Goal: Task Accomplishment & Management: Manage account settings

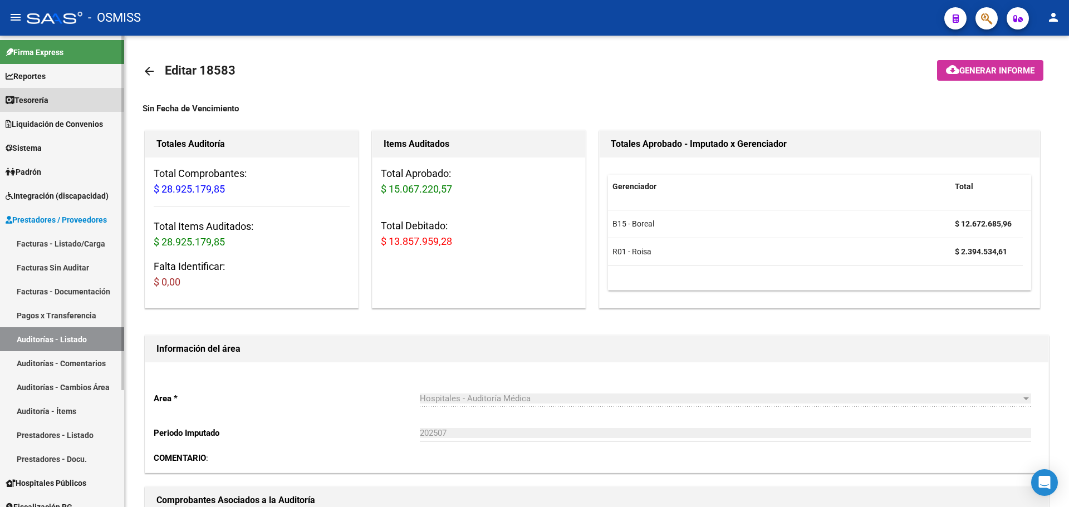
click at [27, 96] on span "Tesorería" at bounding box center [27, 100] width 43 height 12
click at [28, 99] on span "Tesorería" at bounding box center [27, 100] width 43 height 12
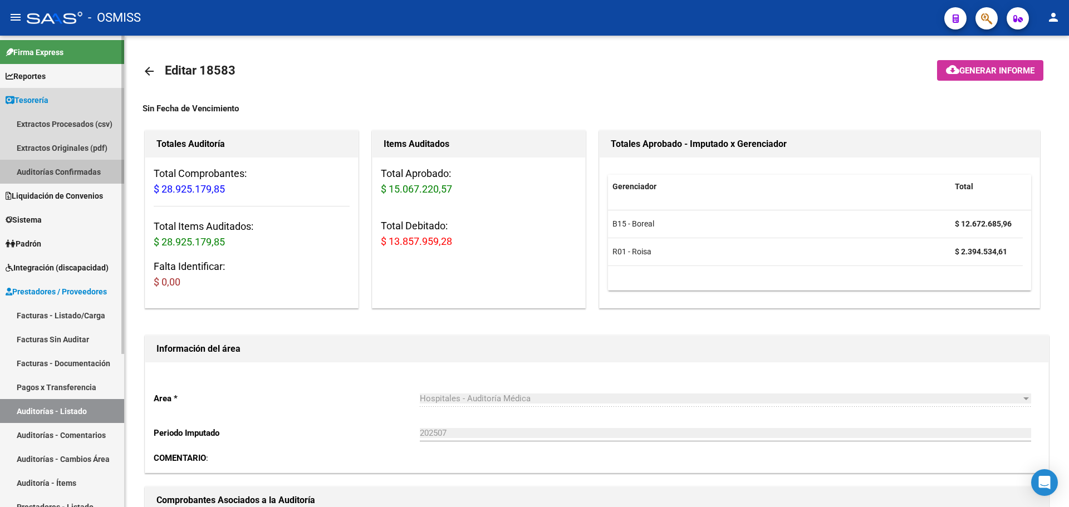
click at [50, 172] on link "Auditorías Confirmadas" at bounding box center [62, 172] width 124 height 24
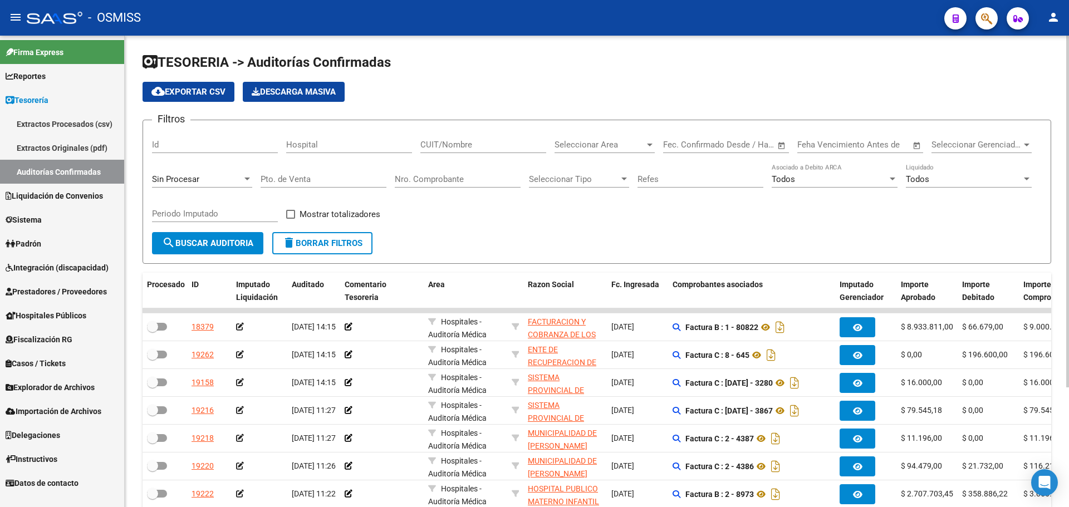
click at [552, 219] on div "Filtros Id Hospital CUIT/Nombre Seleccionar Area Seleccionar Area Start date – …" at bounding box center [597, 180] width 890 height 103
click at [667, 208] on div "Filtros Id Hospital CUIT/Nombre Seleccionar Area Seleccionar Area Start date – …" at bounding box center [597, 180] width 890 height 103
click at [512, 242] on form "Filtros Id Hospital CUIT/Nombre Seleccionar Area Seleccionar Area Start date – …" at bounding box center [597, 192] width 909 height 144
click at [450, 180] on input "Nro. Comprobante" at bounding box center [458, 179] width 126 height 10
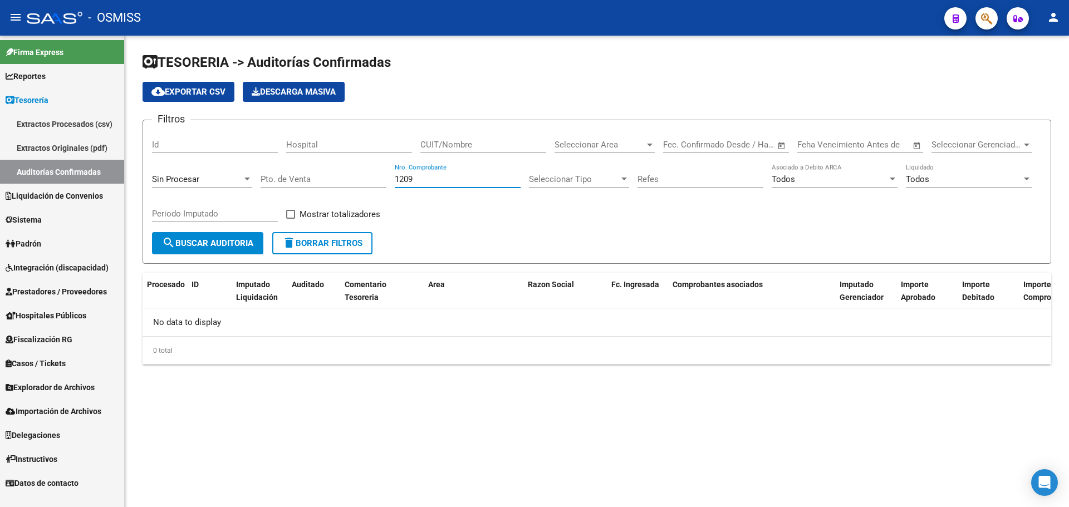
type input "1209"
click at [183, 180] on span "Sin Procesar" at bounding box center [175, 179] width 47 height 10
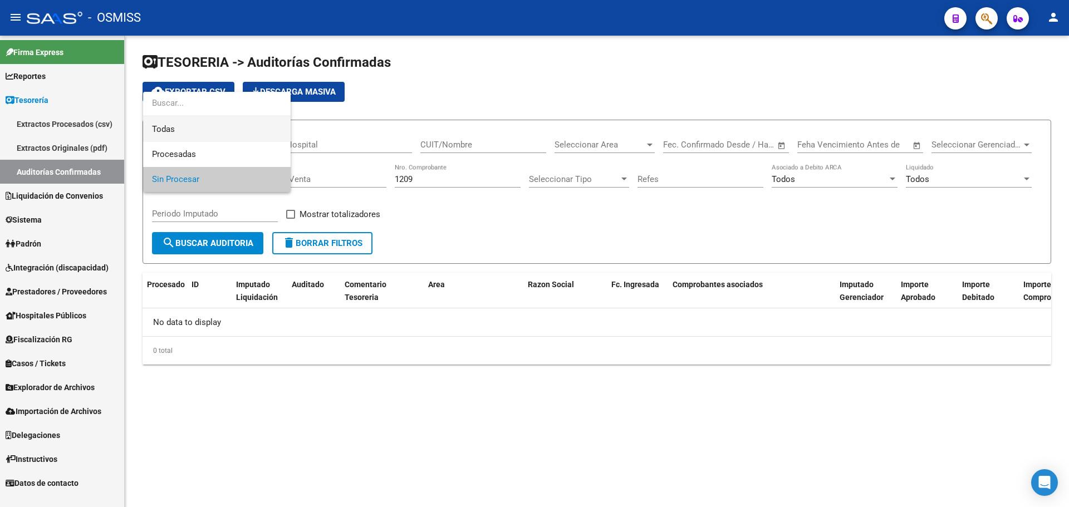
click at [184, 130] on span "Todas" at bounding box center [217, 129] width 130 height 25
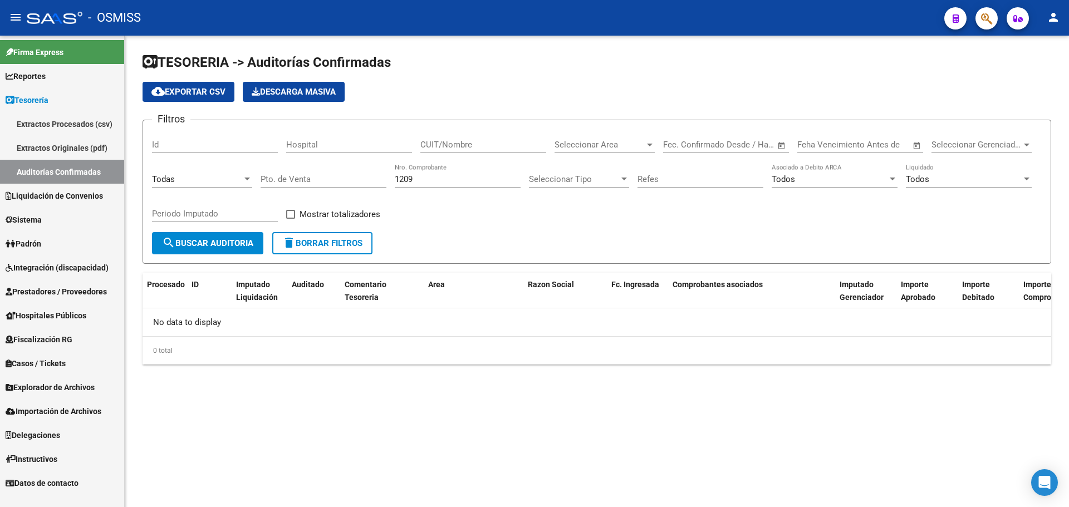
click at [202, 234] on form "Filtros Id Hospital CUIT/Nombre Seleccionar Area Seleccionar Area Start date – …" at bounding box center [597, 192] width 909 height 144
click at [198, 246] on span "search Buscar Auditoria" at bounding box center [207, 243] width 91 height 10
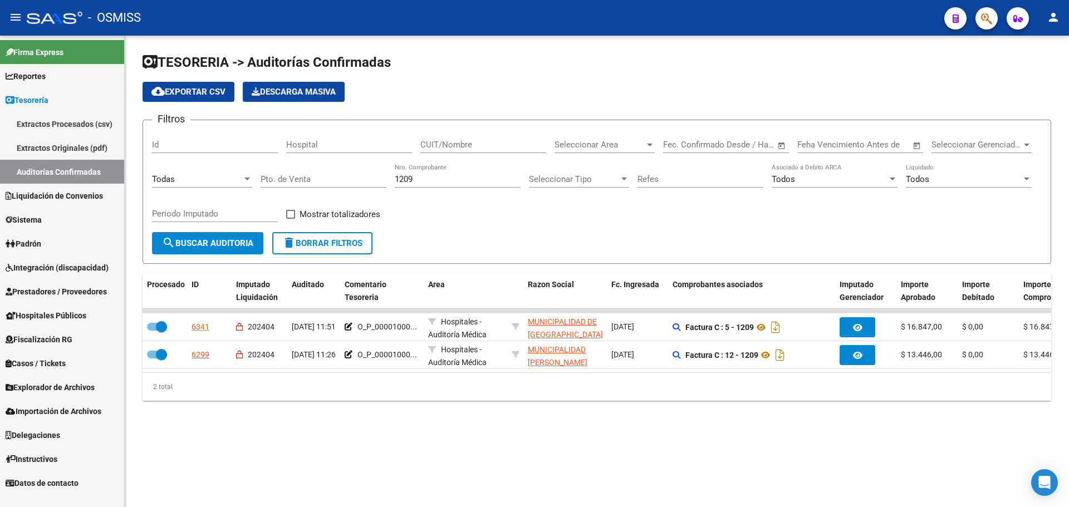
click at [439, 234] on form "Filtros Id Hospital CUIT/Nombre Seleccionar Area Seleccionar Area Start date – …" at bounding box center [597, 192] width 909 height 144
click at [240, 243] on span "search Buscar Auditoria" at bounding box center [207, 243] width 91 height 10
click at [517, 238] on form "Filtros Id Hospital CUIT/Nombre Seleccionar Area Seleccionar Area Start date – …" at bounding box center [597, 192] width 909 height 144
click at [513, 238] on form "Filtros Id Hospital CUIT/Nombre Seleccionar Area Seleccionar Area Start date – …" at bounding box center [597, 192] width 909 height 144
click at [24, 187] on link "Liquidación de Convenios" at bounding box center [62, 196] width 124 height 24
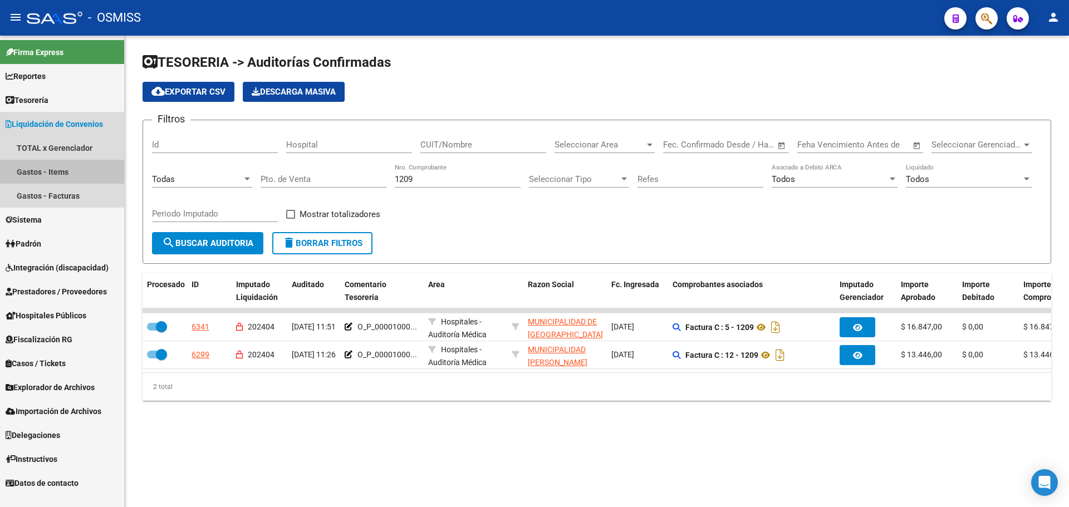
click at [30, 166] on link "Gastos - Items" at bounding box center [62, 172] width 124 height 24
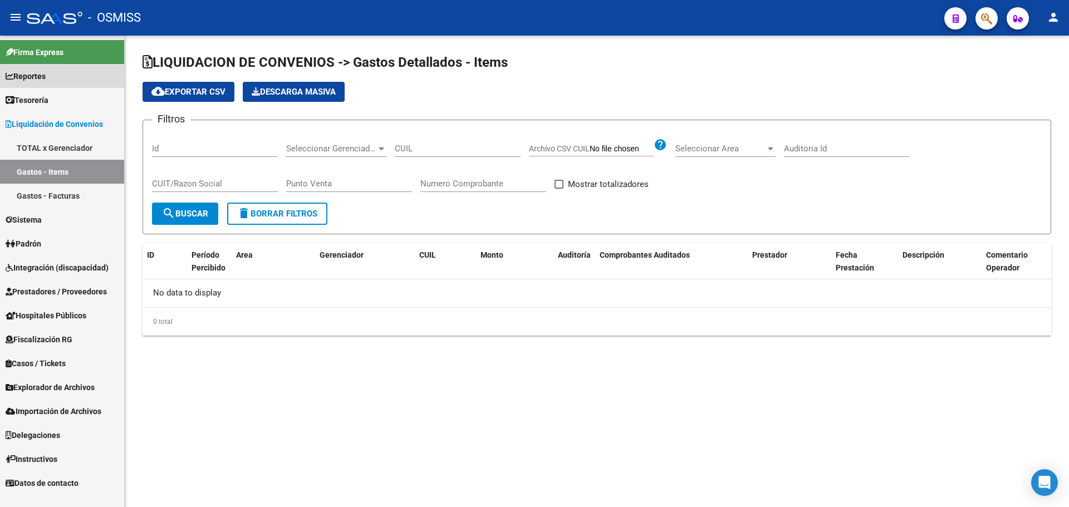
click at [14, 86] on link "Reportes" at bounding box center [62, 76] width 124 height 24
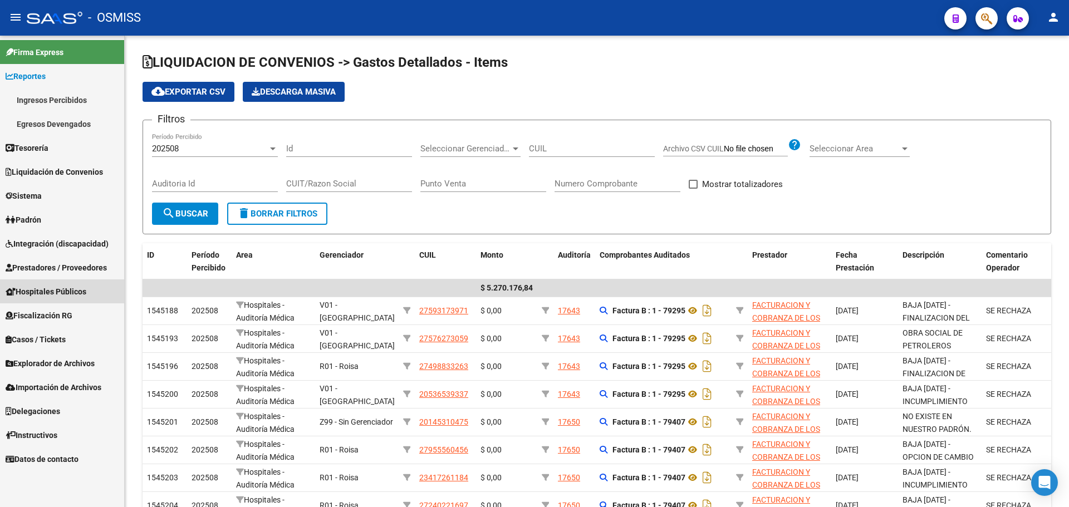
click at [78, 294] on span "Hospitales Públicos" at bounding box center [46, 292] width 81 height 12
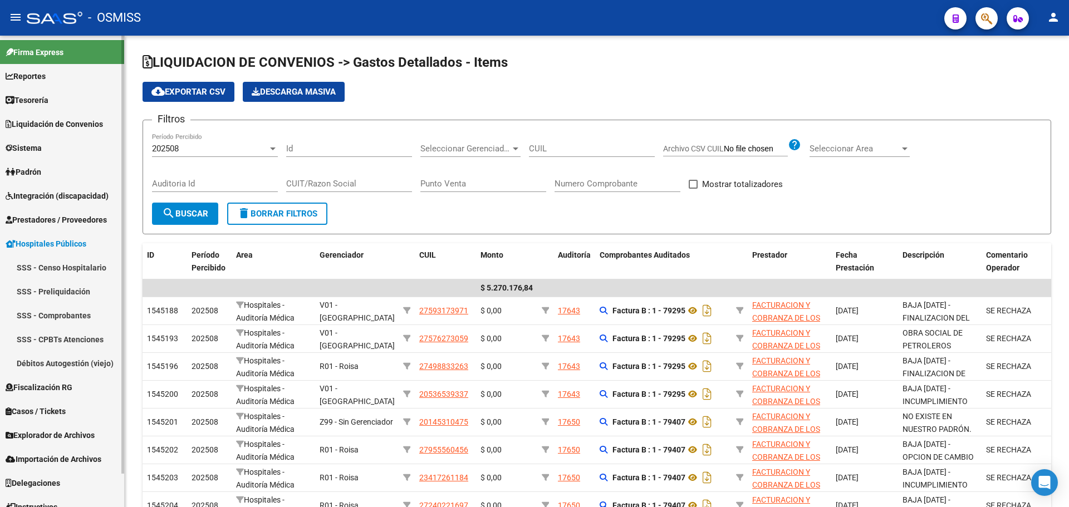
click at [62, 210] on link "Prestadores / Proveedores" at bounding box center [62, 220] width 124 height 24
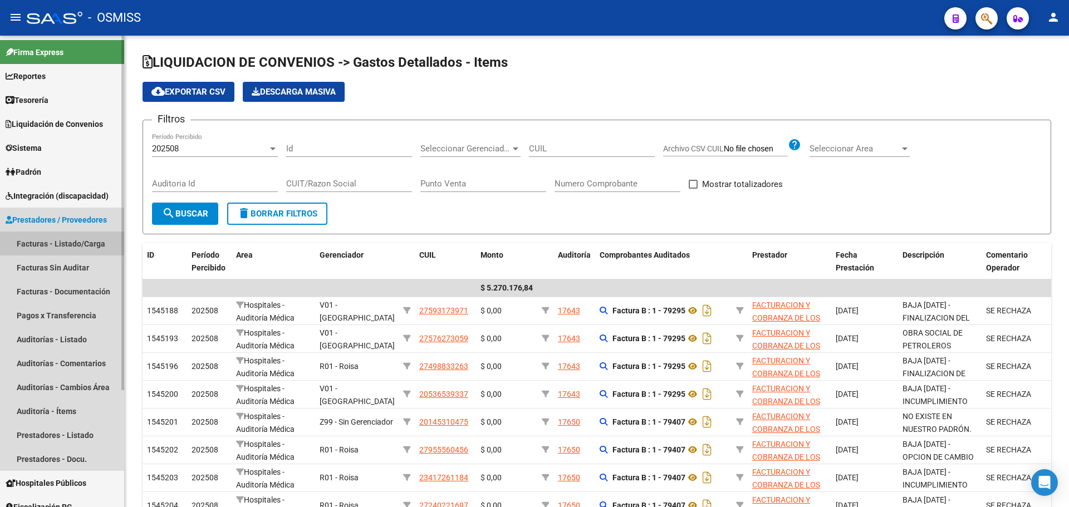
click at [62, 238] on link "Facturas - Listado/Carga" at bounding box center [62, 244] width 124 height 24
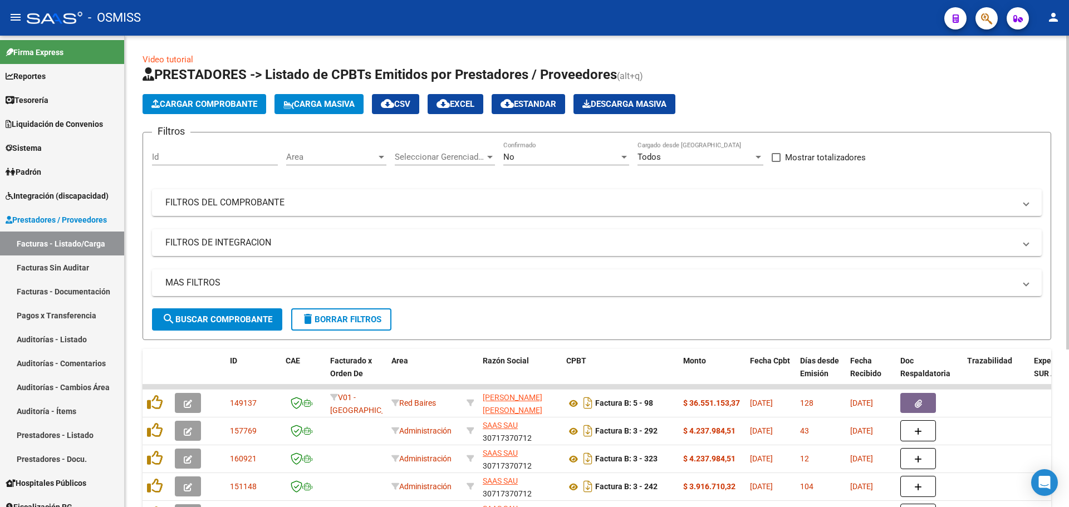
click at [212, 95] on button "Cargar Comprobante" at bounding box center [205, 104] width 124 height 20
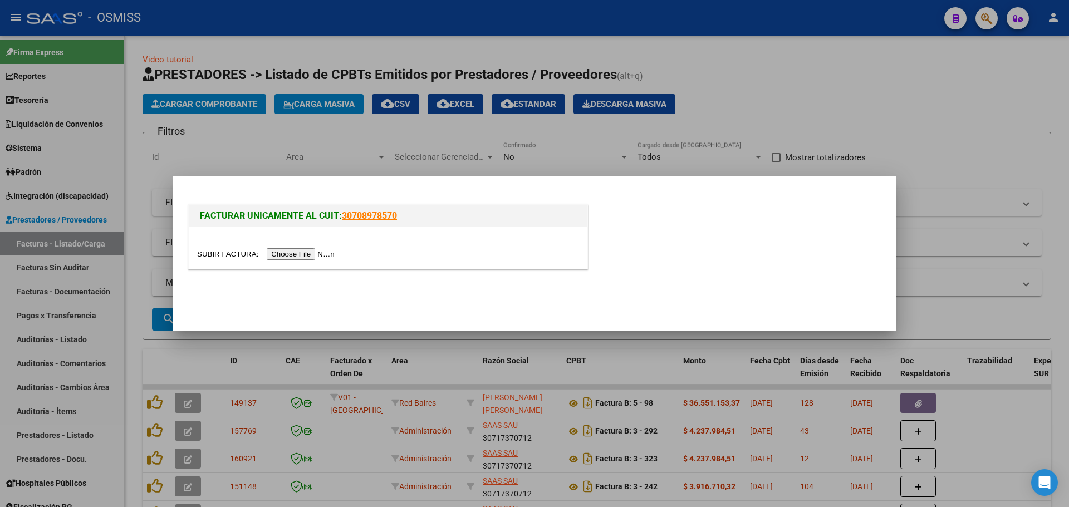
click at [318, 253] on input "file" at bounding box center [267, 254] width 141 height 12
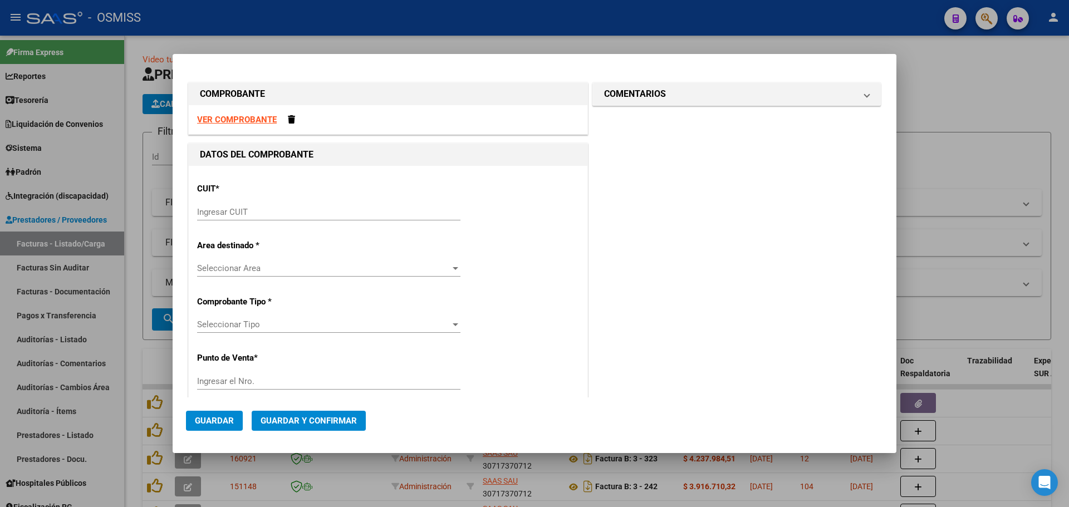
click at [316, 211] on input "Ingresar CUIT" at bounding box center [328, 212] width 263 height 10
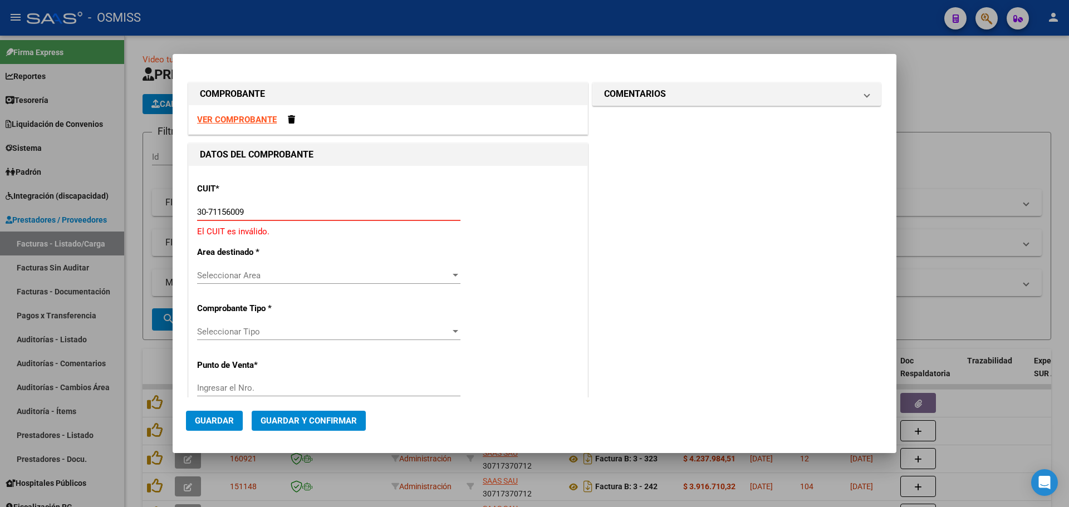
type input "30-71156009-9"
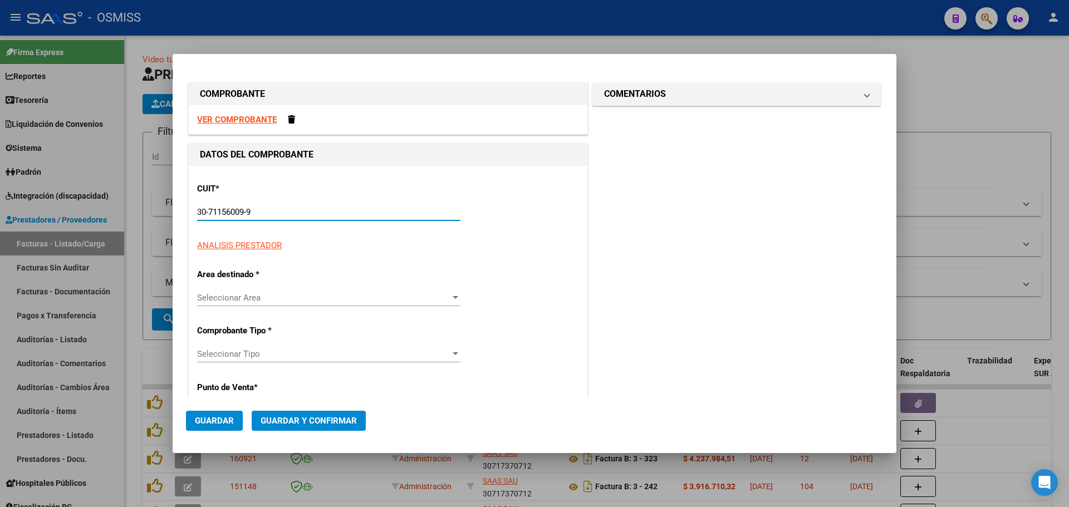
type input "2"
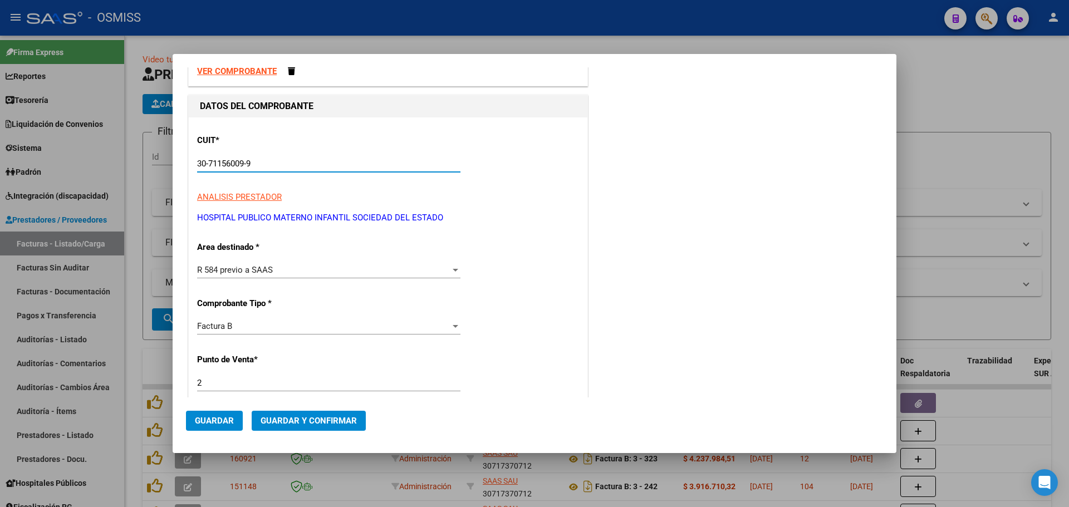
scroll to position [111, 0]
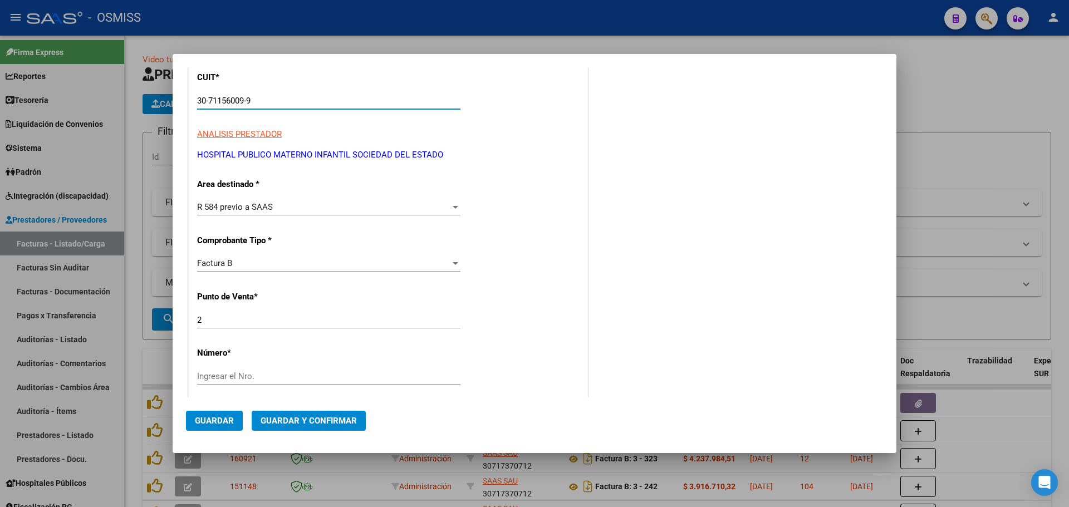
type input "30-71156009-9"
click at [259, 207] on span "R 584 previo a SAAS" at bounding box center [235, 207] width 76 height 10
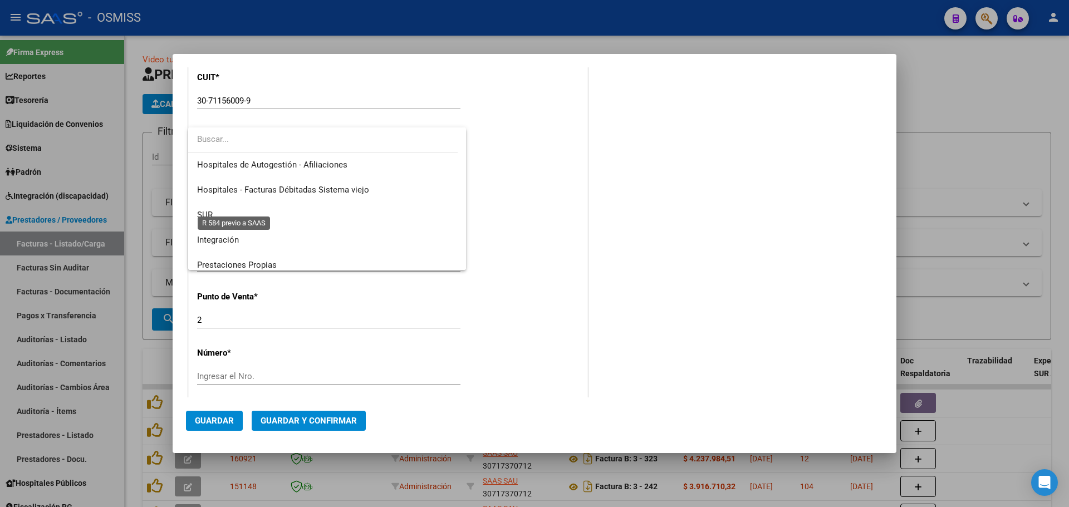
scroll to position [283, 0]
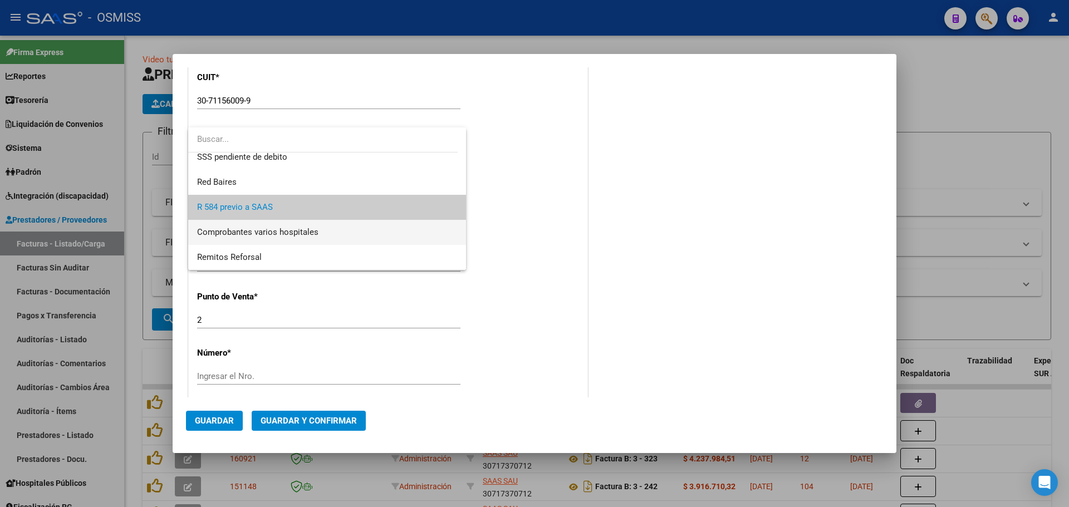
click at [262, 226] on span "Comprobantes varios hospitales" at bounding box center [327, 232] width 260 height 25
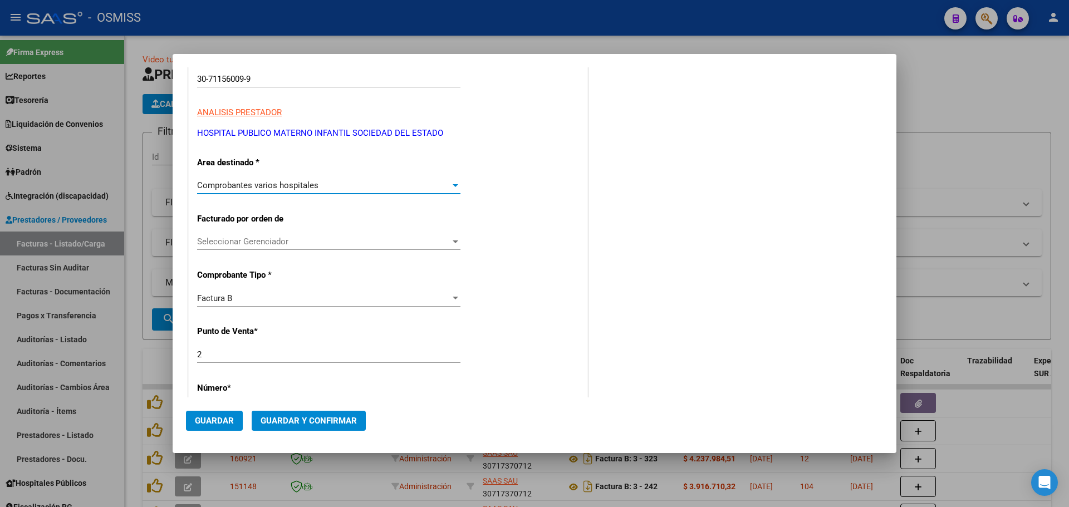
scroll to position [167, 0]
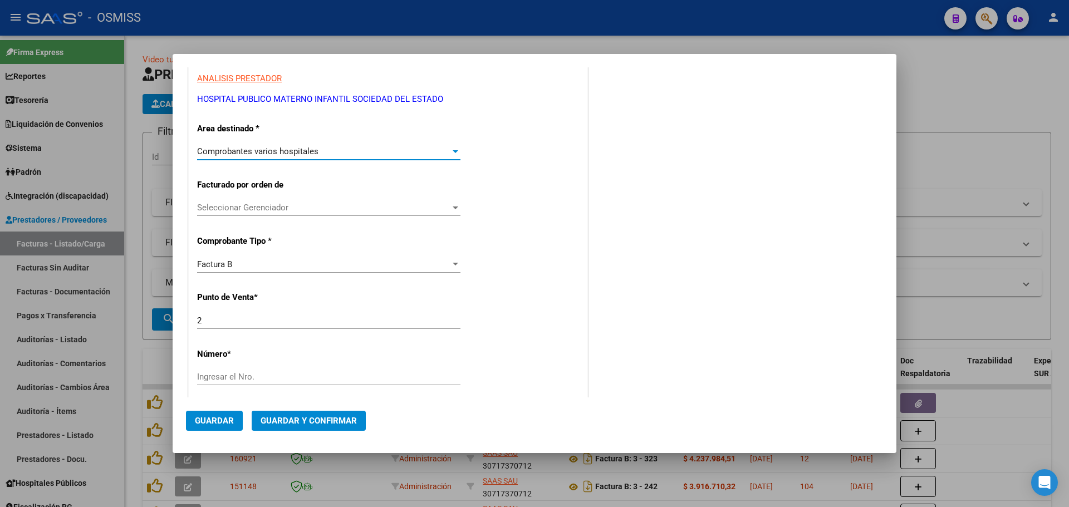
click at [247, 264] on div "Factura B" at bounding box center [323, 264] width 253 height 10
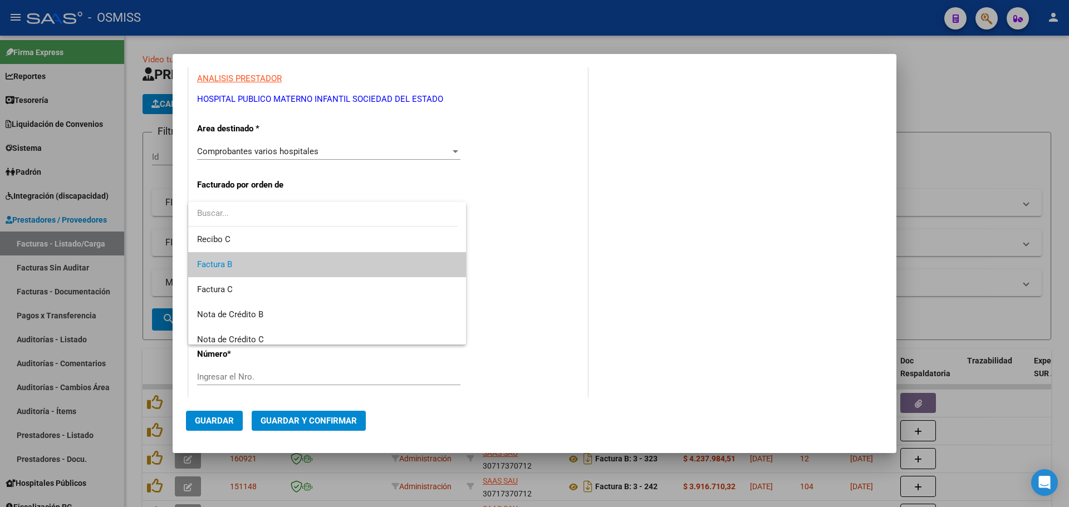
scroll to position [223, 0]
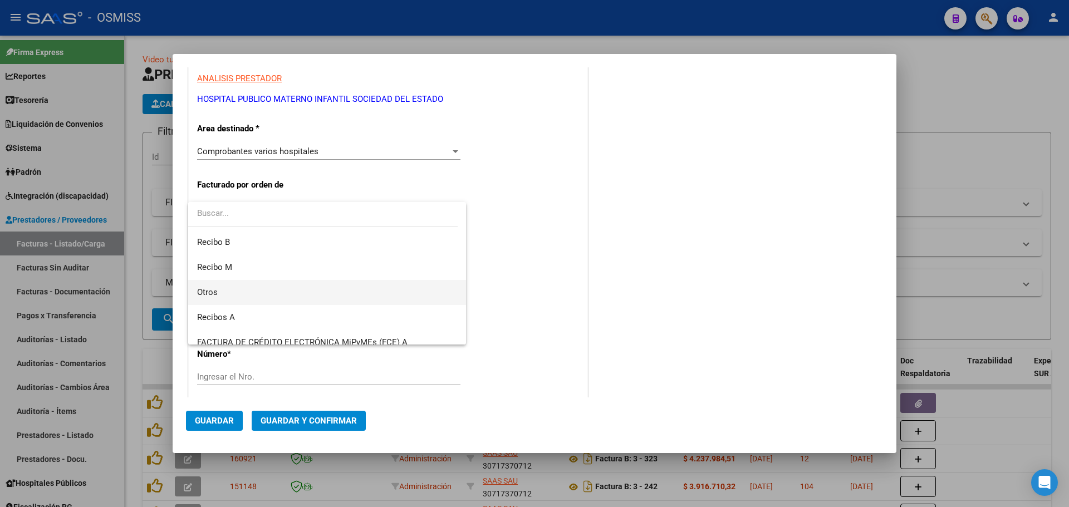
click at [273, 293] on span "Otros" at bounding box center [327, 292] width 260 height 25
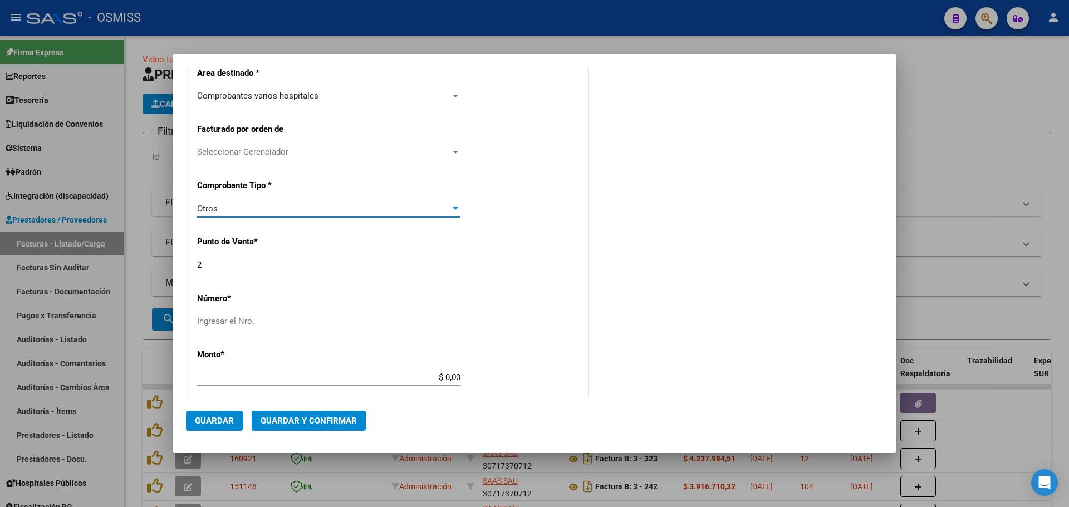
click at [262, 311] on div "CUIT * 30-71156009-9 Ingresar CUIT ANALISIS PRESTADOR HOSPITAL PUBLICO MATERNO …" at bounding box center [388, 366] width 399 height 846
click at [267, 318] on input "Ingresar el Nro." at bounding box center [328, 321] width 263 height 10
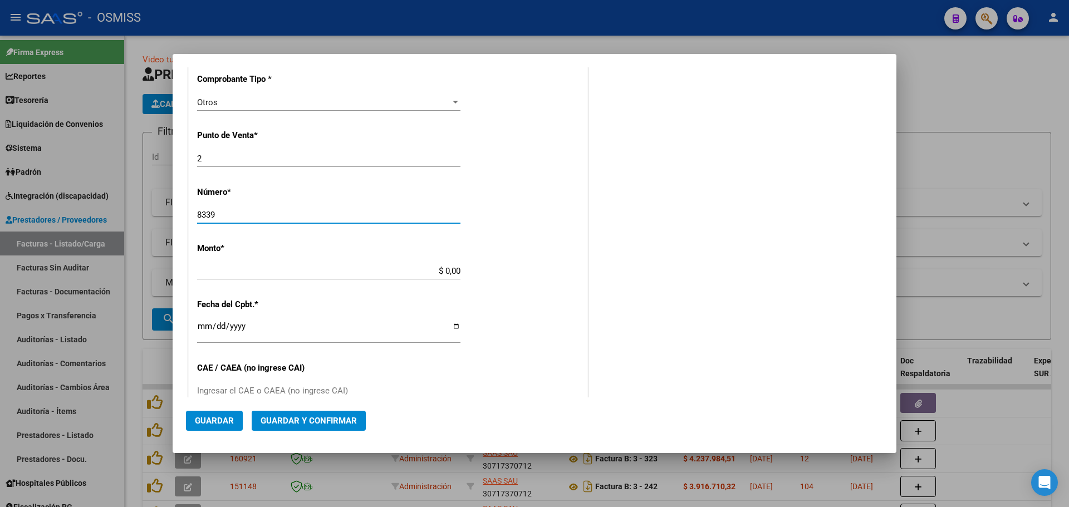
scroll to position [334, 0]
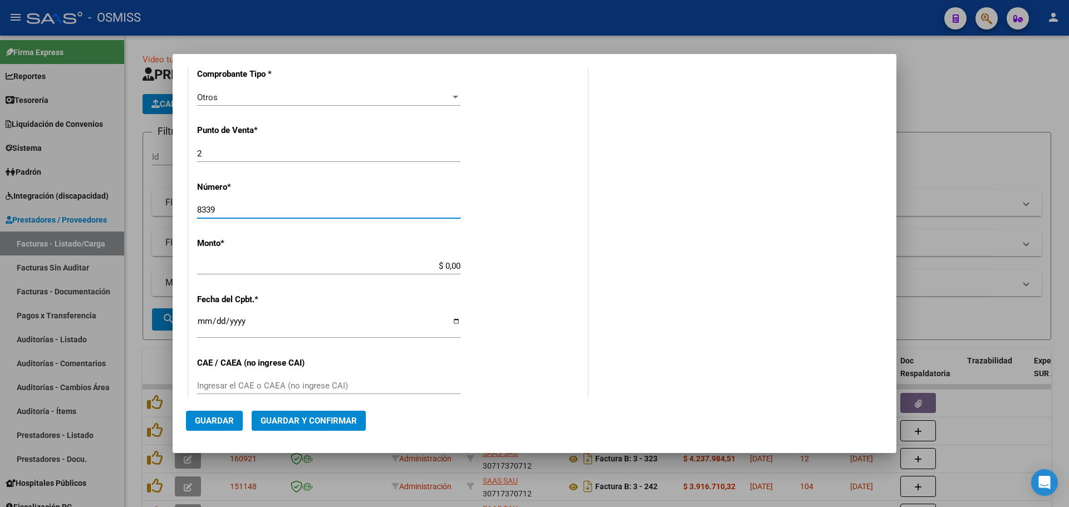
type input "8339"
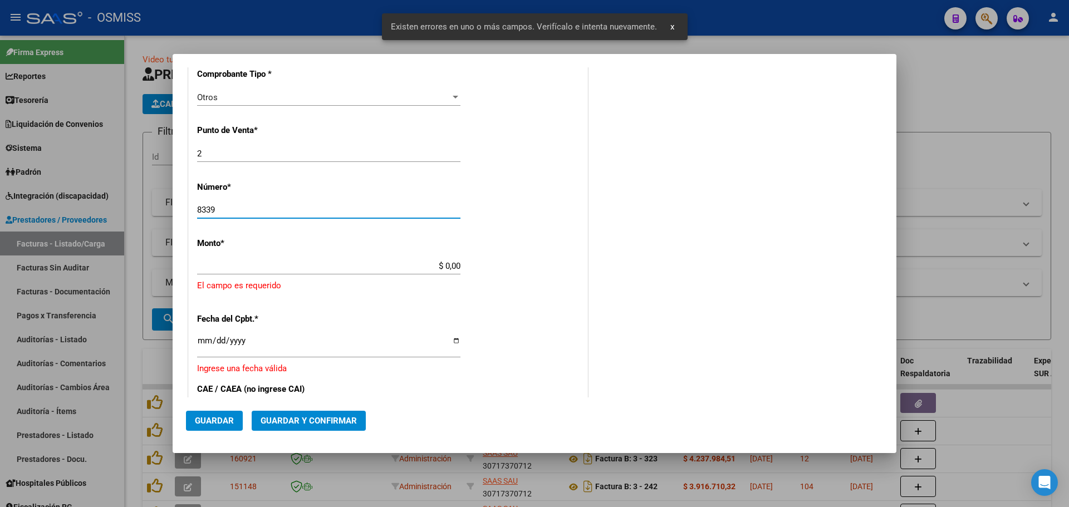
scroll to position [363, 0]
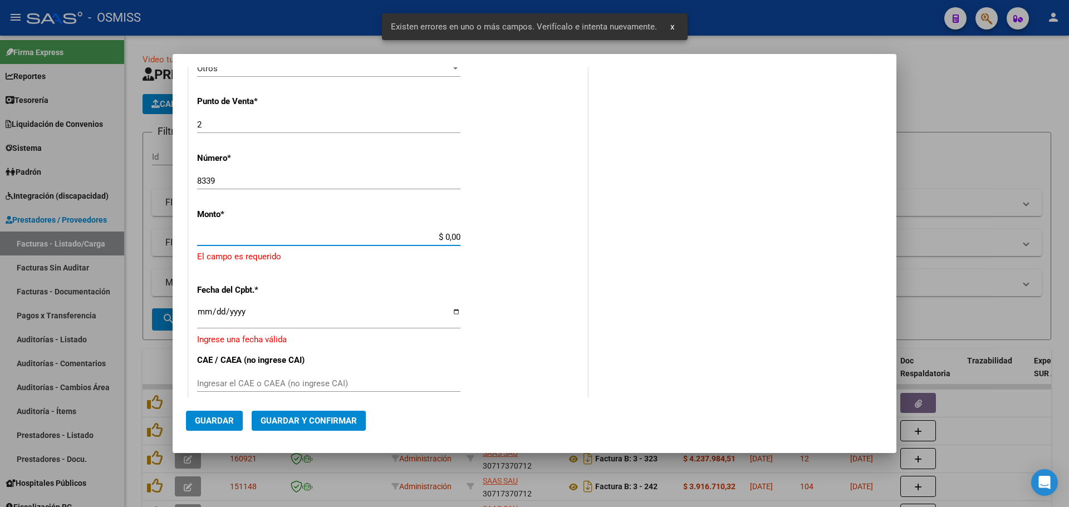
drag, startPoint x: 425, startPoint y: 235, endPoint x: 497, endPoint y: 240, distance: 72.0
click at [497, 240] on div "CUIT * 30-71156009-9 Ingresar CUIT ANALISIS PRESTADOR HOSPITAL PUBLICO MATERNO …" at bounding box center [388, 239] width 399 height 872
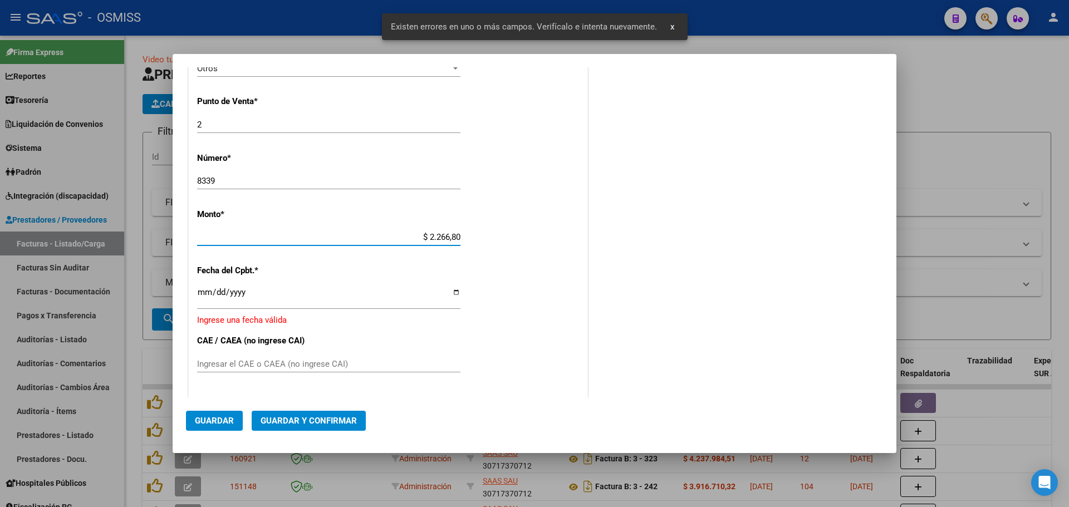
type input "$ 22.668,00"
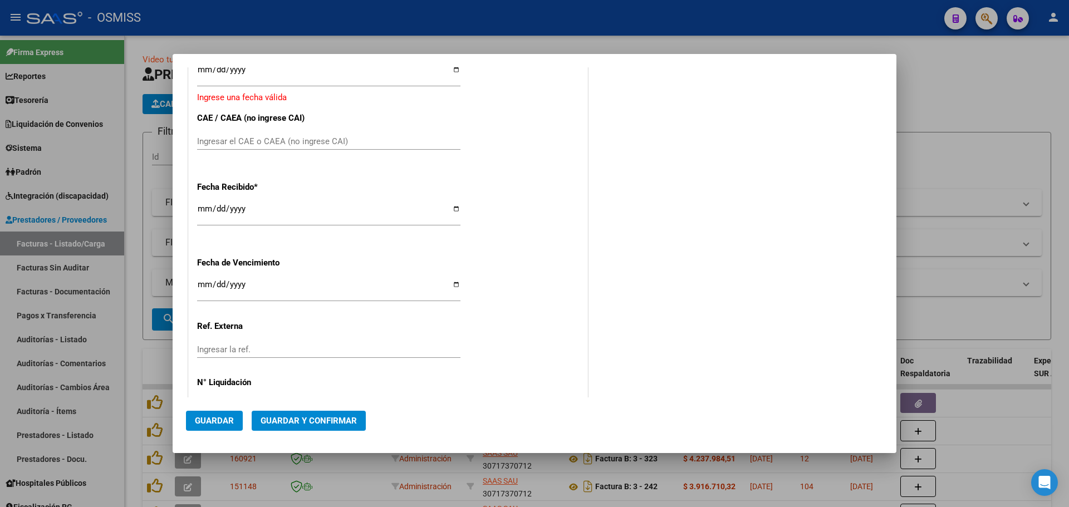
scroll to position [530, 0]
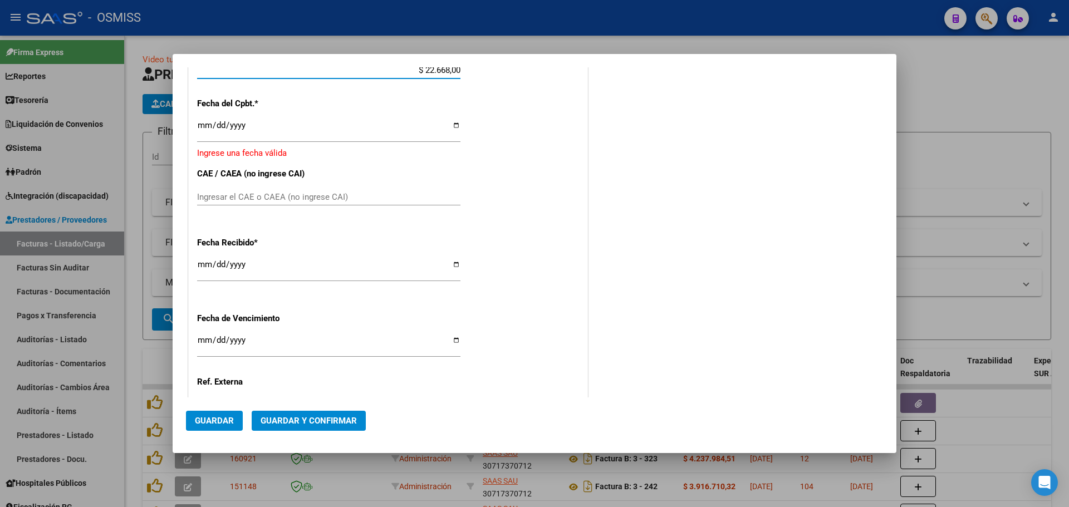
click at [202, 126] on input "Ingresar la fecha" at bounding box center [328, 130] width 263 height 18
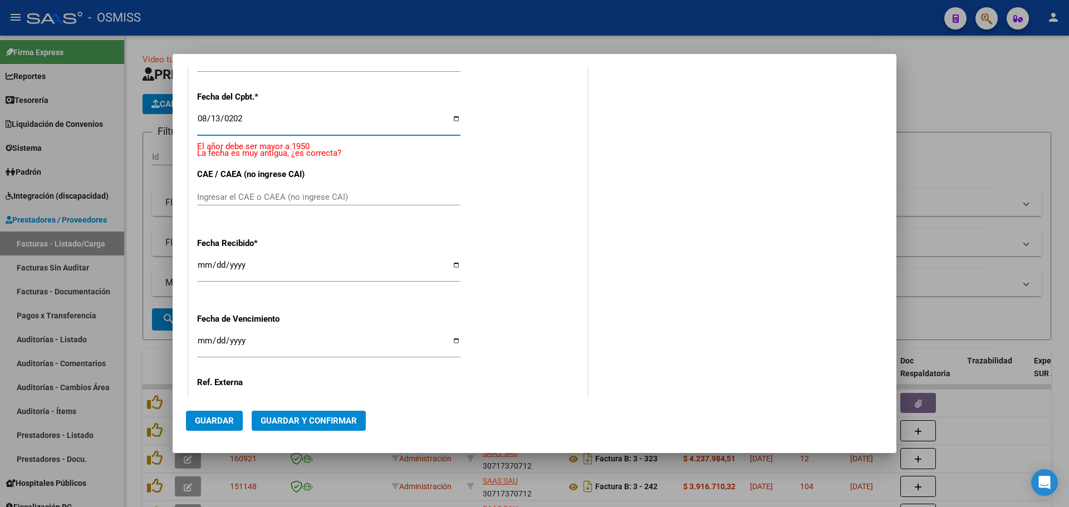
type input "[DATE]"
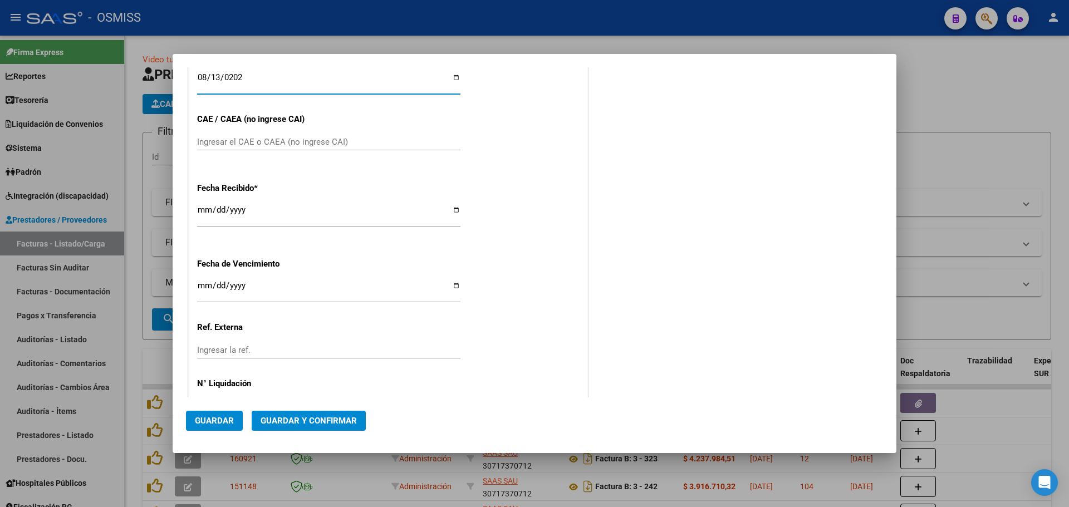
scroll to position [617, 0]
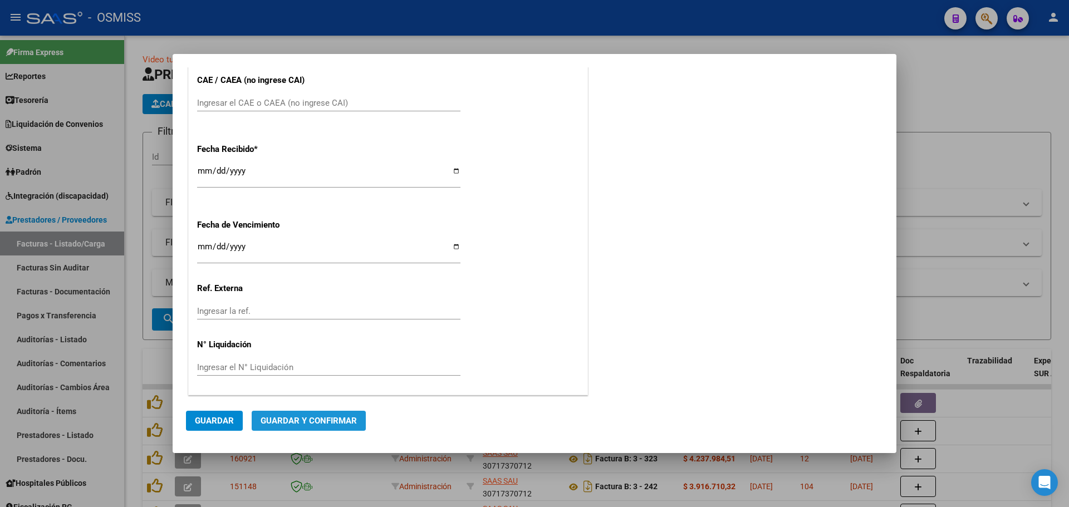
click at [301, 428] on button "Guardar y Confirmar" at bounding box center [309, 421] width 114 height 20
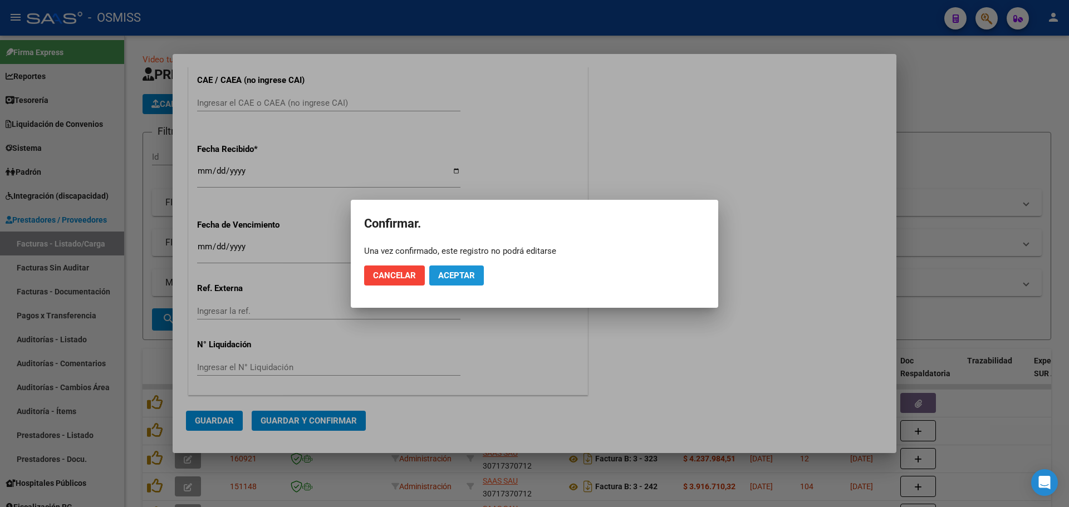
click at [449, 271] on span "Aceptar" at bounding box center [456, 276] width 37 height 10
click at [449, 271] on span "Guardar igualmente." at bounding box center [485, 276] width 94 height 10
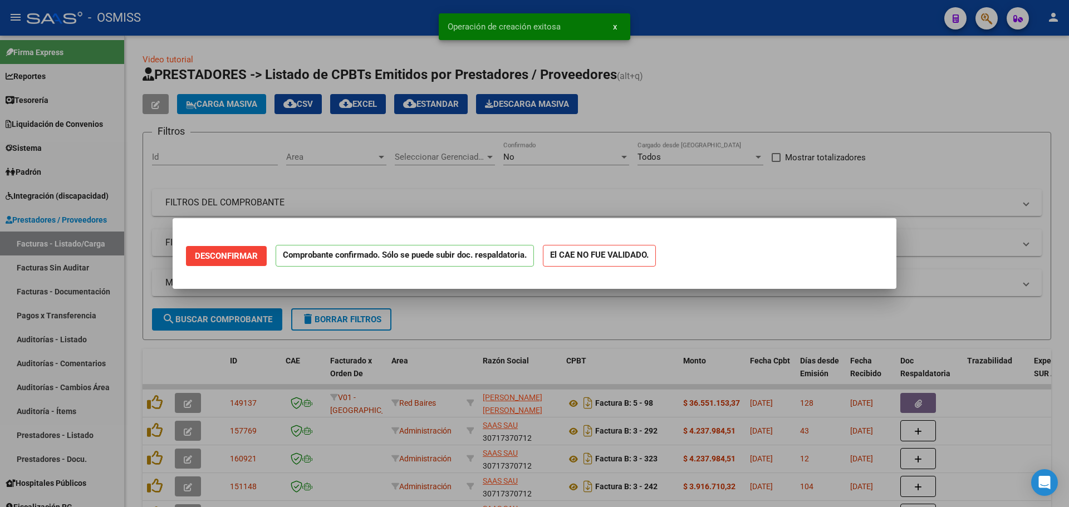
scroll to position [0, 0]
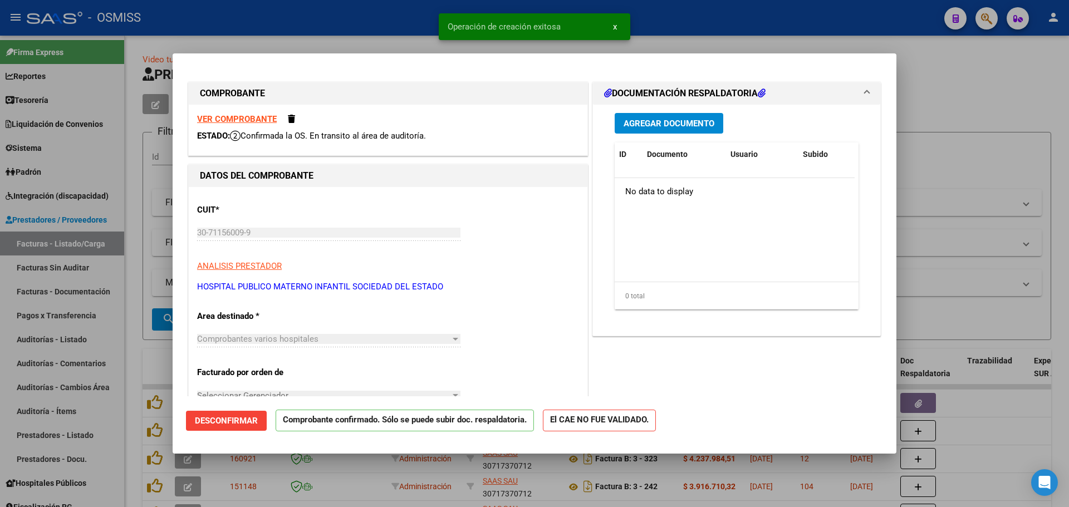
type input "[DATE]"
click at [1038, 196] on div at bounding box center [534, 253] width 1069 height 507
type input "$ 0,00"
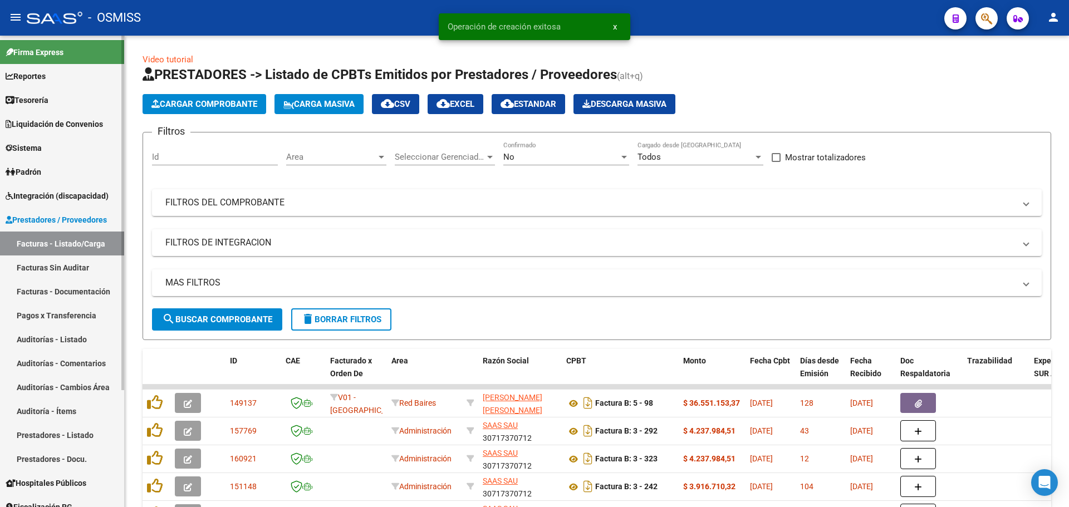
click at [92, 343] on link "Auditorías - Listado" at bounding box center [62, 339] width 124 height 24
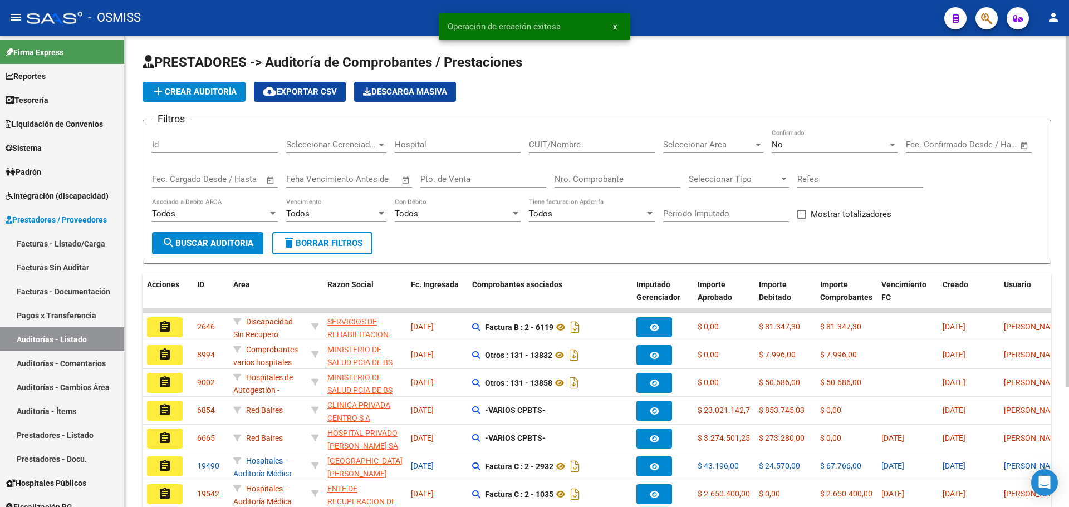
click at [209, 93] on span "add Crear Auditoría" at bounding box center [193, 92] width 85 height 10
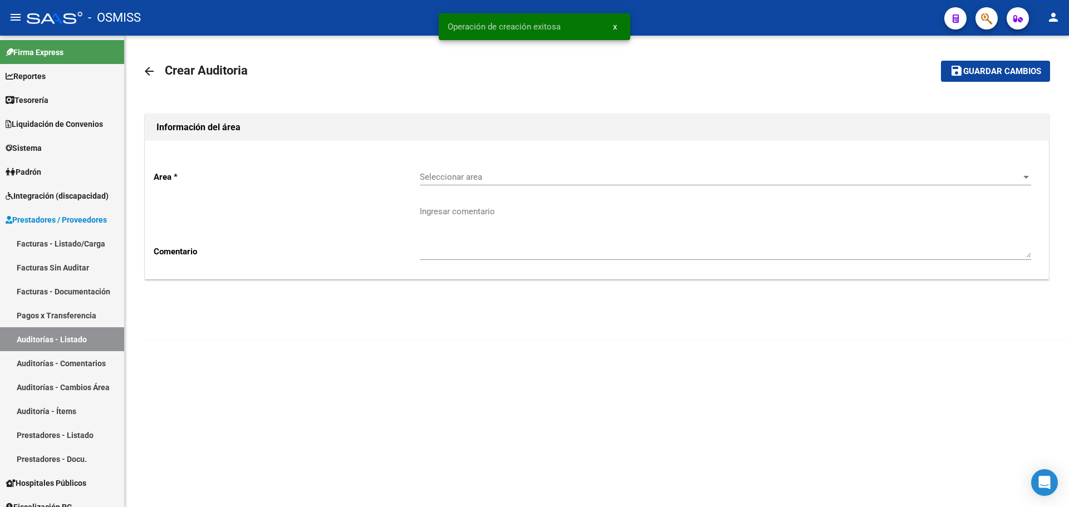
click at [564, 184] on div "Seleccionar area Seleccionar area" at bounding box center [725, 173] width 611 height 24
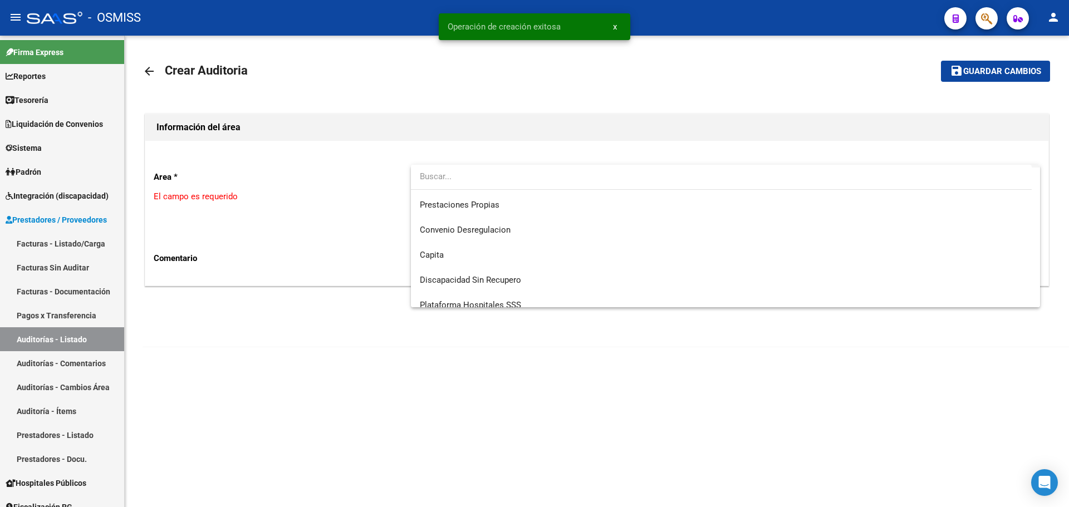
scroll to position [308, 0]
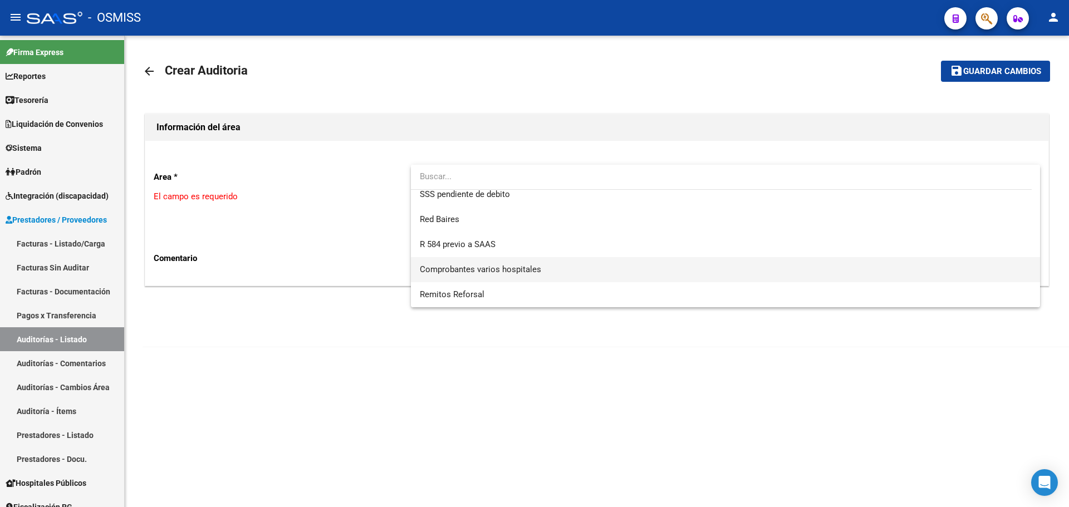
click at [541, 262] on span "Comprobantes varios hospitales" at bounding box center [725, 269] width 611 height 25
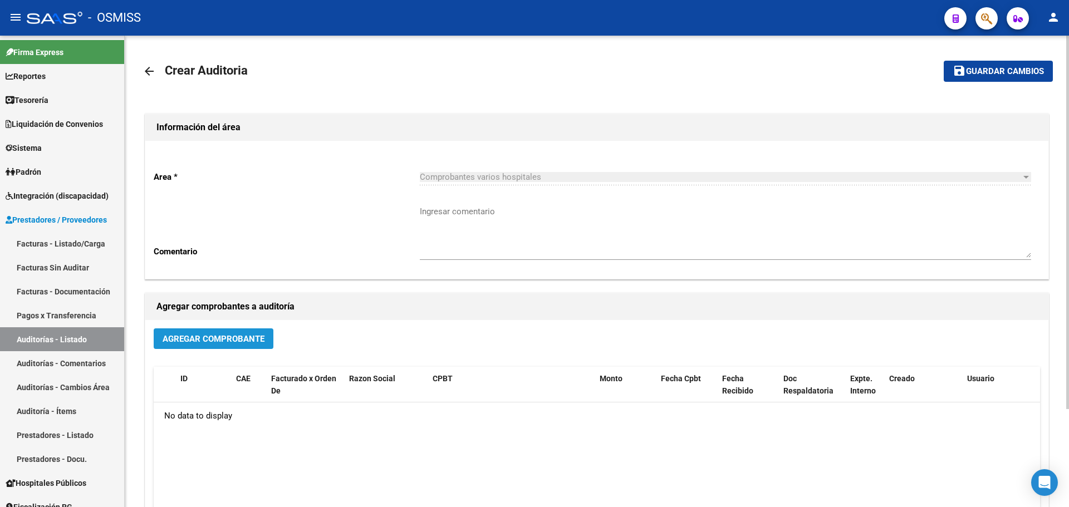
click at [223, 337] on span "Agregar Comprobante" at bounding box center [214, 339] width 102 height 10
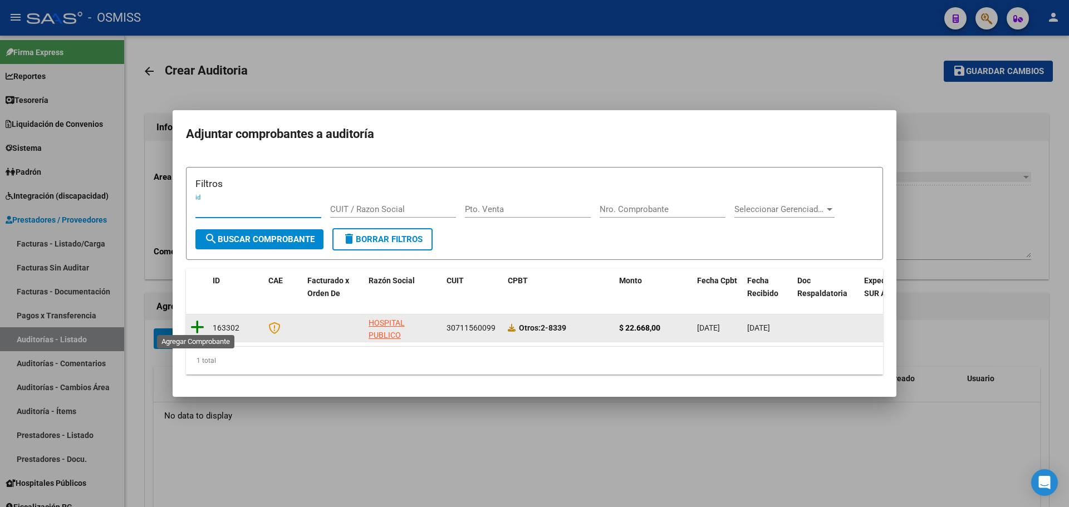
click at [195, 322] on icon at bounding box center [197, 328] width 14 height 16
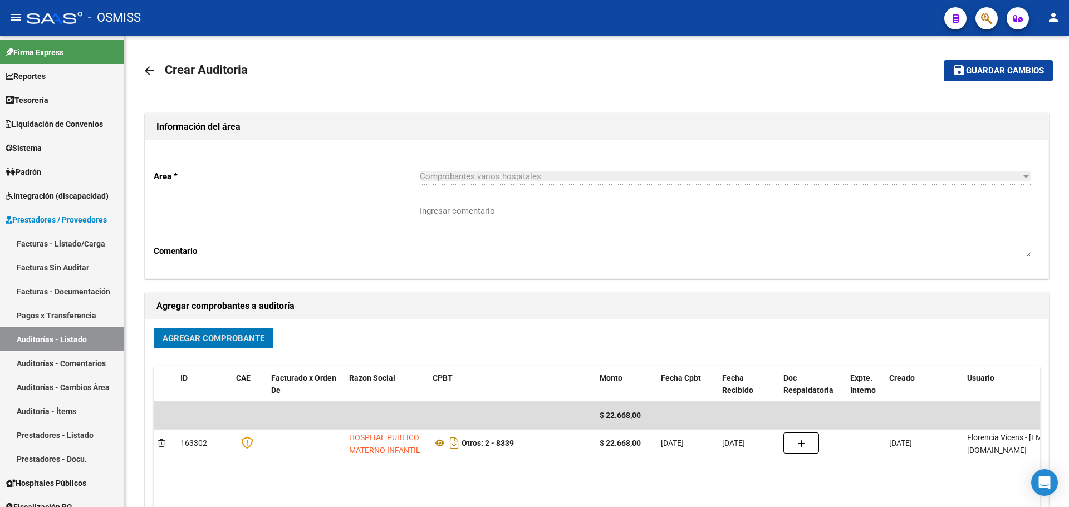
scroll to position [0, 0]
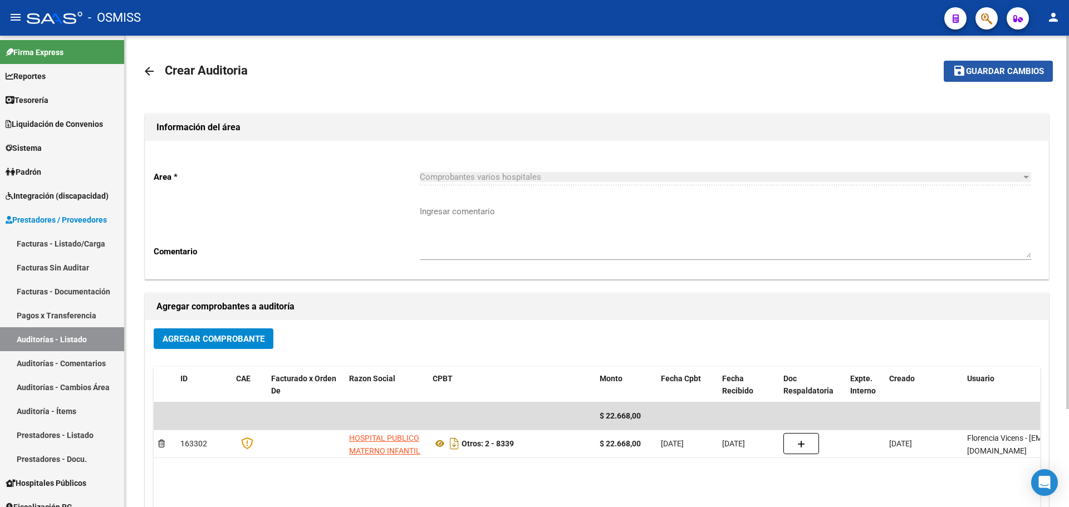
click at [1000, 65] on button "save Guardar cambios" at bounding box center [998, 71] width 109 height 21
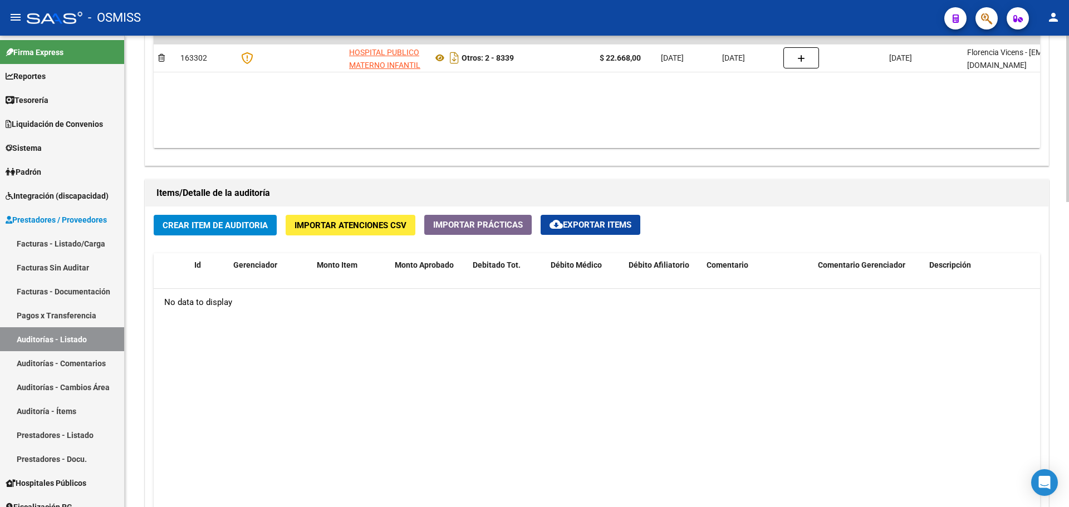
scroll to position [724, 0]
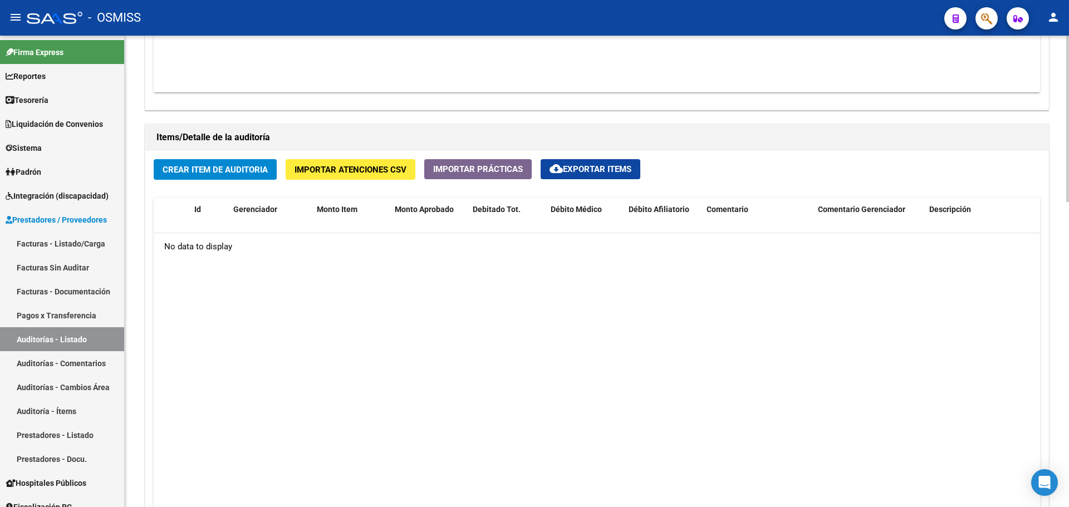
click at [215, 178] on button "Crear Item de Auditoria" at bounding box center [215, 169] width 123 height 21
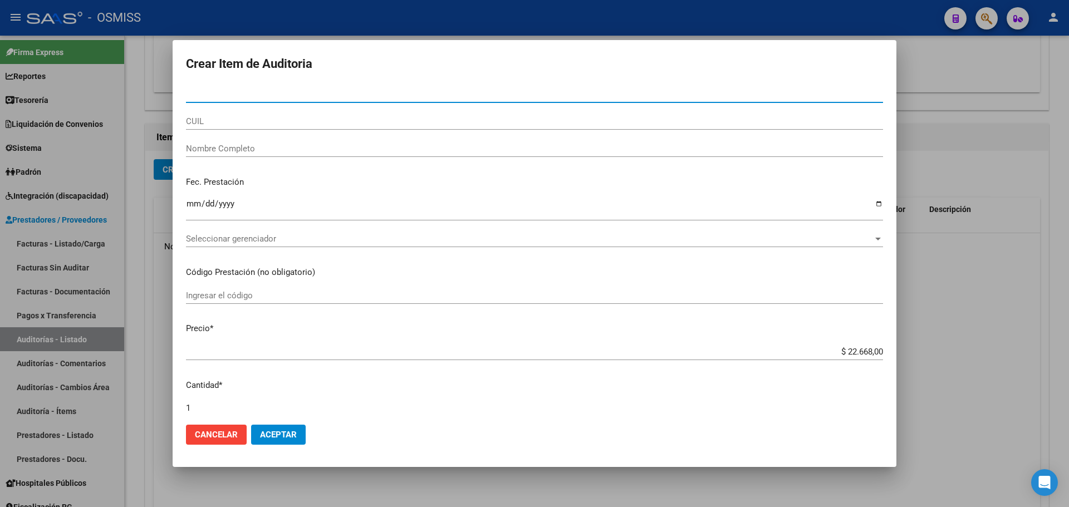
click at [237, 124] on input "CUIL" at bounding box center [534, 121] width 697 height 10
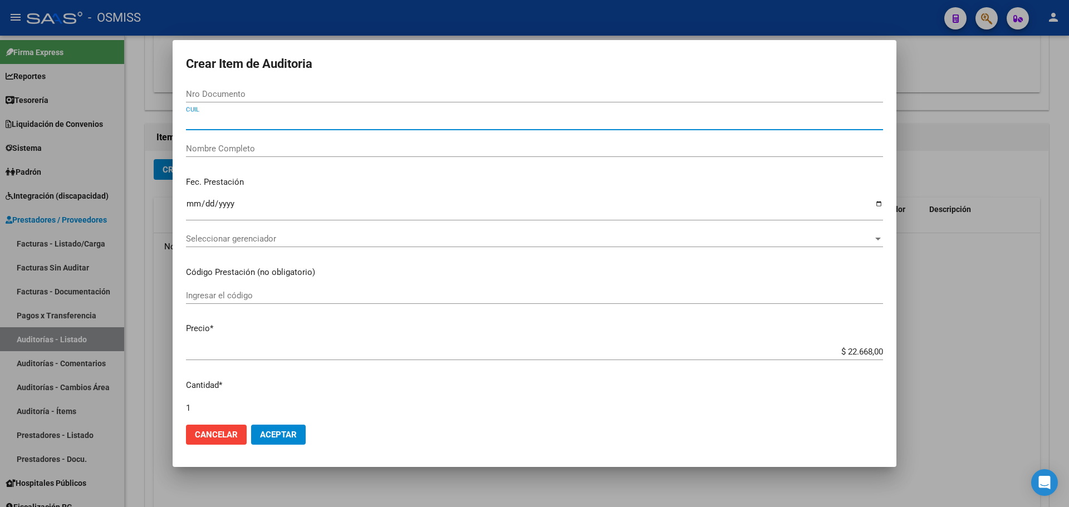
paste input "23512366899"
type input "23512366899"
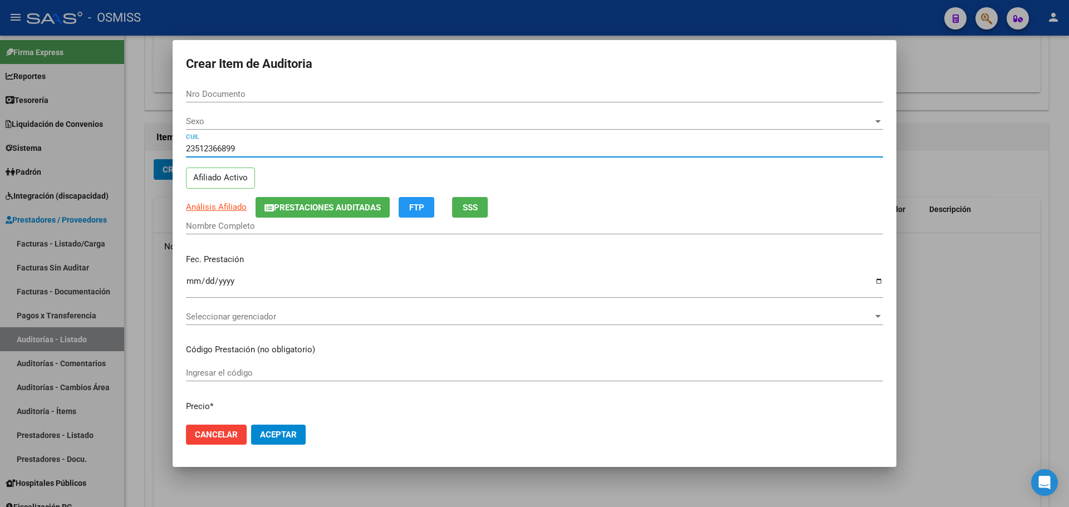
type input "51236689"
type input "ATACO NU�EZ [PERSON_NAME]"
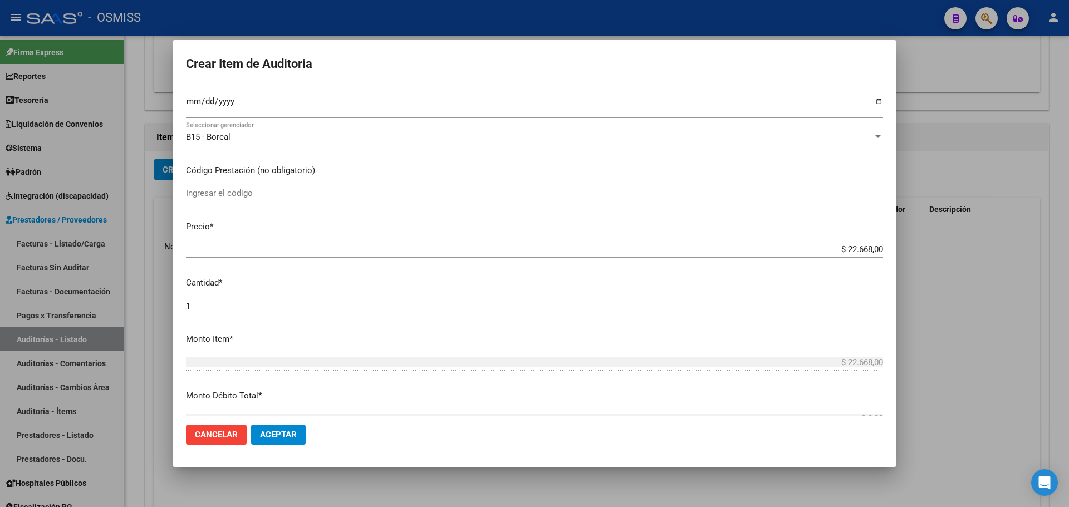
scroll to position [278, 0]
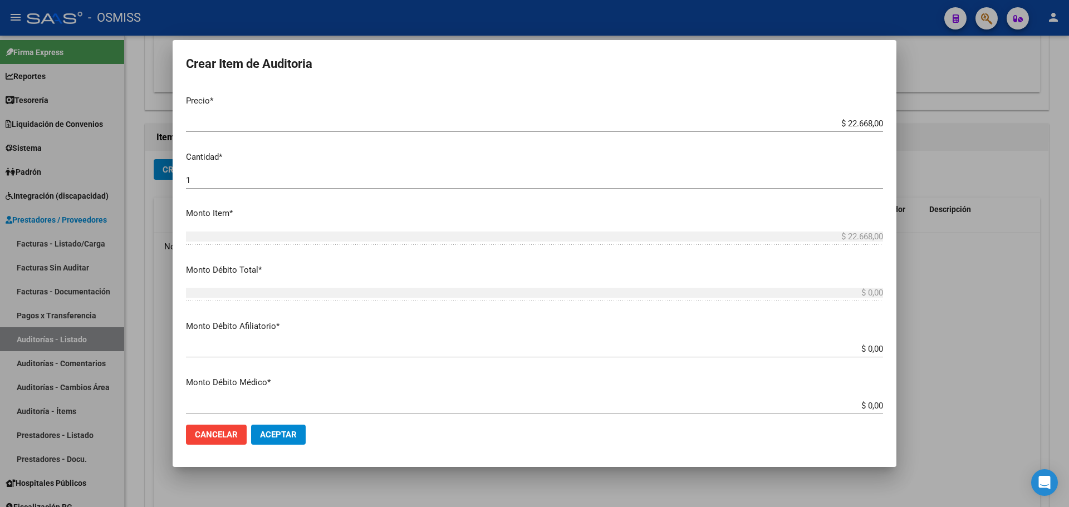
type input "23512366899"
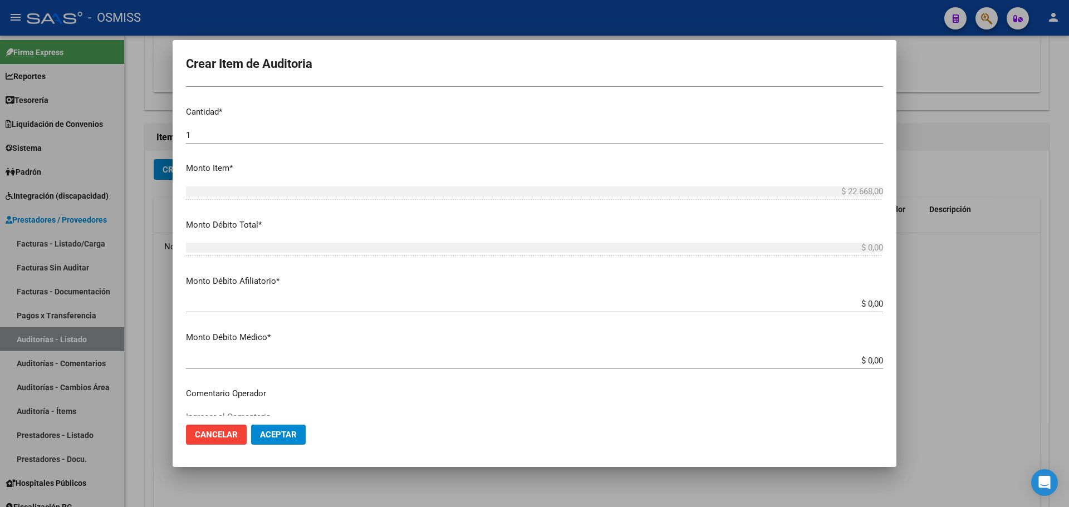
scroll to position [223, 0]
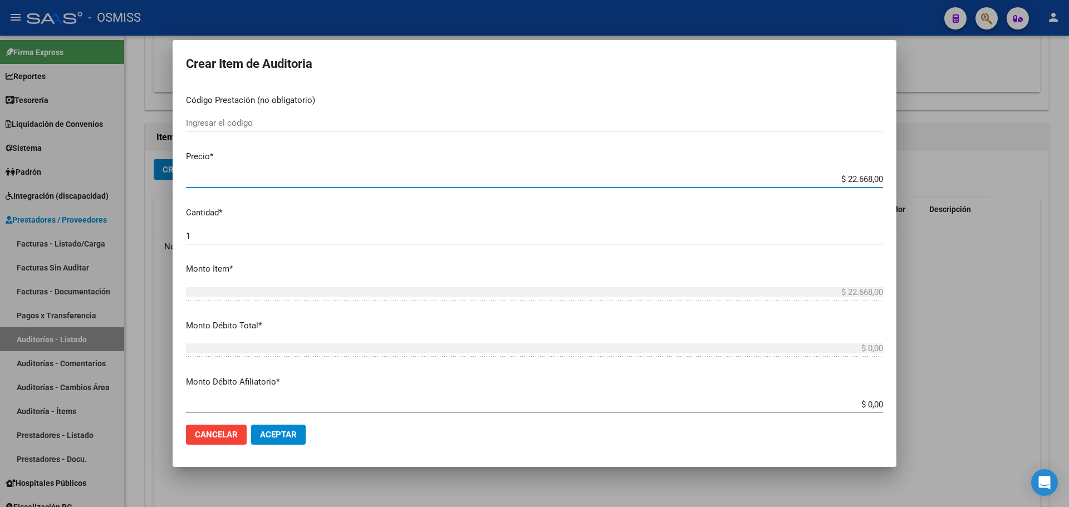
drag, startPoint x: 827, startPoint y: 180, endPoint x: 891, endPoint y: 184, distance: 64.1
click at [891, 184] on mat-dialog-content "51236689 Nro Documento 23512366899 CUIL Afiliado Activo Análisis Afiliado Prest…" at bounding box center [535, 251] width 724 height 330
type input "$ 0,07"
type input "$ 0,70"
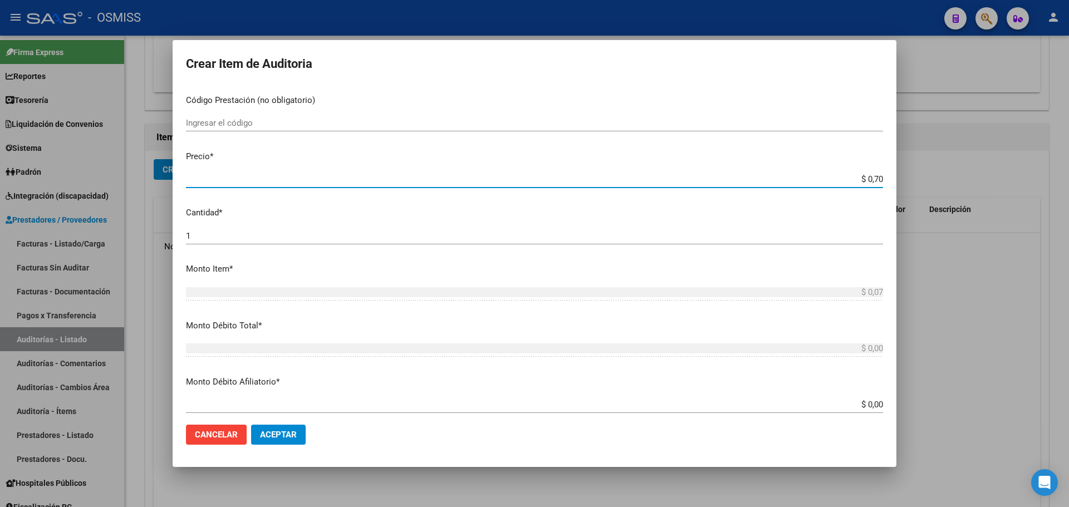
type input "$ 0,70"
type input "$ 7,00"
type input "$ 70,06"
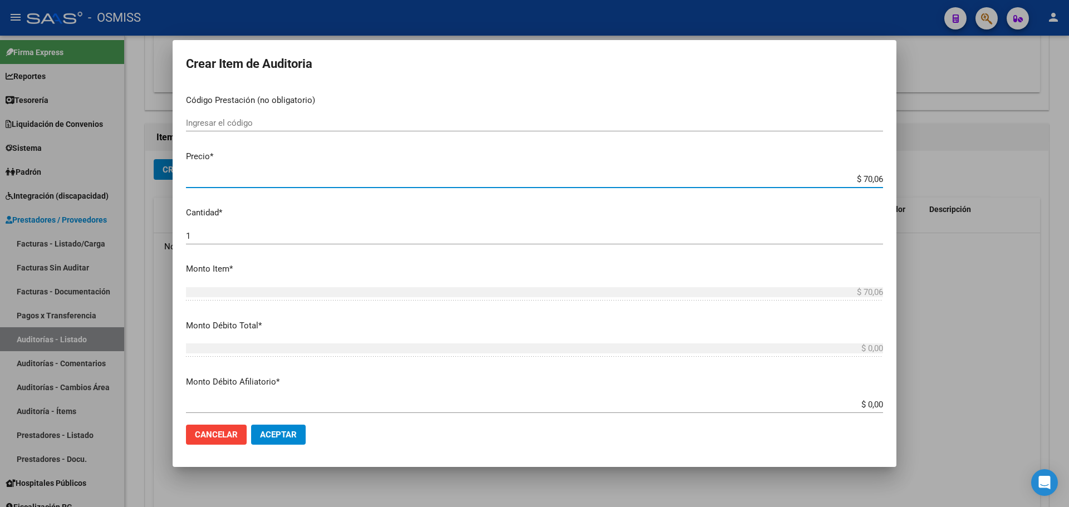
type input "$ 700,60"
type input "$ 7.006,00"
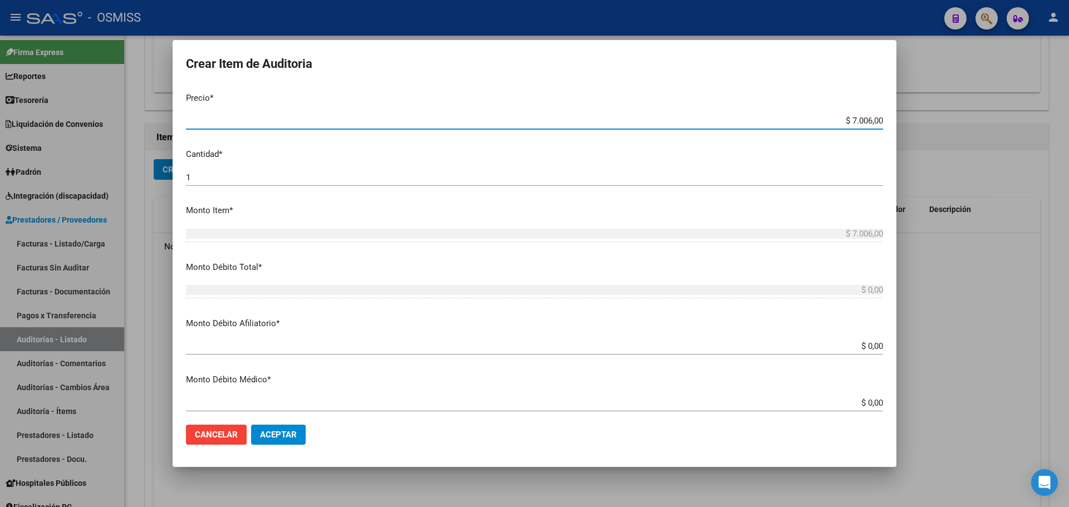
scroll to position [390, 0]
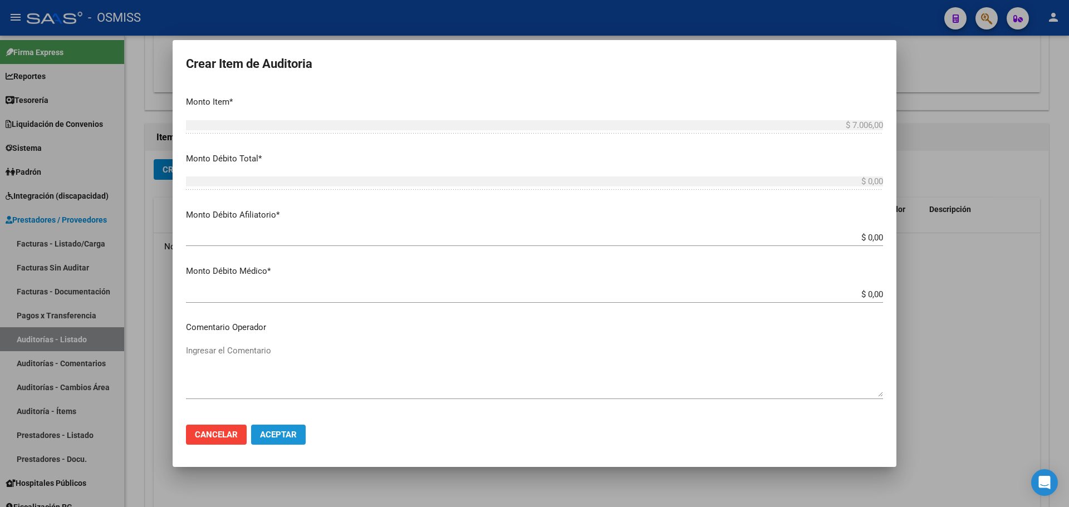
click at [293, 435] on span "Aceptar" at bounding box center [278, 435] width 37 height 10
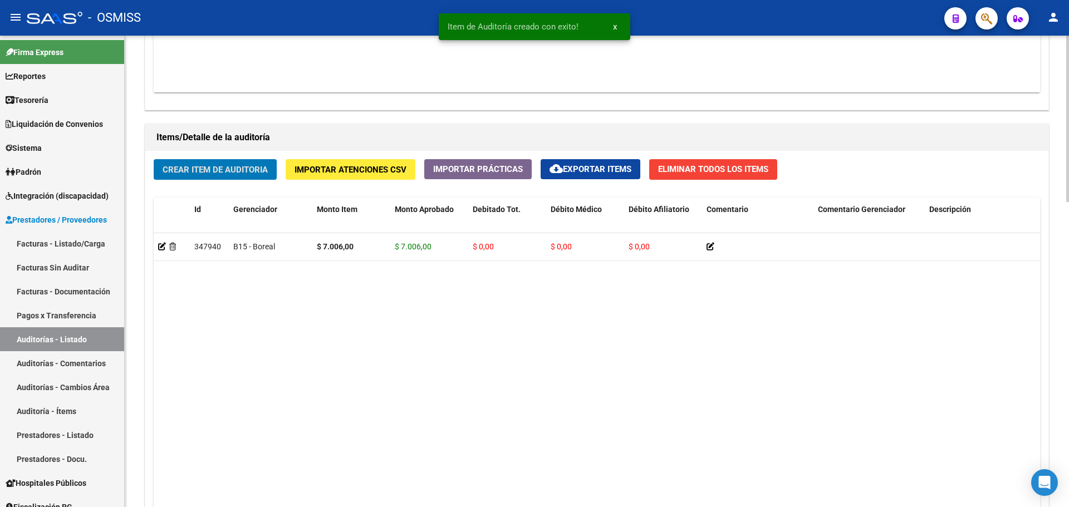
scroll to position [724, 0]
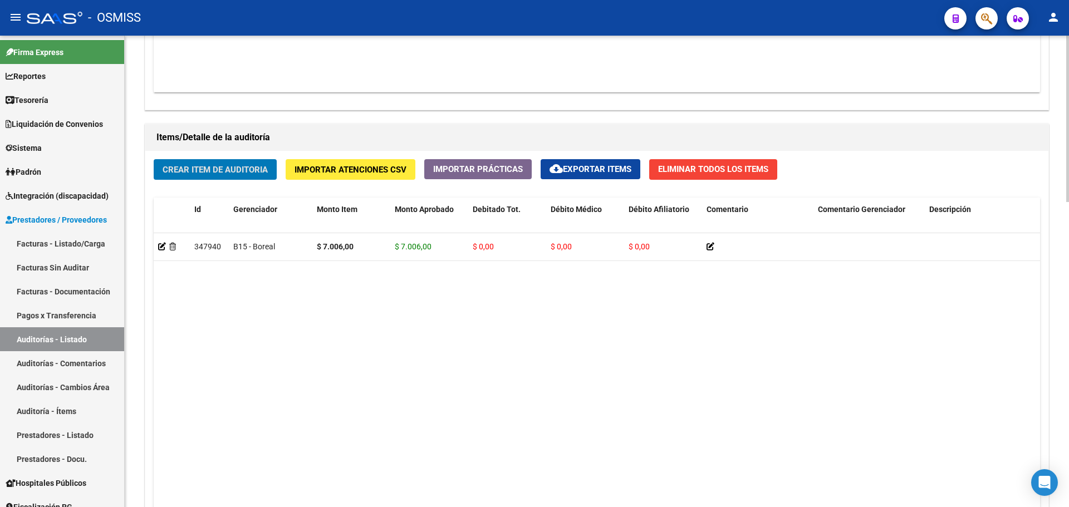
click at [188, 174] on span "Crear Item de Auditoria" at bounding box center [215, 170] width 105 height 10
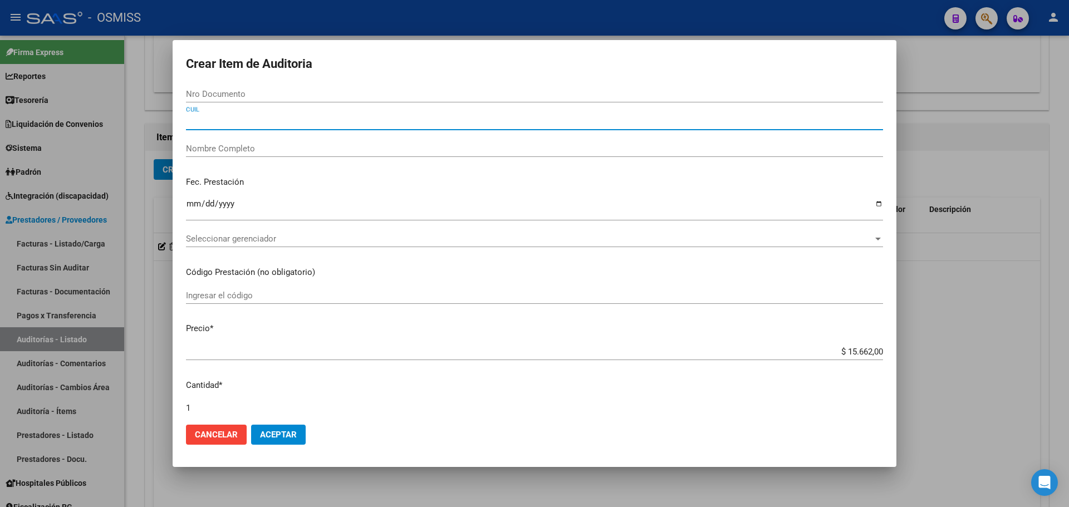
click at [226, 123] on input "CUIL" at bounding box center [534, 121] width 697 height 10
paste input "27484133781"
type input "27484133781"
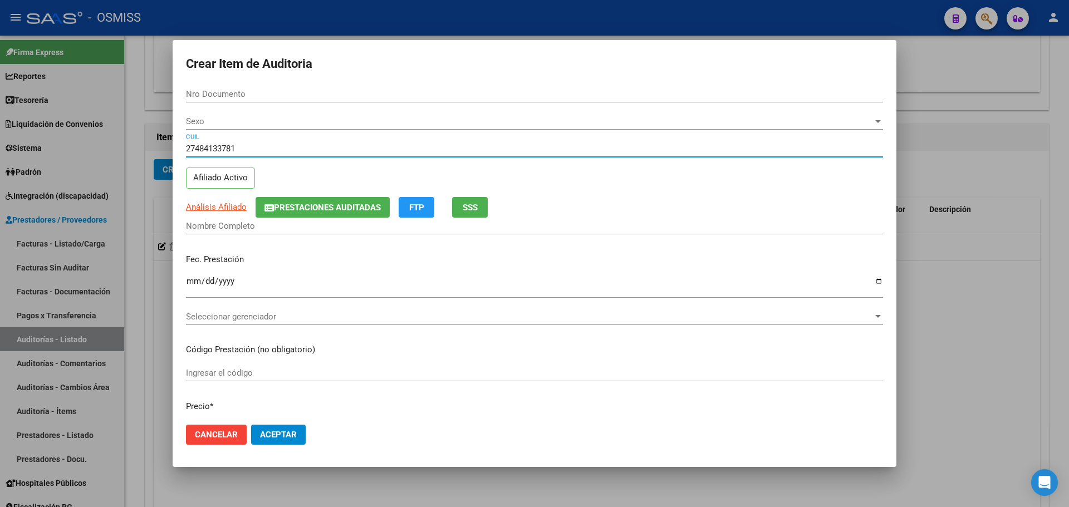
type input "48413378"
type input "[PERSON_NAME]"
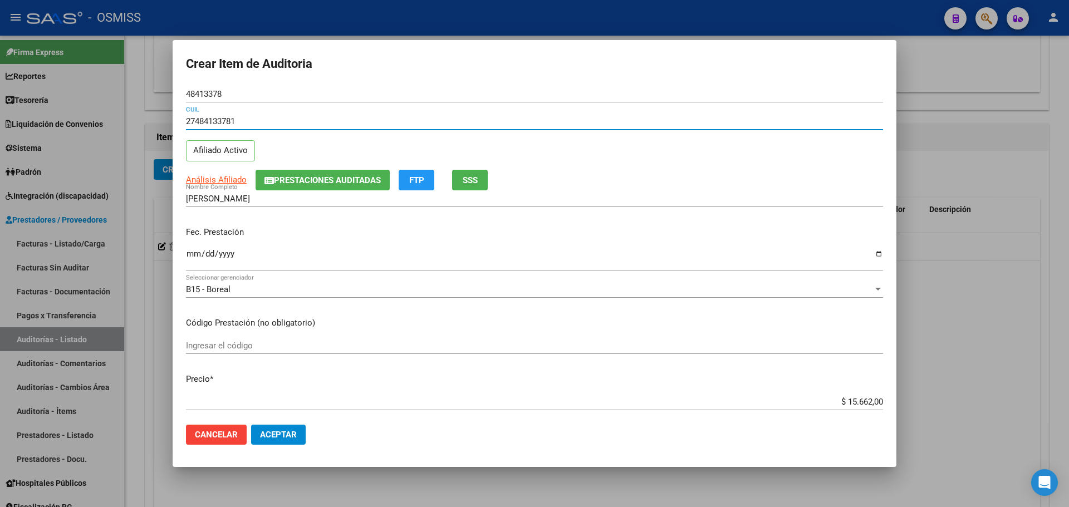
type input "27484133781"
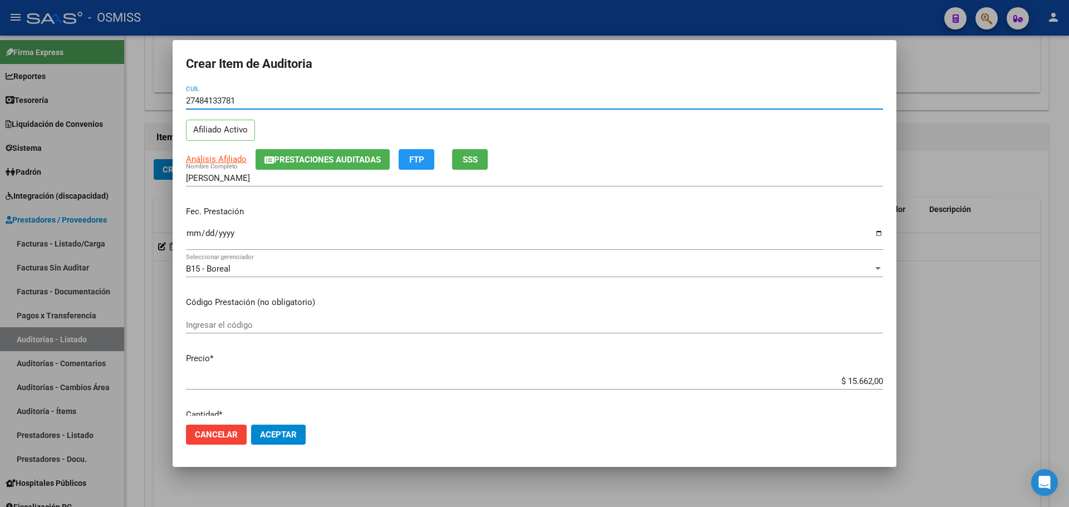
scroll to position [56, 0]
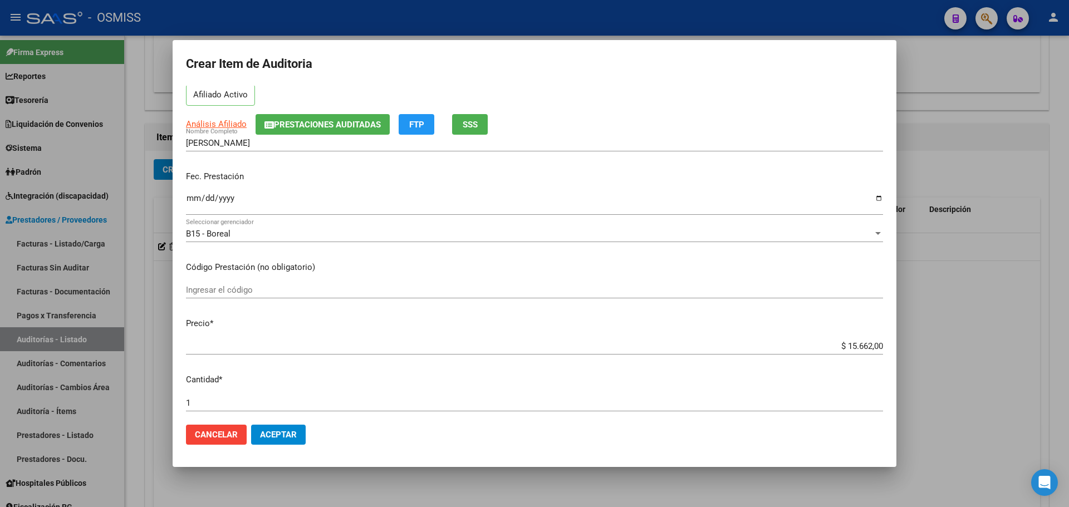
click at [291, 428] on button "Aceptar" at bounding box center [278, 435] width 55 height 20
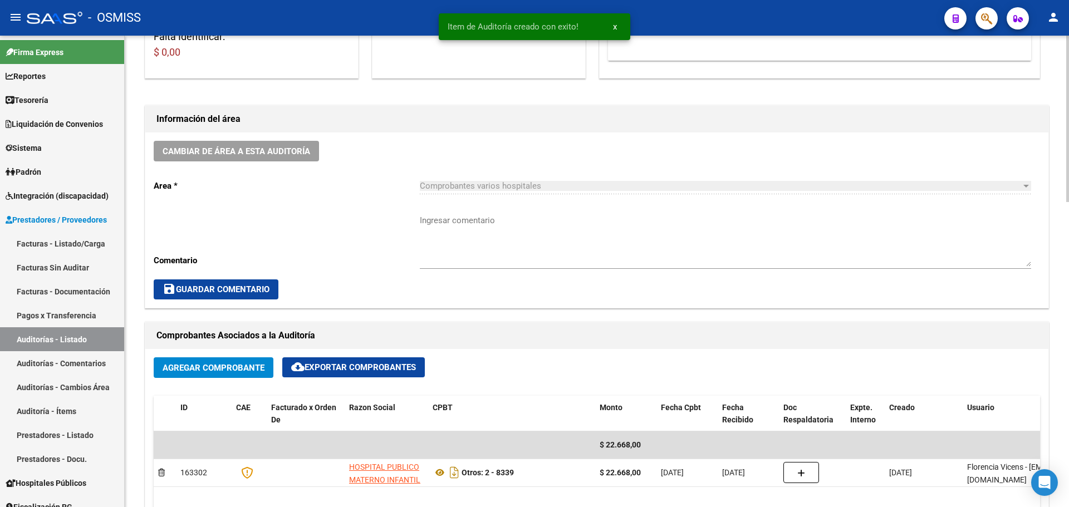
scroll to position [87, 0]
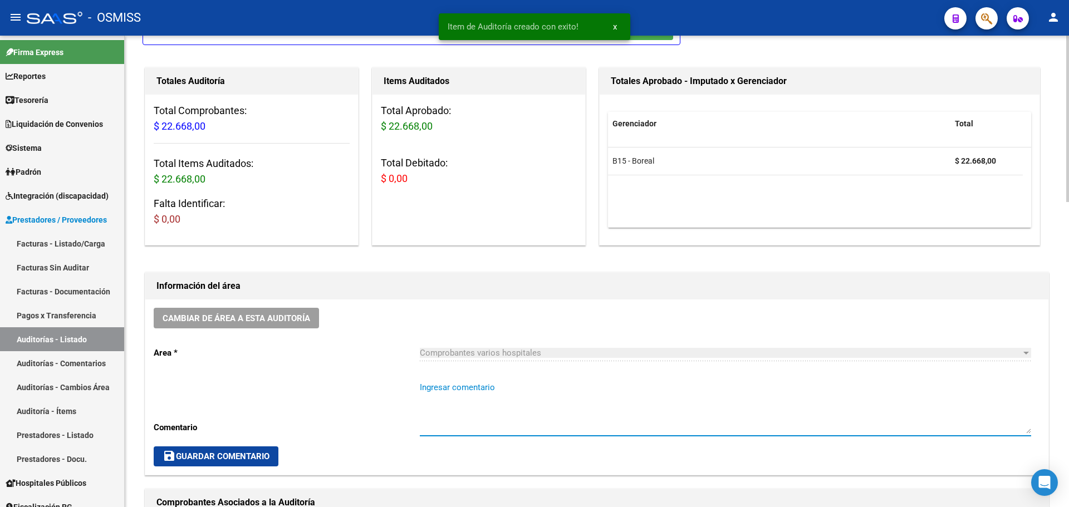
click at [482, 392] on textarea "Ingresar comentario" at bounding box center [725, 407] width 611 height 52
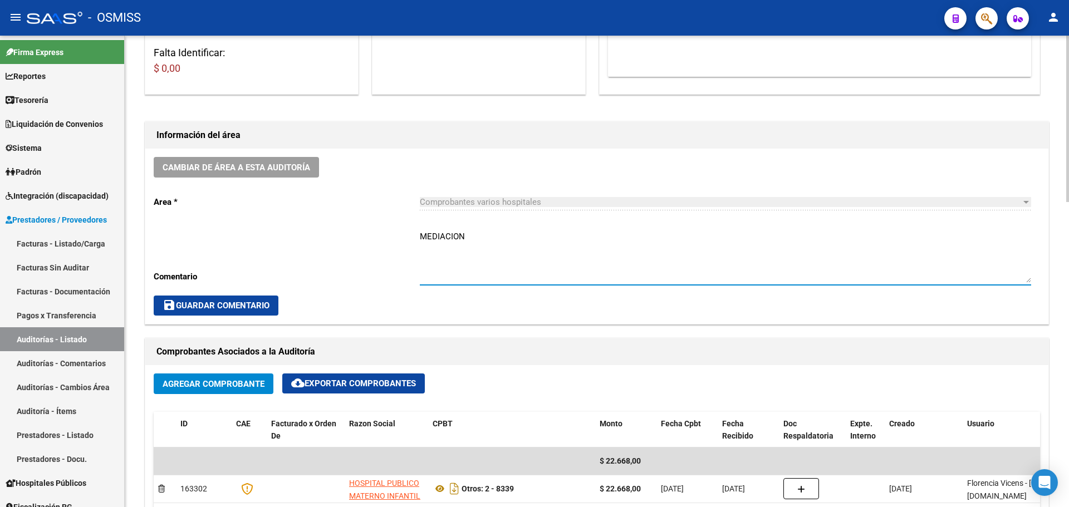
scroll to position [310, 0]
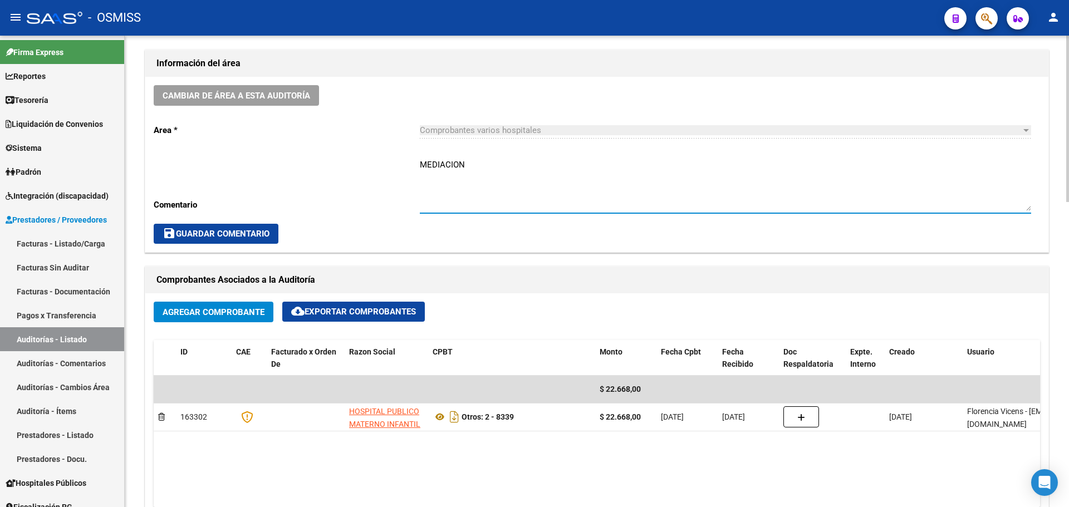
type textarea "MEDIACION"
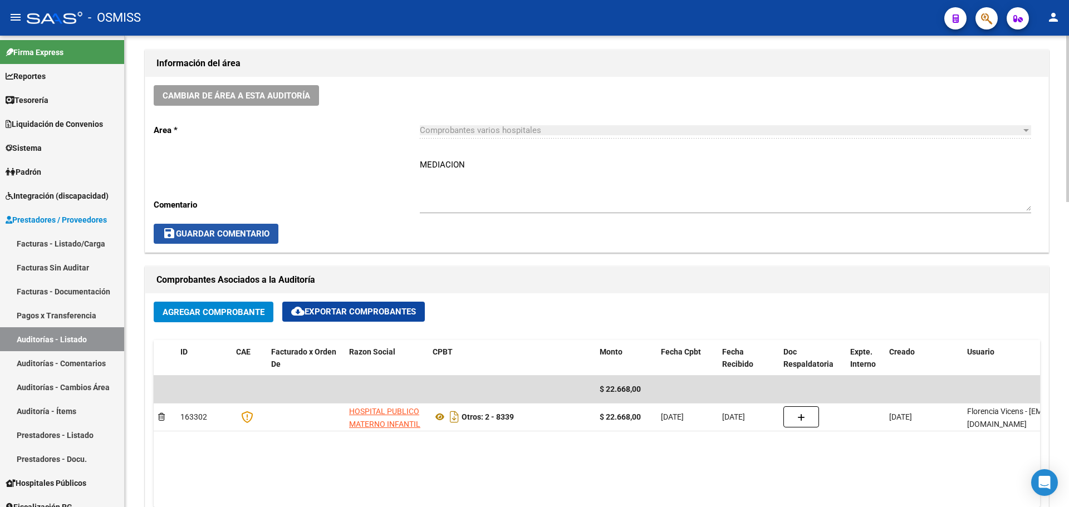
click at [225, 237] on span "save Guardar Comentario" at bounding box center [216, 234] width 107 height 10
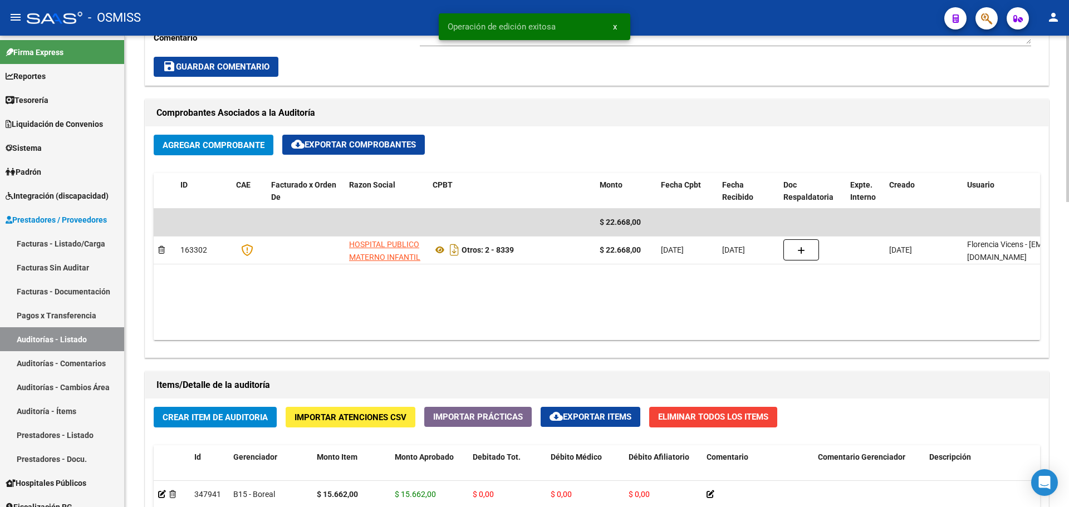
scroll to position [31, 0]
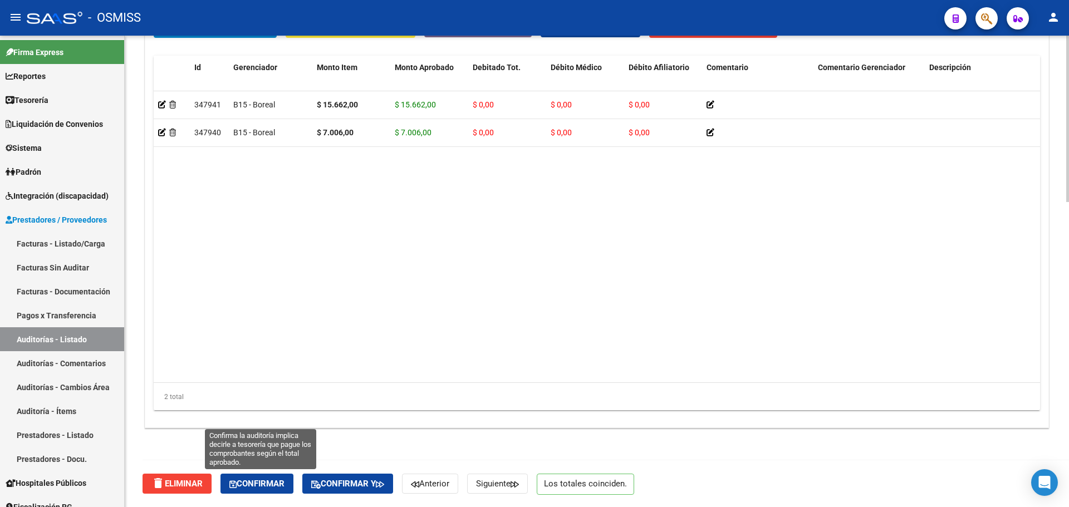
click at [268, 489] on button "Confirmar" at bounding box center [256, 484] width 73 height 20
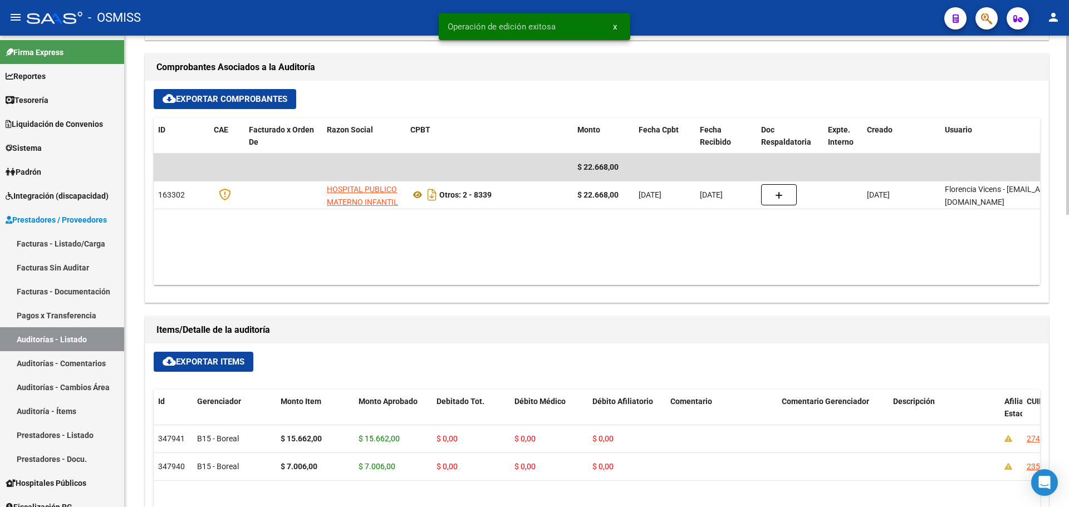
scroll to position [155, 0]
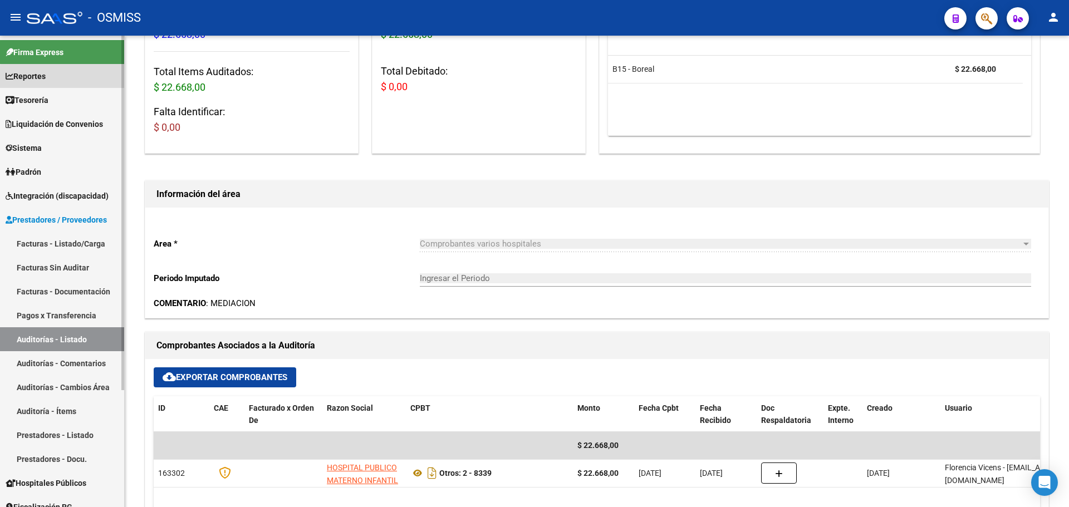
click at [73, 78] on link "Reportes" at bounding box center [62, 76] width 124 height 24
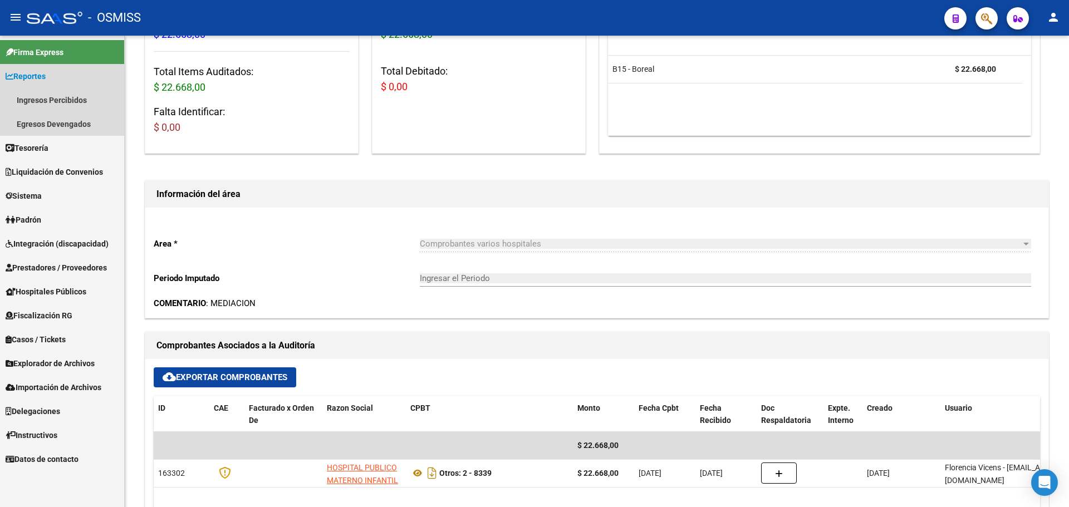
click at [73, 78] on link "Reportes" at bounding box center [62, 76] width 124 height 24
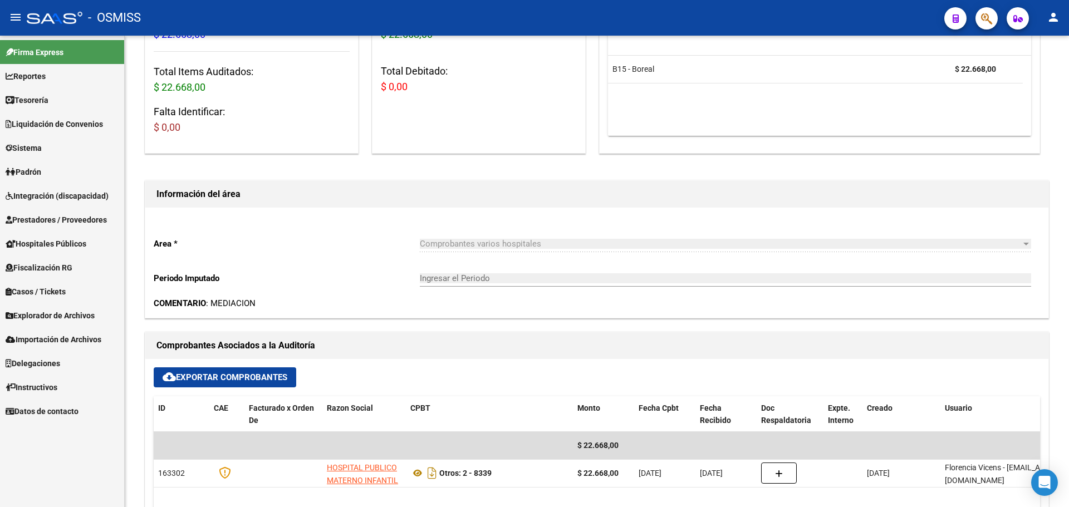
click at [65, 107] on link "Tesorería" at bounding box center [62, 100] width 124 height 24
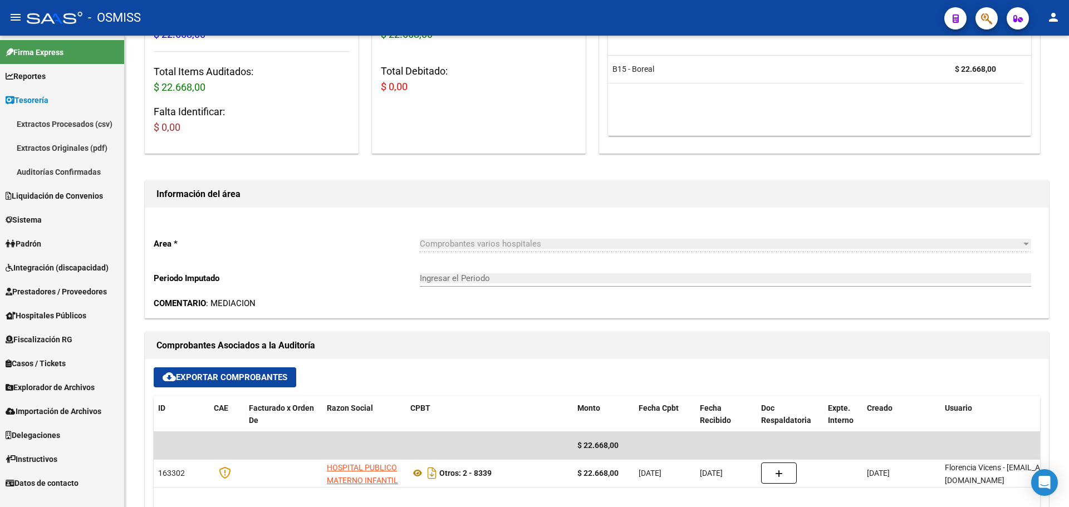
click at [92, 168] on link "Auditorías Confirmadas" at bounding box center [62, 172] width 124 height 24
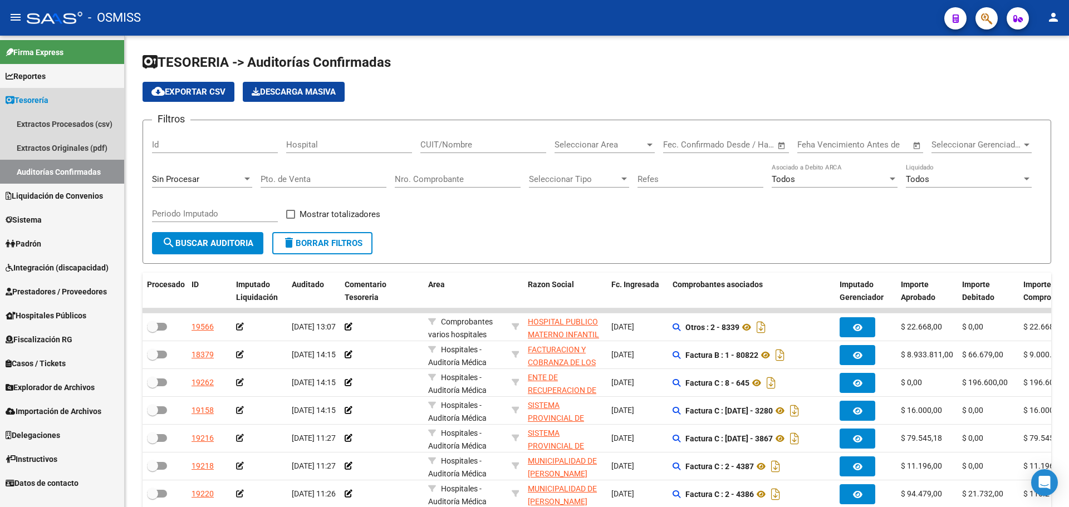
click at [61, 173] on link "Auditorías Confirmadas" at bounding box center [62, 172] width 124 height 24
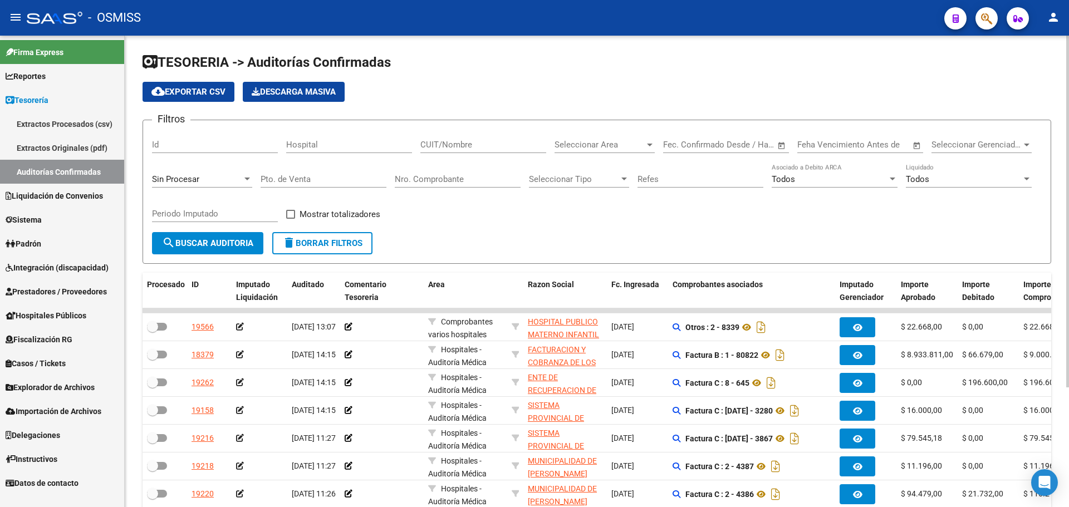
click at [534, 204] on div "Filtros Id Hospital CUIT/Nombre Seleccionar Area Seleccionar Area Start date – …" at bounding box center [597, 180] width 890 height 103
drag, startPoint x: 529, startPoint y: 193, endPoint x: 601, endPoint y: 318, distance: 144.7
click at [530, 192] on div "Seleccionar Tipo Seleccionar Tipo" at bounding box center [579, 181] width 100 height 35
click at [493, 178] on input "Nro. Comprobante" at bounding box center [458, 179] width 126 height 10
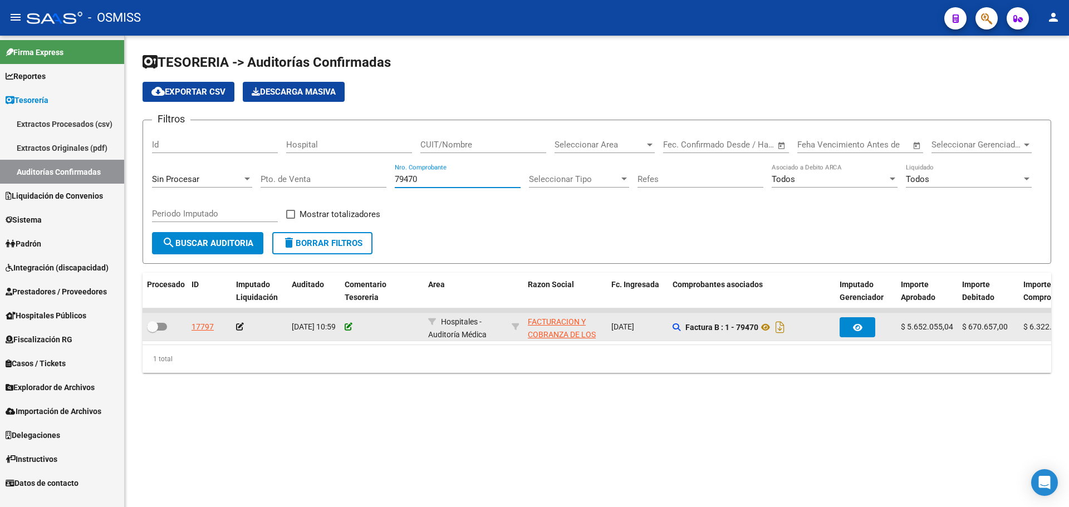
type input "79470"
click at [350, 323] on icon at bounding box center [349, 327] width 8 height 8
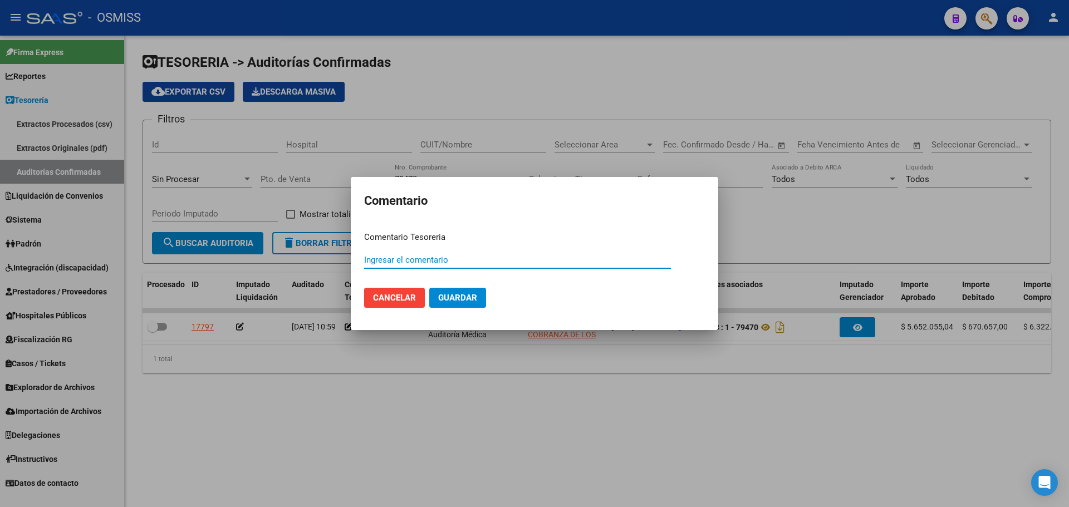
paste input "100075211"
drag, startPoint x: 480, startPoint y: 264, endPoint x: 360, endPoint y: 267, distance: 119.7
click at [379, 265] on input "100075211 [DATE]" at bounding box center [517, 260] width 307 height 10
type input "100075211 [DATE]"
click at [508, 266] on div "100075211 [DATE] Ingresar el comentario" at bounding box center [517, 260] width 307 height 17
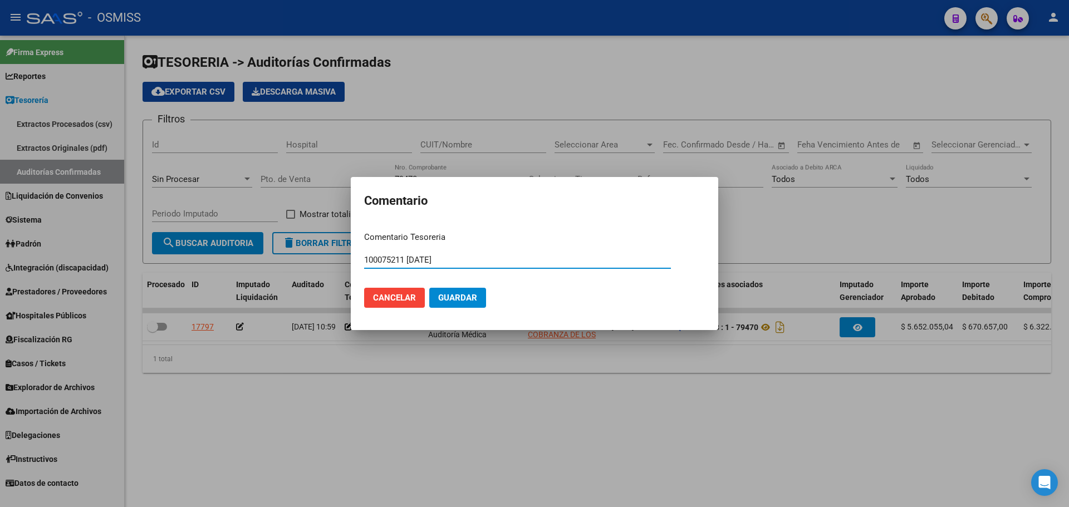
click at [503, 261] on input "100075211 [DATE]" at bounding box center [517, 260] width 307 height 10
drag, startPoint x: 503, startPoint y: 261, endPoint x: 334, endPoint y: 257, distance: 168.7
click at [334, 257] on div "Comentario Comentario Tesoreria 100075211 [DATE] Ingresar el comentario Cancela…" at bounding box center [534, 253] width 1069 height 507
click at [457, 301] on span "Guardar" at bounding box center [457, 298] width 39 height 10
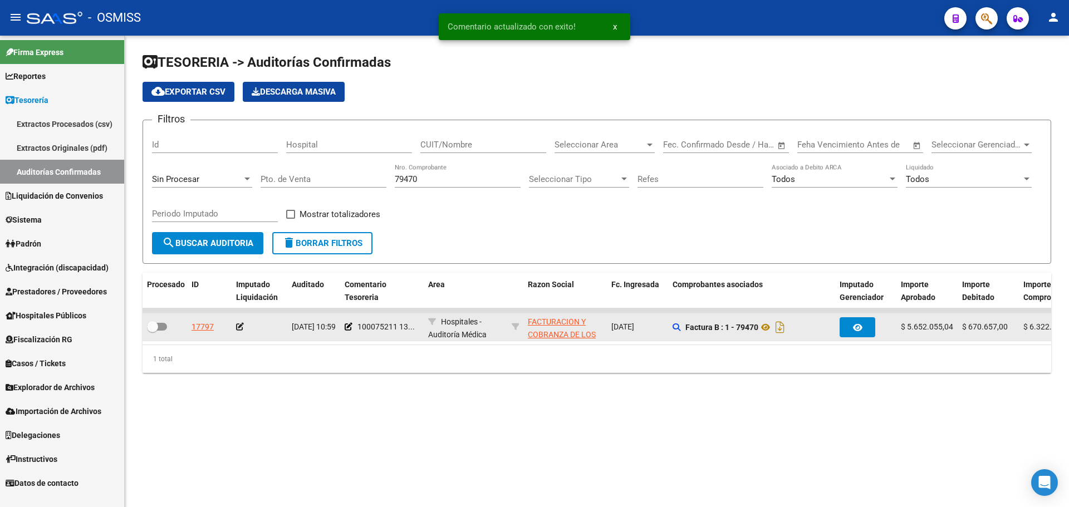
click at [242, 325] on icon at bounding box center [240, 327] width 8 height 8
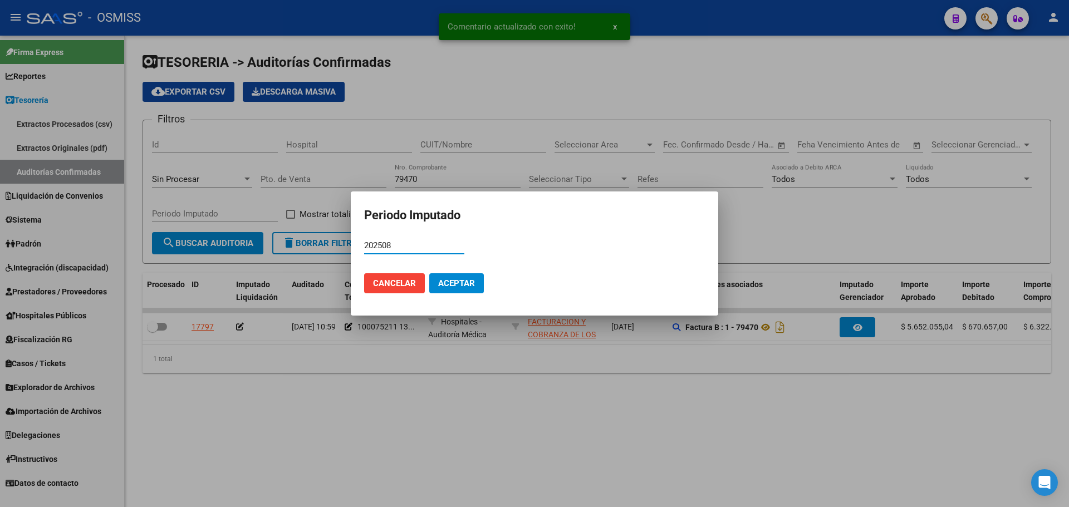
type input "202508"
click at [431, 294] on mat-dialog-actions "Cancelar Aceptar" at bounding box center [534, 283] width 341 height 38
click at [440, 284] on span "Aceptar" at bounding box center [456, 283] width 37 height 10
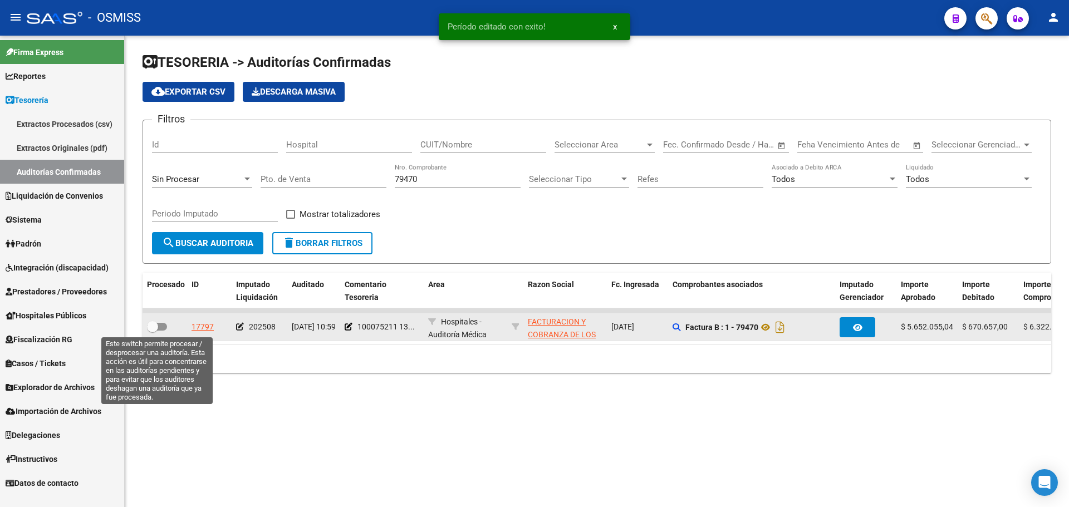
click at [161, 326] on span at bounding box center [157, 327] width 20 height 8
click at [153, 331] on input "checkbox" at bounding box center [152, 331] width 1 height 1
checkbox input "true"
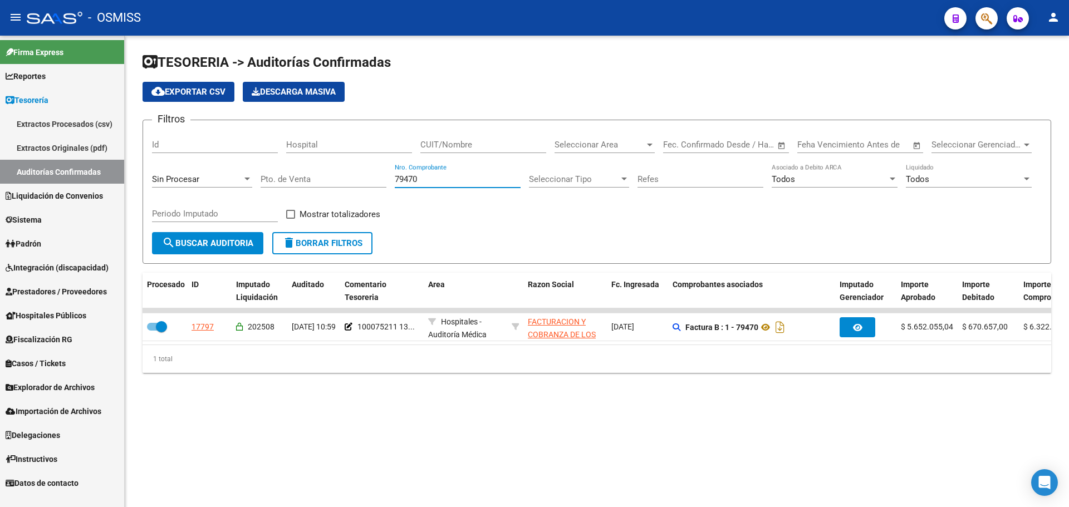
click at [437, 177] on input "79470" at bounding box center [458, 179] width 126 height 10
type input "79517"
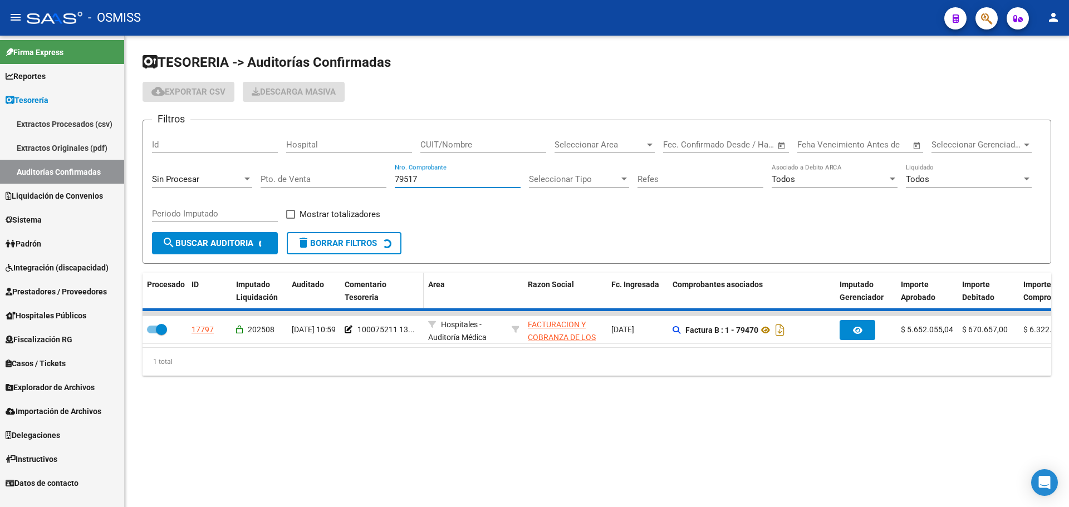
checkbox input "false"
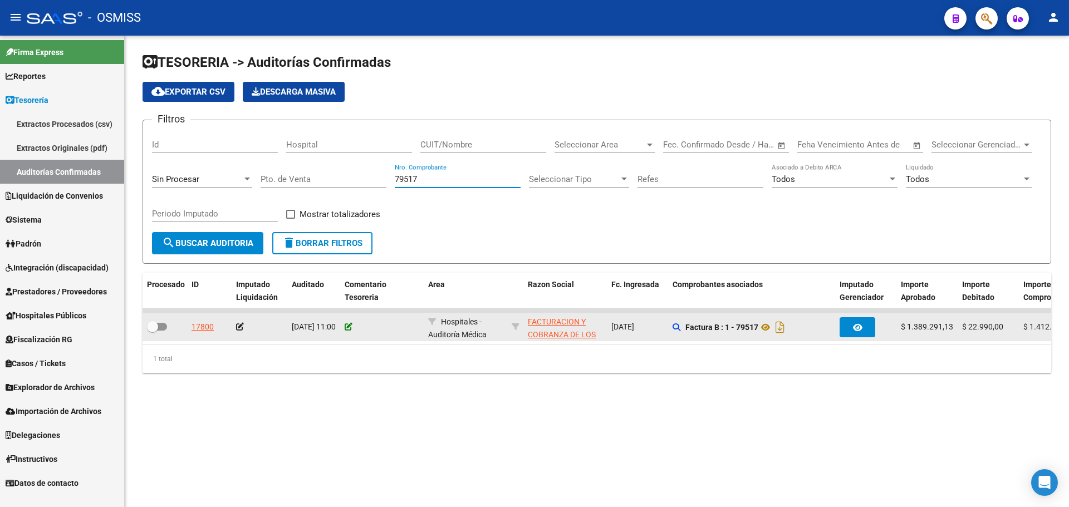
type input "79517"
click at [350, 323] on icon at bounding box center [349, 327] width 8 height 8
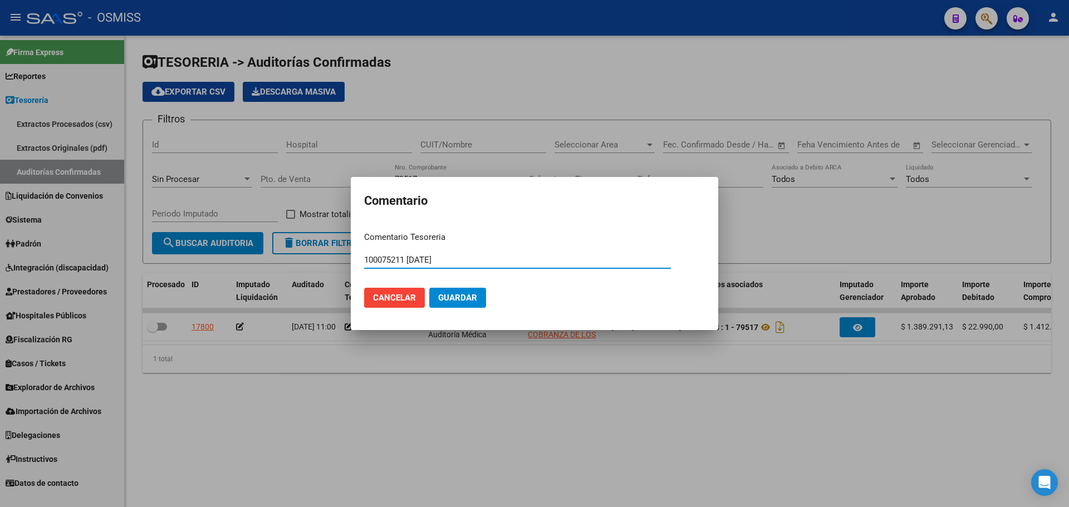
type input "100075211 [DATE]"
click at [473, 296] on span "Guardar" at bounding box center [457, 298] width 39 height 10
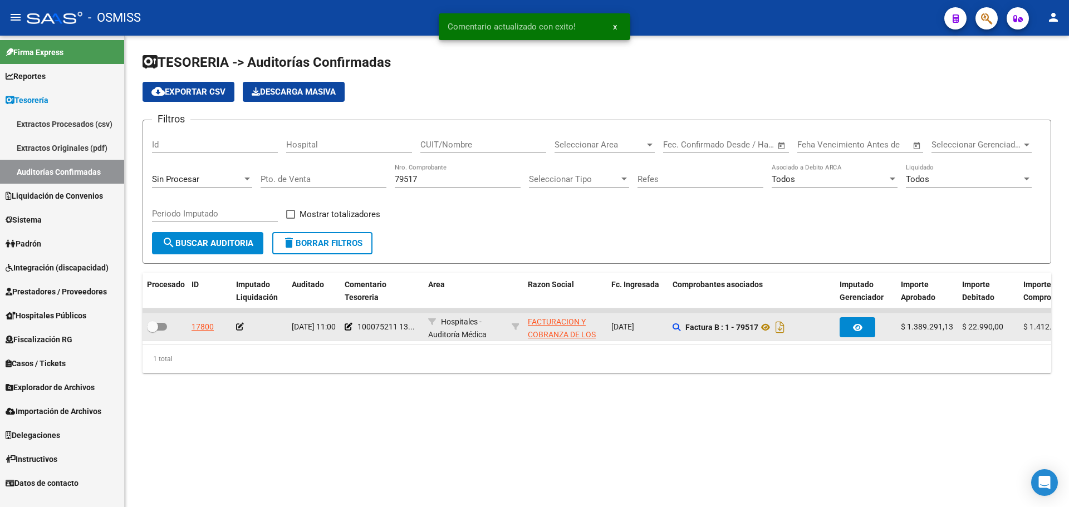
click at [240, 323] on icon at bounding box center [240, 327] width 8 height 8
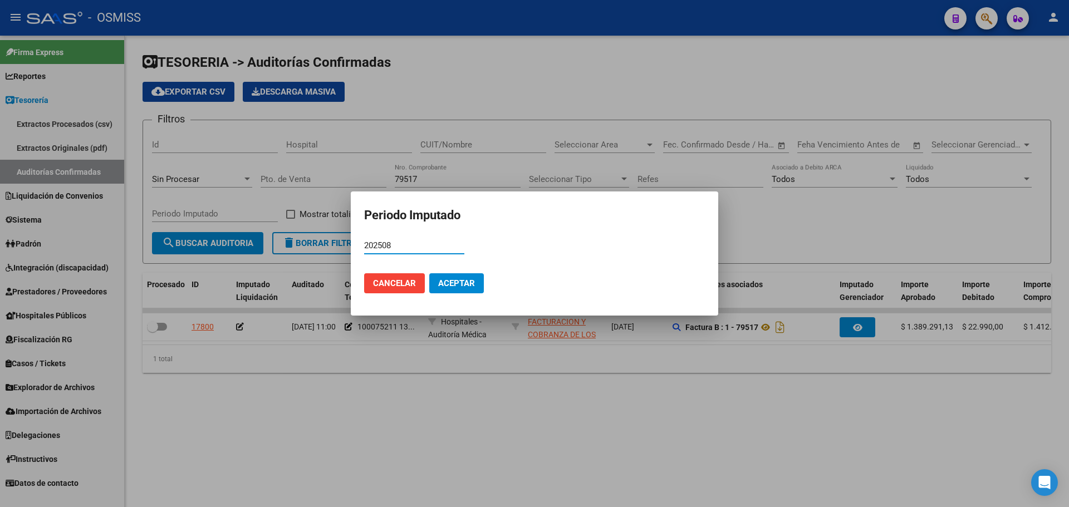
type input "202508"
click at [472, 279] on span "Aceptar" at bounding box center [456, 283] width 37 height 10
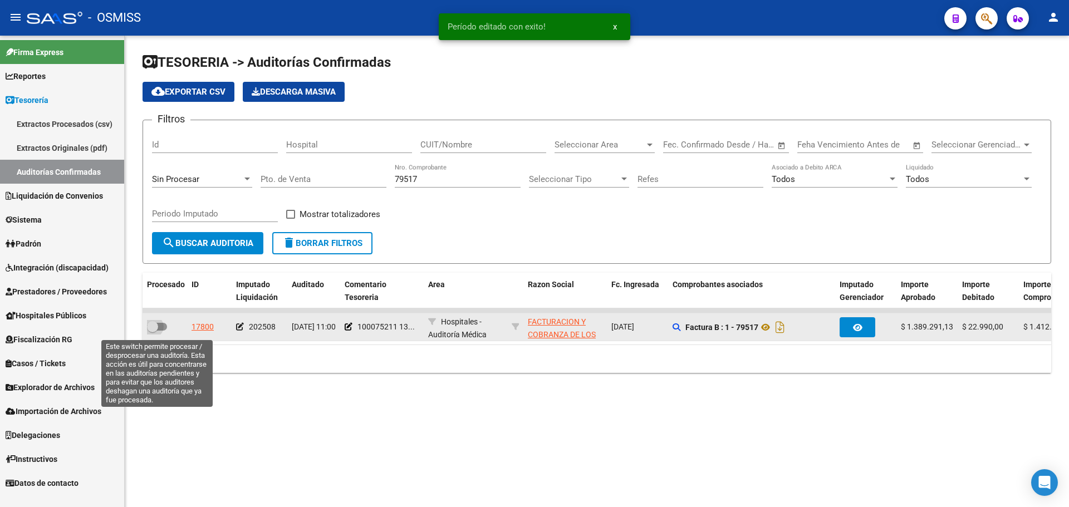
click at [160, 331] on label at bounding box center [157, 326] width 20 height 13
click at [153, 331] on input "checkbox" at bounding box center [152, 331] width 1 height 1
checkbox input "true"
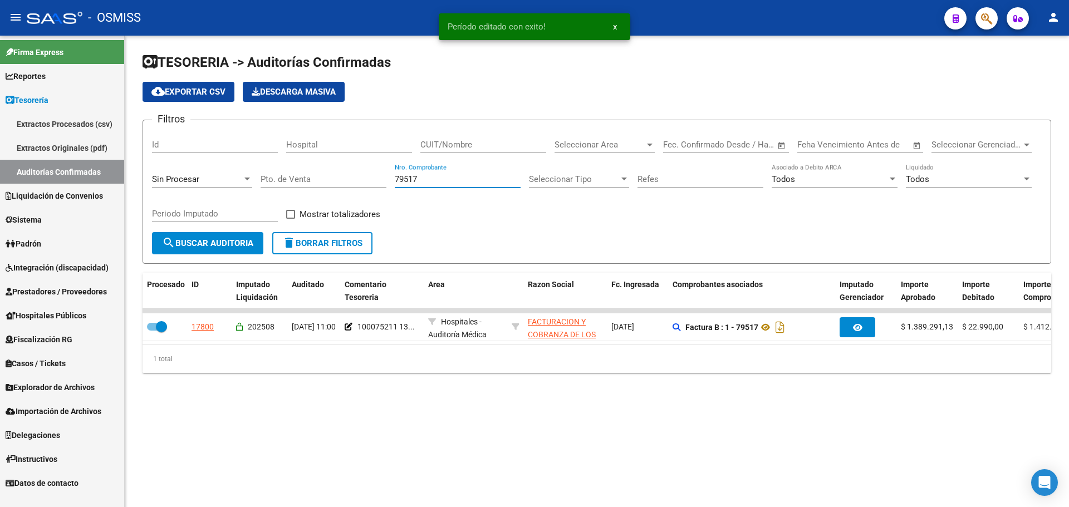
drag, startPoint x: 441, startPoint y: 179, endPoint x: 248, endPoint y: 169, distance: 193.4
click at [248, 169] on div "Filtros Id Hospital CUIT/Nombre Seleccionar Area Seleccionar Area Start date – …" at bounding box center [597, 180] width 890 height 103
type input "79606"
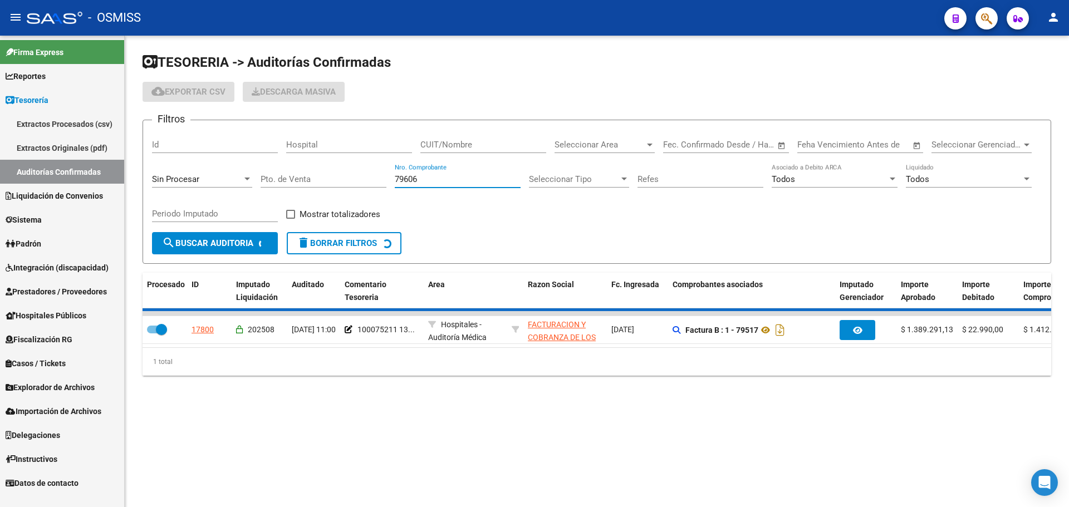
checkbox input "false"
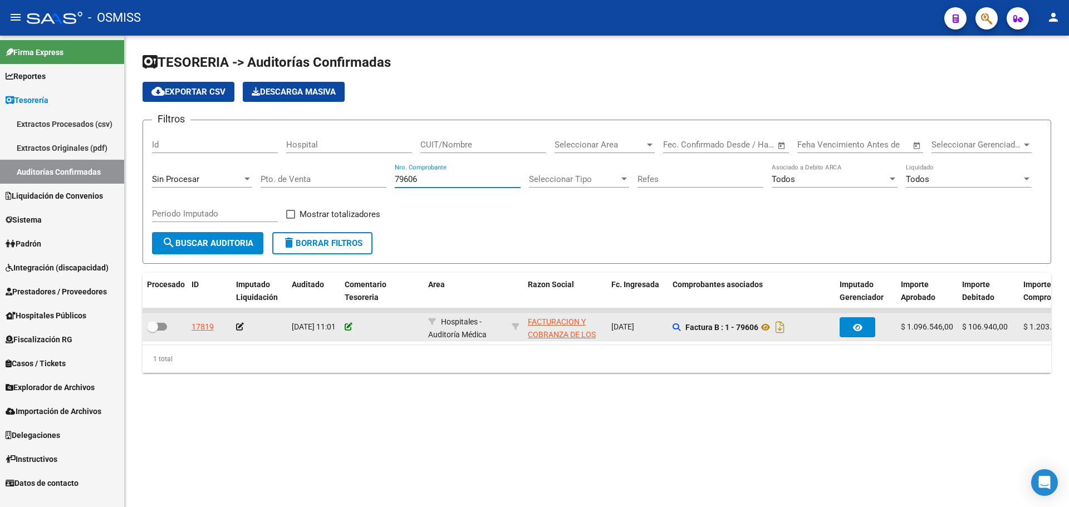
type input "79606"
click at [348, 330] on icon at bounding box center [349, 327] width 8 height 8
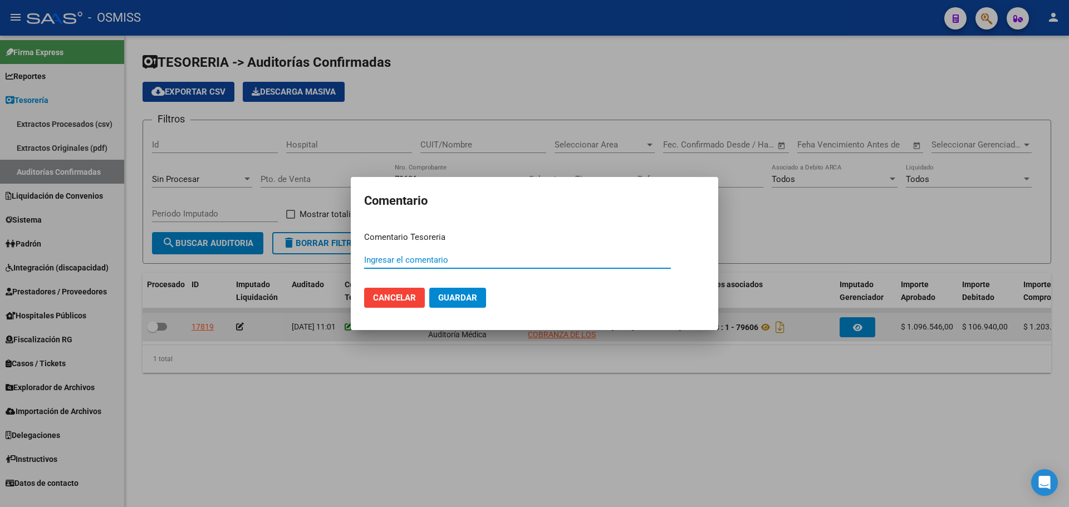
paste input "100075211 [DATE]"
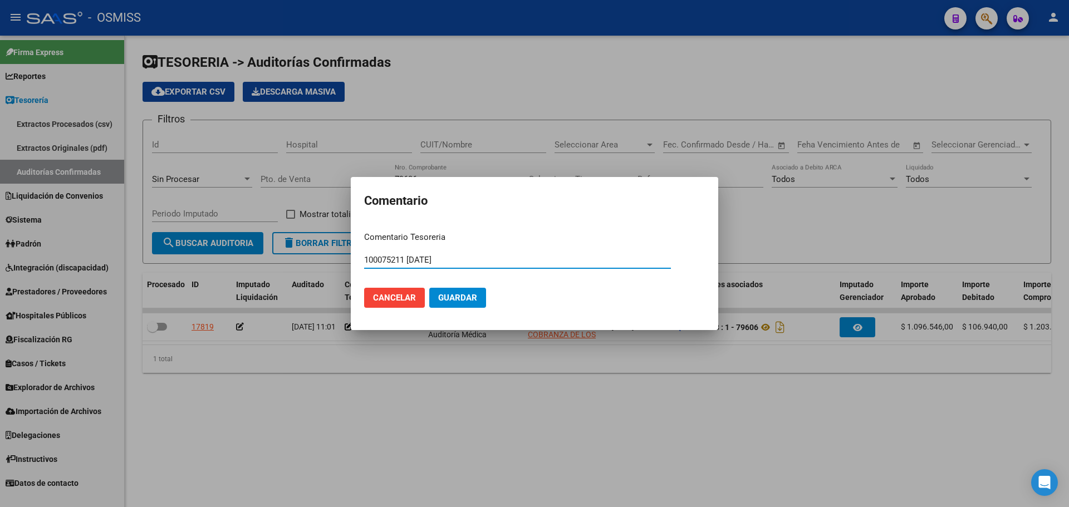
type input "100075211 [DATE]"
click at [472, 296] on span "Guardar" at bounding box center [457, 298] width 39 height 10
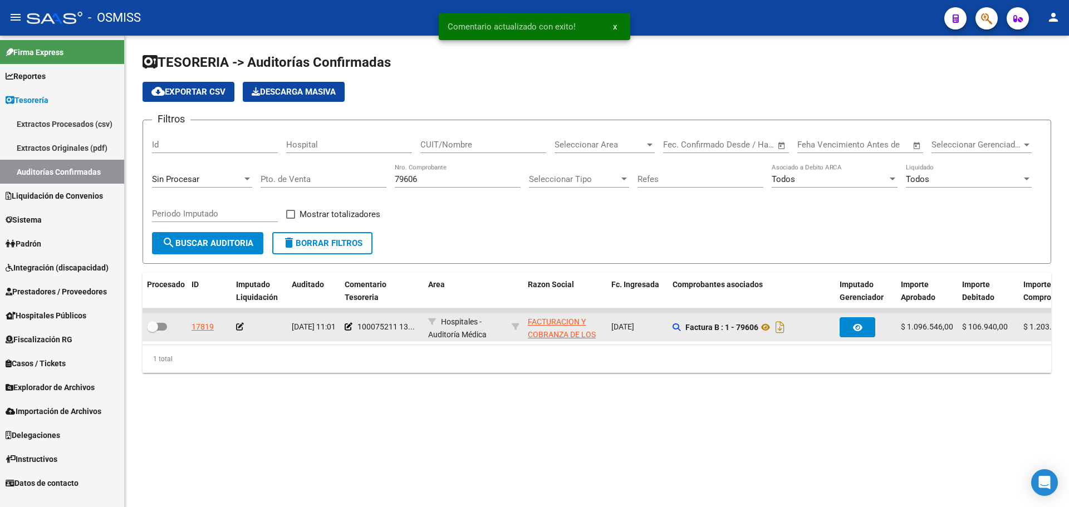
click at [239, 327] on icon at bounding box center [240, 327] width 8 height 8
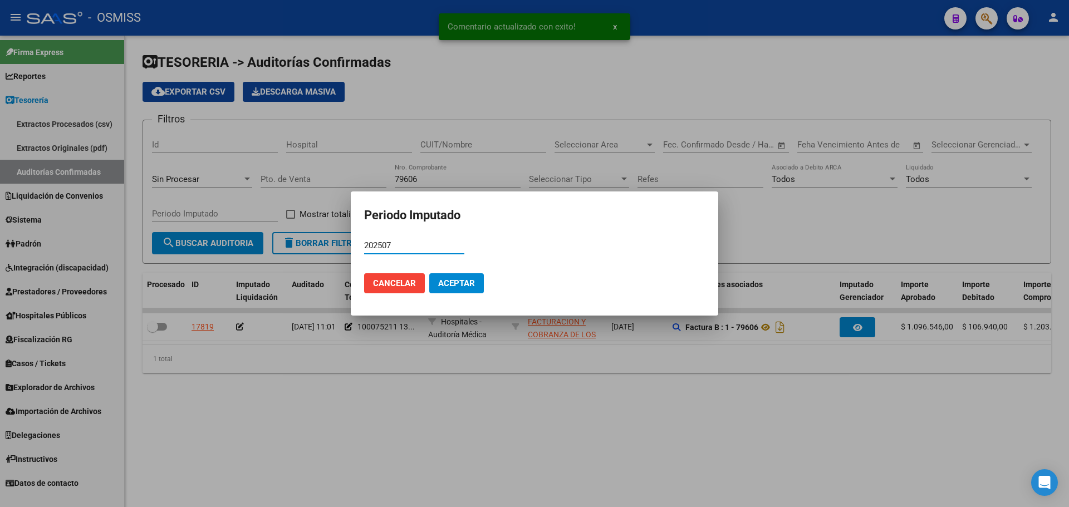
type input "202507"
click at [437, 277] on button "Aceptar" at bounding box center [456, 283] width 55 height 20
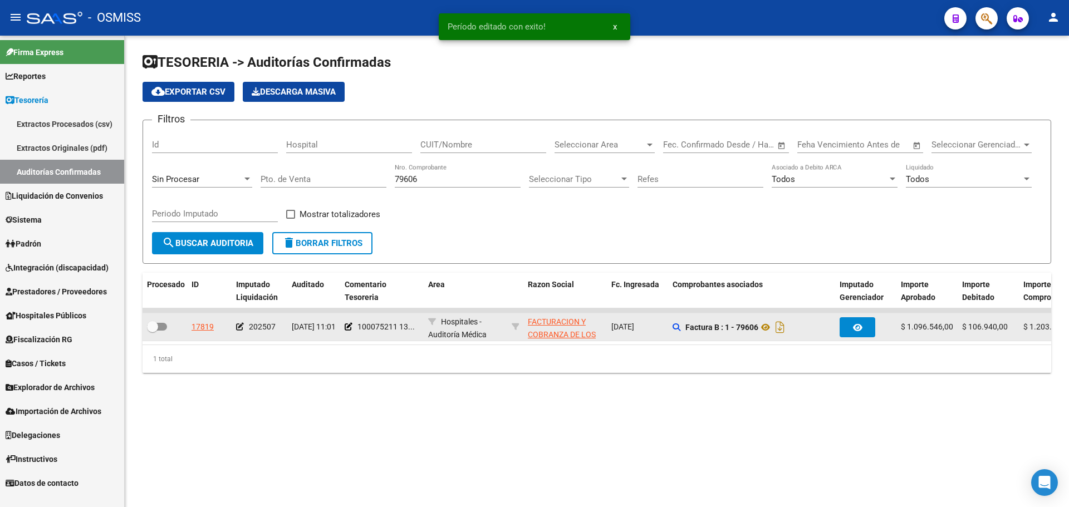
click at [156, 325] on span at bounding box center [152, 326] width 11 height 11
click at [153, 331] on input "checkbox" at bounding box center [152, 331] width 1 height 1
checkbox input "true"
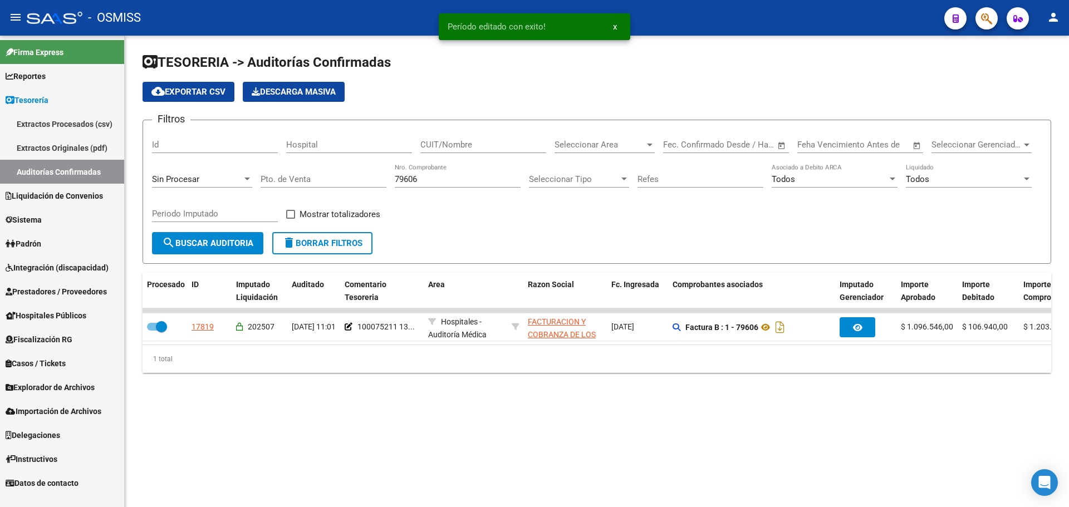
click at [440, 181] on input "79606" at bounding box center [458, 179] width 126 height 10
type input "79635"
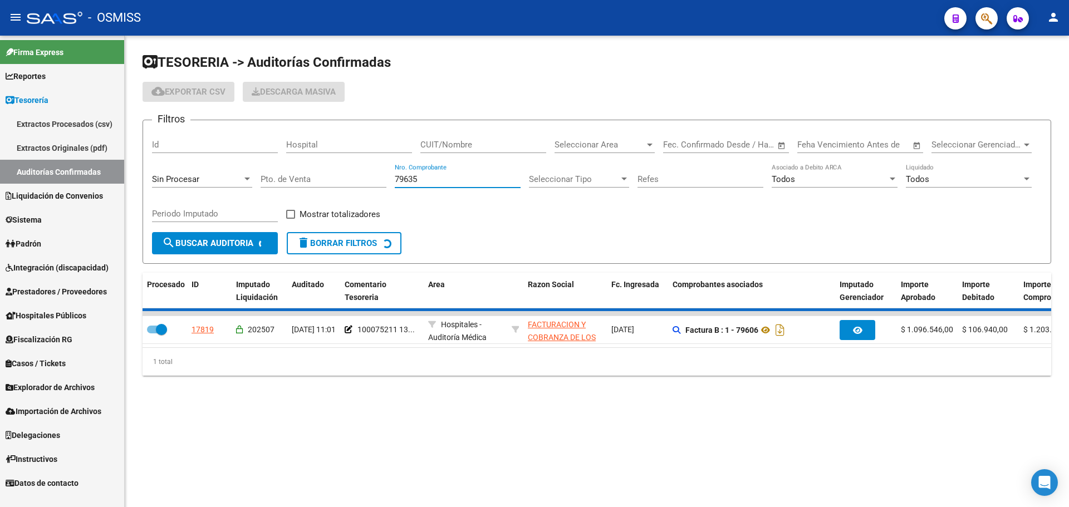
checkbox input "false"
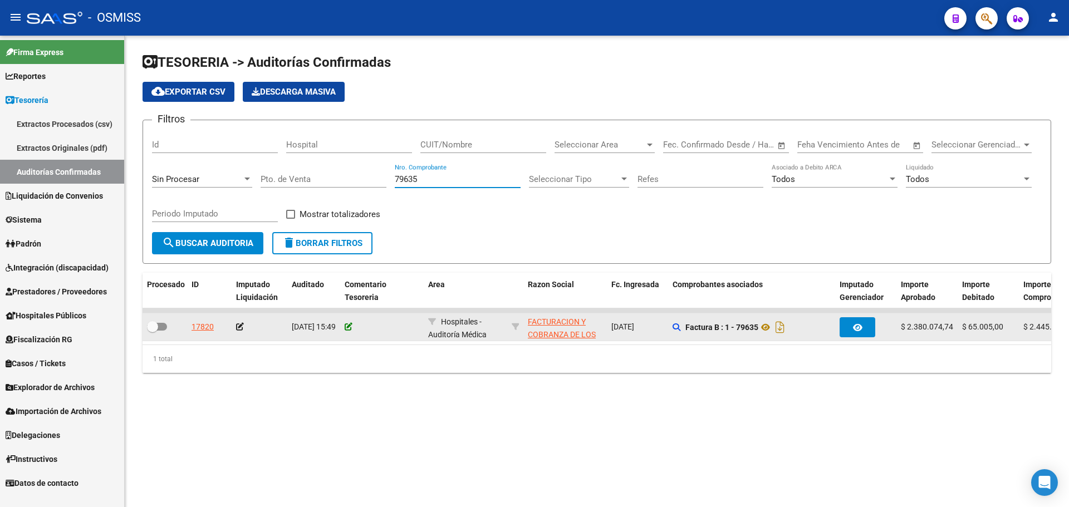
type input "79635"
click at [347, 329] on icon at bounding box center [349, 327] width 8 height 8
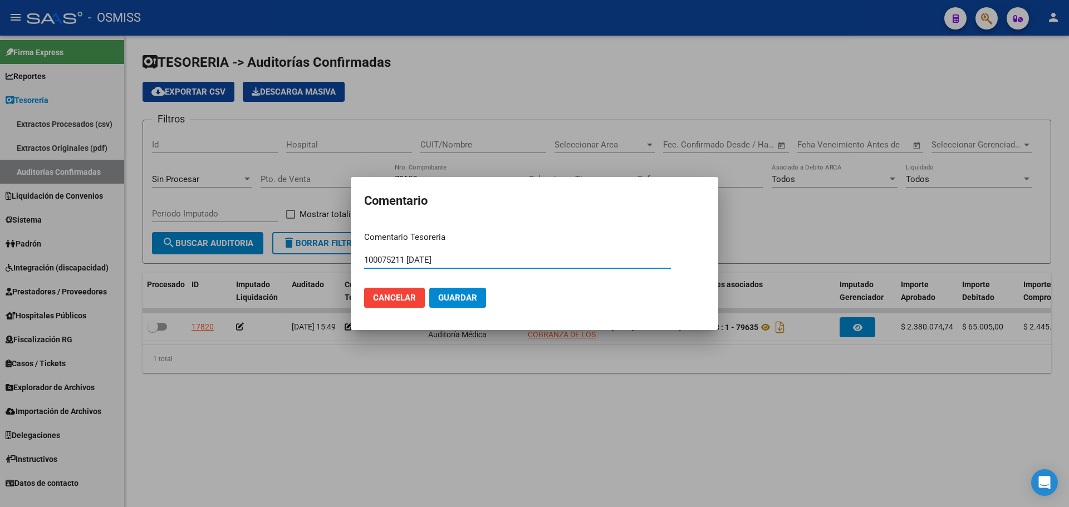
type input "100075211 [DATE]"
click at [470, 289] on button "Guardar" at bounding box center [457, 298] width 57 height 20
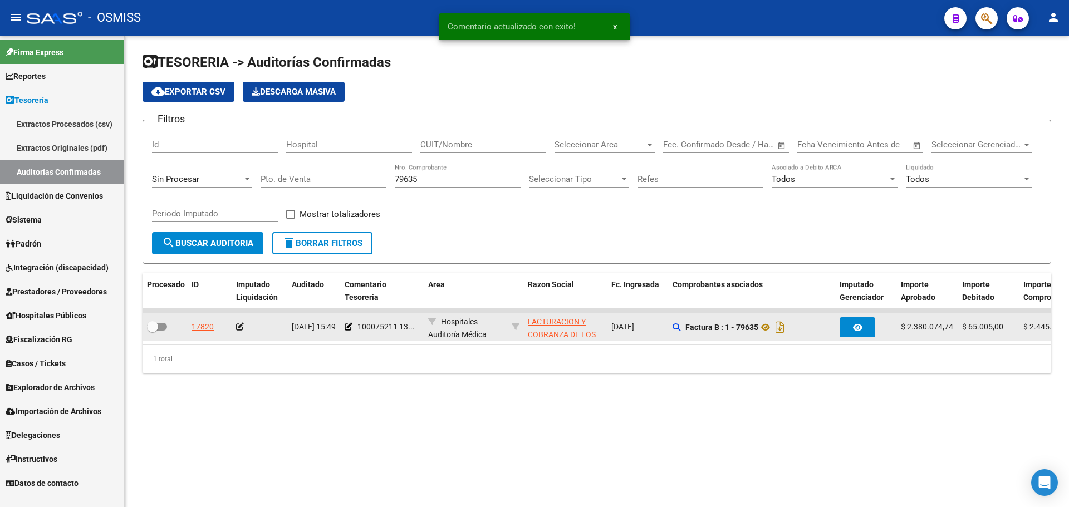
click at [240, 323] on icon at bounding box center [240, 327] width 8 height 8
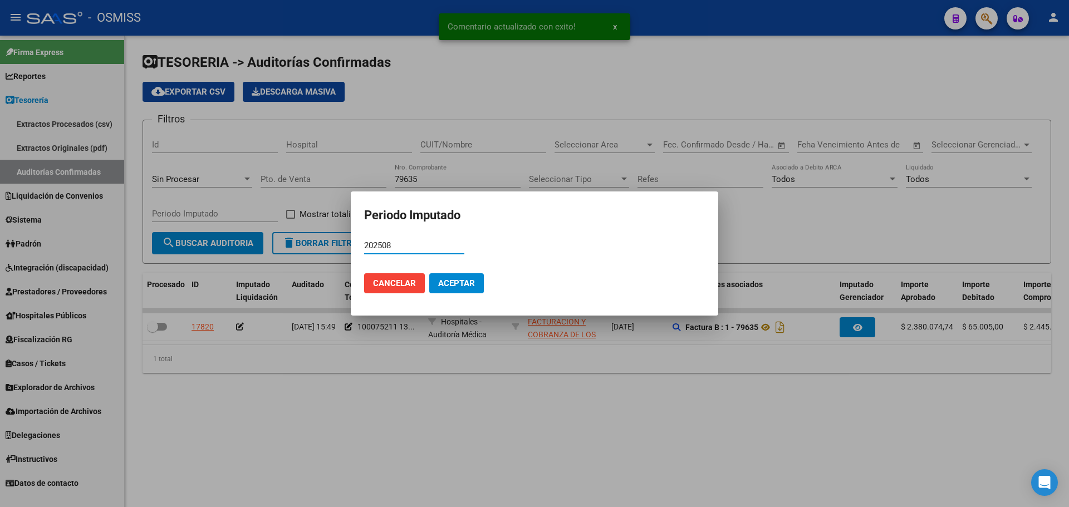
type input "202508"
click at [450, 280] on span "Aceptar" at bounding box center [456, 283] width 37 height 10
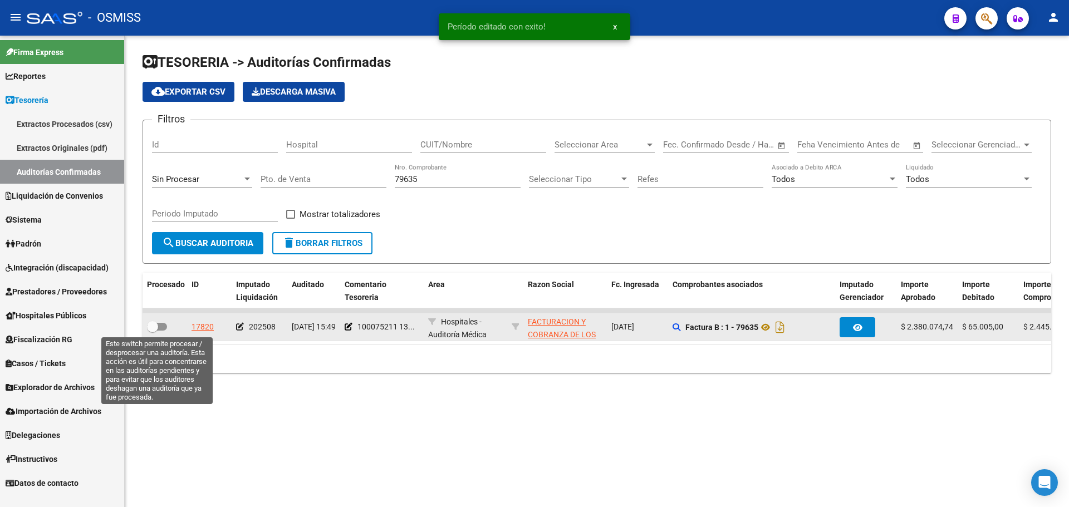
click at [155, 326] on span at bounding box center [152, 326] width 11 height 11
click at [153, 331] on input "checkbox" at bounding box center [152, 331] width 1 height 1
checkbox input "true"
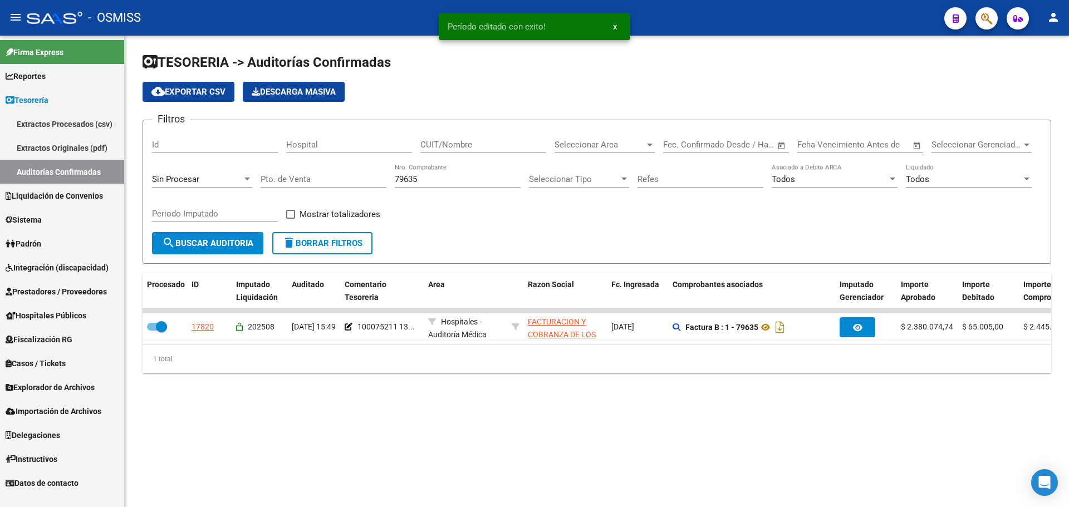
click at [475, 181] on input "79635" at bounding box center [458, 179] width 126 height 10
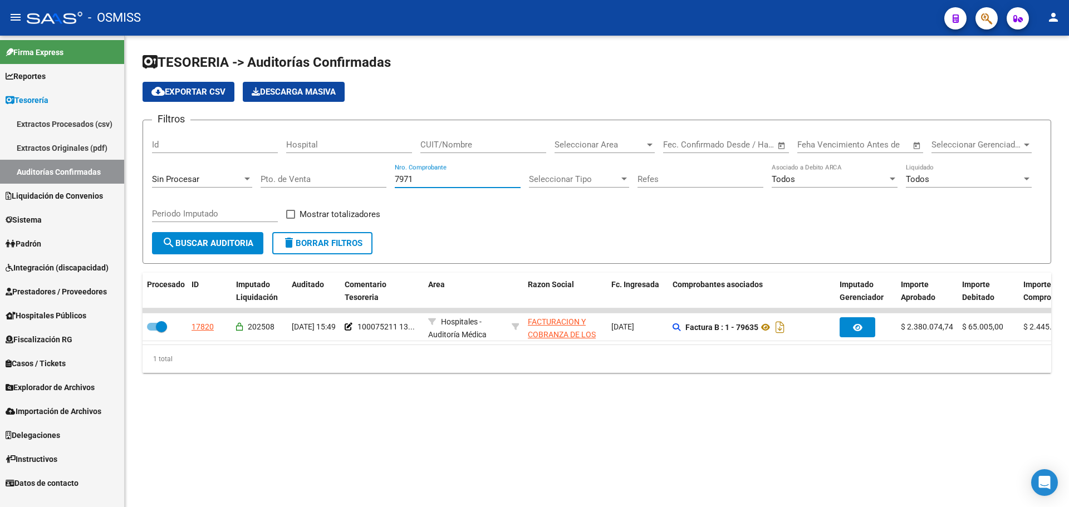
type input "79713"
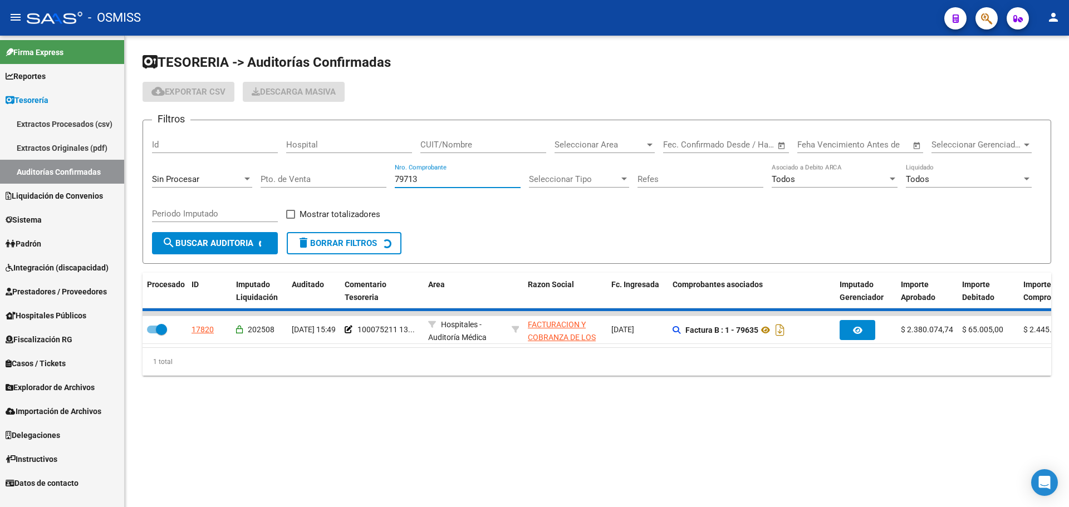
checkbox input "false"
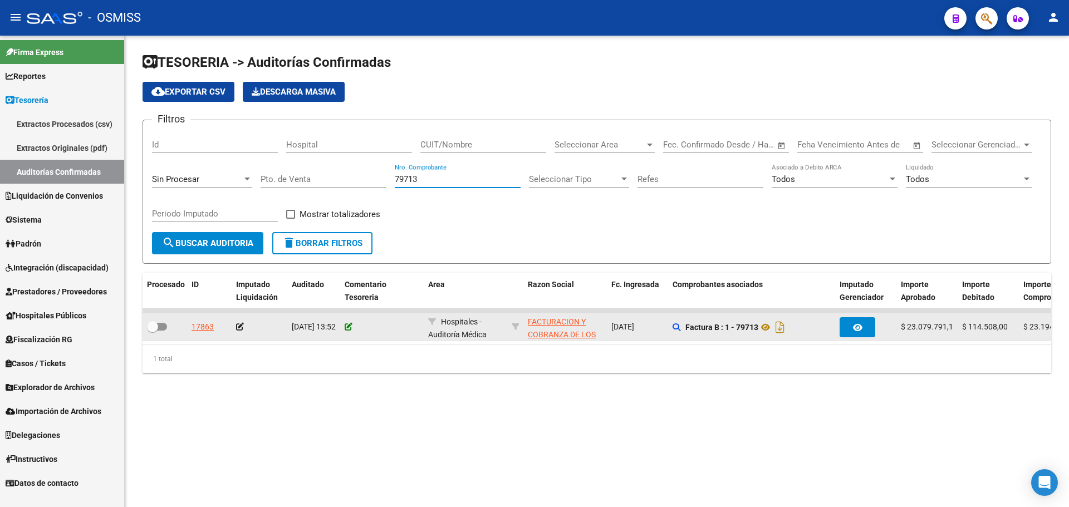
type input "79713"
click at [348, 328] on icon at bounding box center [349, 327] width 8 height 8
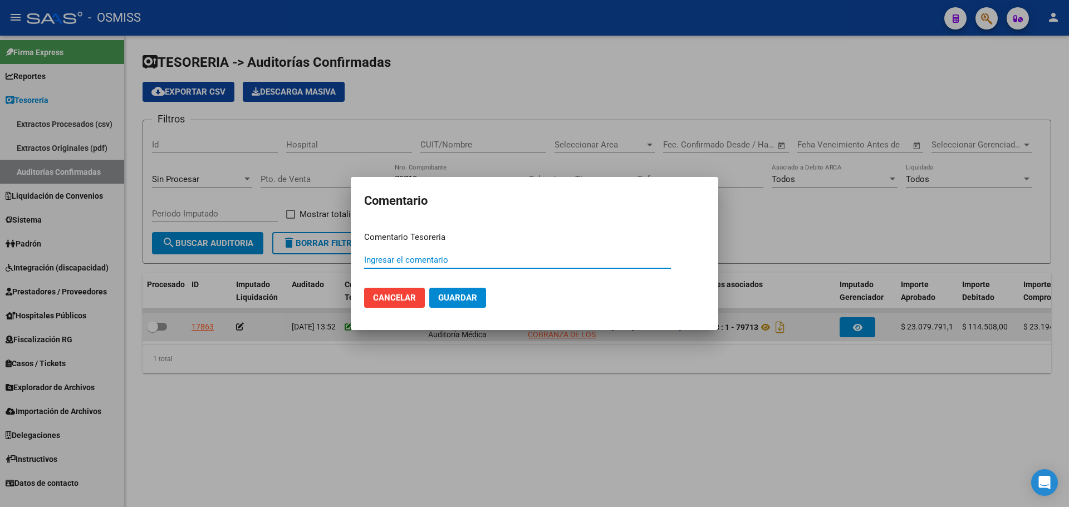
paste input "100075211 [DATE]"
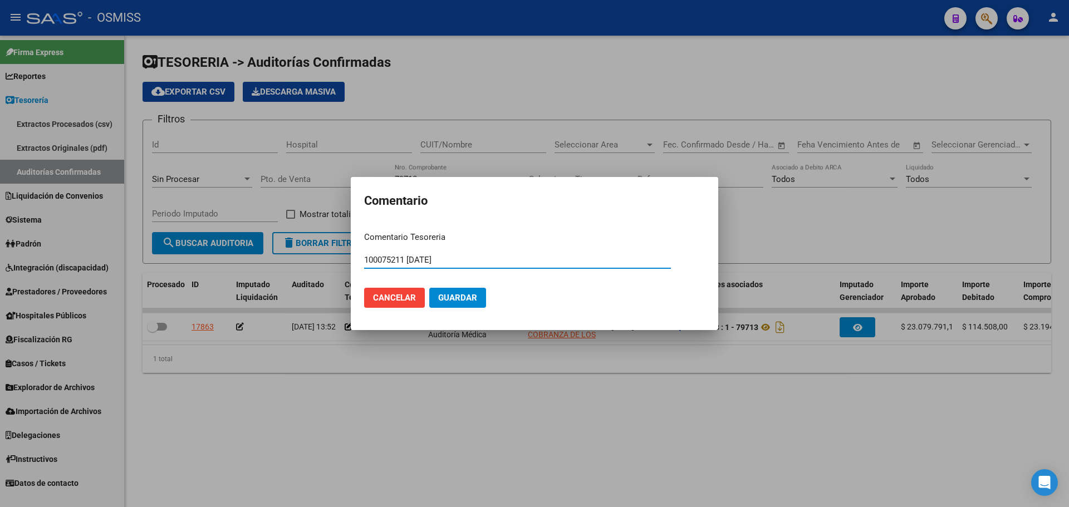
type input "100075211 [DATE]"
click at [462, 300] on span "Guardar" at bounding box center [457, 298] width 39 height 10
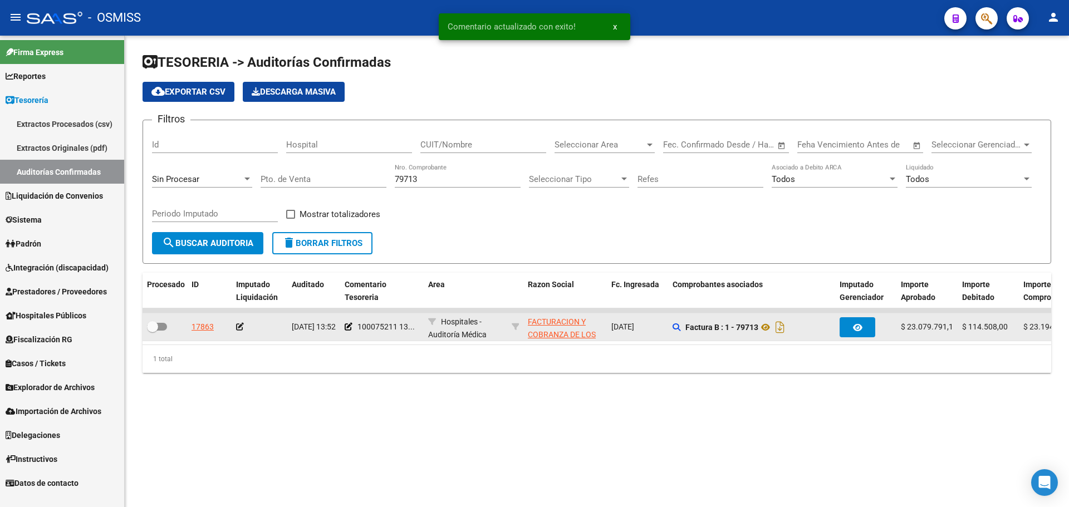
click at [237, 329] on icon at bounding box center [240, 327] width 8 height 8
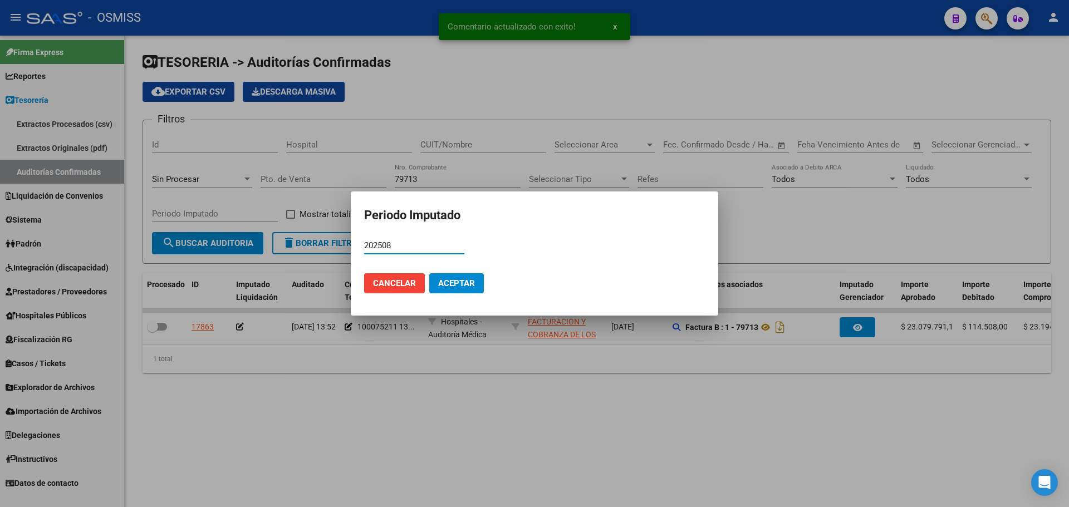
type input "202508"
click at [465, 282] on span "Aceptar" at bounding box center [456, 283] width 37 height 10
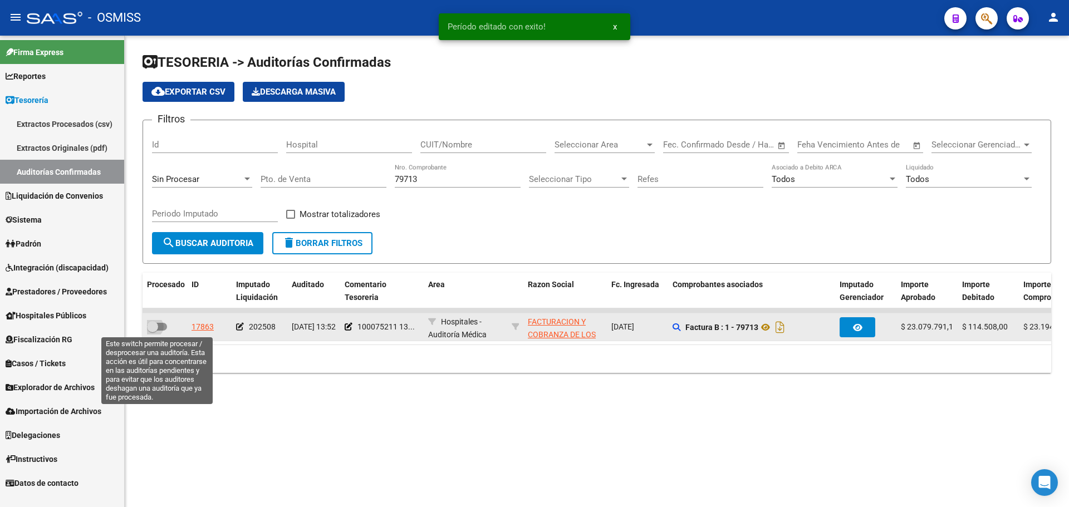
click at [160, 326] on span at bounding box center [157, 327] width 20 height 8
click at [153, 331] on input "checkbox" at bounding box center [152, 331] width 1 height 1
checkbox input "true"
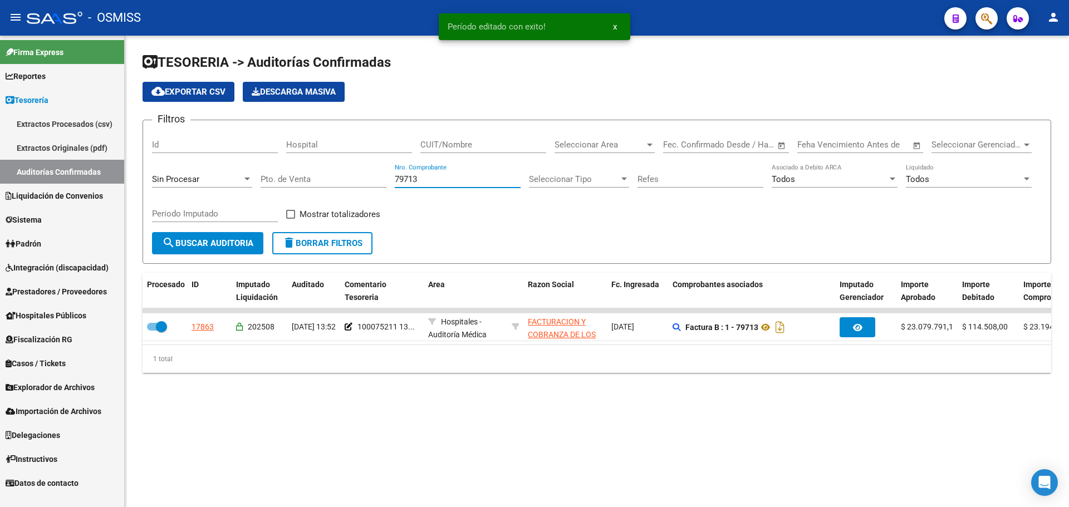
click at [489, 180] on input "79713" at bounding box center [458, 179] width 126 height 10
type input "79750"
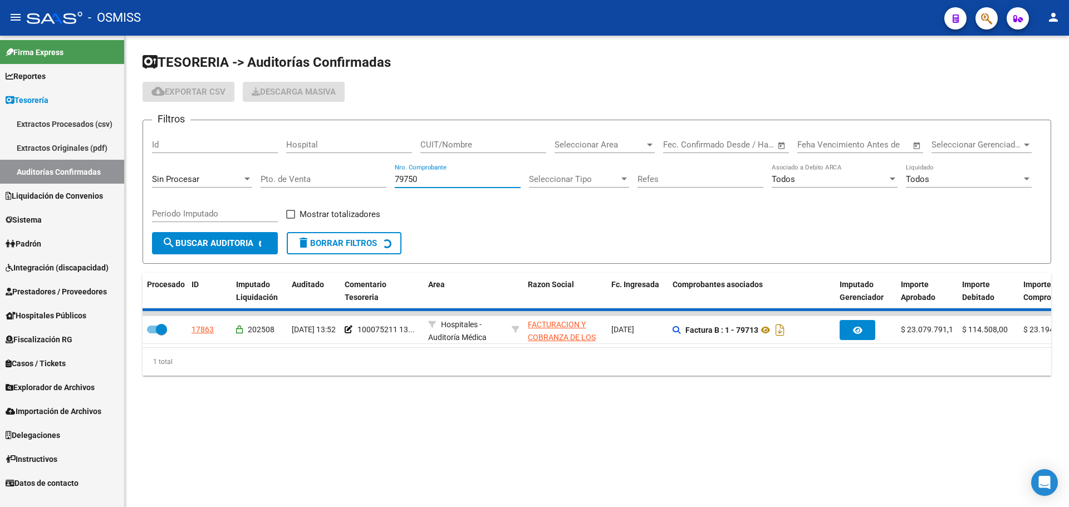
checkbox input "false"
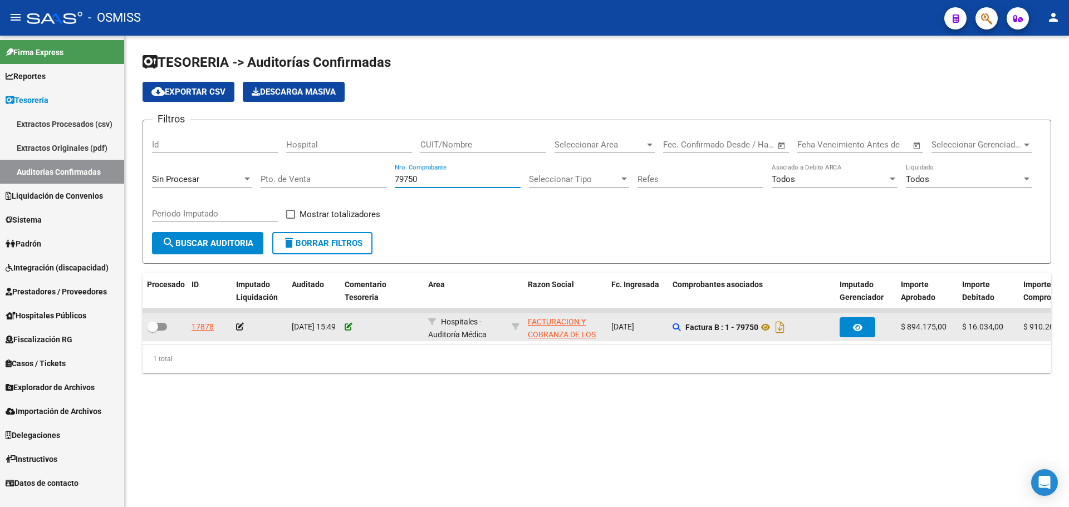
type input "79750"
click at [351, 325] on icon at bounding box center [349, 327] width 8 height 8
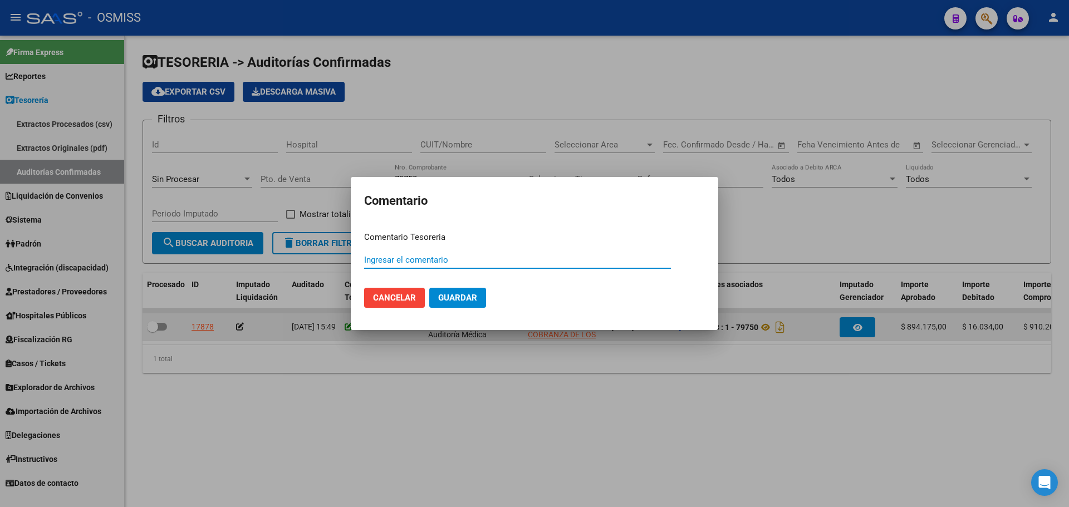
paste input "100075211 [DATE]"
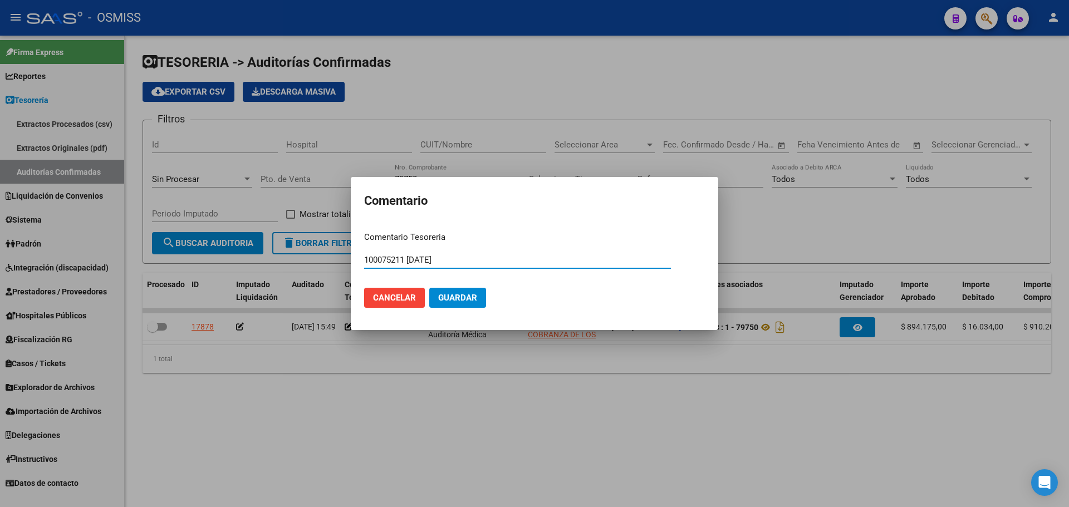
type input "100075211 [DATE]"
click at [472, 289] on button "Guardar" at bounding box center [457, 298] width 57 height 20
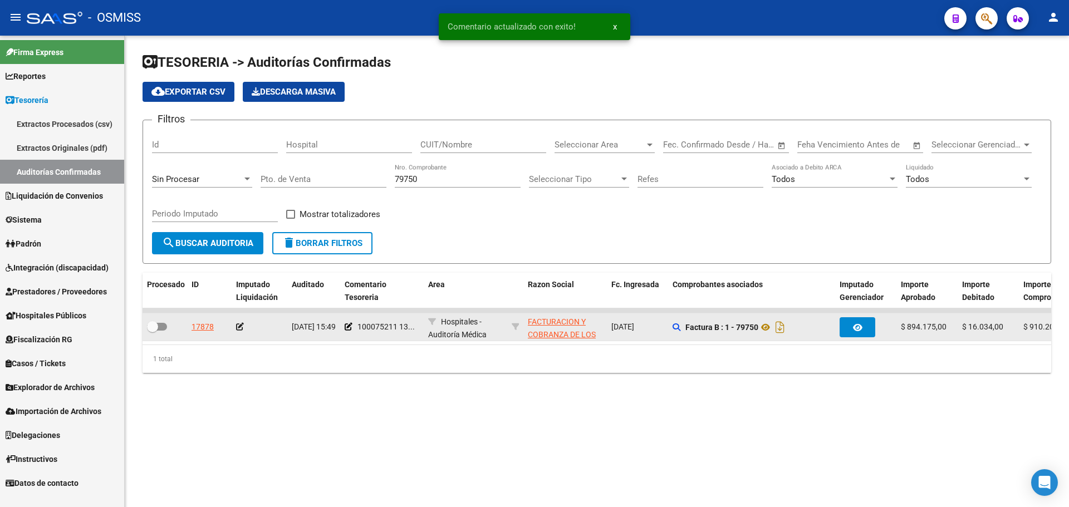
click at [236, 326] on icon at bounding box center [240, 327] width 8 height 8
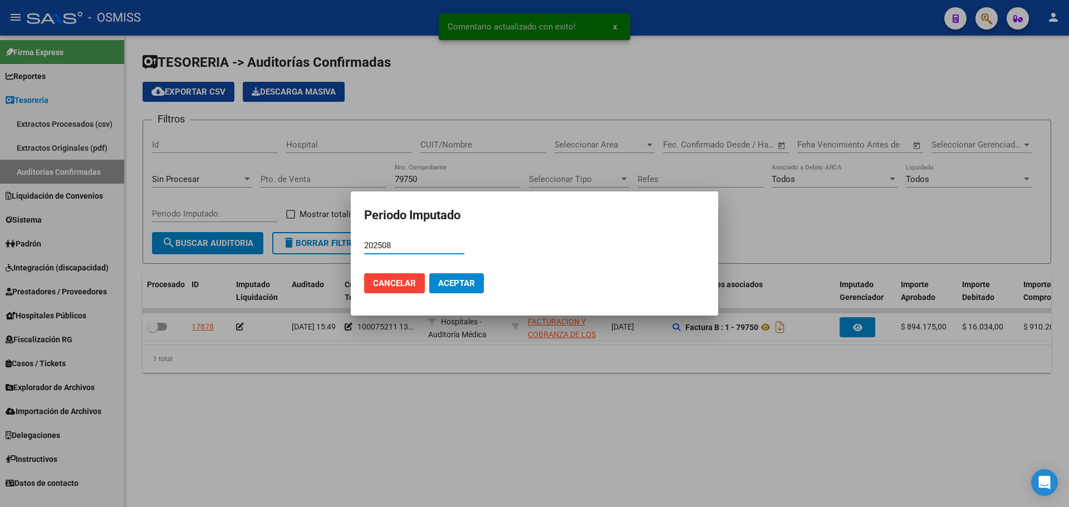
type input "202508"
click at [463, 296] on mat-dialog-actions "Cancelar Aceptar" at bounding box center [534, 283] width 341 height 38
click at [461, 281] on span "Aceptar" at bounding box center [456, 283] width 37 height 10
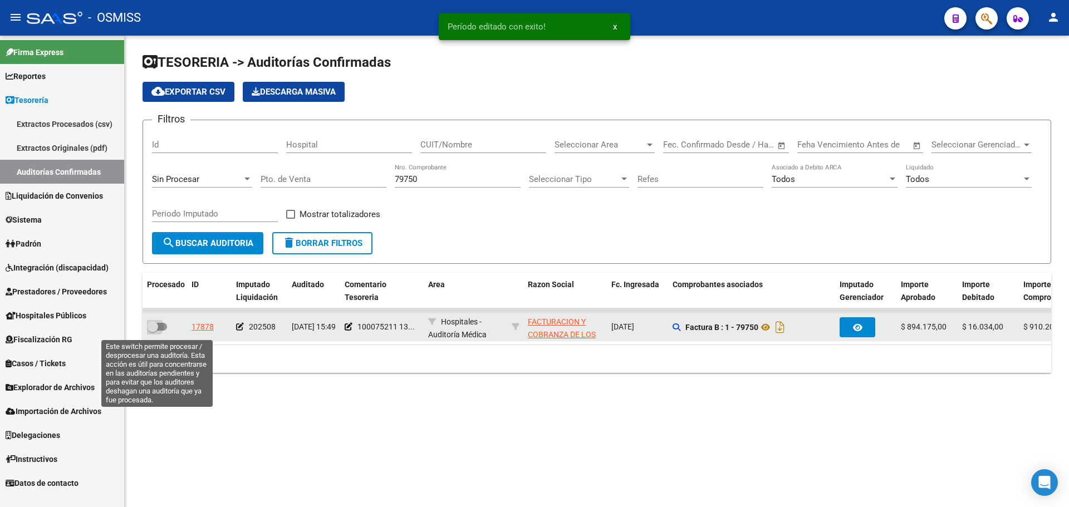
click at [165, 328] on span at bounding box center [157, 327] width 20 height 8
click at [153, 331] on input "checkbox" at bounding box center [152, 331] width 1 height 1
checkbox input "true"
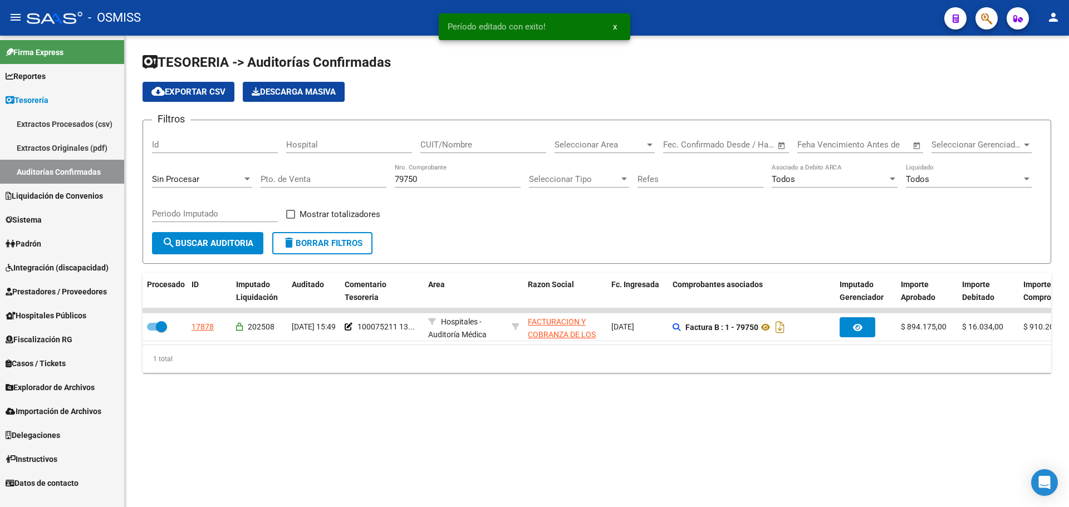
click at [434, 179] on input "79750" at bounding box center [458, 179] width 126 height 10
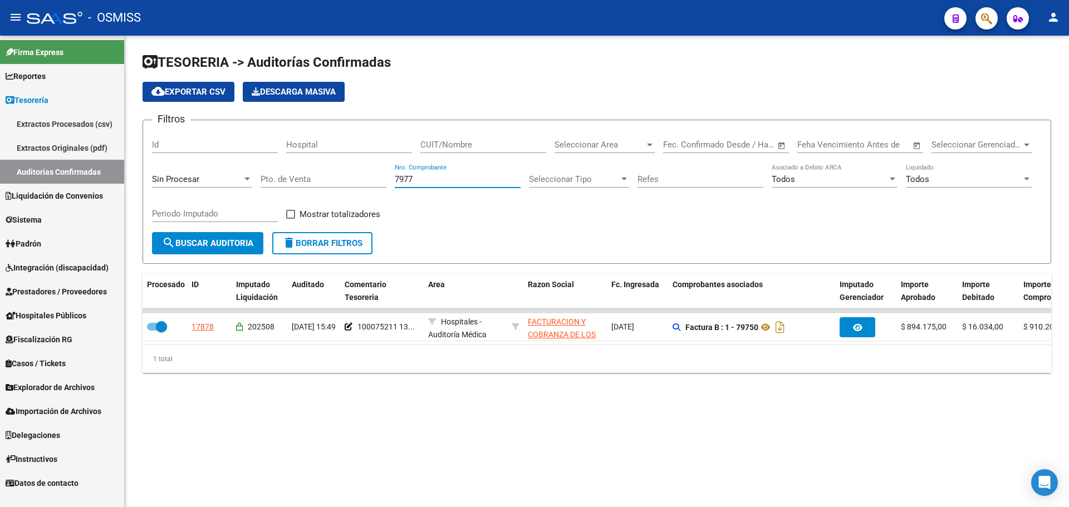
type input "79773"
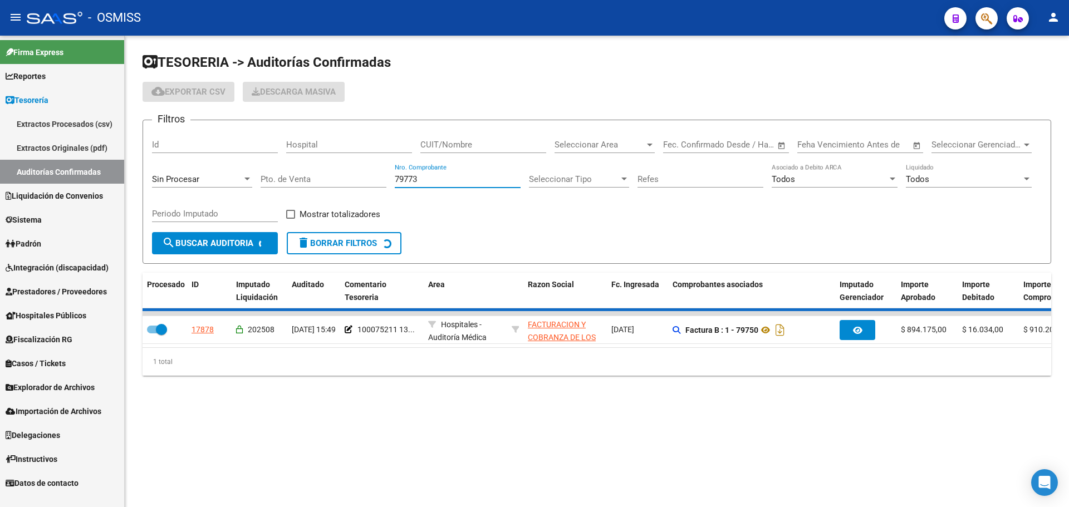
checkbox input "false"
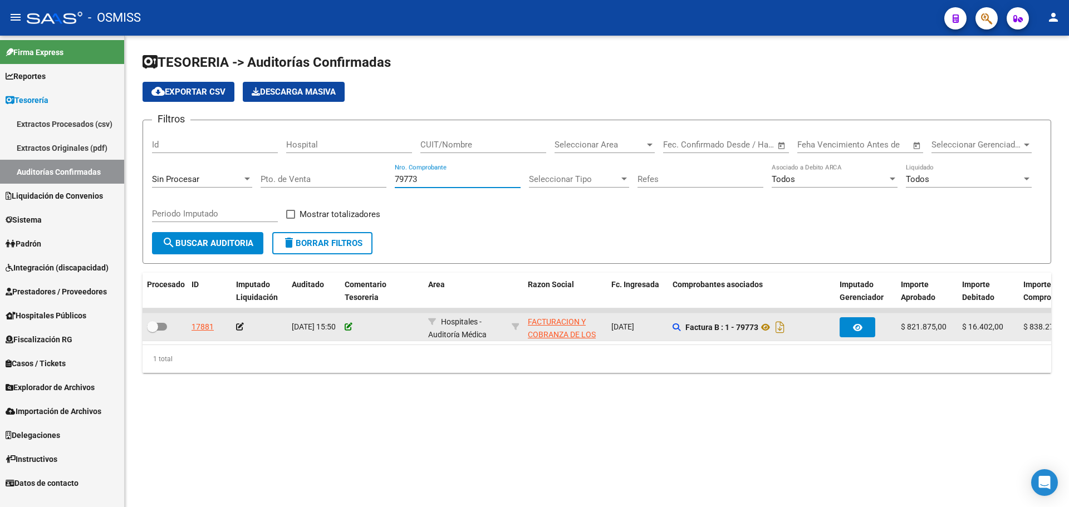
type input "79773"
click at [350, 325] on icon at bounding box center [349, 327] width 8 height 8
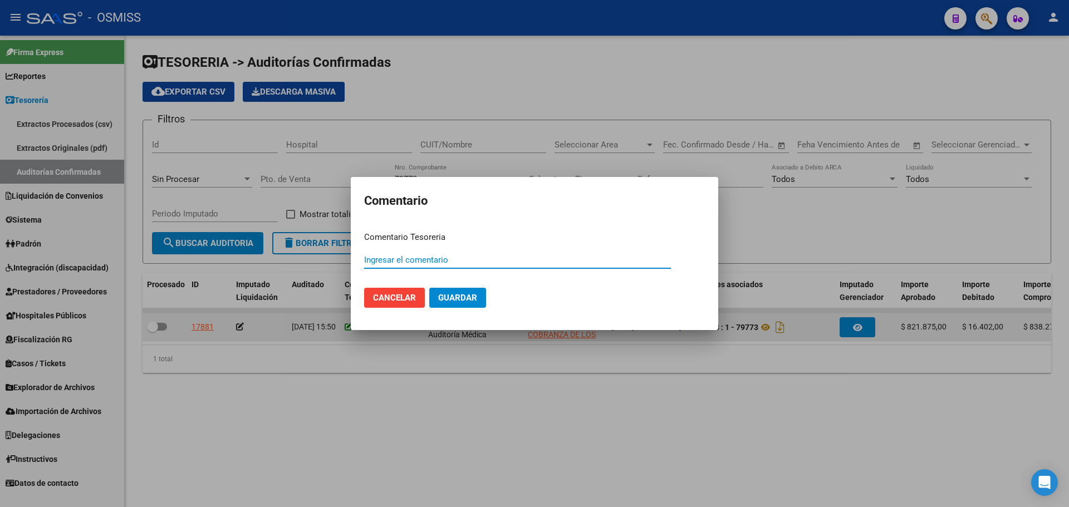
paste input "100075211 [DATE]"
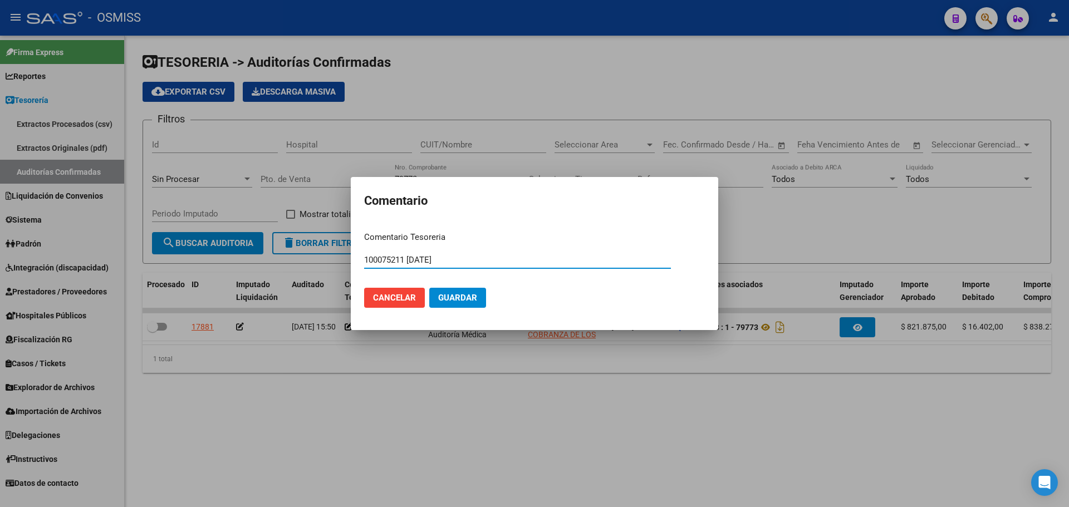
type input "100075211 [DATE]"
click at [443, 292] on button "Guardar" at bounding box center [457, 298] width 57 height 20
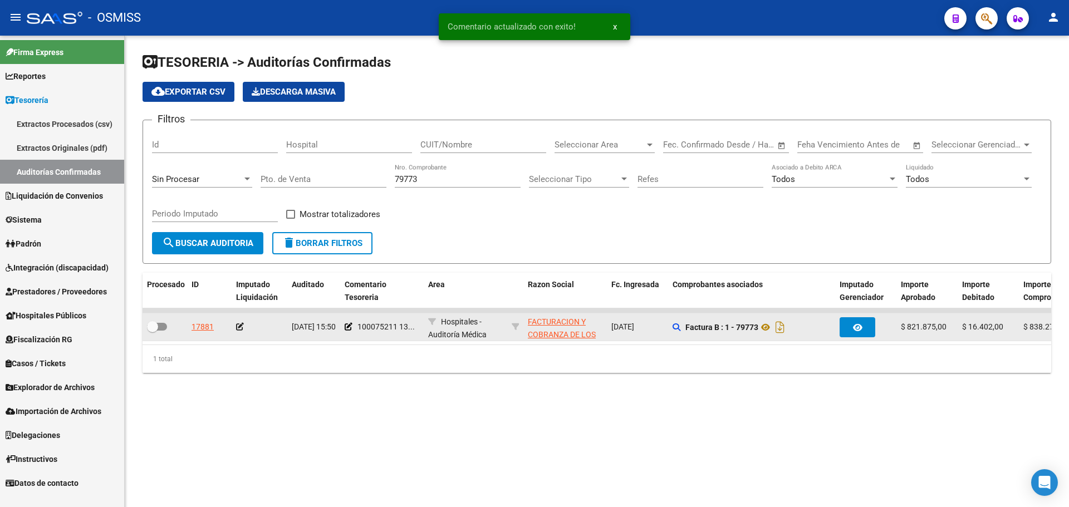
click at [238, 326] on icon at bounding box center [240, 327] width 8 height 8
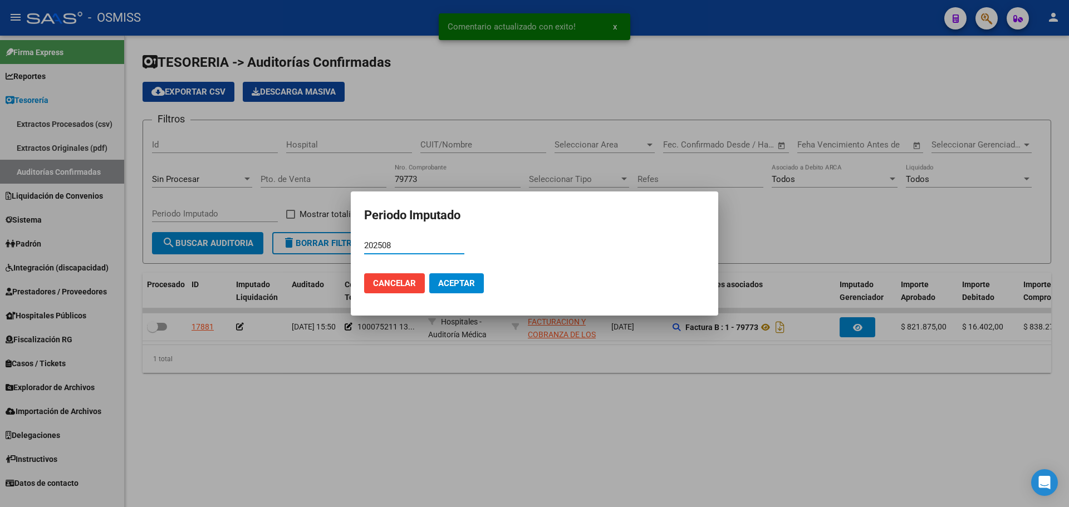
type input "202508"
click at [497, 289] on mat-dialog-actions "Cancelar Aceptar" at bounding box center [534, 283] width 341 height 38
click at [478, 284] on button "Aceptar" at bounding box center [456, 283] width 55 height 20
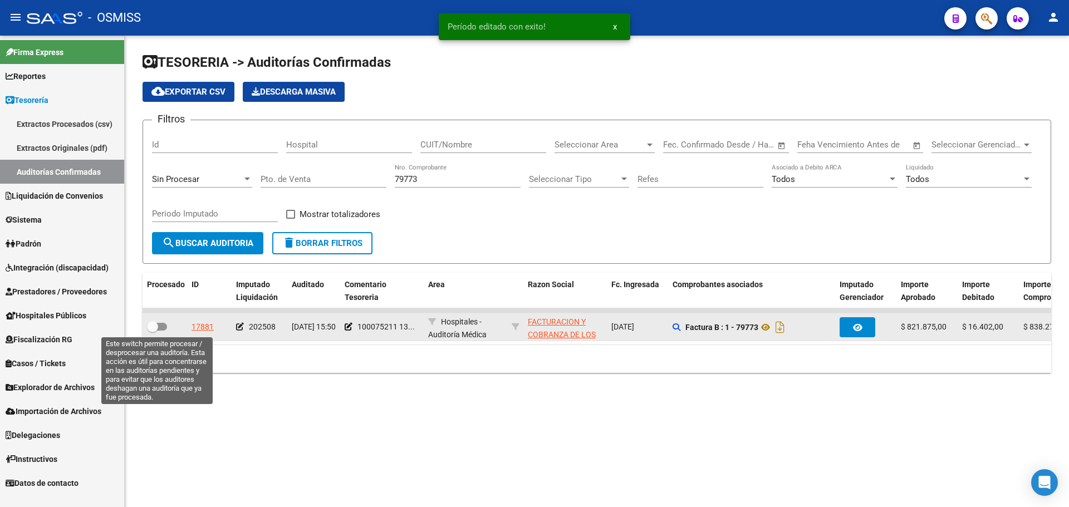
click at [163, 328] on span at bounding box center [157, 327] width 20 height 8
click at [153, 331] on input "checkbox" at bounding box center [152, 331] width 1 height 1
checkbox input "true"
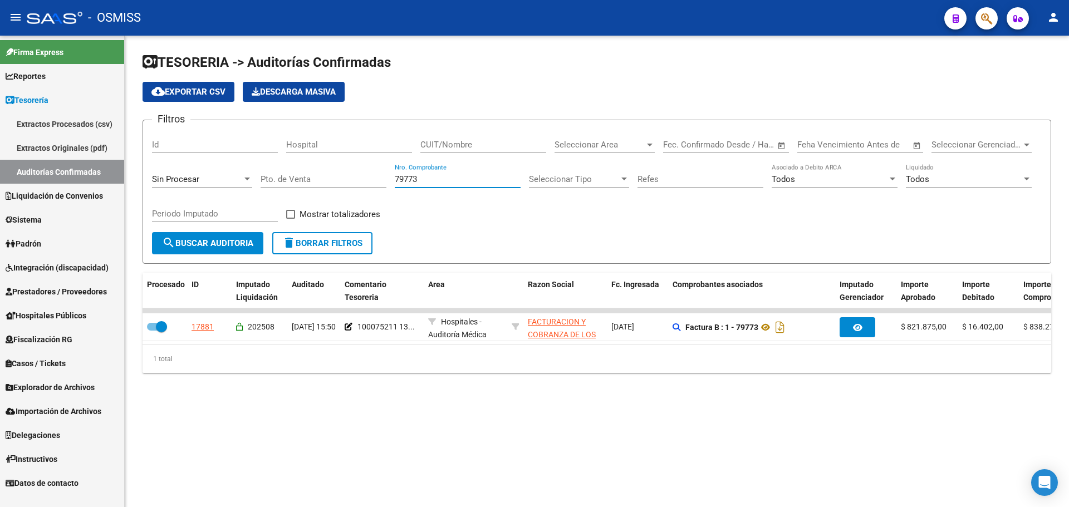
click at [464, 175] on input "79773" at bounding box center [458, 179] width 126 height 10
type input "79865"
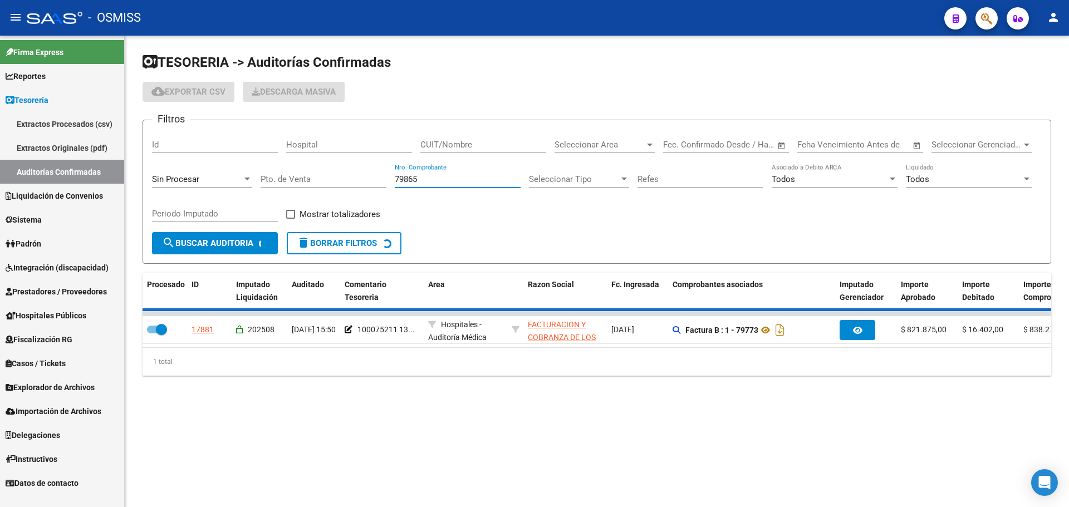
checkbox input "false"
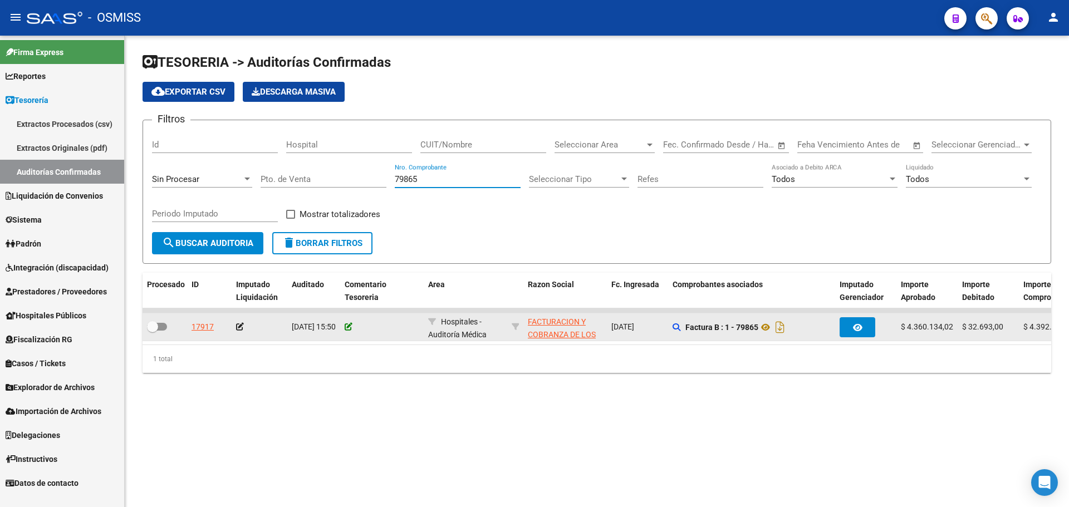
type input "79865"
click at [345, 327] on datatable-body-cell at bounding box center [382, 326] width 84 height 27
click at [347, 328] on icon at bounding box center [349, 327] width 8 height 8
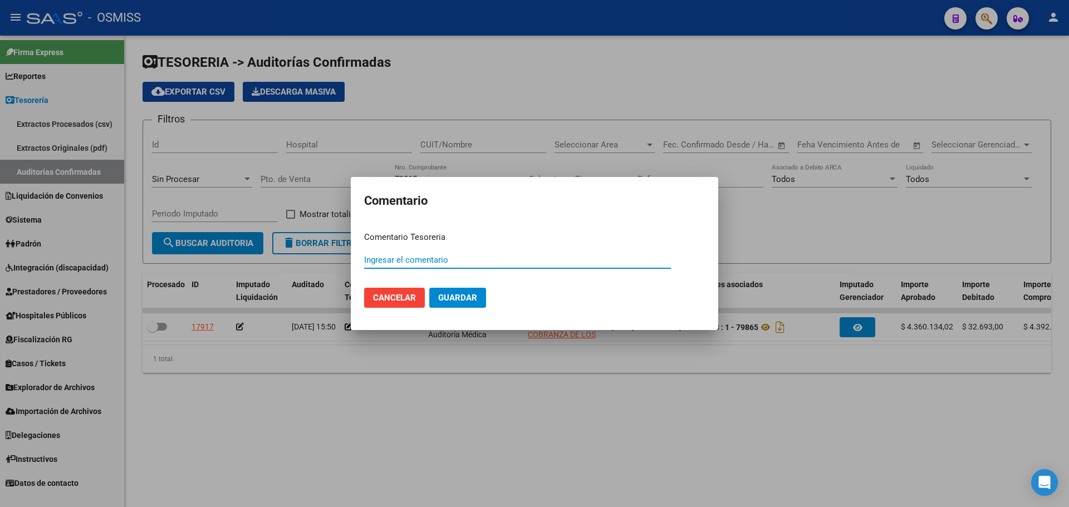
paste input "100075211 [DATE]"
type input "100075211 [DATE]"
click at [460, 303] on span "Guardar" at bounding box center [457, 298] width 39 height 10
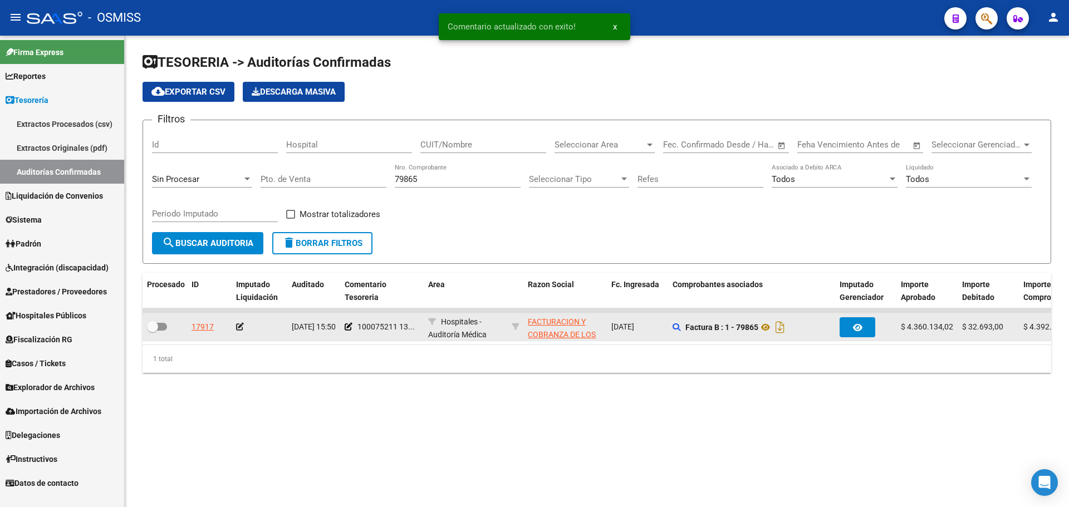
click at [244, 323] on div at bounding box center [259, 327] width 47 height 13
click at [235, 326] on datatable-body-cell at bounding box center [260, 326] width 56 height 27
click at [237, 325] on icon at bounding box center [240, 327] width 8 height 8
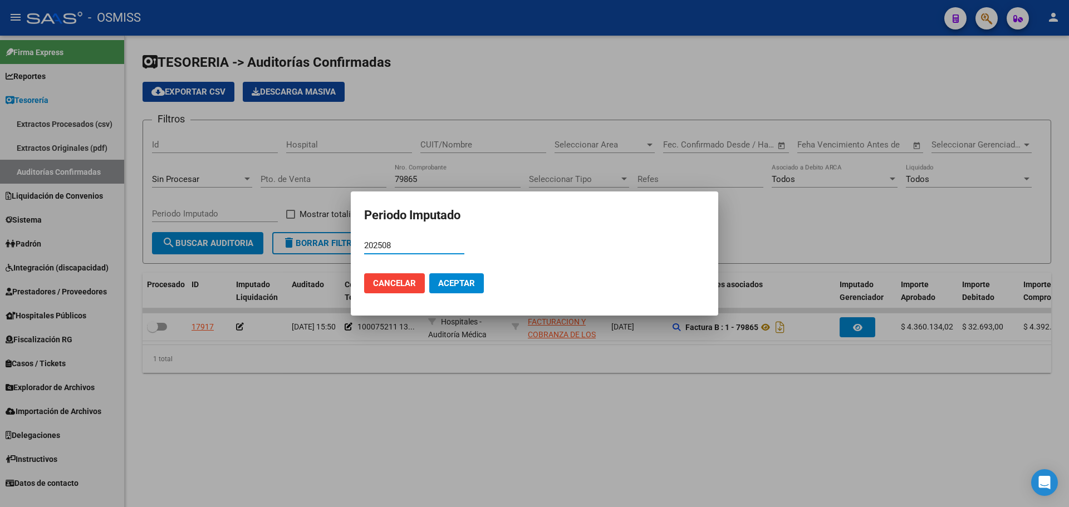
type input "202508"
click at [453, 277] on button "Aceptar" at bounding box center [456, 283] width 55 height 20
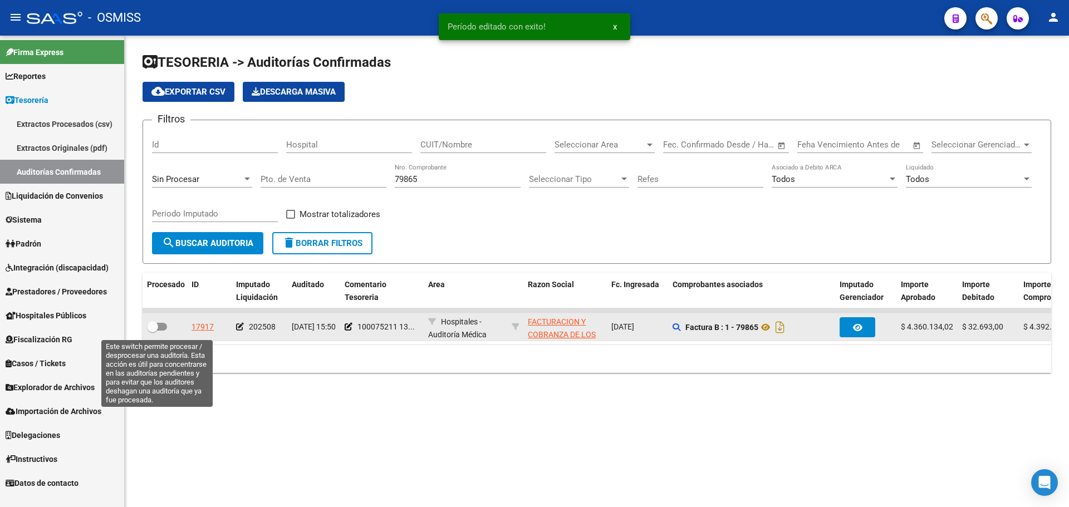
click at [160, 328] on span at bounding box center [157, 327] width 20 height 8
click at [153, 331] on input "checkbox" at bounding box center [152, 331] width 1 height 1
checkbox input "true"
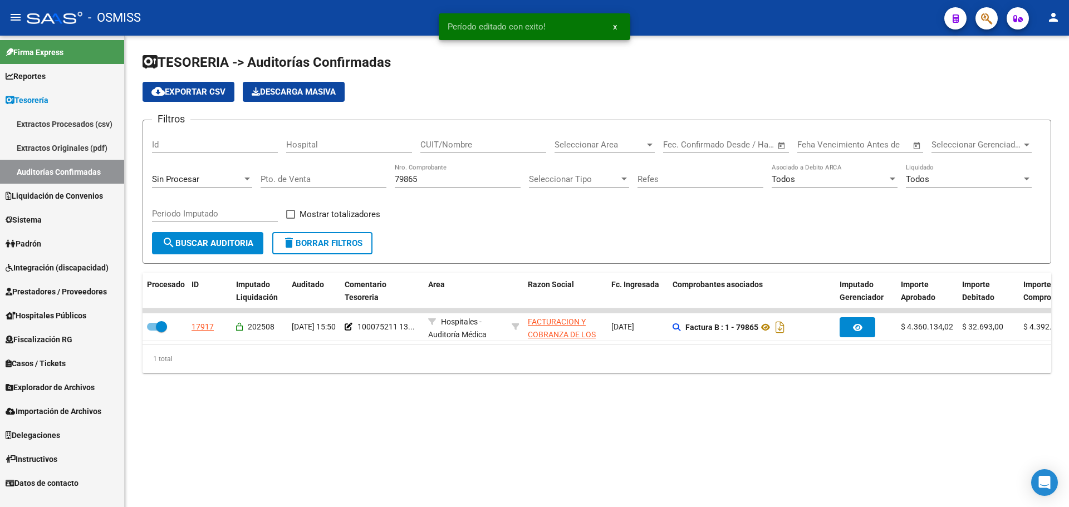
click at [449, 181] on input "79865" at bounding box center [458, 179] width 126 height 10
type input "79952"
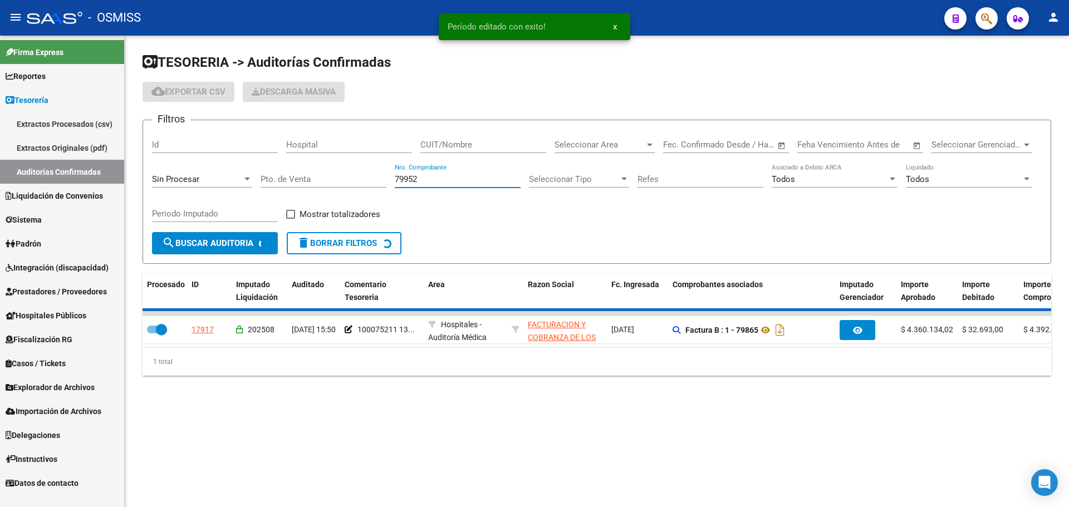
checkbox input "false"
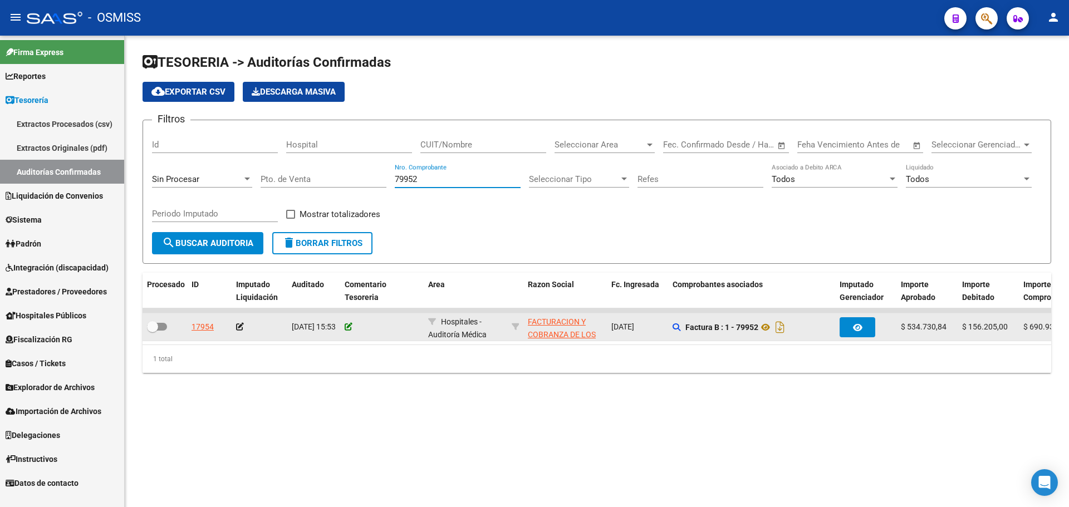
type input "79952"
click at [346, 326] on icon at bounding box center [349, 327] width 8 height 8
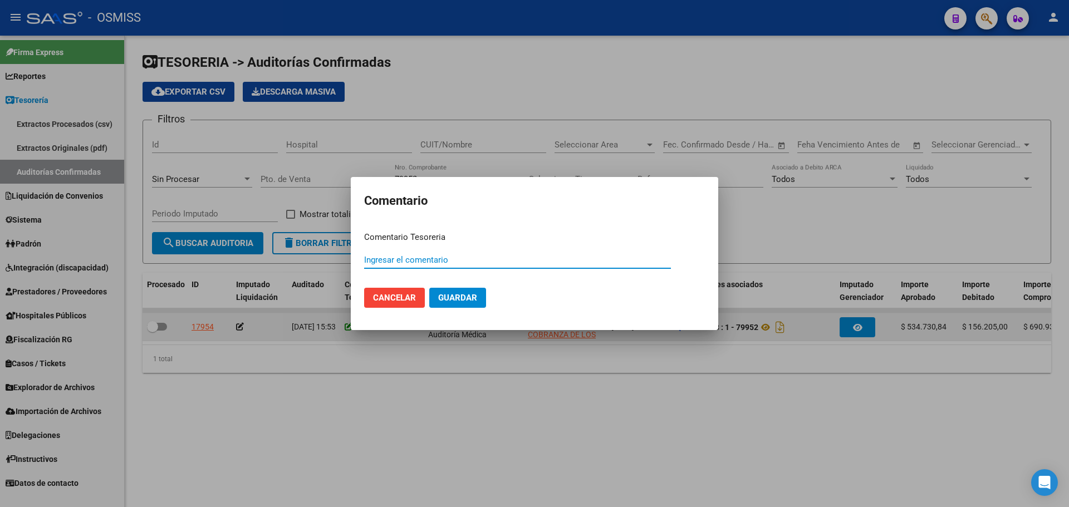
paste input "100075211 [DATE]"
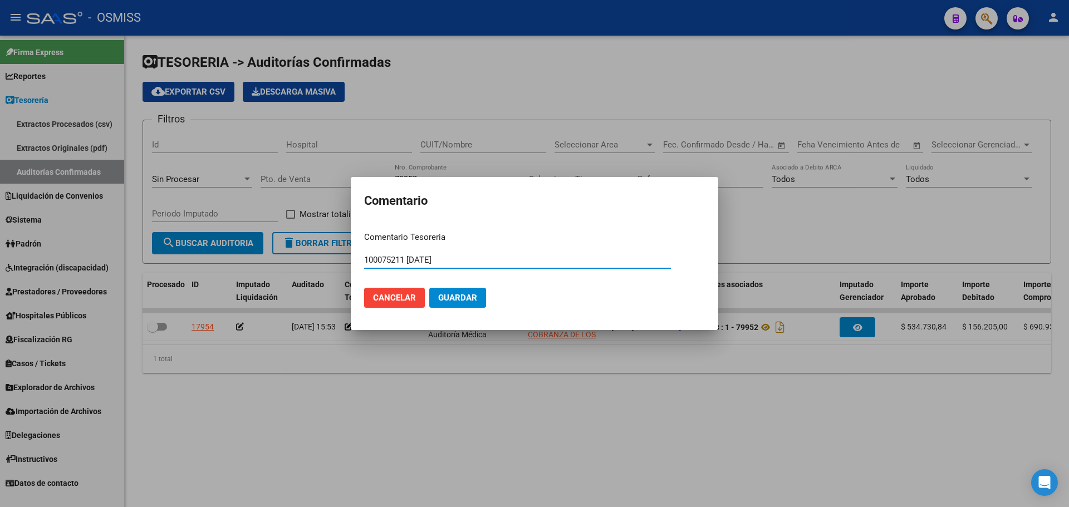
type input "100075211 [DATE]"
click at [461, 290] on button "Guardar" at bounding box center [457, 298] width 57 height 20
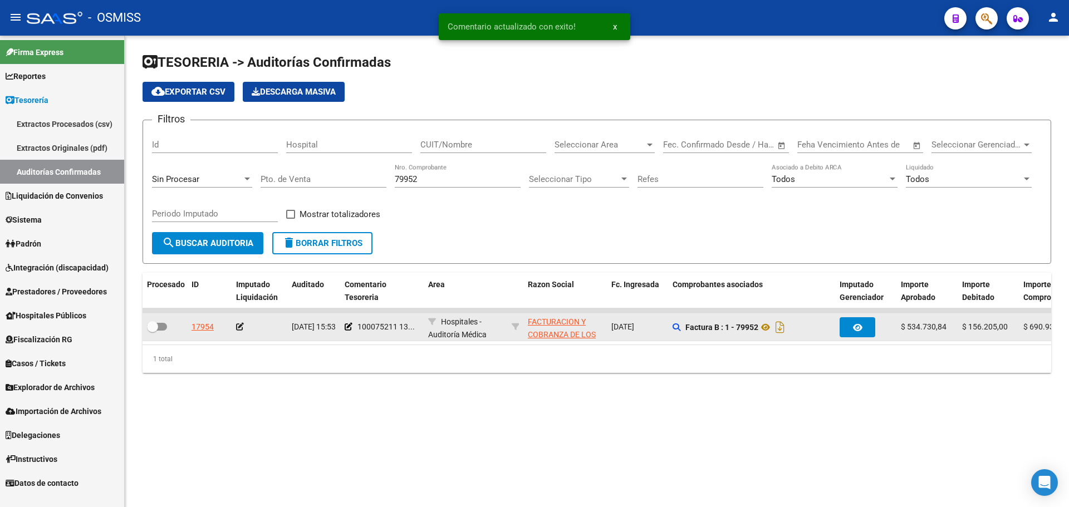
click at [242, 323] on icon at bounding box center [240, 327] width 8 height 8
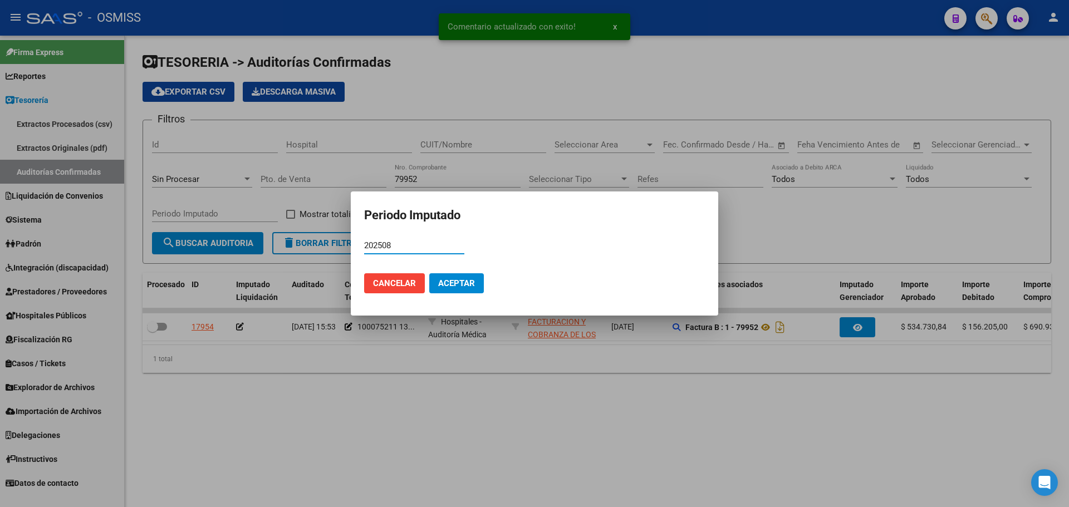
type input "202508"
click at [463, 289] on button "Aceptar" at bounding box center [456, 283] width 55 height 20
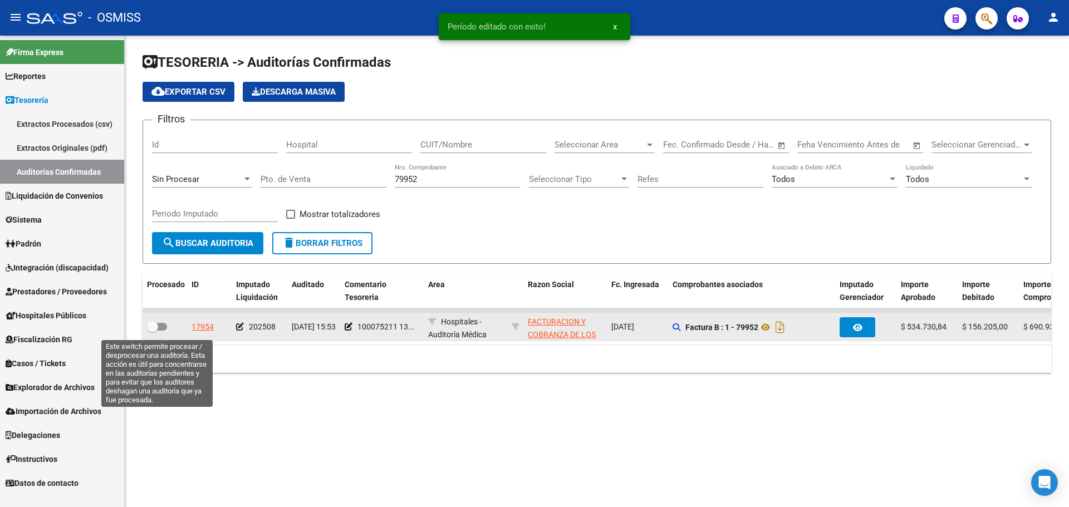
click at [165, 325] on span at bounding box center [157, 327] width 20 height 8
click at [153, 331] on input "checkbox" at bounding box center [152, 331] width 1 height 1
checkbox input "true"
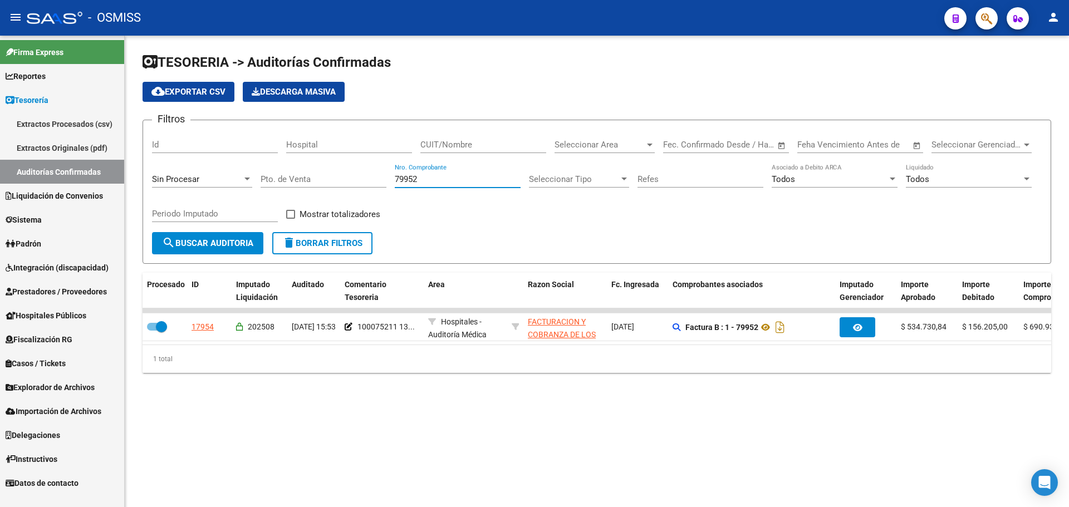
drag, startPoint x: 453, startPoint y: 177, endPoint x: 302, endPoint y: 169, distance: 151.7
click at [302, 169] on div "Filtros Id Hospital CUIT/Nombre Seleccionar Area Seleccionar Area Start date – …" at bounding box center [597, 180] width 890 height 103
click at [514, 138] on div "CUIT/Nombre" at bounding box center [483, 141] width 126 height 24
paste input "30-71549745-6"
click at [436, 144] on input "30-715497456" at bounding box center [483, 145] width 126 height 10
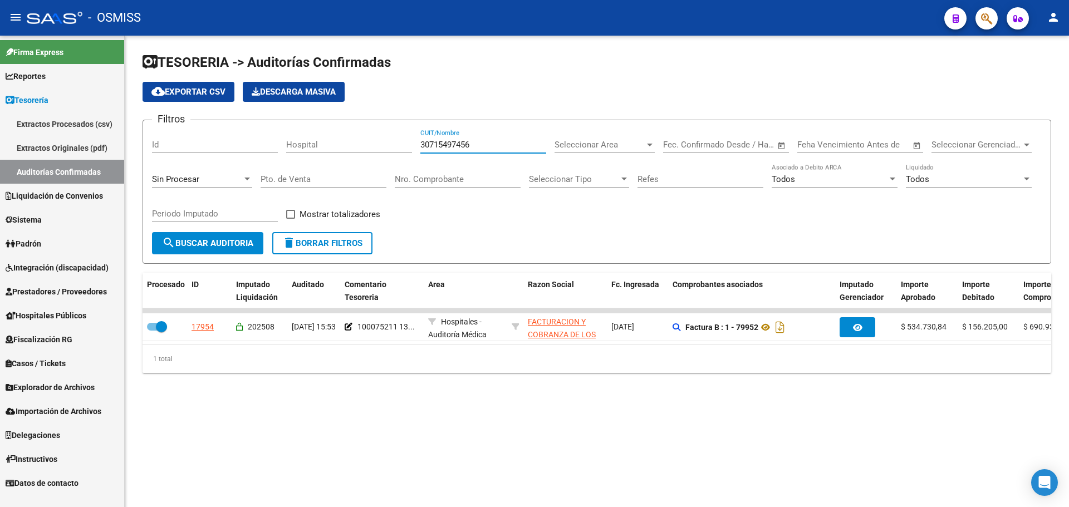
type input "30715497456"
click at [227, 181] on div "Sin Procesar" at bounding box center [197, 179] width 90 height 10
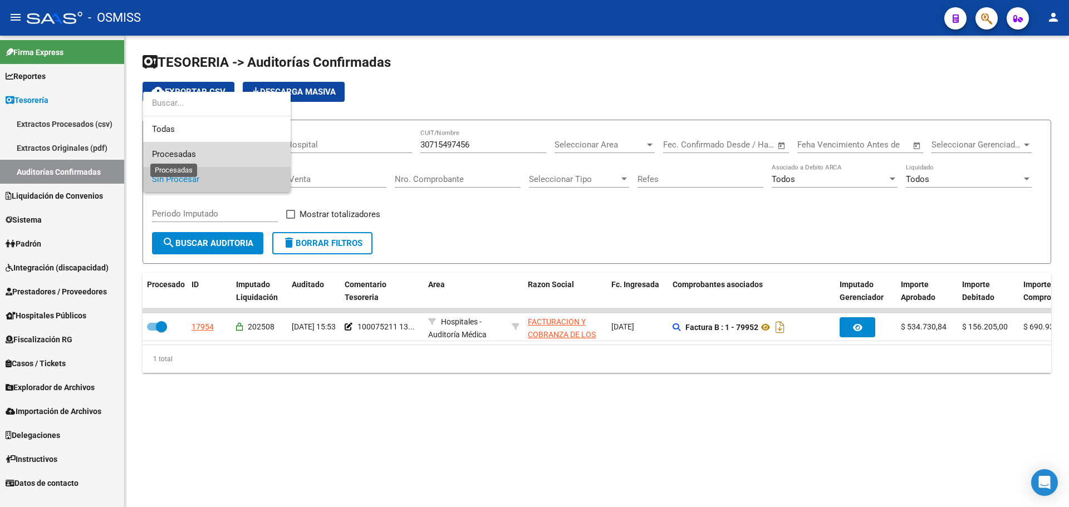
click at [177, 155] on span "Procesadas" at bounding box center [174, 154] width 44 height 10
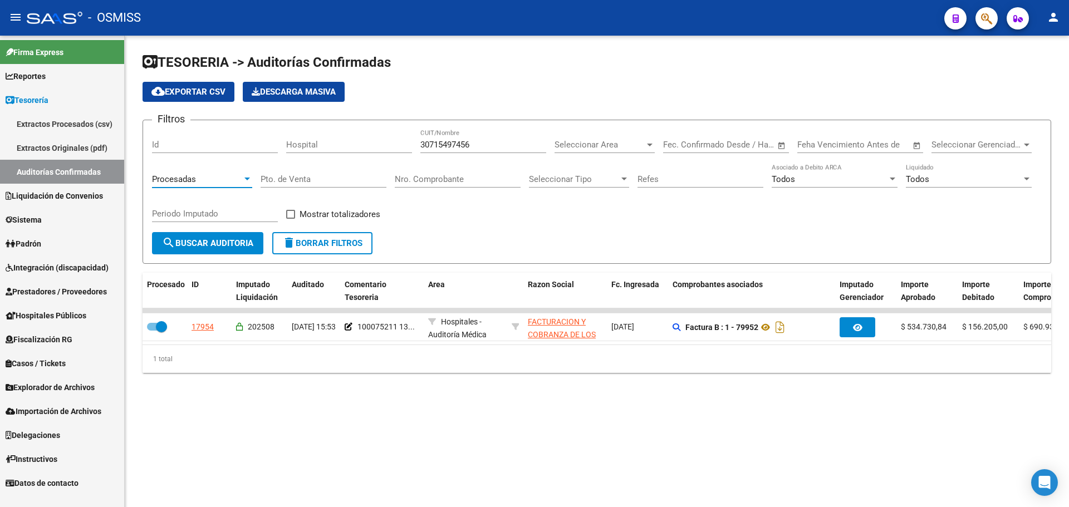
click at [195, 209] on input "Periodo Imputado" at bounding box center [215, 214] width 126 height 10
type input "202508"
click at [320, 223] on div "Mostrar totalizadores" at bounding box center [337, 219] width 102 height 22
click at [313, 215] on span "Mostrar totalizadores" at bounding box center [340, 214] width 81 height 13
click at [291, 219] on input "Mostrar totalizadores" at bounding box center [290, 219] width 1 height 1
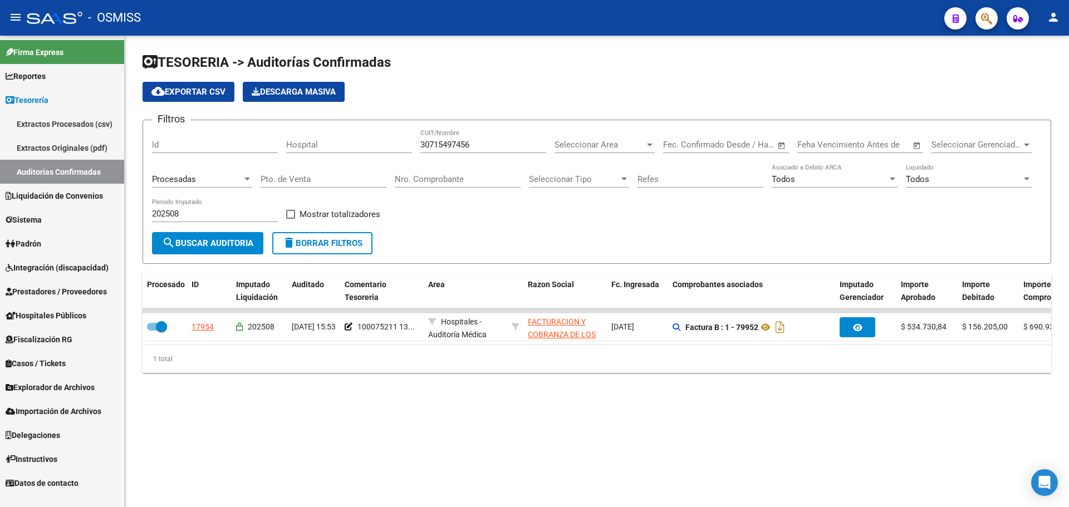
checkbox input "true"
click at [930, 168] on div "Todos Liquidado" at bounding box center [969, 176] width 126 height 24
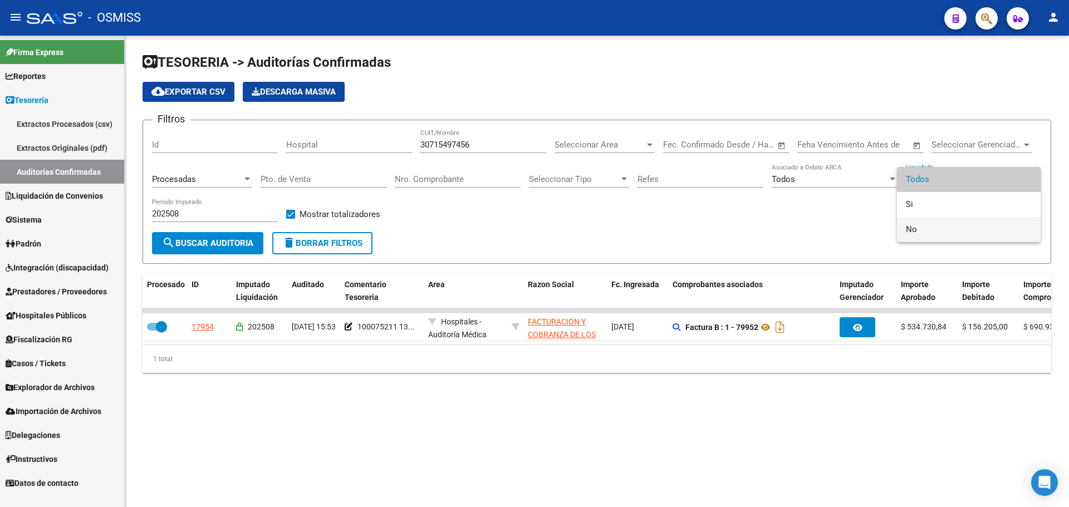
click at [920, 223] on span "No" at bounding box center [969, 229] width 126 height 25
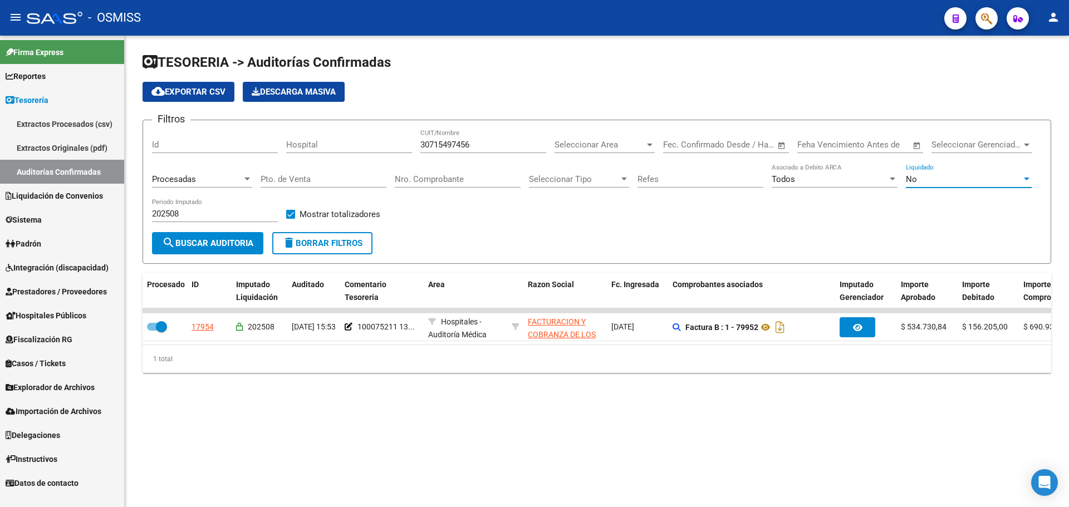
click at [202, 239] on span "search Buscar Auditoria" at bounding box center [207, 243] width 91 height 10
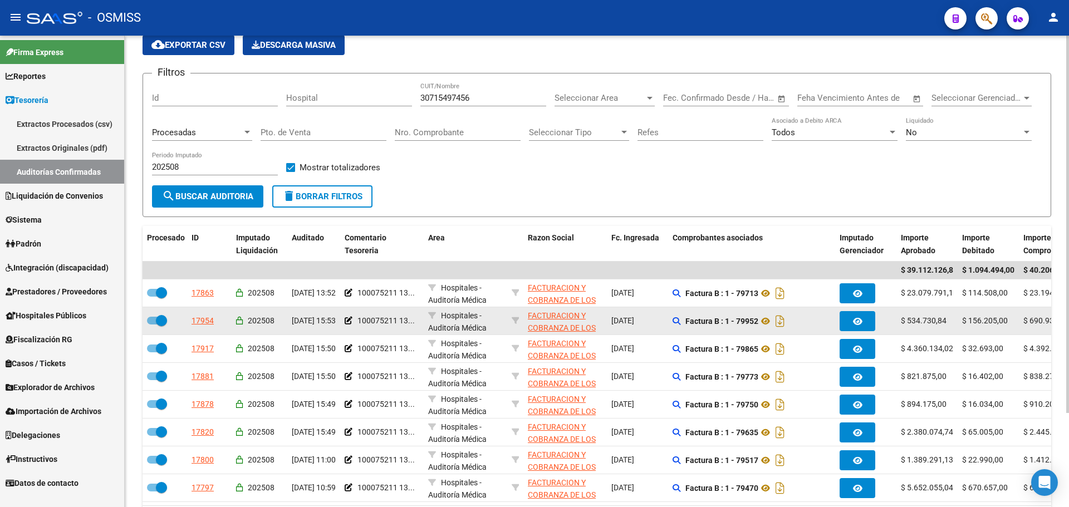
scroll to position [117, 0]
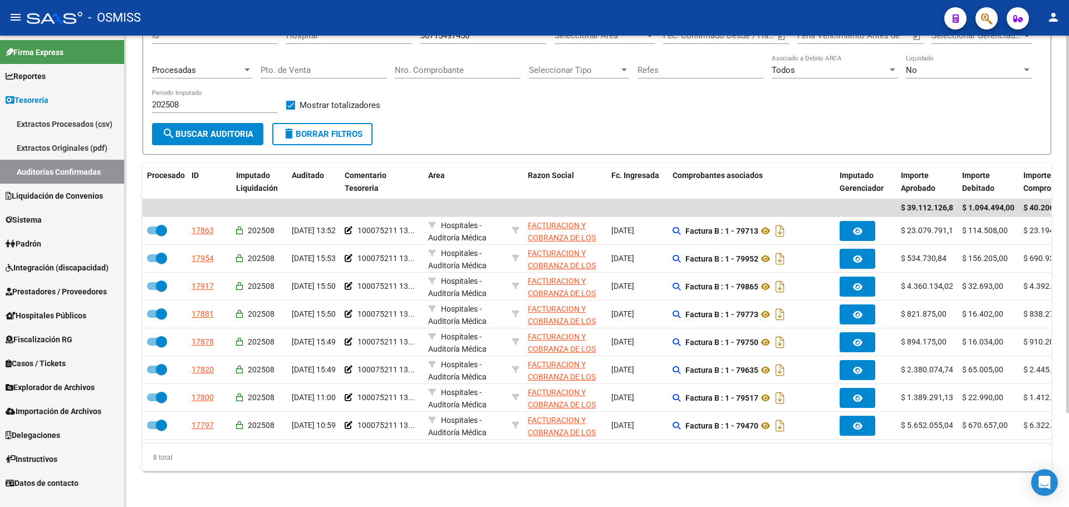
click at [342, 129] on span "delete Borrar Filtros" at bounding box center [322, 134] width 80 height 10
checkbox input "false"
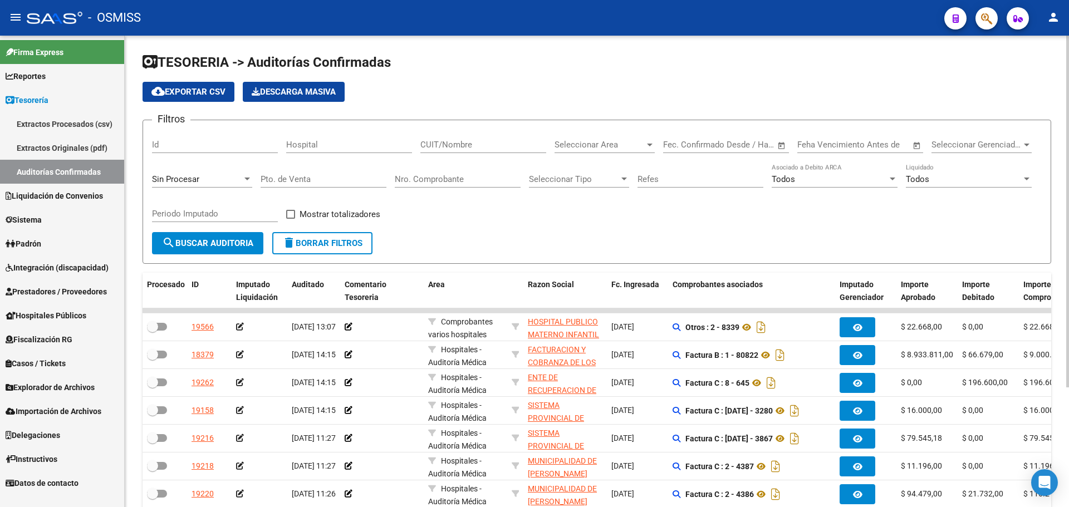
click at [444, 183] on input "Nro. Comprobante" at bounding box center [458, 179] width 126 height 10
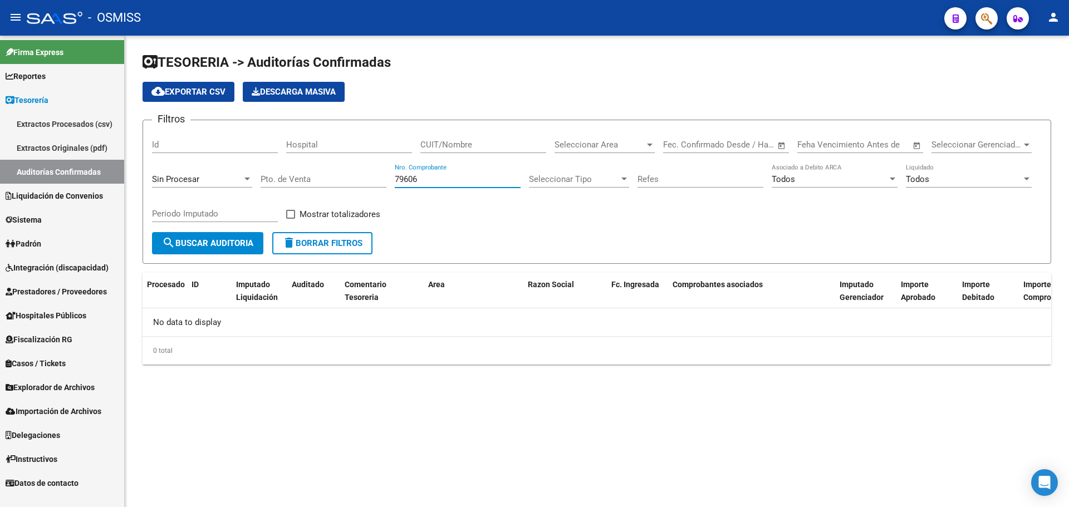
type input "79606"
click at [208, 178] on div "Sin Procesar" at bounding box center [197, 179] width 90 height 10
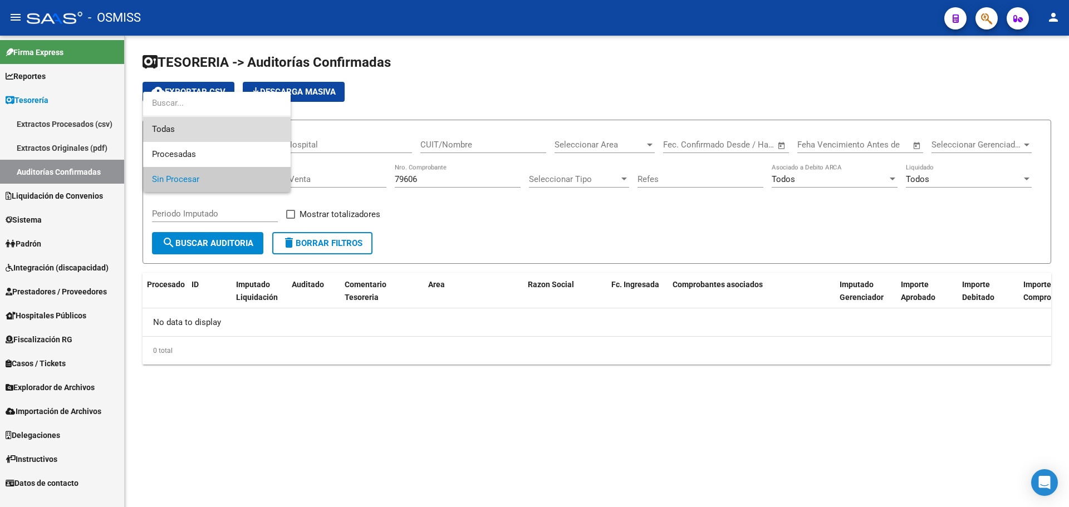
click at [183, 137] on span "Todas" at bounding box center [217, 129] width 130 height 25
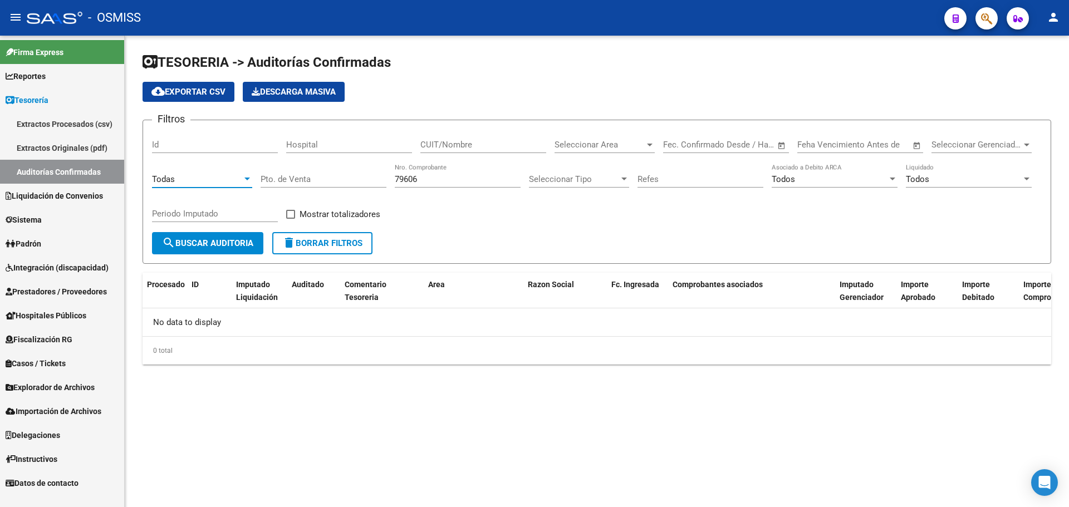
click at [195, 253] on button "search Buscar Auditoria" at bounding box center [207, 243] width 111 height 22
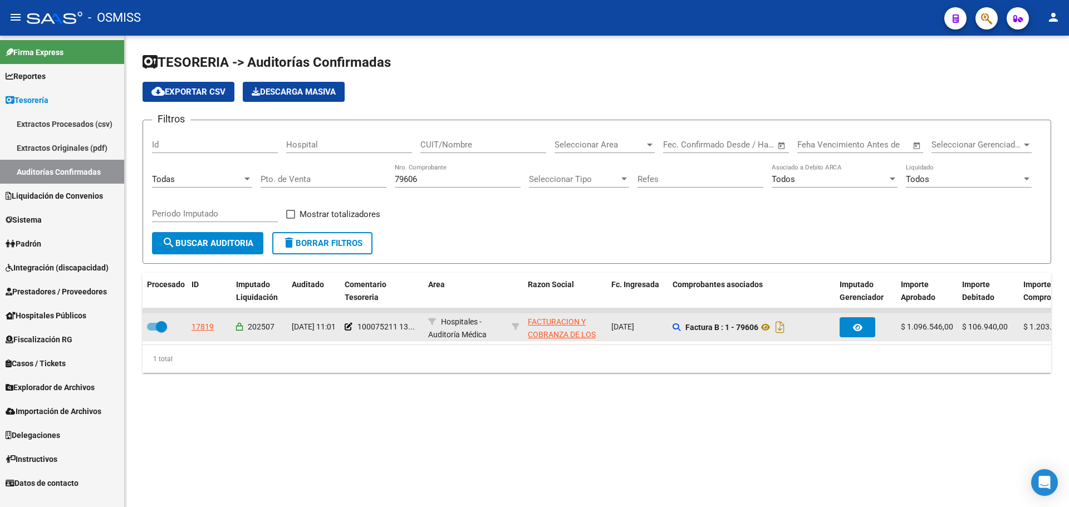
click at [160, 325] on span at bounding box center [161, 326] width 11 height 11
click at [153, 331] on input "checkbox" at bounding box center [152, 331] width 1 height 1
checkbox input "false"
click at [243, 325] on icon at bounding box center [240, 327] width 8 height 8
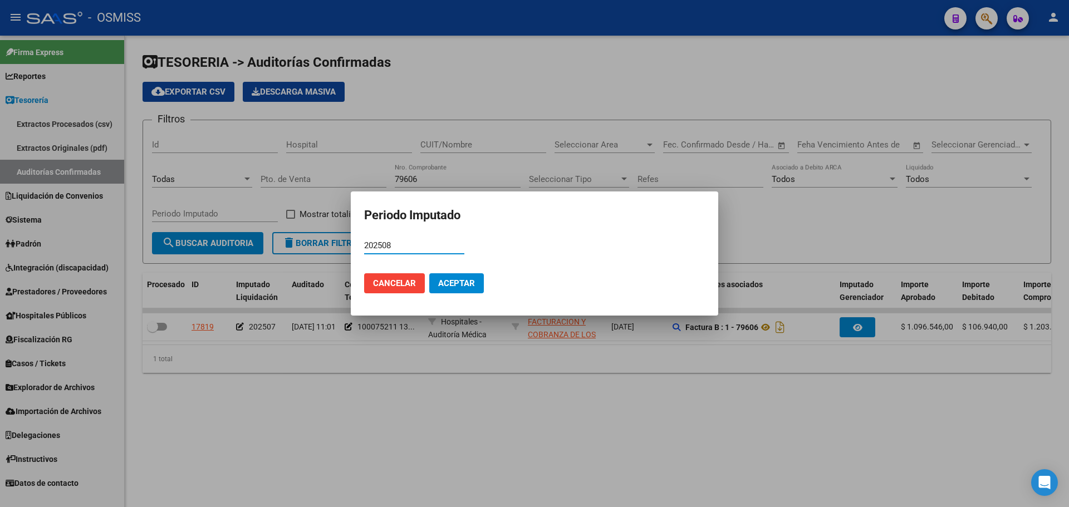
type input "202508"
click at [456, 286] on span "Aceptar" at bounding box center [456, 283] width 37 height 10
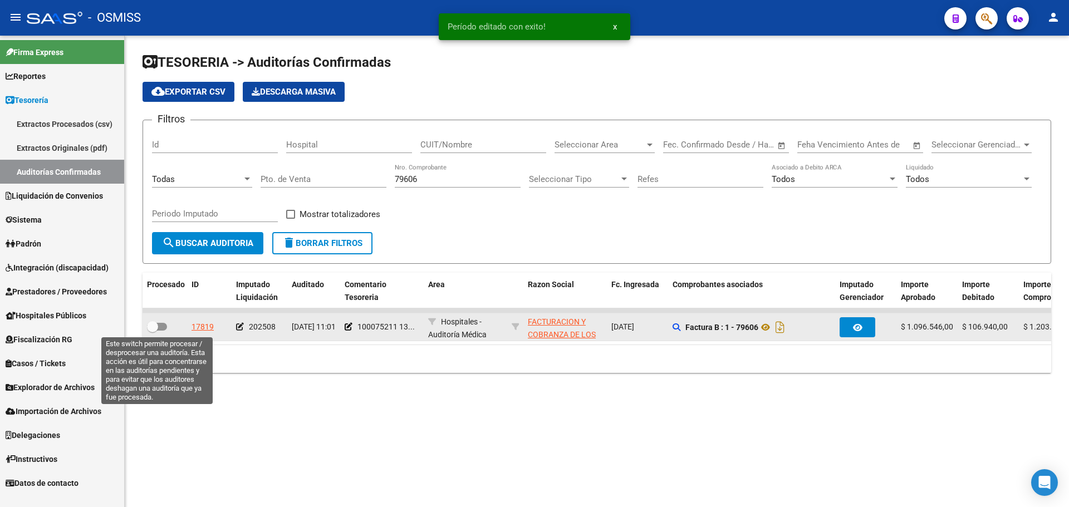
click at [163, 327] on span at bounding box center [157, 327] width 20 height 8
click at [153, 331] on input "checkbox" at bounding box center [152, 331] width 1 height 1
checkbox input "true"
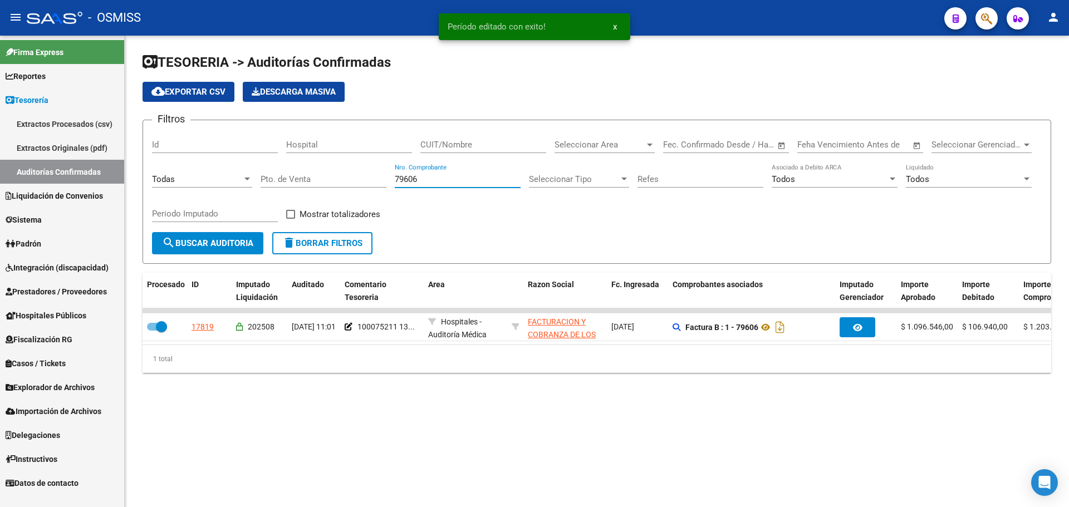
drag, startPoint x: 430, startPoint y: 181, endPoint x: 239, endPoint y: 177, distance: 191.6
click at [239, 177] on div "Filtros Id Hospital CUIT/Nombre Seleccionar Area Seleccionar Area Start date – …" at bounding box center [597, 180] width 890 height 103
click at [452, 147] on input "CUIT/Nombre" at bounding box center [483, 145] width 126 height 10
paste input "30-71549745-6"
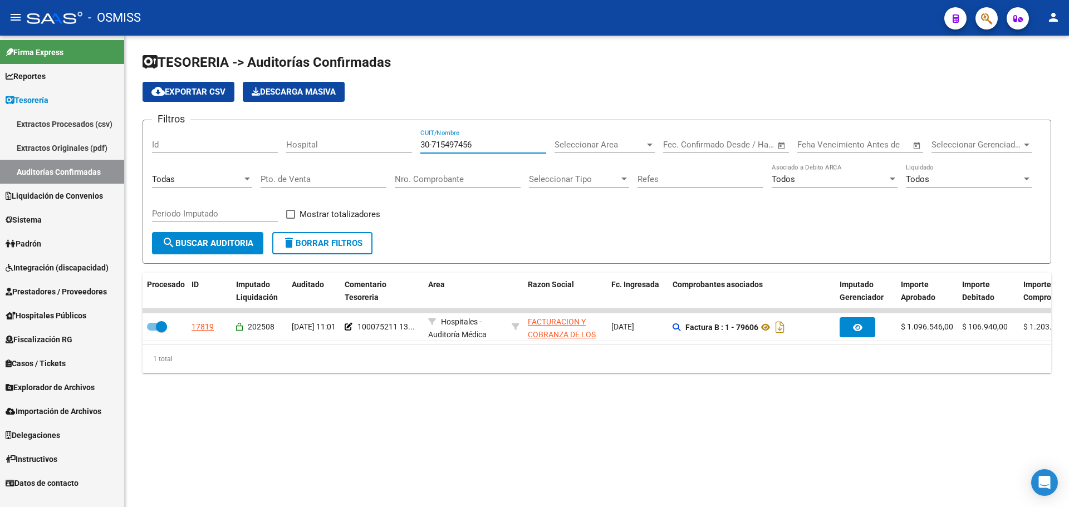
click at [442, 143] on input "30-715497456" at bounding box center [483, 145] width 126 height 10
type input "30715497456"
click at [227, 183] on div "Todas" at bounding box center [197, 179] width 90 height 10
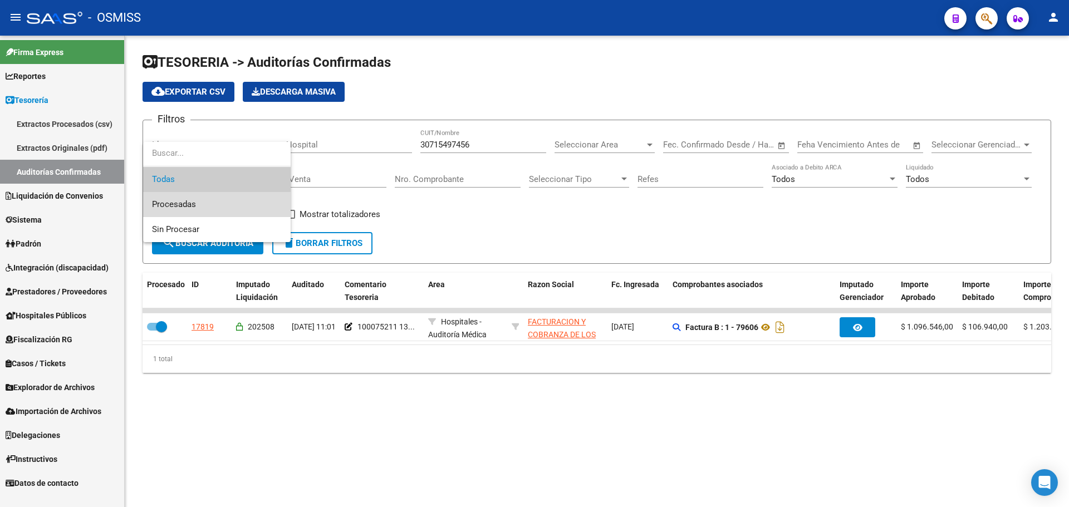
click at [218, 209] on span "Procesadas" at bounding box center [217, 204] width 130 height 25
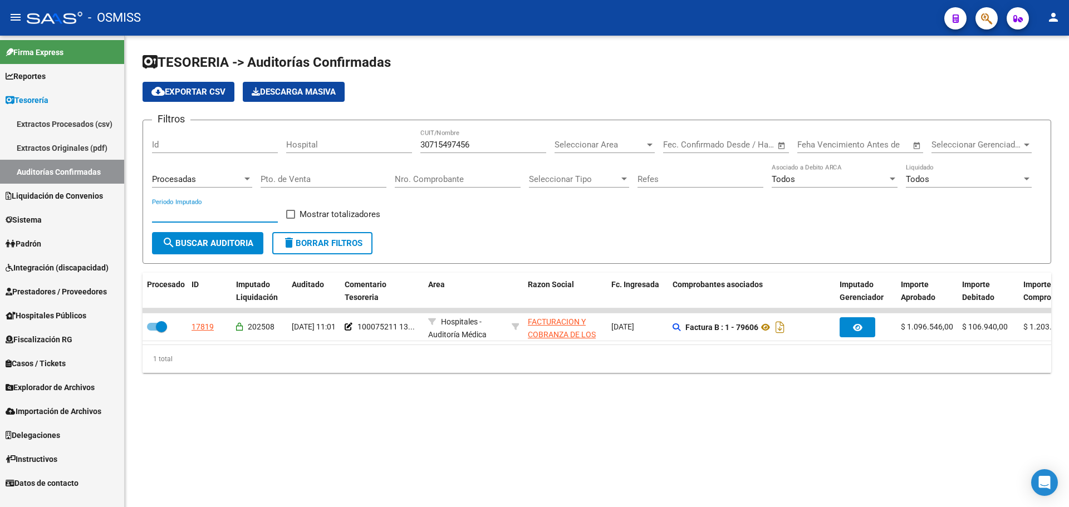
click at [214, 214] on input "Periodo Imputado" at bounding box center [215, 214] width 126 height 10
type input "202508"
click at [948, 179] on div "Todos" at bounding box center [964, 179] width 116 height 10
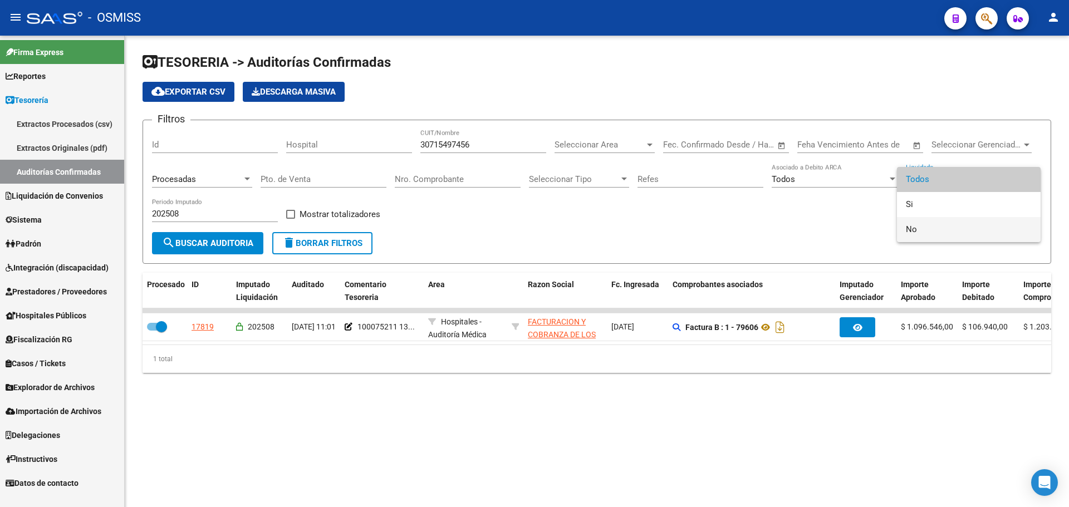
click at [939, 222] on span "No" at bounding box center [969, 229] width 126 height 25
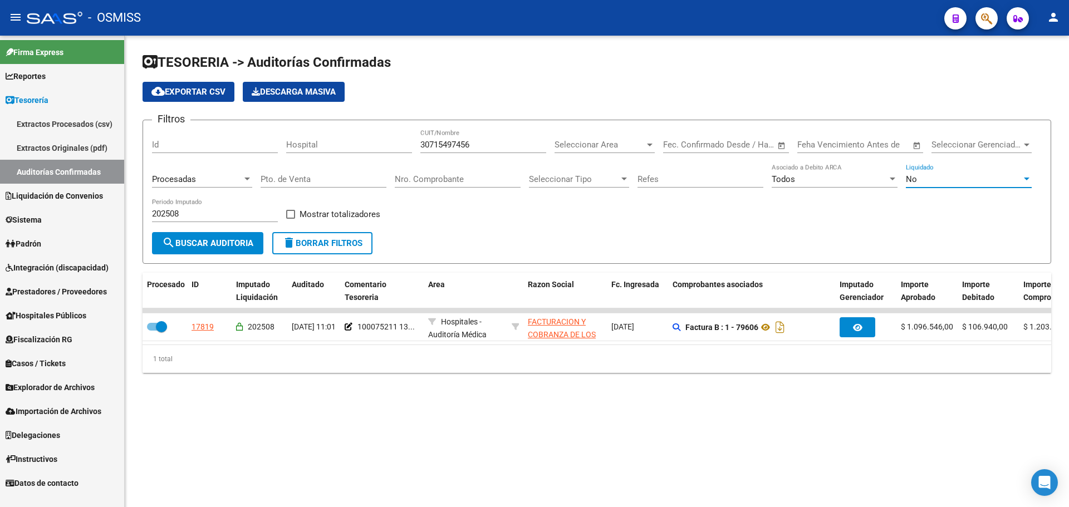
click at [321, 217] on span "Mostrar totalizadores" at bounding box center [340, 214] width 81 height 13
click at [291, 219] on input "Mostrar totalizadores" at bounding box center [290, 219] width 1 height 1
checkbox input "true"
click at [233, 246] on span "search Buscar Auditoria" at bounding box center [207, 243] width 91 height 10
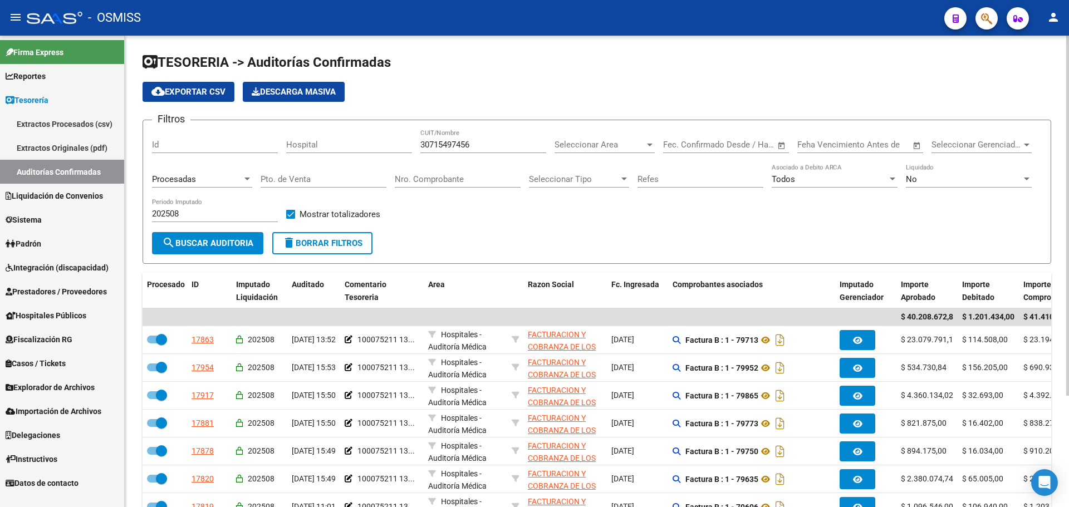
click at [316, 240] on span "delete Borrar Filtros" at bounding box center [322, 243] width 80 height 10
checkbox input "false"
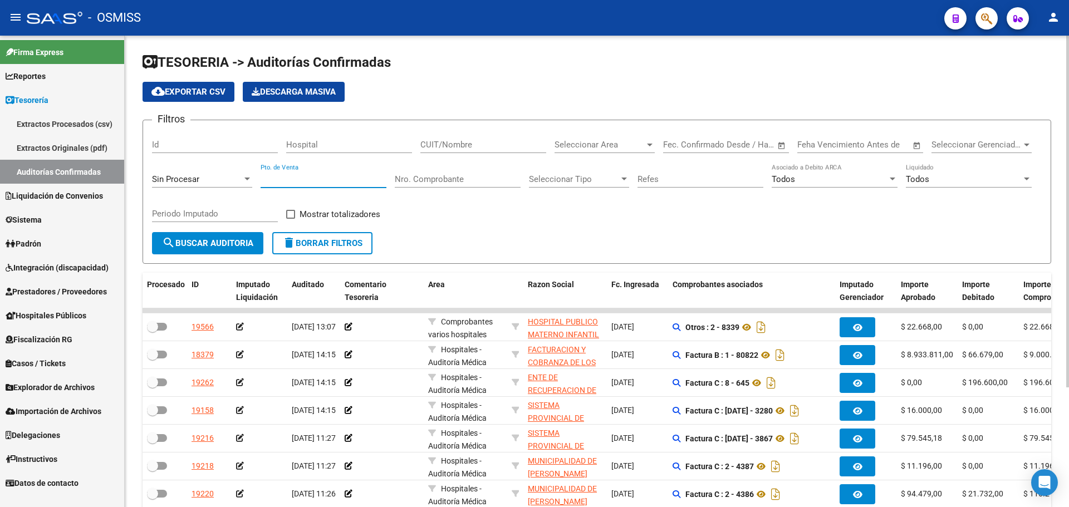
click at [365, 182] on input "Pto. de Venta" at bounding box center [324, 179] width 126 height 10
click at [431, 180] on input "Nro. Comprobante" at bounding box center [458, 179] width 126 height 10
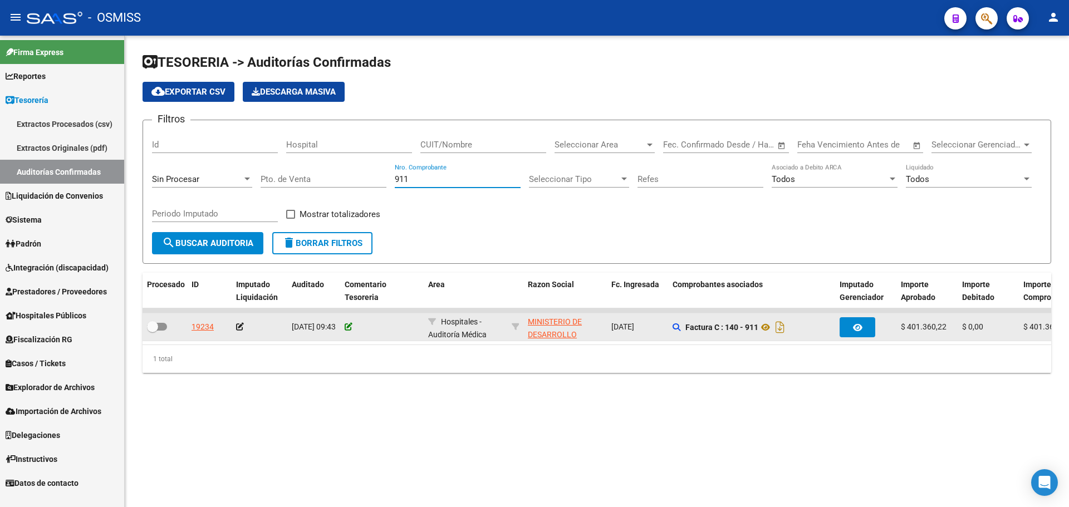
type input "911"
click at [351, 326] on icon at bounding box center [349, 327] width 8 height 8
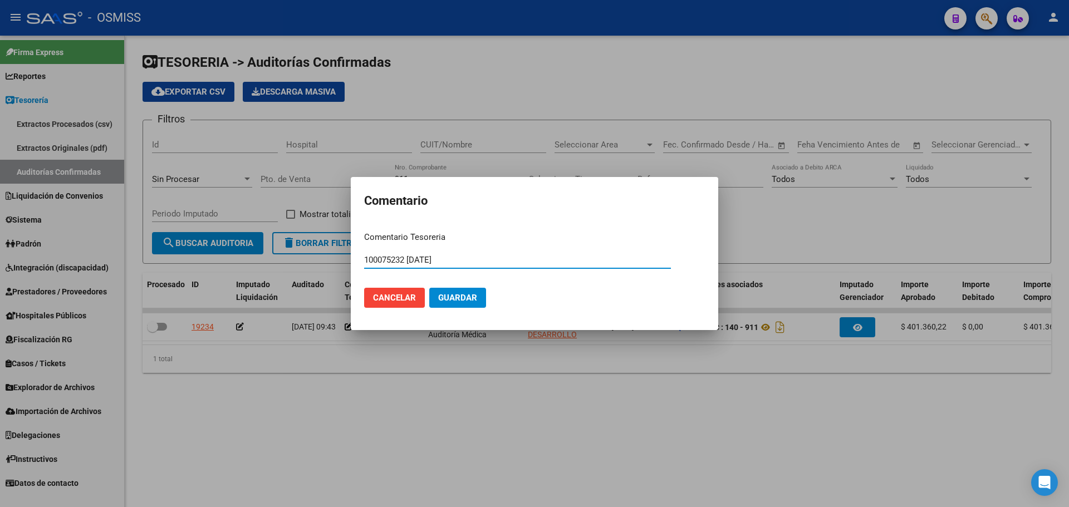
type input "100075232 [DATE]"
click at [446, 307] on button "Guardar" at bounding box center [457, 298] width 57 height 20
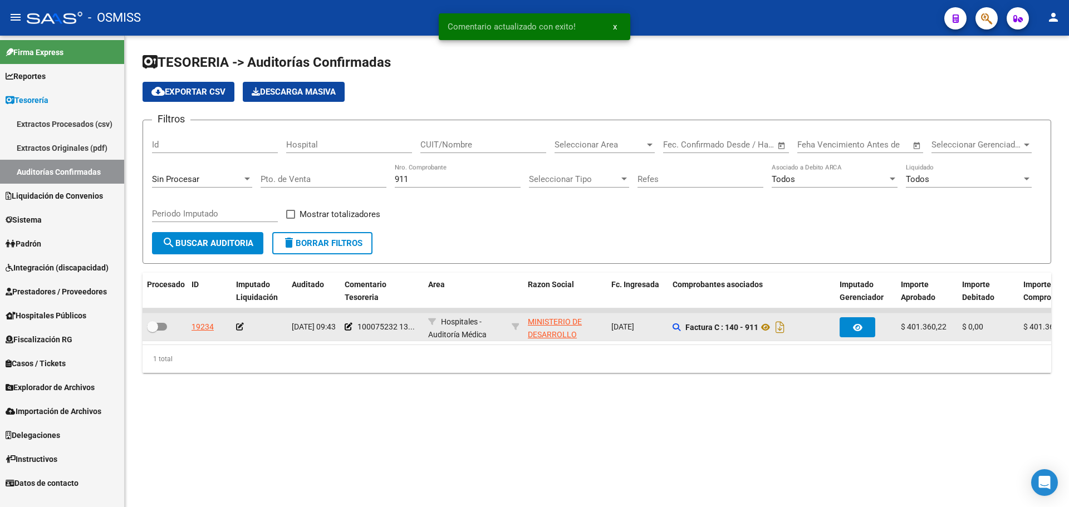
click at [237, 327] on icon at bounding box center [240, 327] width 8 height 8
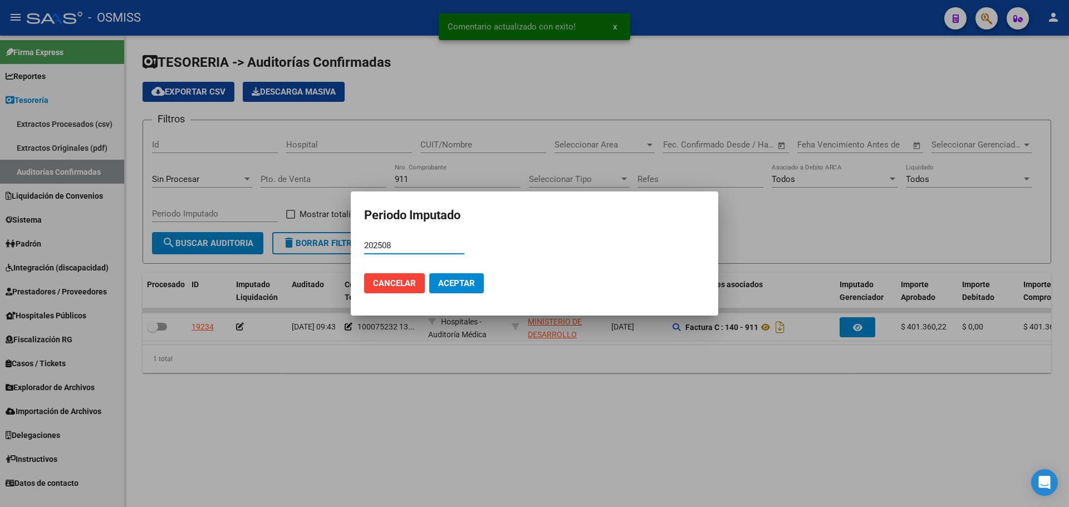
type input "202508"
click at [446, 284] on span "Aceptar" at bounding box center [456, 283] width 37 height 10
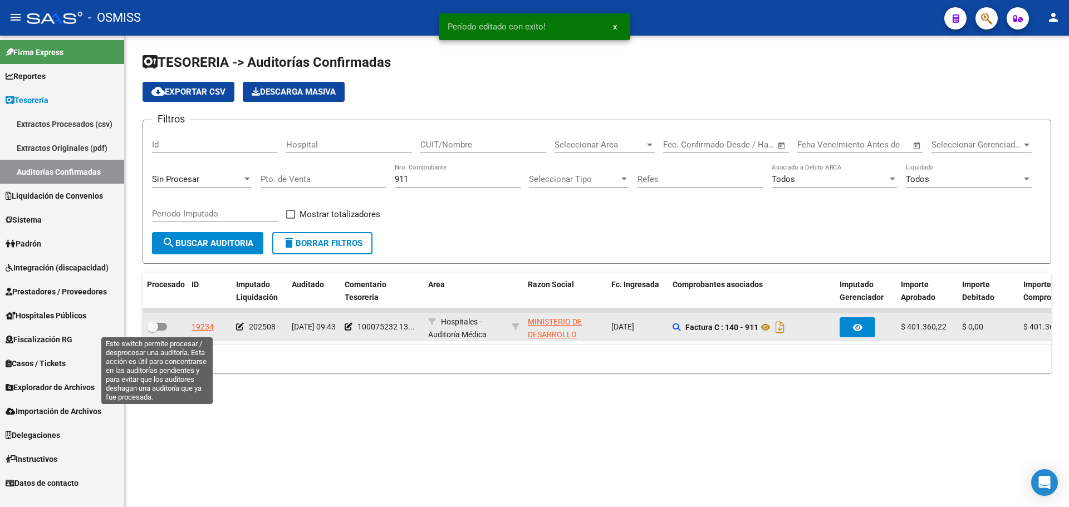
click at [160, 324] on span at bounding box center [157, 327] width 20 height 8
click at [153, 331] on input "checkbox" at bounding box center [152, 331] width 1 height 1
checkbox input "true"
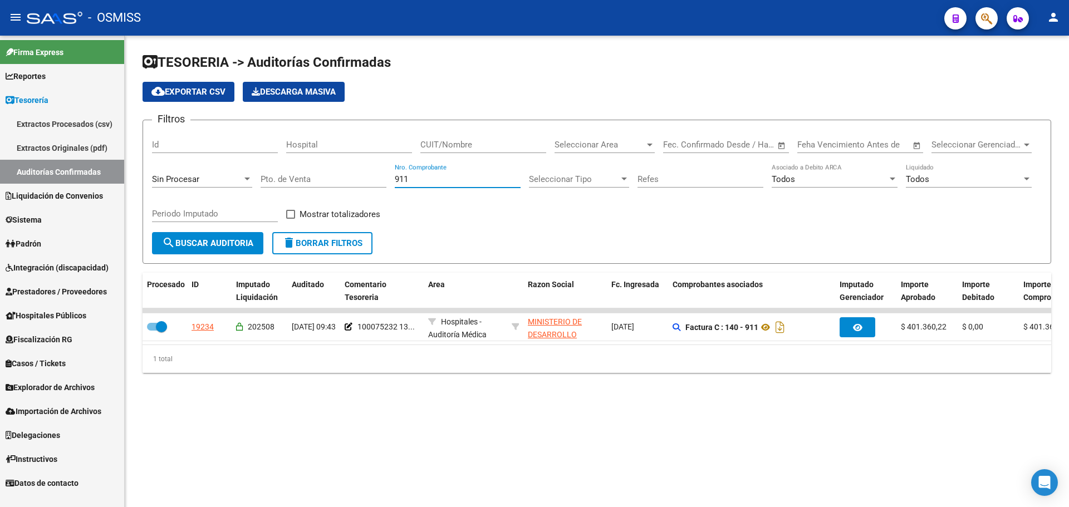
drag, startPoint x: 451, startPoint y: 179, endPoint x: 151, endPoint y: 169, distance: 300.2
click at [156, 166] on div "Filtros Id Hospital CUIT/Nombre Seleccionar Area Seleccionar Area Start date – …" at bounding box center [597, 180] width 890 height 103
type input "9491"
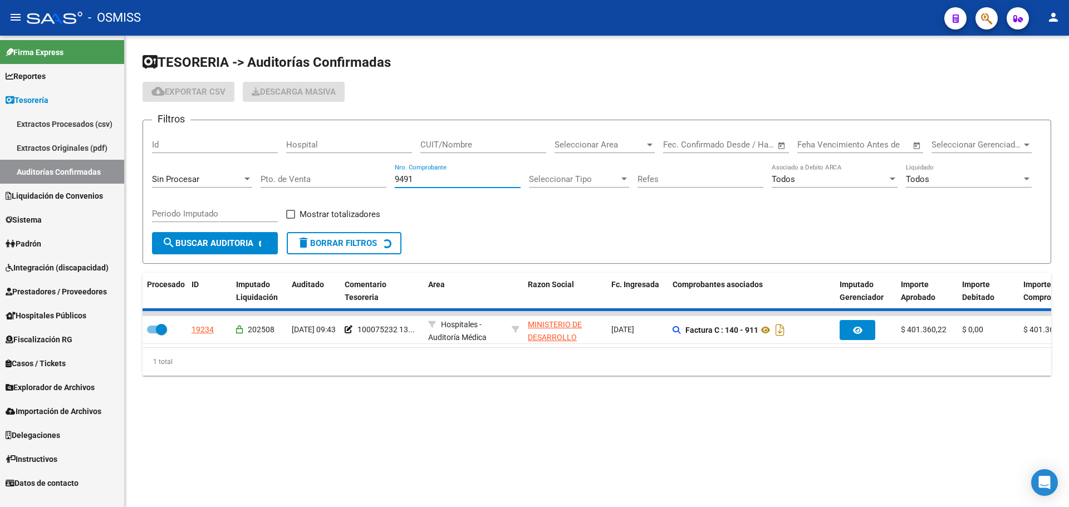
checkbox input "false"
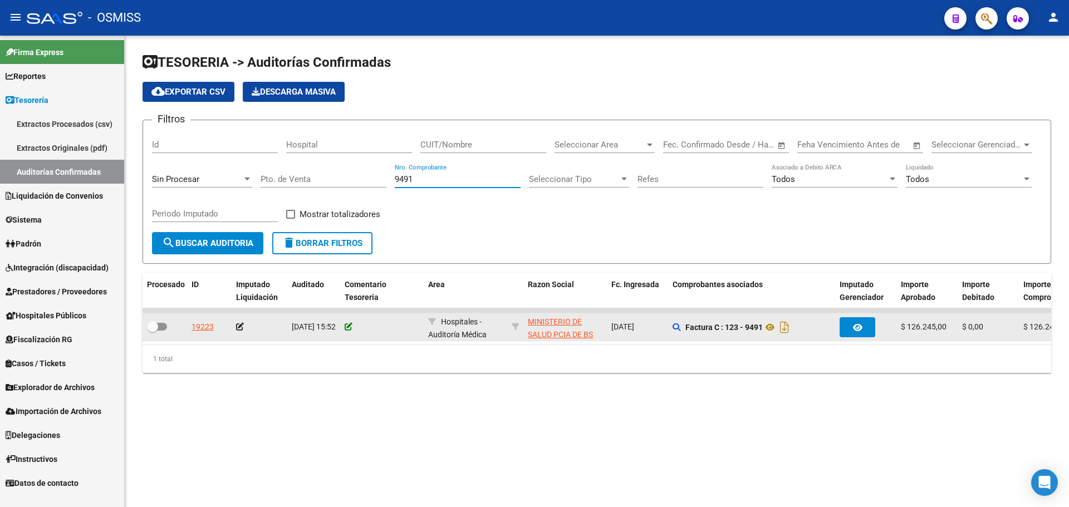
type input "9491"
click at [347, 327] on icon at bounding box center [349, 327] width 8 height 8
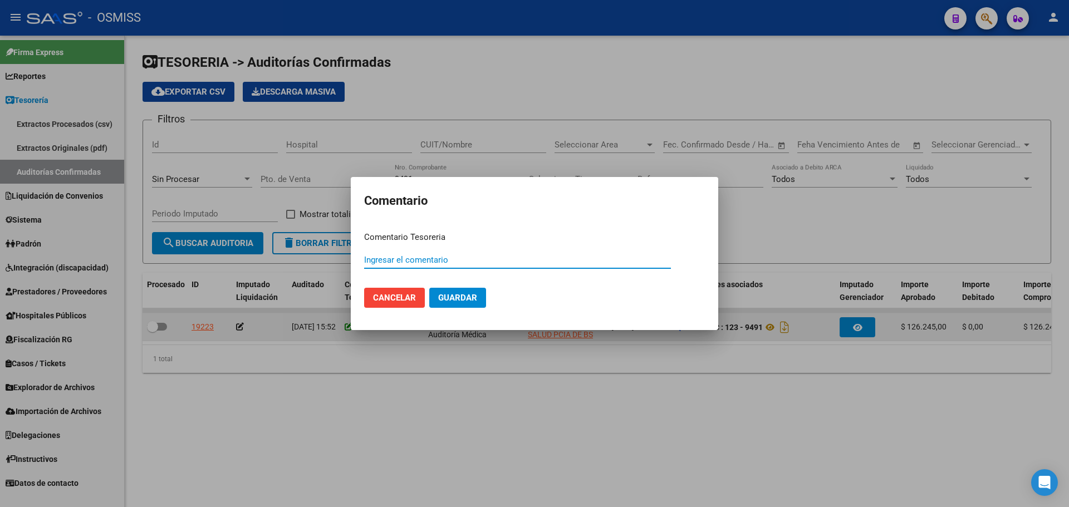
paste input "100075179"
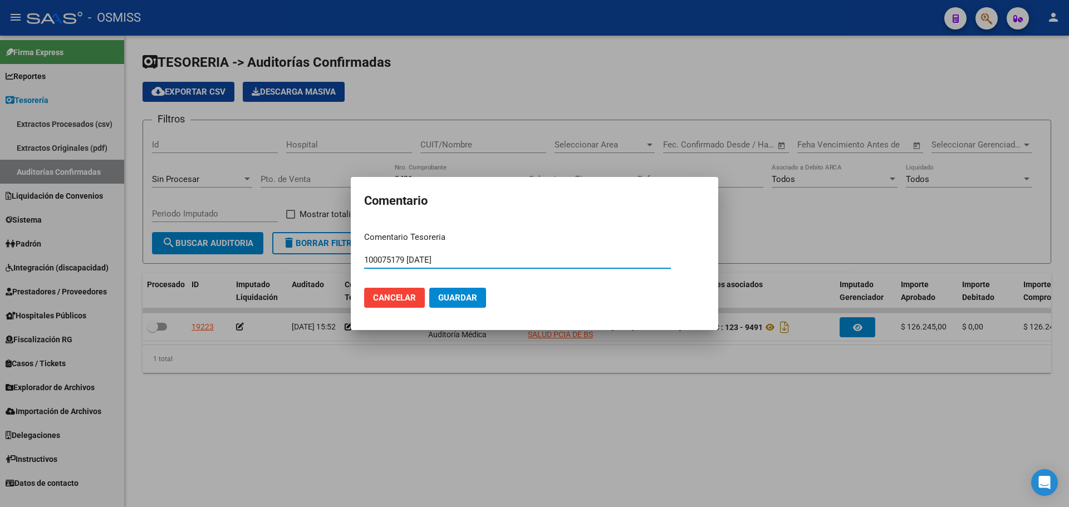
type input "100075179 [DATE]"
click at [439, 307] on button "Guardar" at bounding box center [457, 298] width 57 height 20
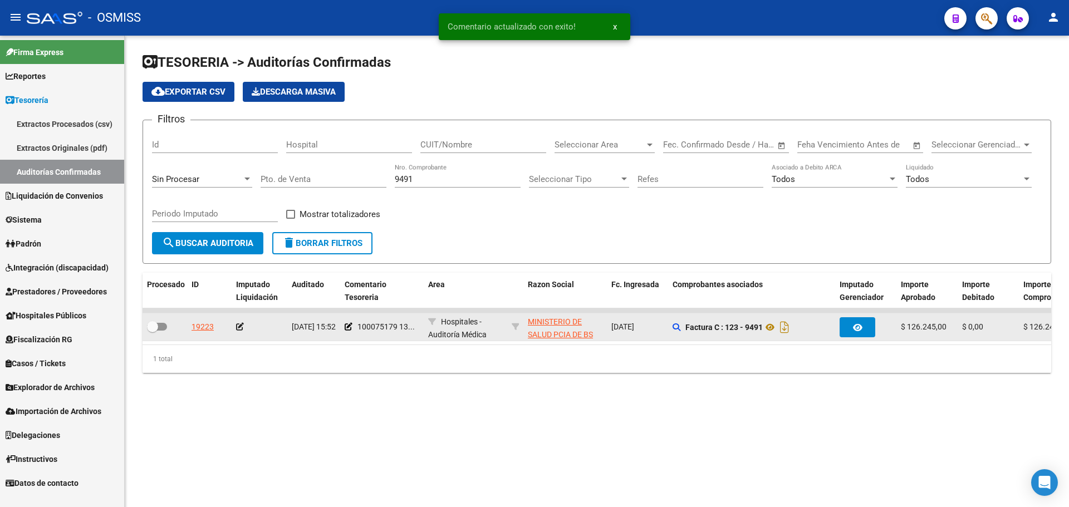
click at [238, 327] on icon at bounding box center [240, 327] width 8 height 8
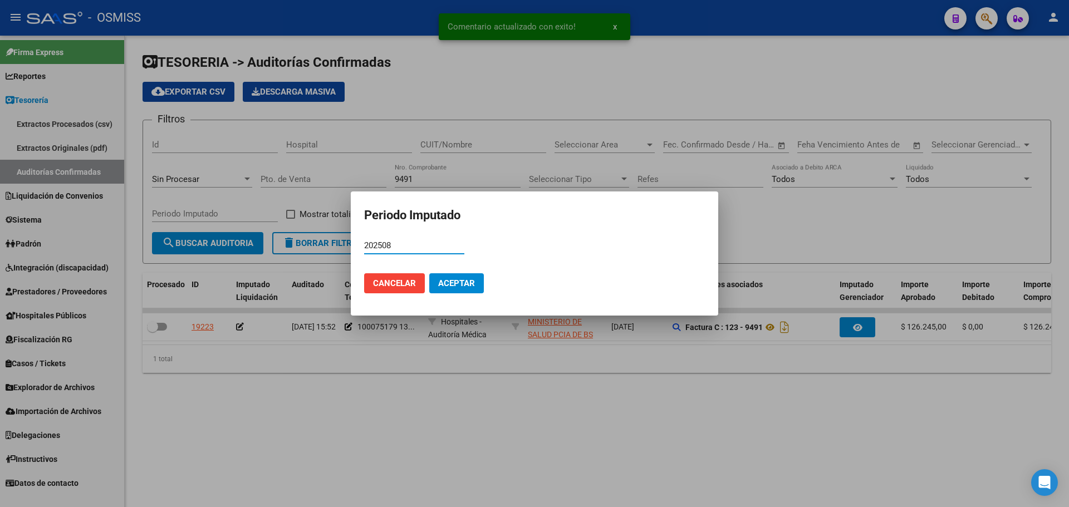
type input "202508"
click at [477, 279] on button "Aceptar" at bounding box center [456, 283] width 55 height 20
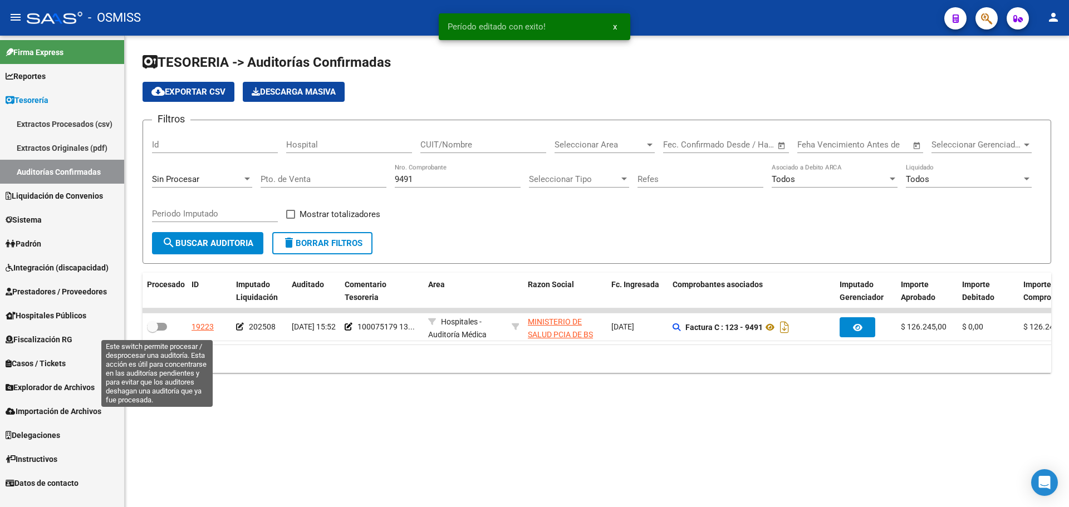
click at [161, 324] on span at bounding box center [157, 327] width 20 height 8
click at [153, 331] on input "checkbox" at bounding box center [152, 331] width 1 height 1
checkbox input "true"
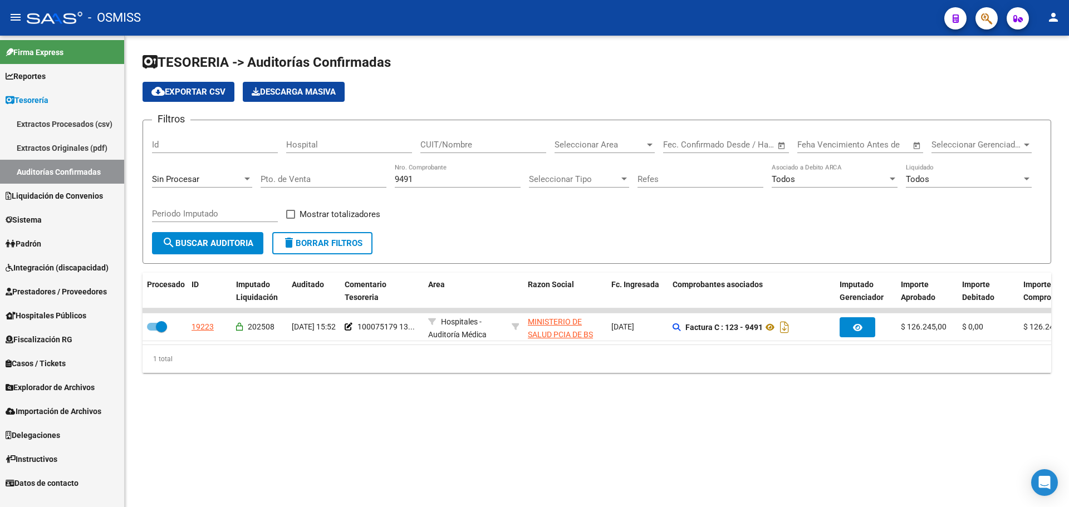
drag, startPoint x: 436, startPoint y: 181, endPoint x: 235, endPoint y: 136, distance: 205.8
click at [235, 136] on div "Filtros Id Hospital CUIT/Nombre Seleccionar Area Seleccionar Area Start date – …" at bounding box center [597, 180] width 890 height 103
type input "10892"
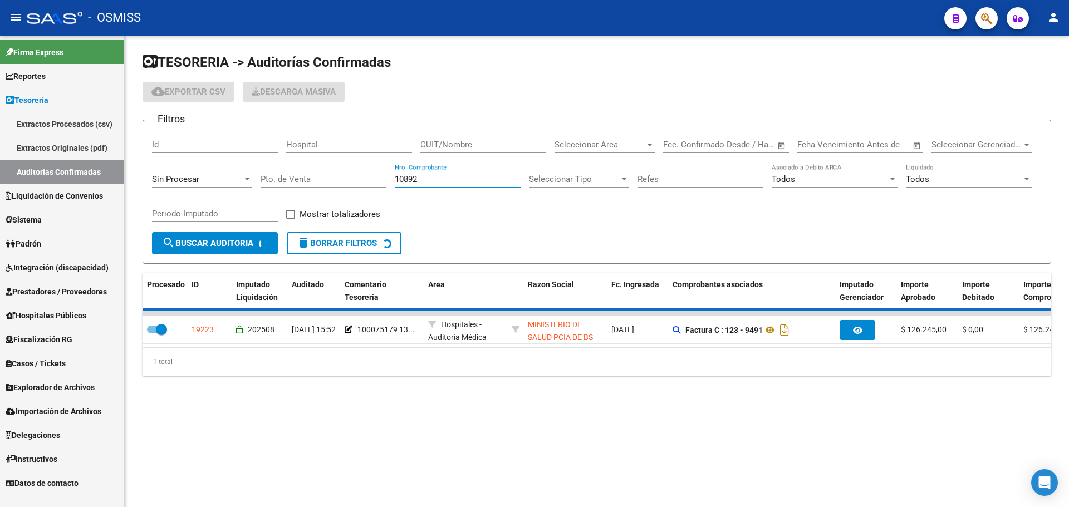
checkbox input "false"
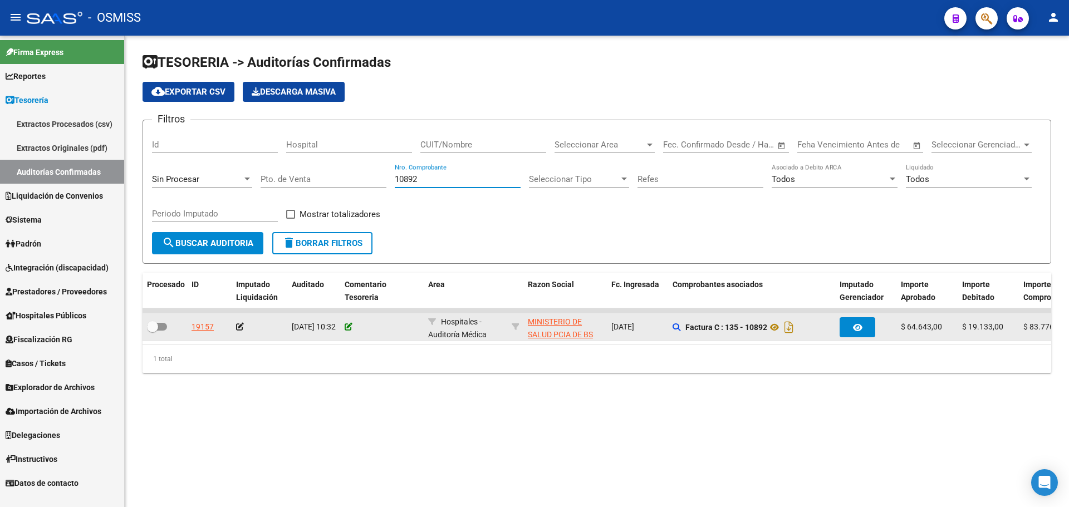
type input "10892"
click at [350, 324] on icon at bounding box center [349, 327] width 8 height 8
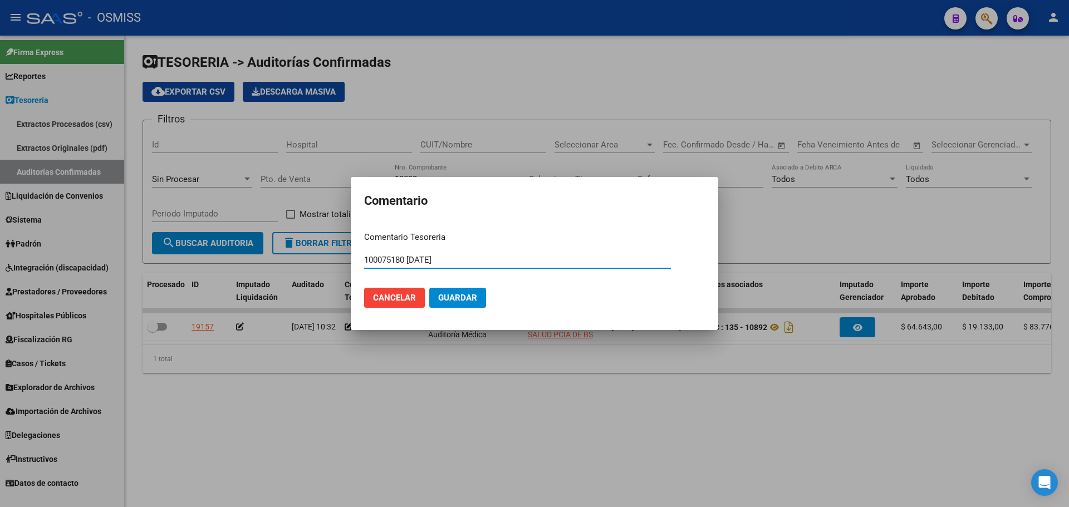
drag, startPoint x: 470, startPoint y: 264, endPoint x: 287, endPoint y: 256, distance: 183.3
click at [287, 256] on div "Comentario Comentario Tesoreria 100075180 [DATE] Ingresar el comentario Cancela…" at bounding box center [534, 253] width 1069 height 507
type input "100075180 [DATE]"
click at [477, 303] on button "Guardar" at bounding box center [457, 298] width 57 height 20
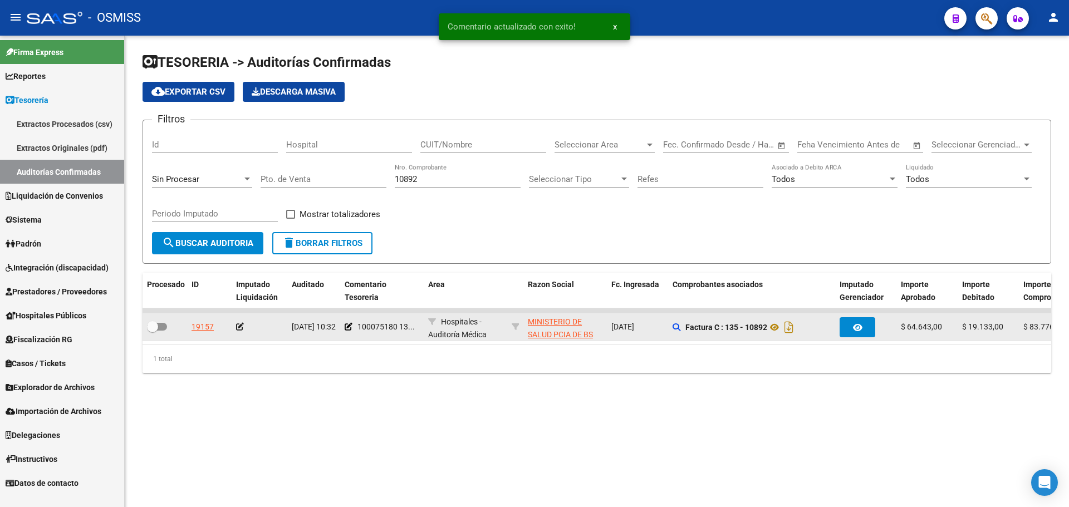
click at [241, 326] on icon at bounding box center [240, 327] width 8 height 8
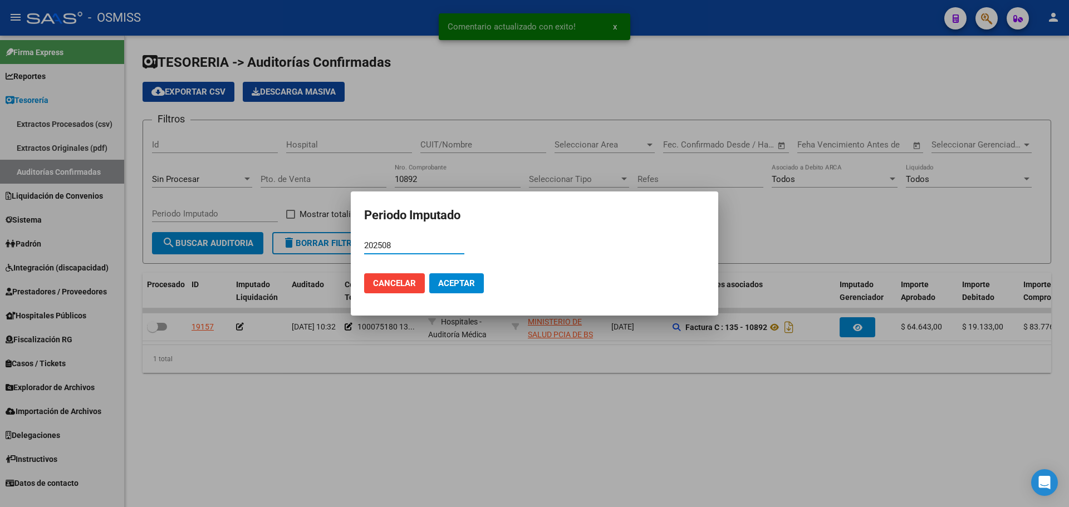
type input "202508"
click at [460, 291] on button "Aceptar" at bounding box center [456, 283] width 55 height 20
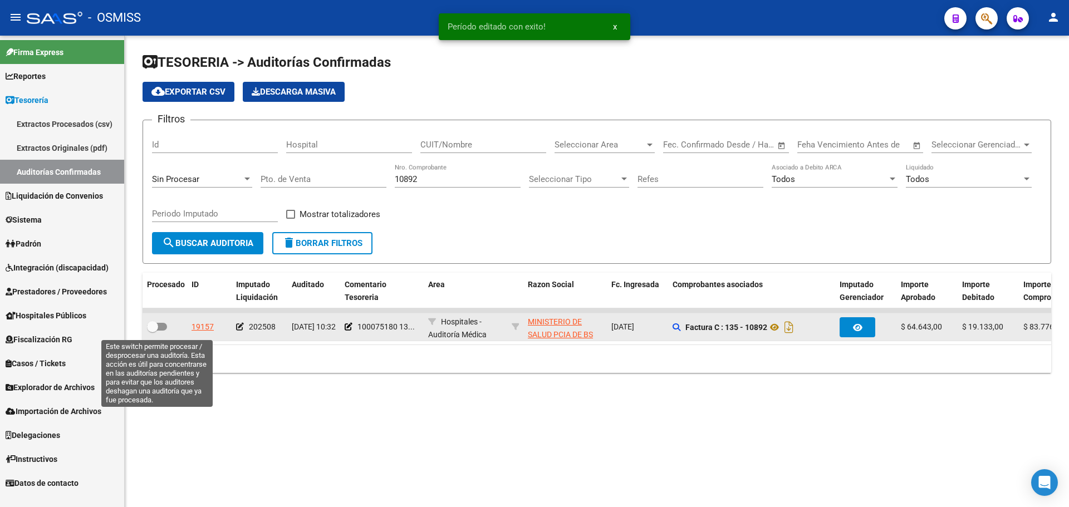
click at [159, 331] on label at bounding box center [157, 326] width 20 height 13
click at [153, 331] on input "checkbox" at bounding box center [152, 331] width 1 height 1
checkbox input "true"
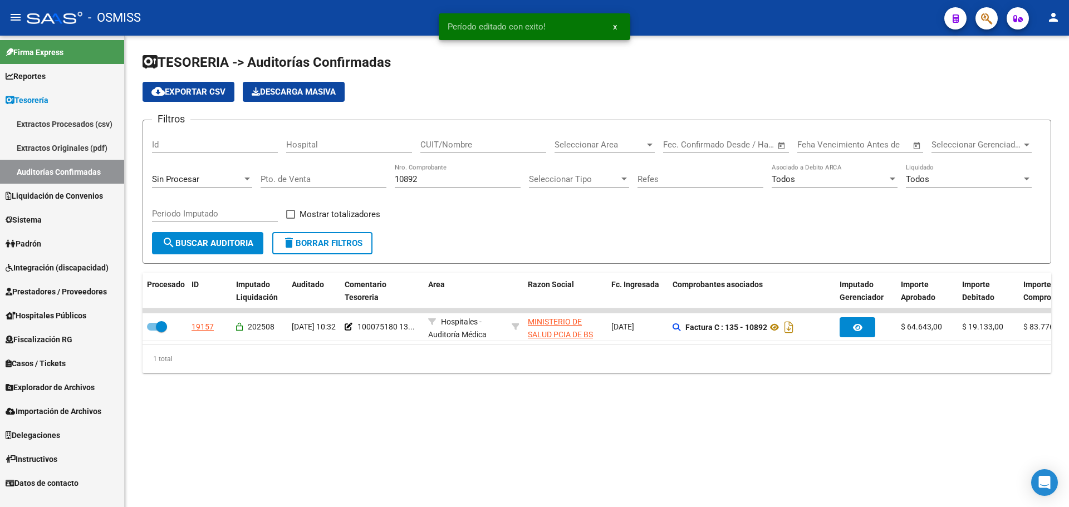
click at [446, 173] on div "10892 Nro. Comprobante" at bounding box center [458, 176] width 126 height 24
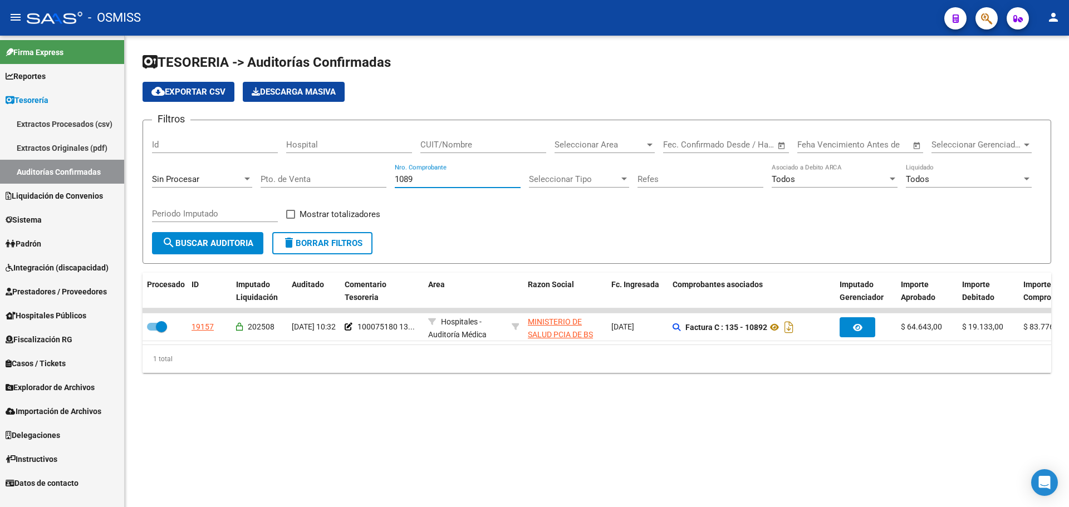
type input "10893"
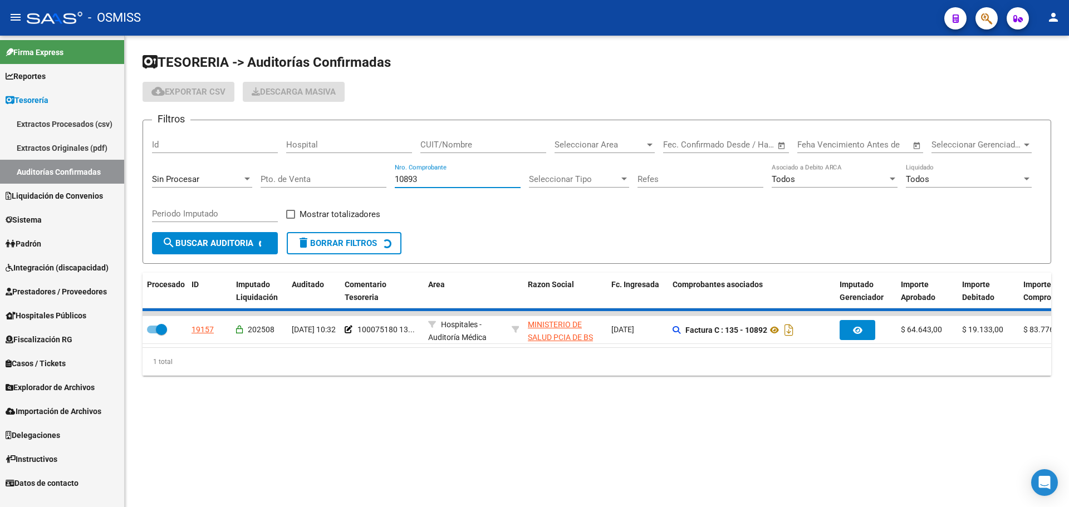
checkbox input "false"
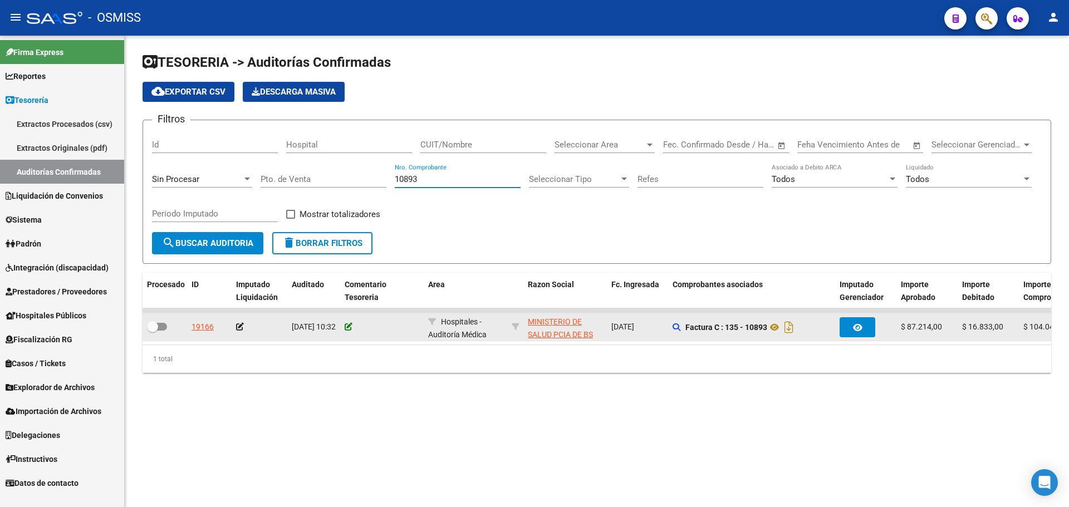
type input "10893"
click at [347, 325] on icon at bounding box center [349, 327] width 8 height 8
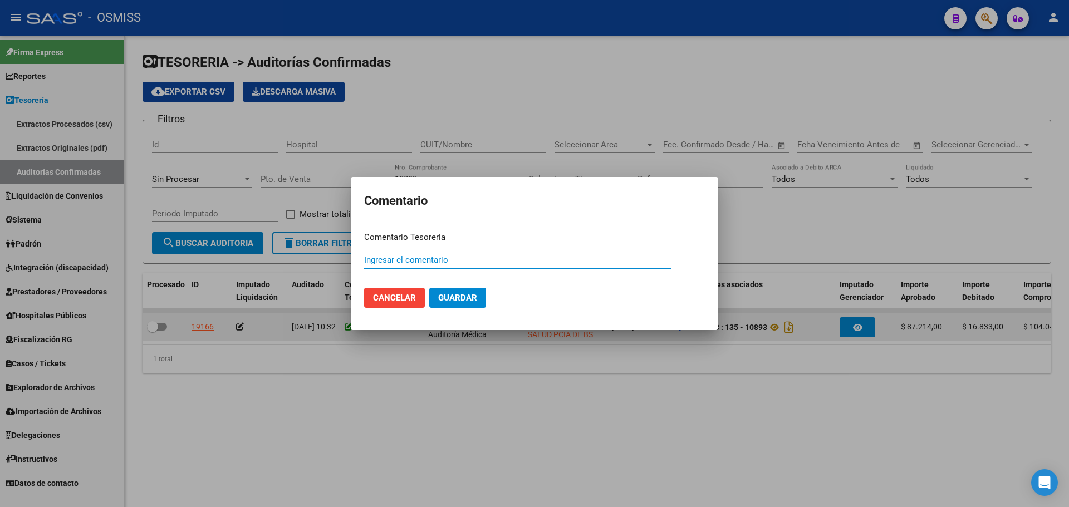
paste input "100075180 [DATE]"
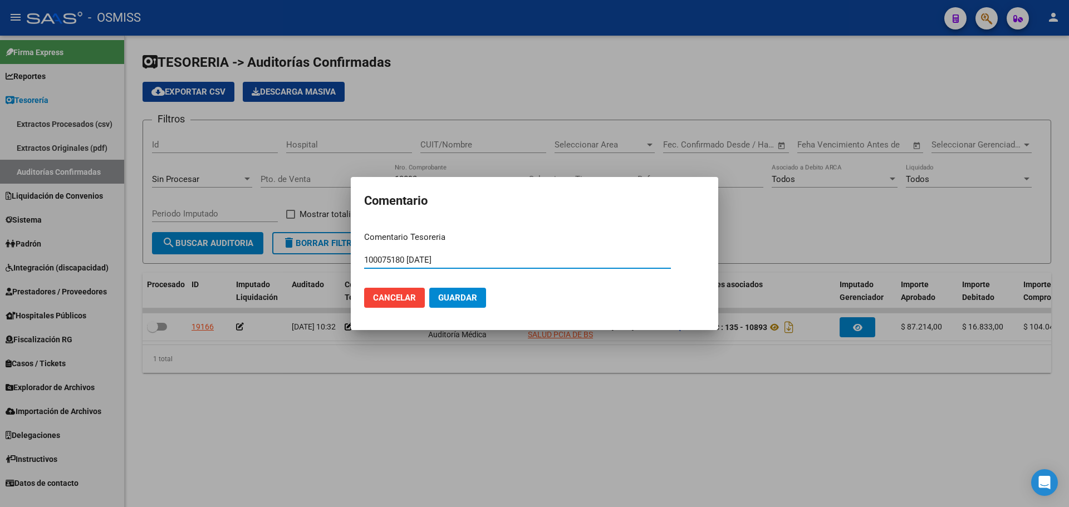
type input "100075180 [DATE]"
click at [445, 289] on button "Guardar" at bounding box center [457, 298] width 57 height 20
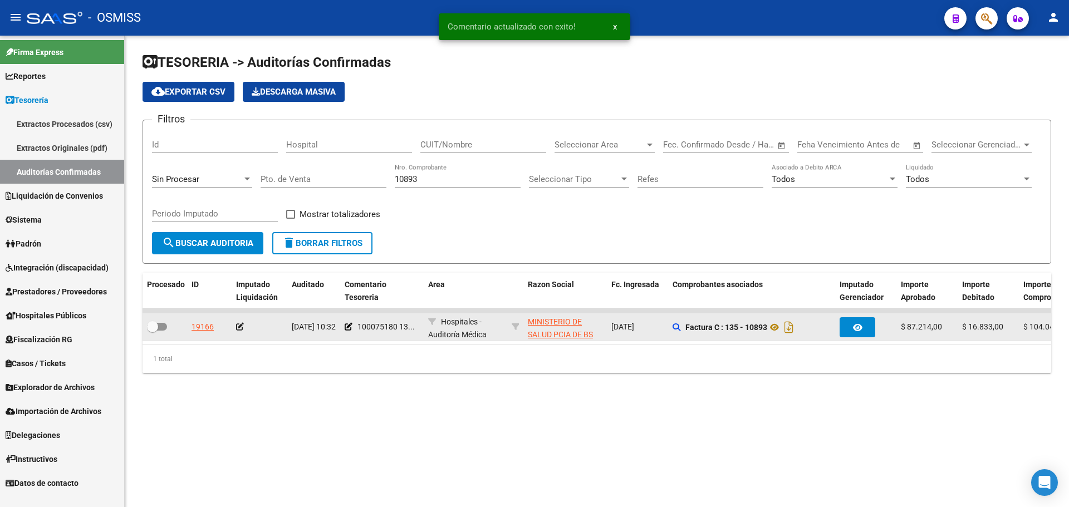
click at [234, 323] on datatable-body-cell at bounding box center [260, 326] width 56 height 27
click at [237, 326] on icon at bounding box center [240, 327] width 8 height 8
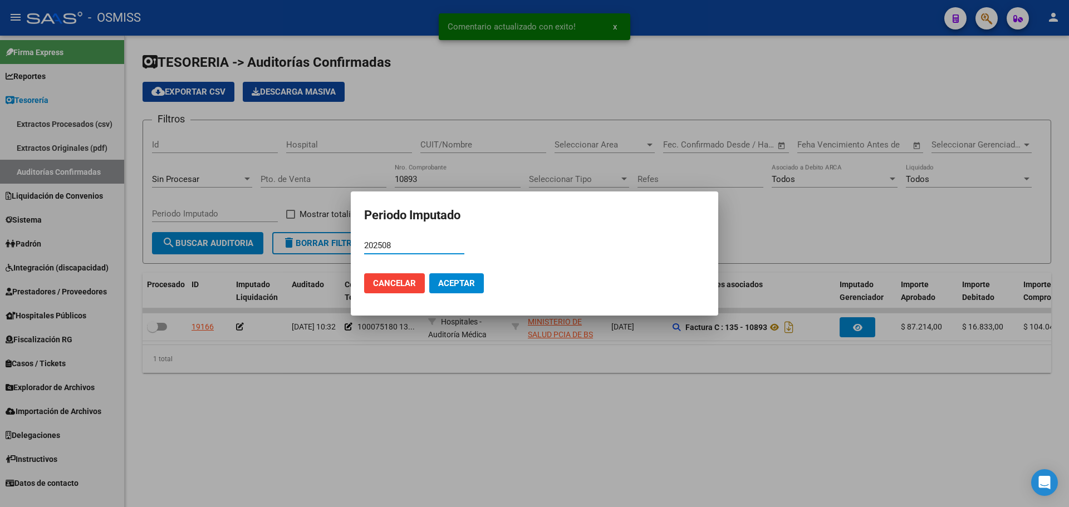
type input "202508"
click at [454, 284] on span "Aceptar" at bounding box center [456, 283] width 37 height 10
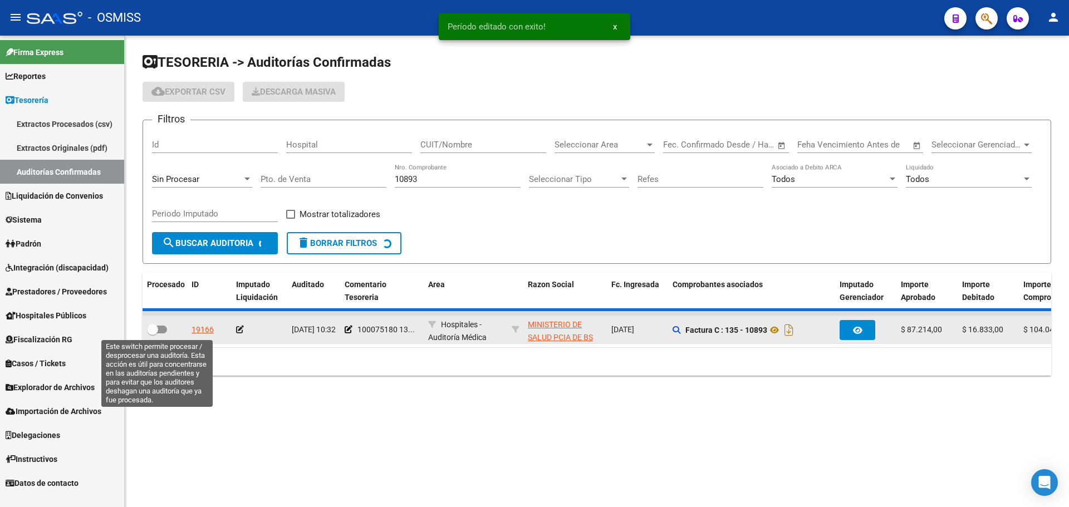
click at [161, 333] on div at bounding box center [165, 330] width 36 height 14
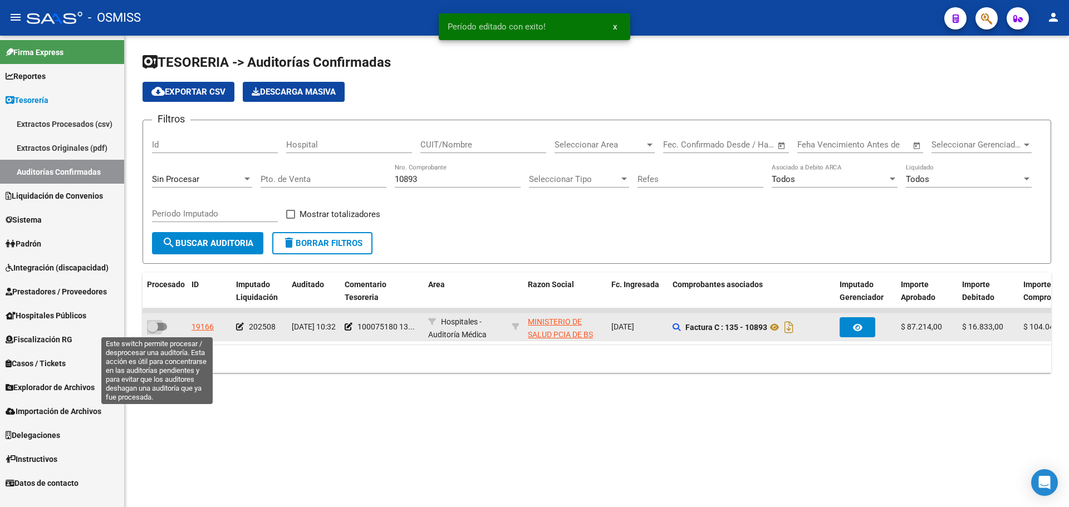
click at [161, 330] on span at bounding box center [157, 327] width 20 height 8
click at [153, 331] on input "checkbox" at bounding box center [152, 331] width 1 height 1
checkbox input "true"
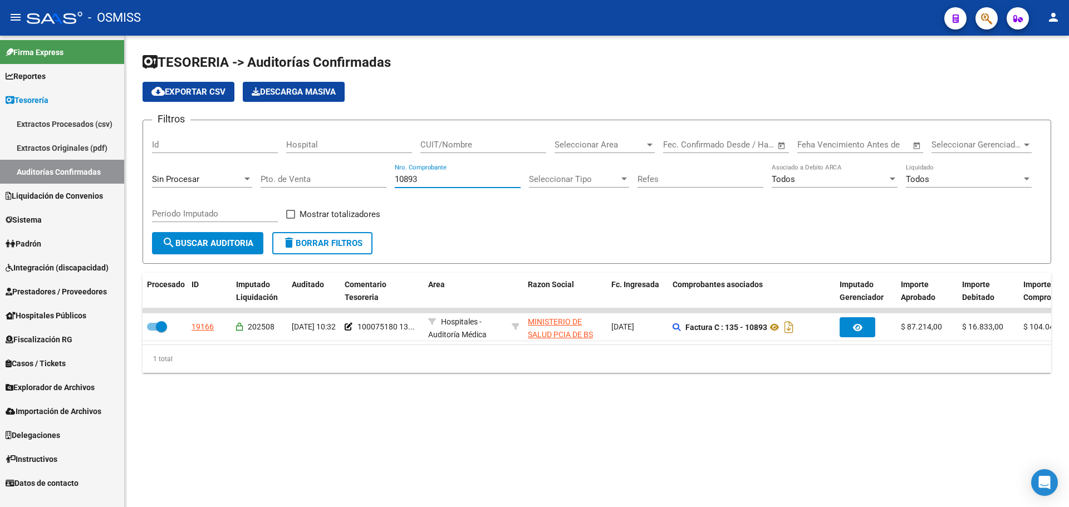
drag, startPoint x: 474, startPoint y: 181, endPoint x: 160, endPoint y: 134, distance: 317.5
click at [162, 134] on div "Filtros Id Hospital CUIT/Nombre Seleccionar Area Seleccionar Area Start date – …" at bounding box center [597, 180] width 890 height 103
type input "18334"
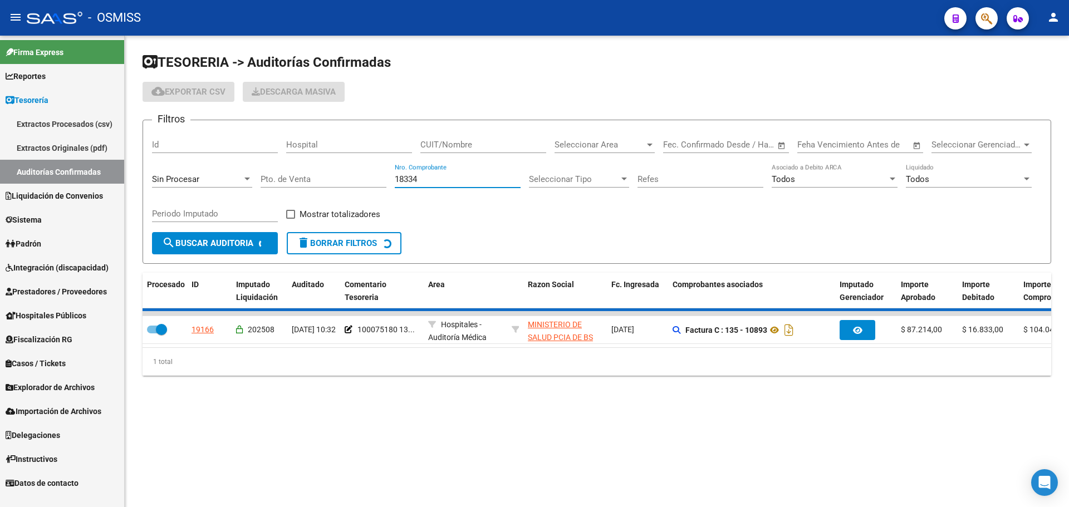
checkbox input "false"
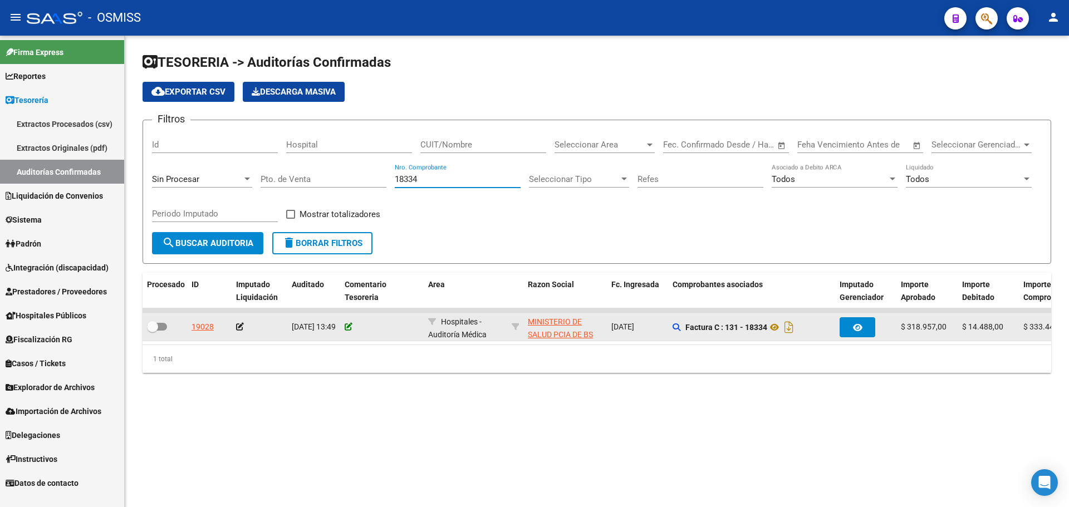
type input "18334"
click at [347, 324] on icon at bounding box center [349, 327] width 8 height 8
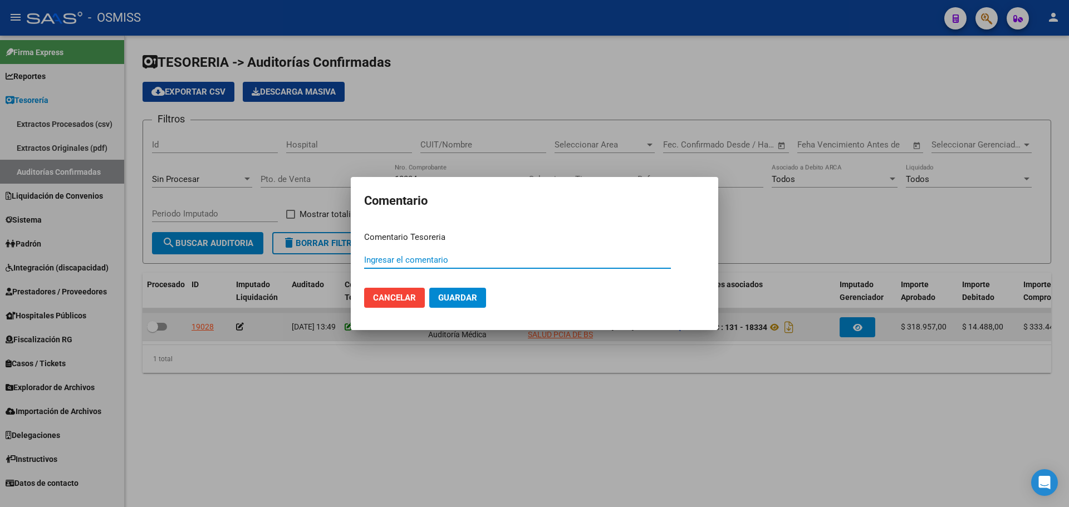
paste input "100075181"
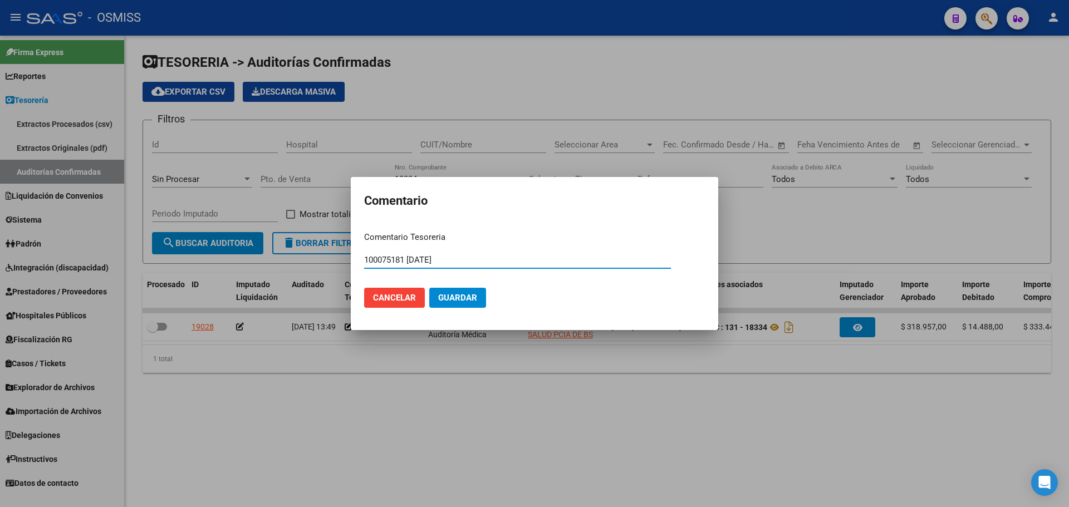
type input "100075181 [DATE]"
click at [475, 296] on span "Guardar" at bounding box center [457, 298] width 39 height 10
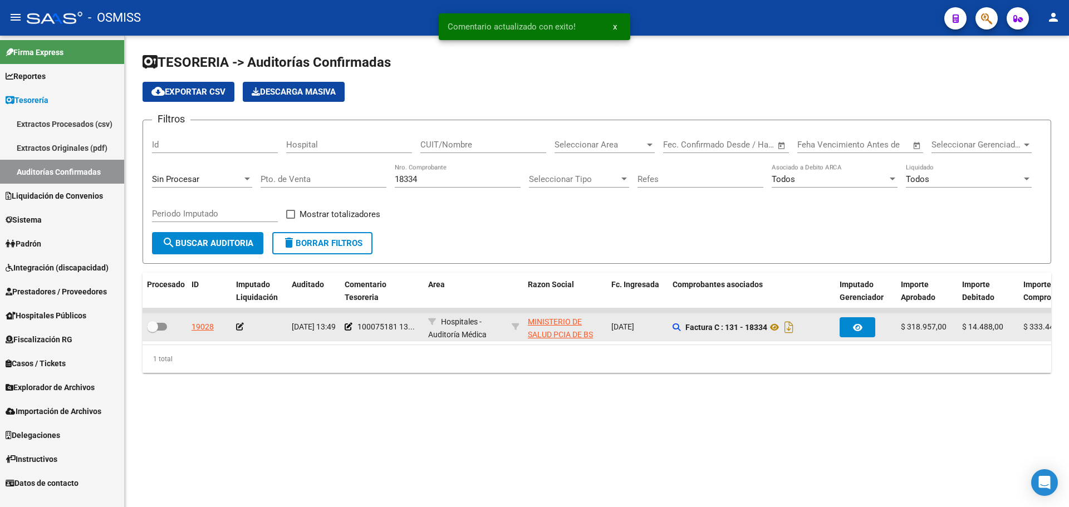
click at [238, 327] on icon at bounding box center [240, 327] width 8 height 8
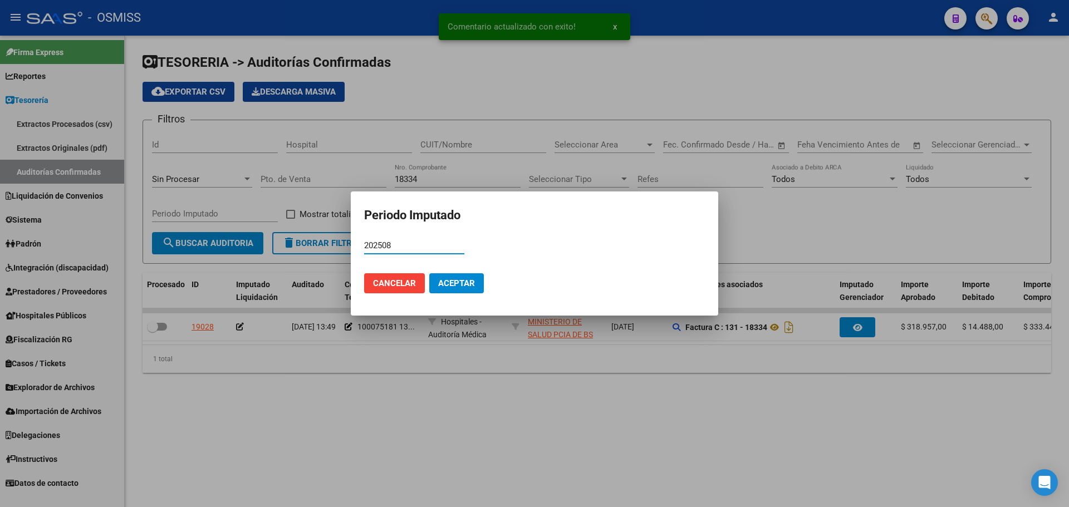
type input "202508"
click at [460, 276] on button "Aceptar" at bounding box center [456, 283] width 55 height 20
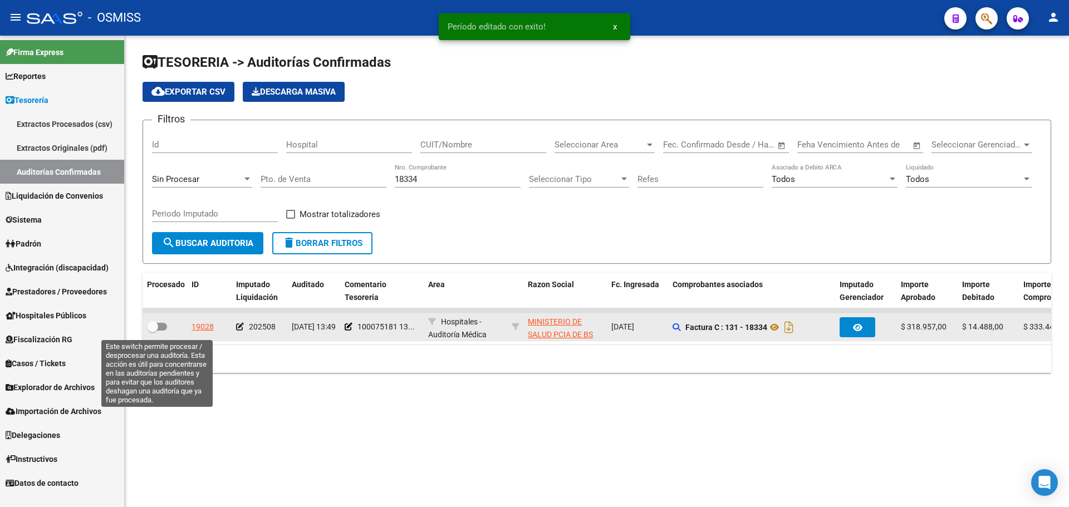
click at [160, 327] on span at bounding box center [157, 327] width 20 height 8
click at [153, 331] on input "checkbox" at bounding box center [152, 331] width 1 height 1
checkbox input "true"
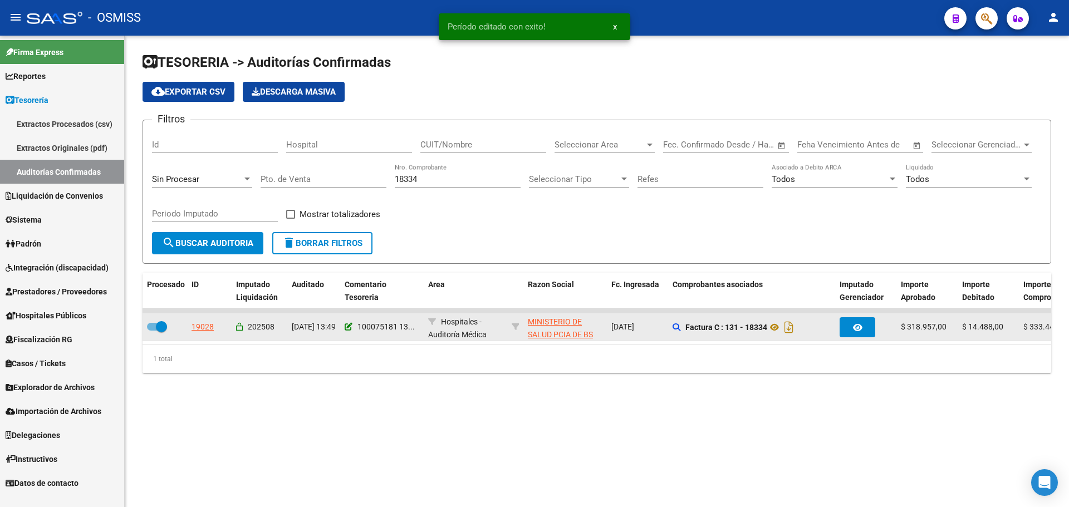
click at [345, 326] on icon at bounding box center [349, 327] width 8 height 8
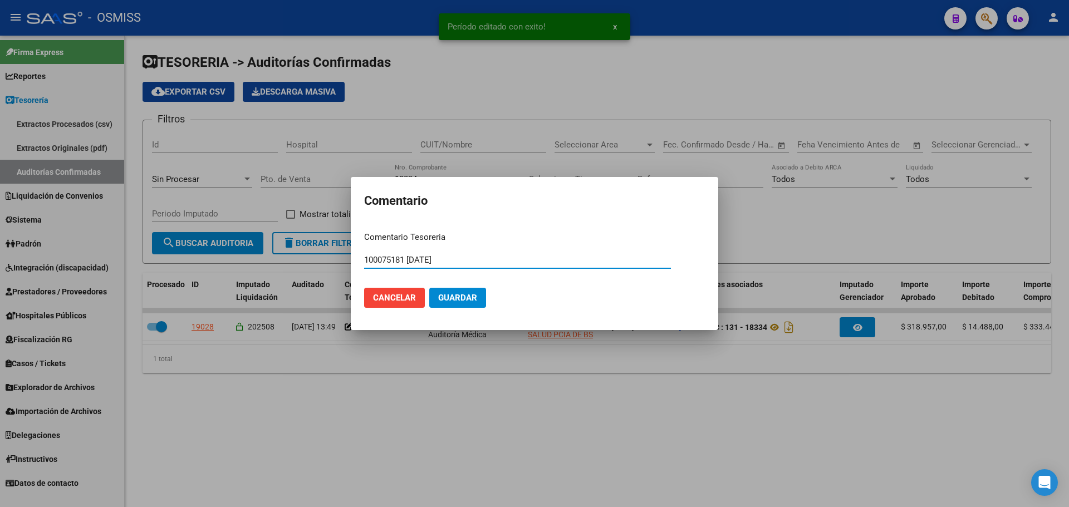
drag, startPoint x: 503, startPoint y: 262, endPoint x: 365, endPoint y: 247, distance: 139.5
click at [365, 247] on form "Comentario Tesoreria 100075181 [DATE] Ingresar el comentario Cancelar Guardar" at bounding box center [534, 274] width 341 height 86
click at [415, 306] on button "Cancelar" at bounding box center [394, 298] width 61 height 20
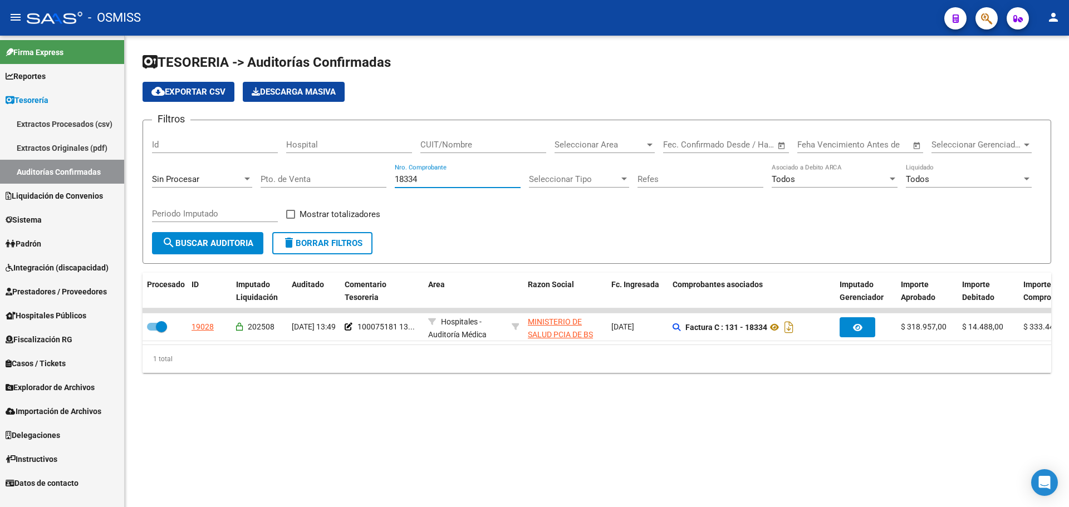
click at [428, 179] on input "18334" at bounding box center [458, 179] width 126 height 10
type input "18337"
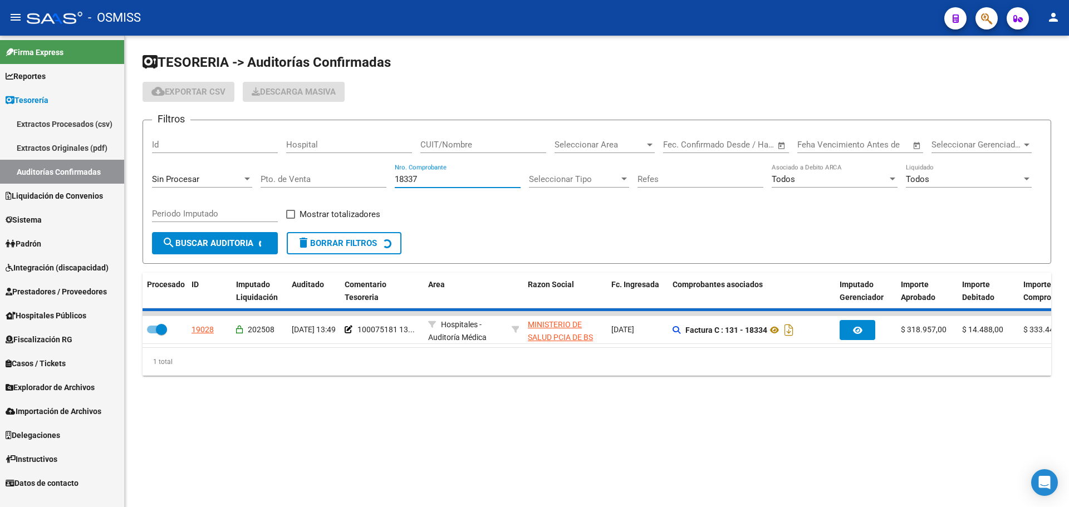
checkbox input "false"
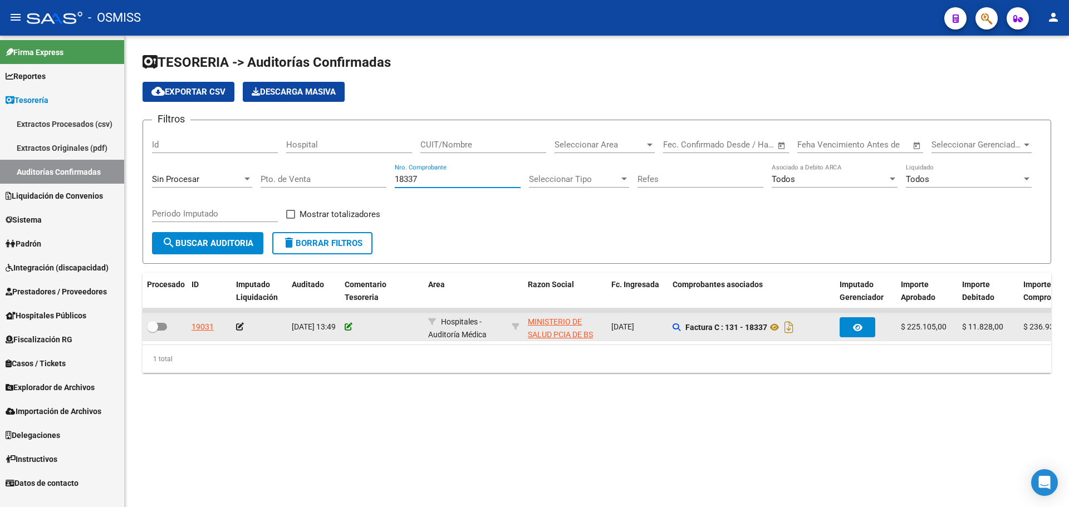
type input "18337"
click at [349, 327] on icon at bounding box center [349, 327] width 8 height 8
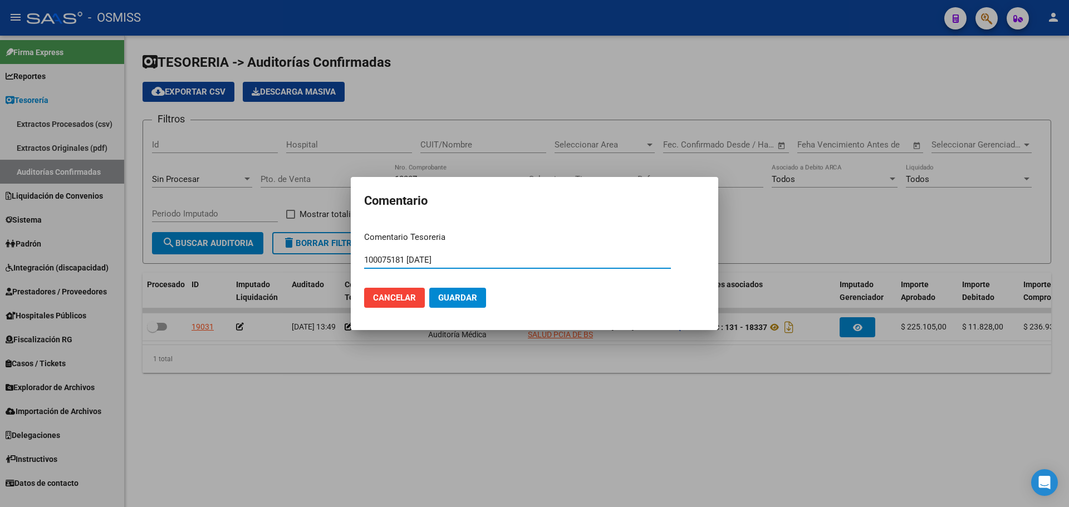
type input "100075181 [DATE]"
click at [458, 294] on span "Guardar" at bounding box center [457, 298] width 39 height 10
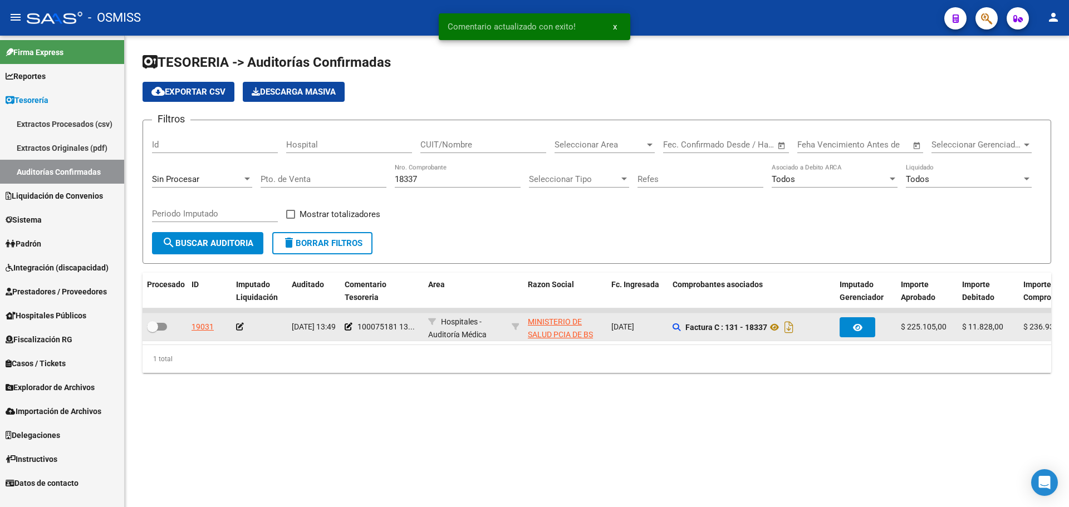
click at [239, 323] on icon at bounding box center [240, 327] width 8 height 8
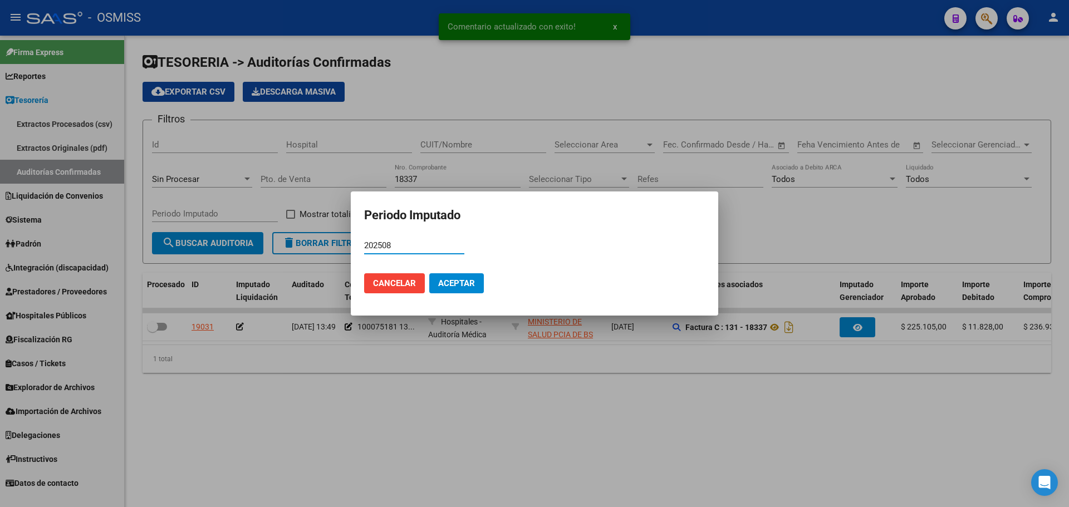
type input "202508"
click at [474, 279] on span "Aceptar" at bounding box center [456, 283] width 37 height 10
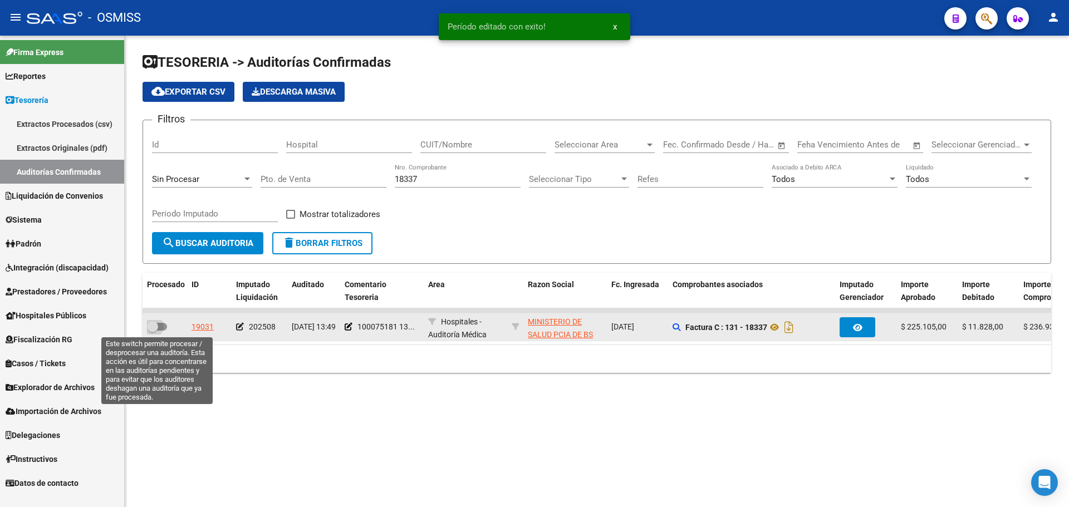
click at [163, 326] on span at bounding box center [157, 327] width 20 height 8
click at [153, 331] on input "checkbox" at bounding box center [152, 331] width 1 height 1
checkbox input "true"
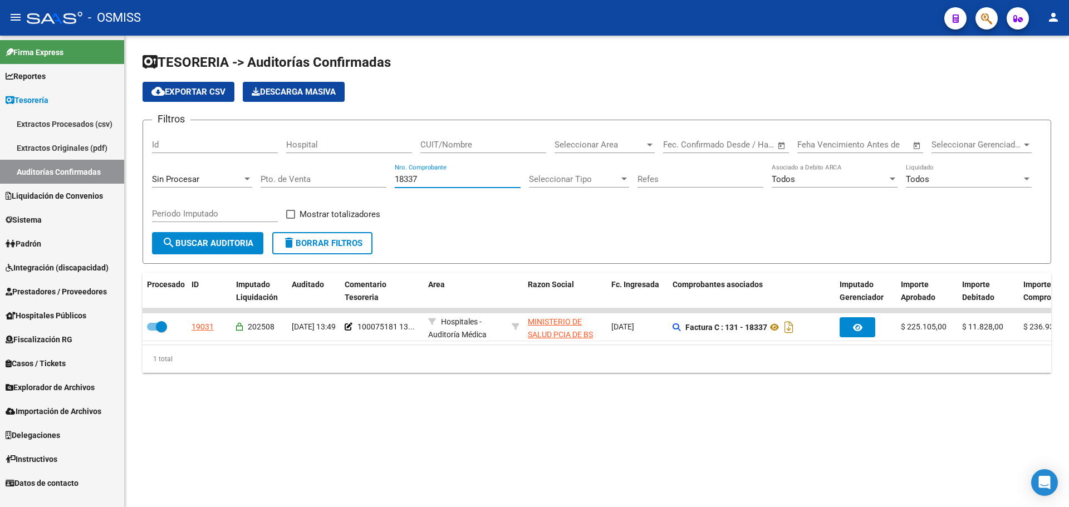
drag, startPoint x: 448, startPoint y: 180, endPoint x: 296, endPoint y: 190, distance: 151.8
click at [296, 190] on div "Filtros Id Hospital CUIT/Nombre Seleccionar Area Seleccionar Area Start date – …" at bounding box center [597, 180] width 890 height 103
type input "72158"
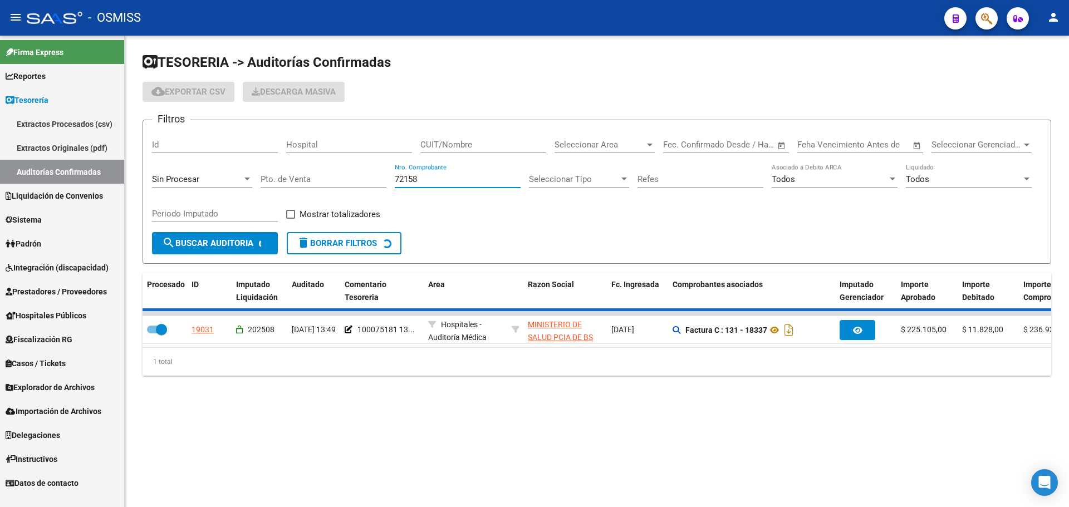
checkbox input "false"
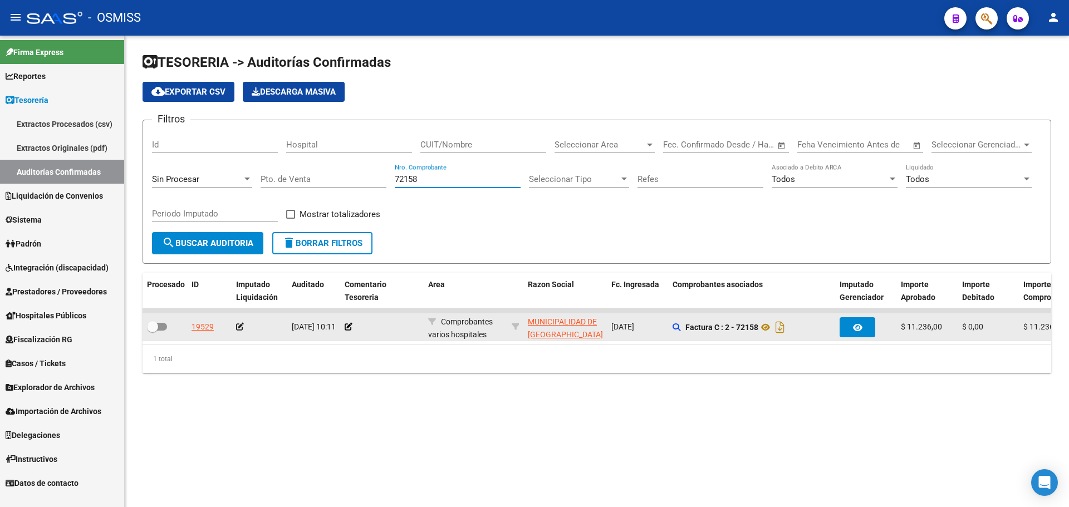
type input "72158"
click at [347, 331] on app-comentario-tesoreria at bounding box center [349, 326] width 8 height 9
click at [348, 326] on icon at bounding box center [349, 327] width 8 height 8
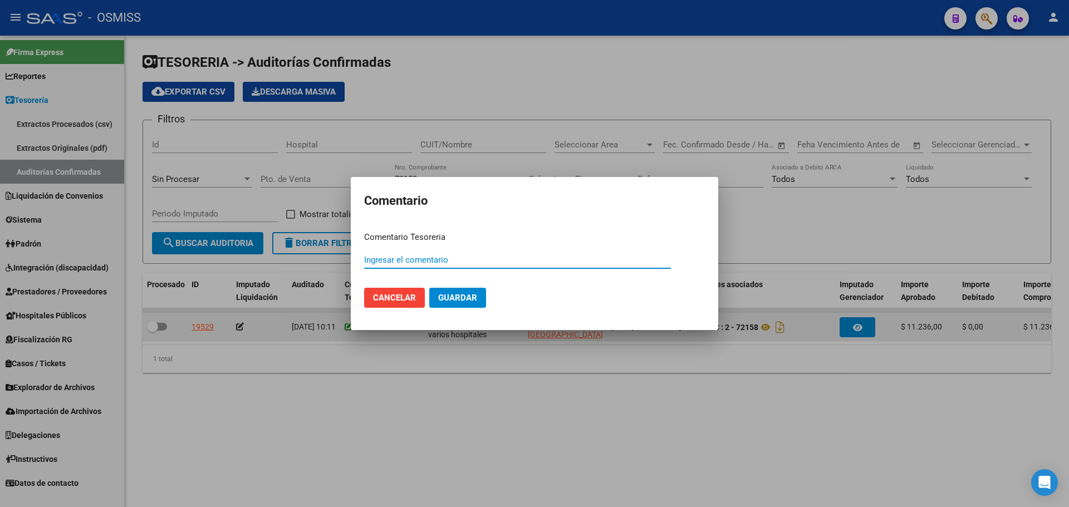
paste input "100075182"
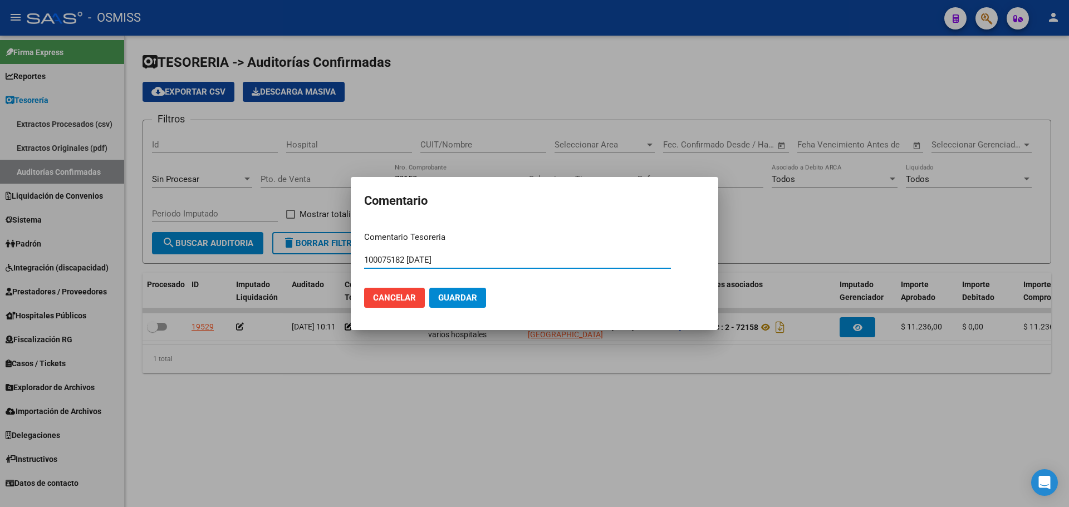
type input "100075182 [DATE]"
click at [458, 301] on span "Guardar" at bounding box center [457, 298] width 39 height 10
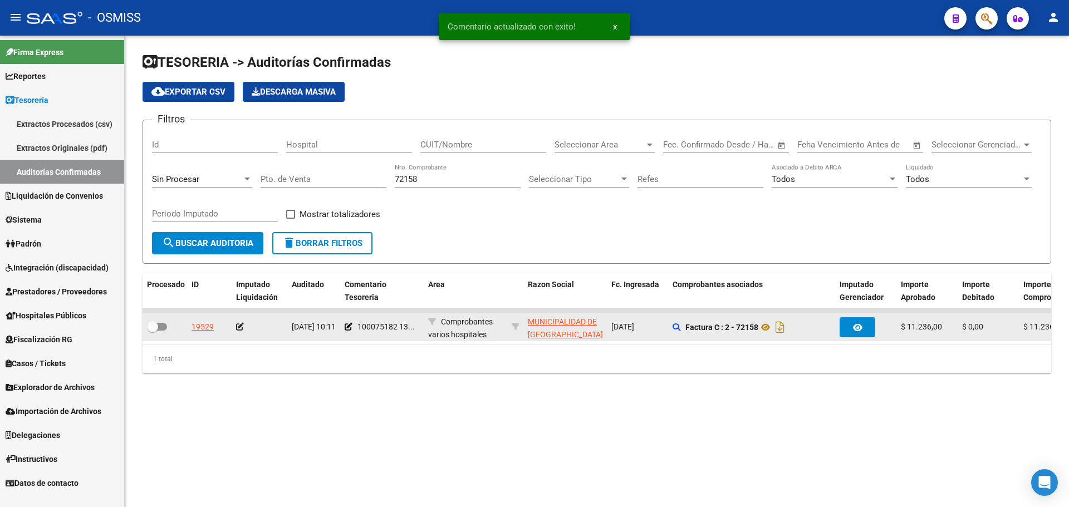
click at [238, 328] on icon at bounding box center [240, 327] width 8 height 8
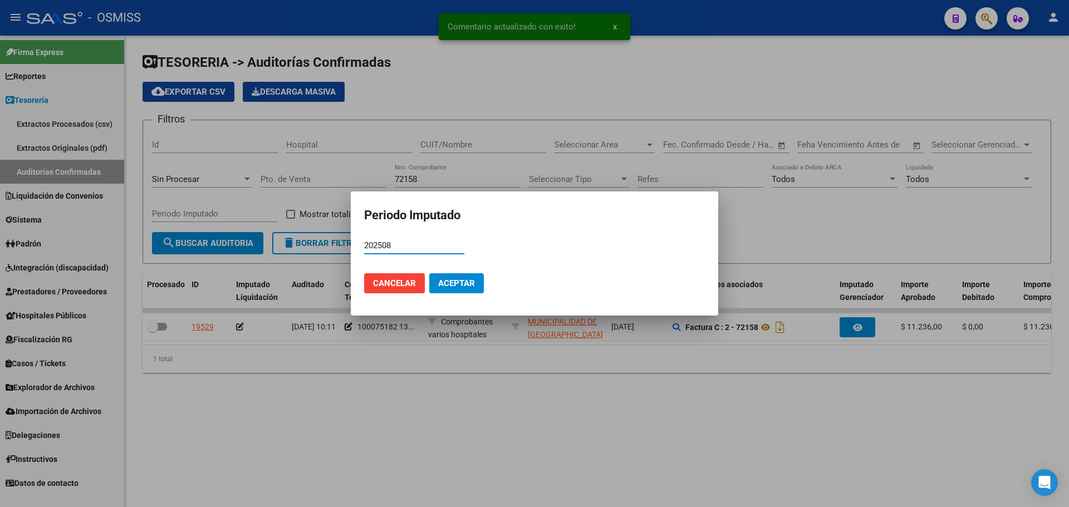
type input "202508"
click at [443, 284] on span "Aceptar" at bounding box center [456, 283] width 37 height 10
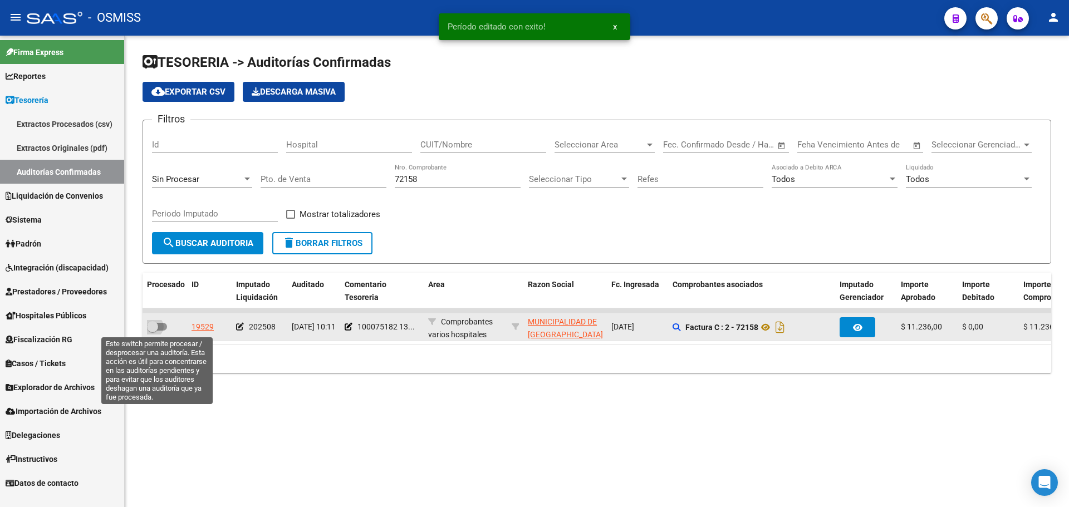
click at [162, 326] on span at bounding box center [157, 327] width 20 height 8
click at [153, 331] on input "checkbox" at bounding box center [152, 331] width 1 height 1
checkbox input "true"
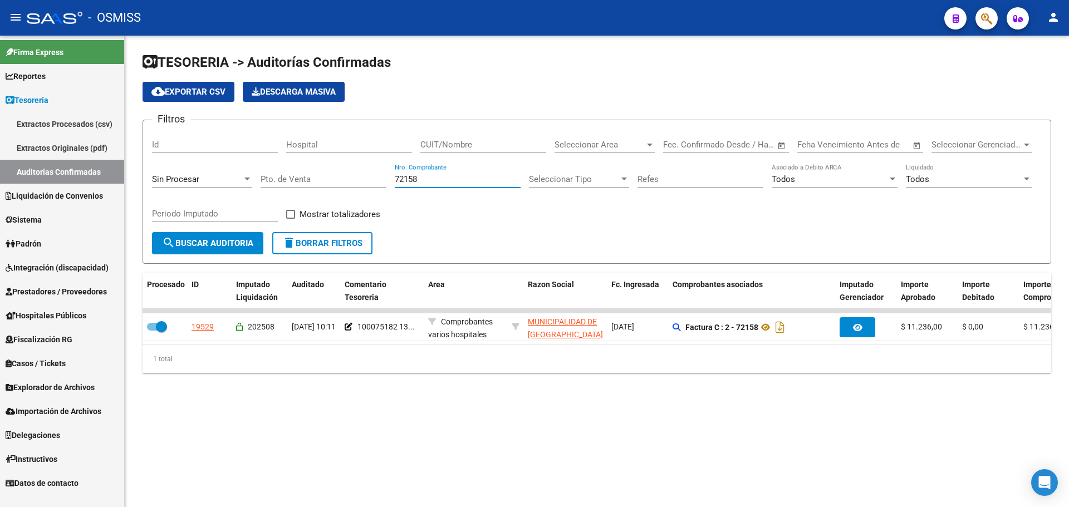
drag, startPoint x: 446, startPoint y: 183, endPoint x: 225, endPoint y: 185, distance: 221.0
click at [226, 184] on div "Filtros Id Hospital CUIT/Nombre Seleccionar Area Seleccionar Area Start date – …" at bounding box center [597, 180] width 890 height 103
type input "11591"
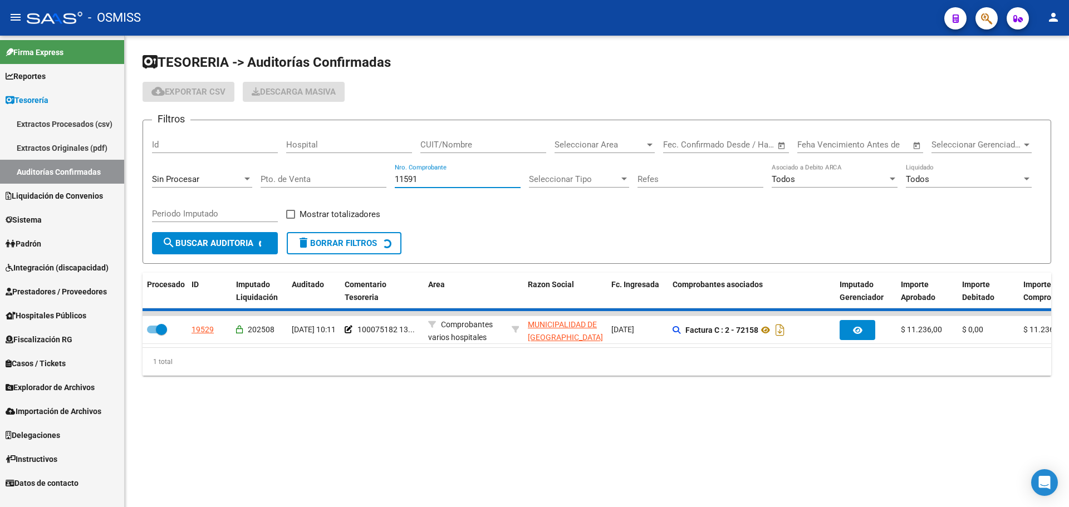
checkbox input "false"
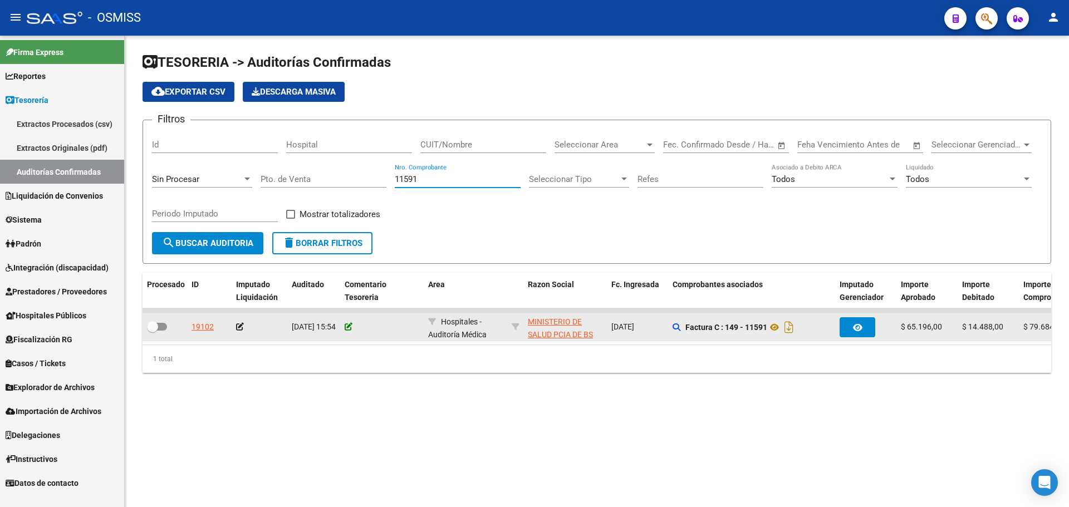
type input "11591"
click at [347, 326] on icon at bounding box center [349, 327] width 8 height 8
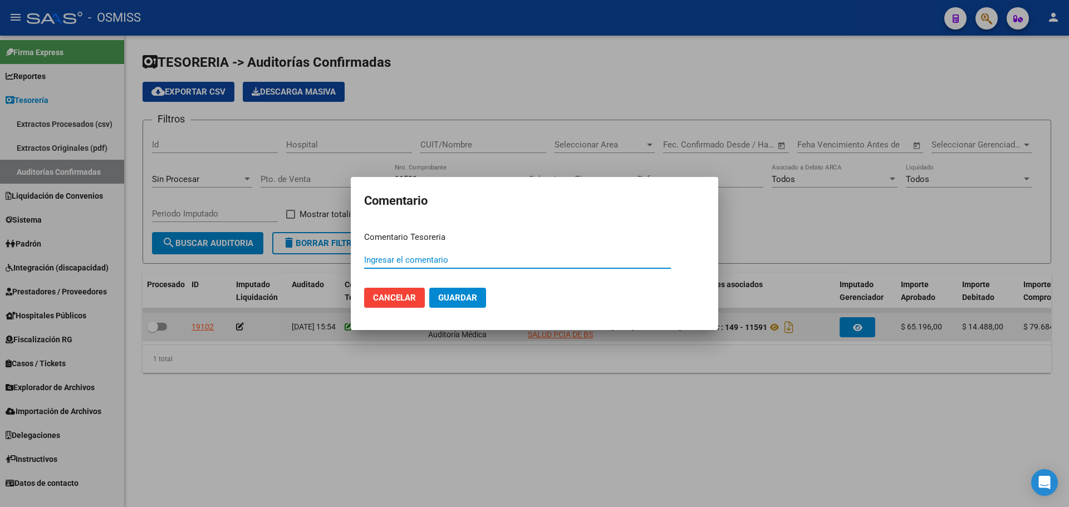
paste input "100075183"
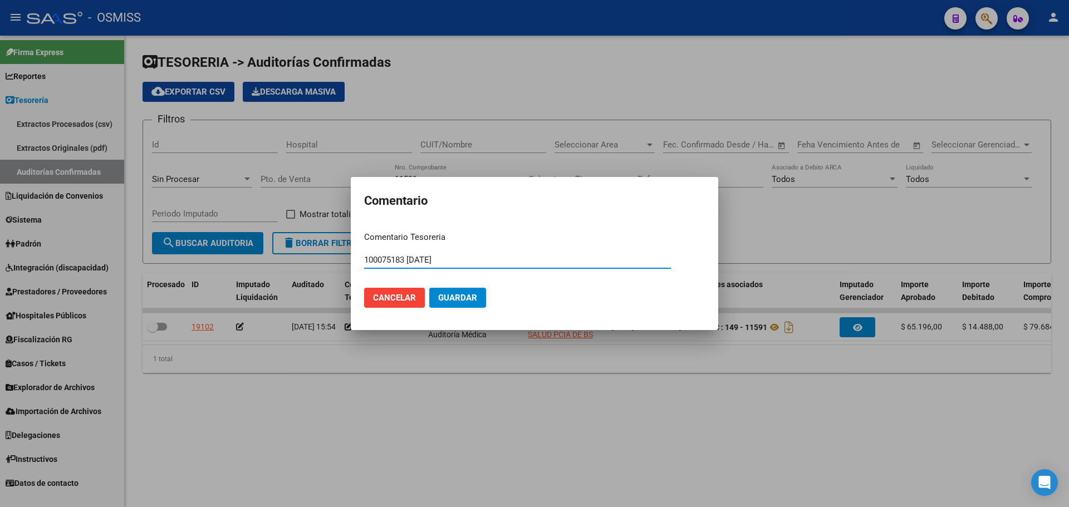
drag, startPoint x: 460, startPoint y: 263, endPoint x: 289, endPoint y: 257, distance: 170.5
click at [289, 257] on div "Comentario Comentario Tesoreria 100075183 [DATE] Ingresar el comentario Cancela…" at bounding box center [534, 253] width 1069 height 507
type input "100075183 [DATE]"
click at [468, 296] on span "Guardar" at bounding box center [457, 298] width 39 height 10
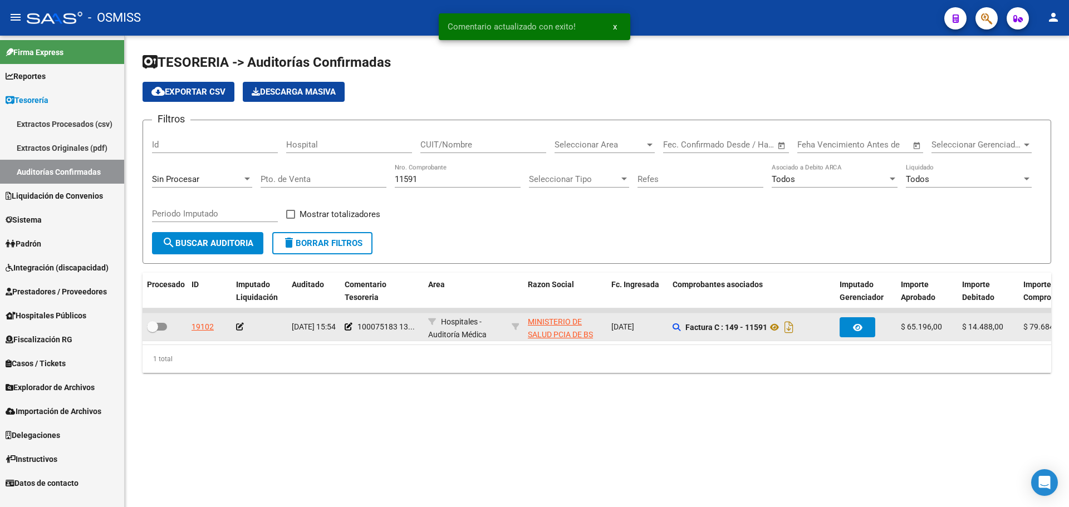
click at [239, 325] on icon at bounding box center [240, 327] width 8 height 8
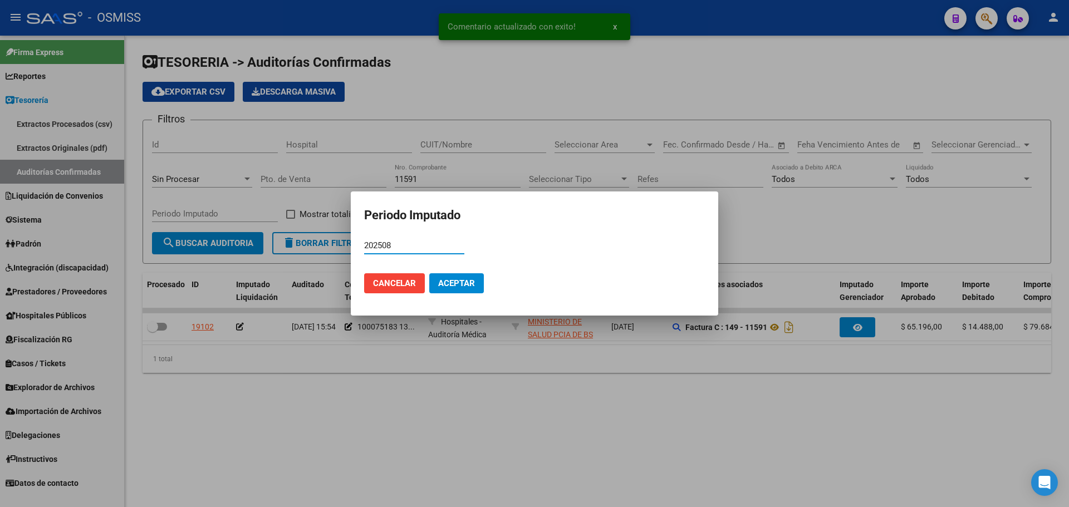
type input "202508"
click at [472, 283] on span "Aceptar" at bounding box center [456, 283] width 37 height 10
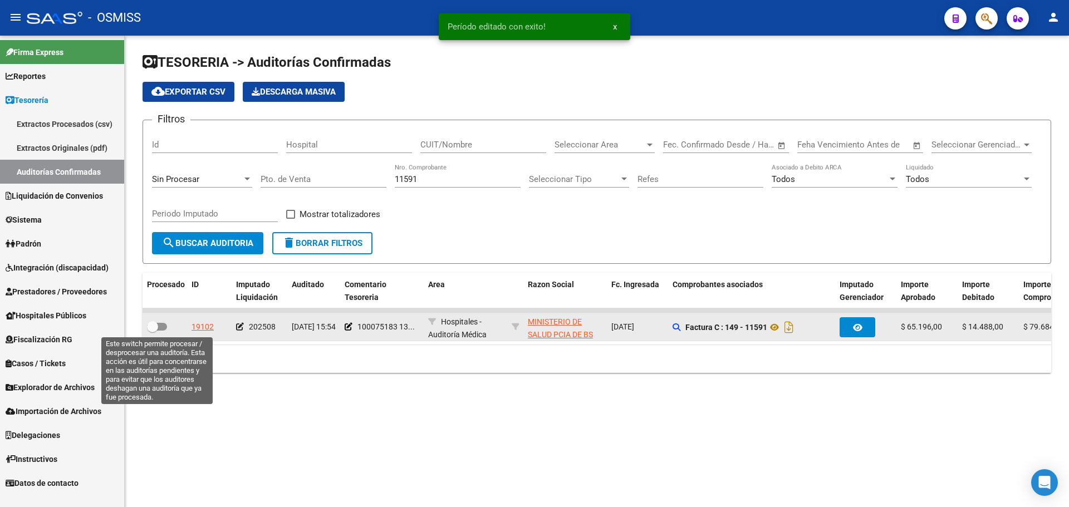
click at [163, 324] on span at bounding box center [157, 327] width 20 height 8
click at [153, 331] on input "checkbox" at bounding box center [152, 331] width 1 height 1
checkbox input "true"
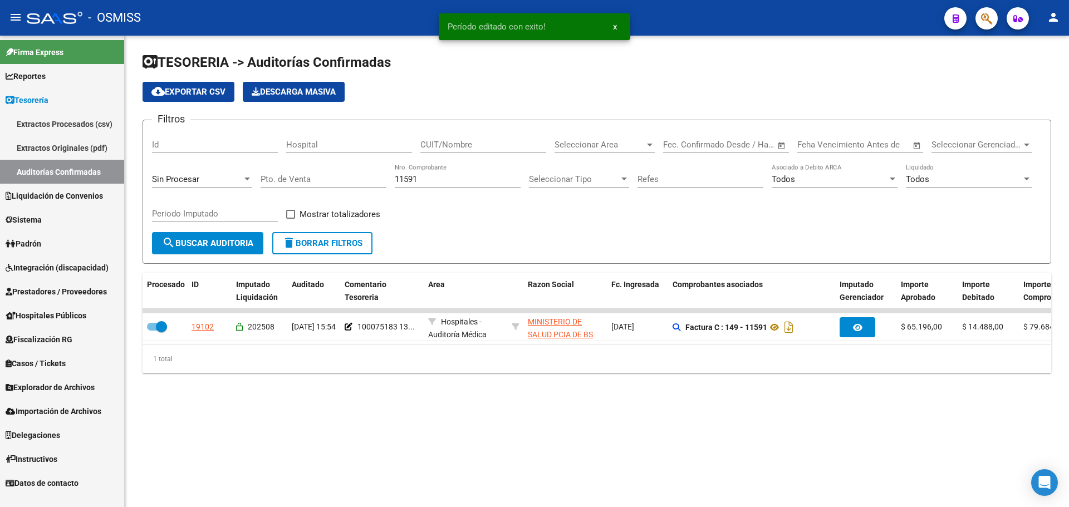
click at [458, 184] on input "11591" at bounding box center [458, 179] width 126 height 10
type input "11594"
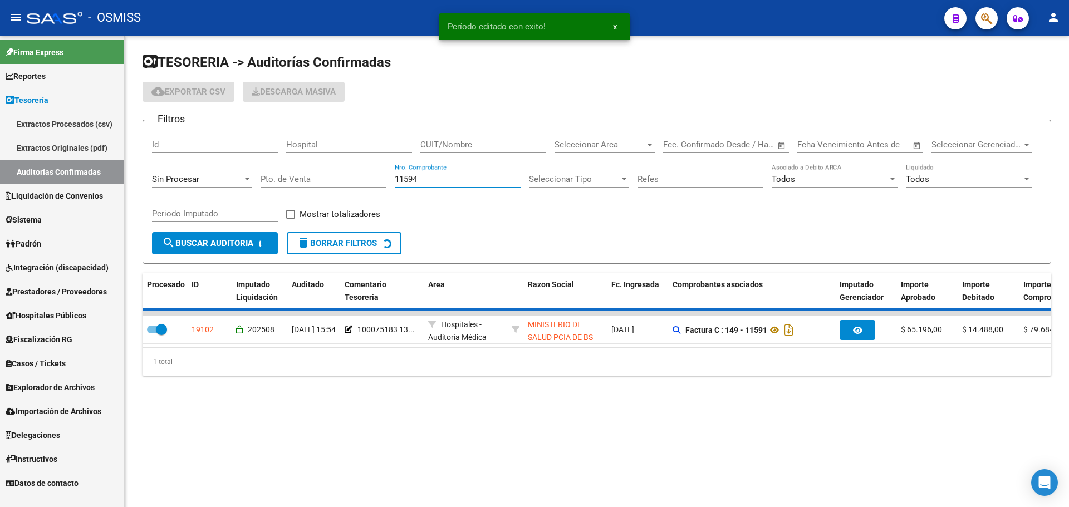
checkbox input "false"
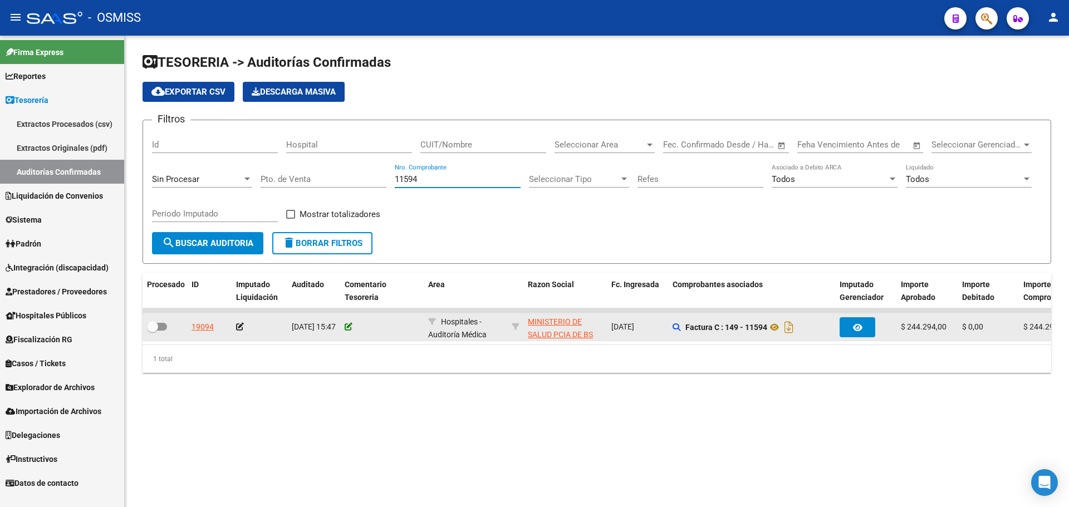
type input "11594"
click at [350, 325] on icon at bounding box center [349, 327] width 8 height 8
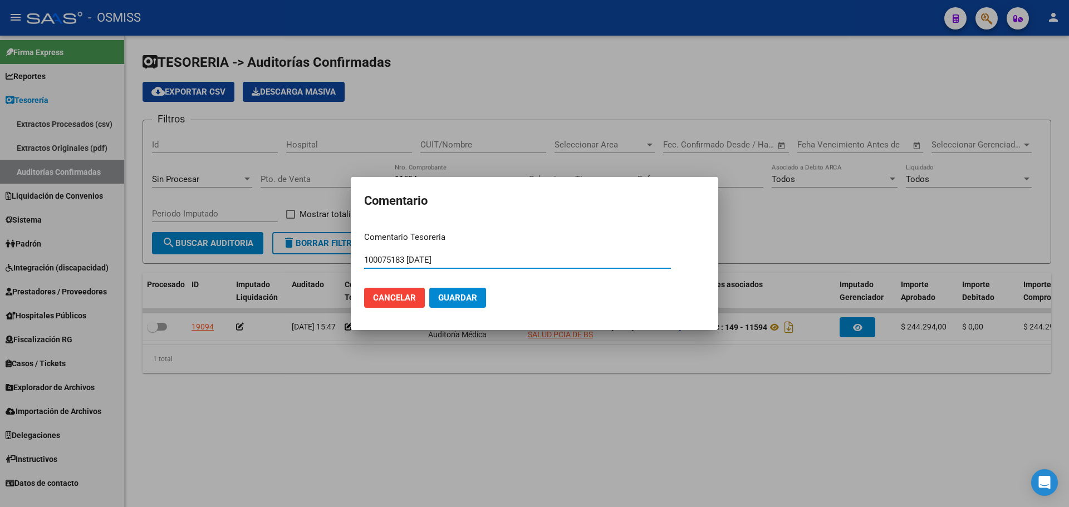
type input "100075183 [DATE]"
click at [493, 292] on mat-dialog-actions "Cancelar Guardar" at bounding box center [534, 298] width 341 height 38
click at [446, 295] on span "Guardar" at bounding box center [457, 298] width 39 height 10
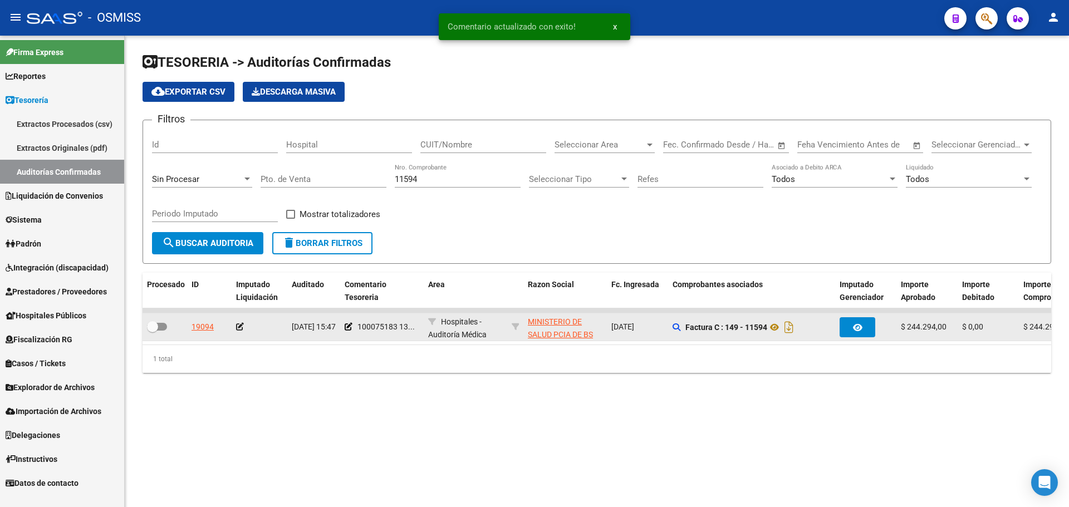
click at [240, 325] on icon at bounding box center [240, 327] width 8 height 8
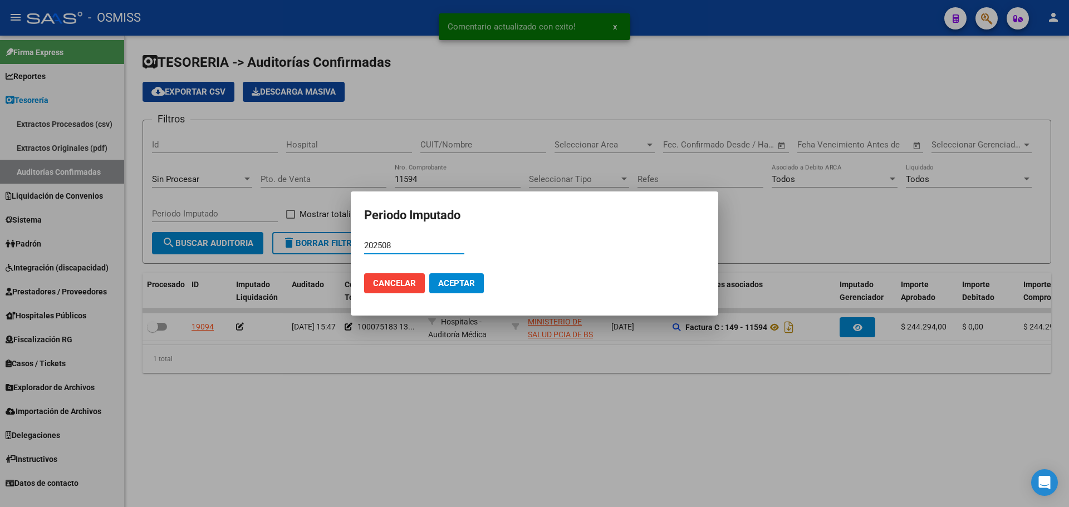
type input "202508"
click at [467, 280] on span "Aceptar" at bounding box center [456, 283] width 37 height 10
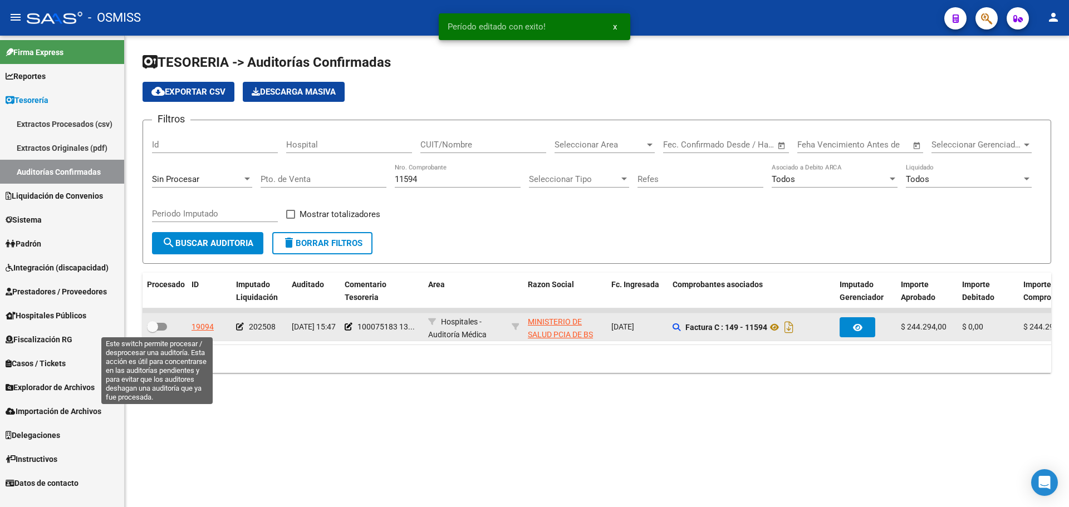
click at [156, 328] on span at bounding box center [152, 326] width 11 height 11
click at [153, 331] on input "checkbox" at bounding box center [152, 331] width 1 height 1
checkbox input "true"
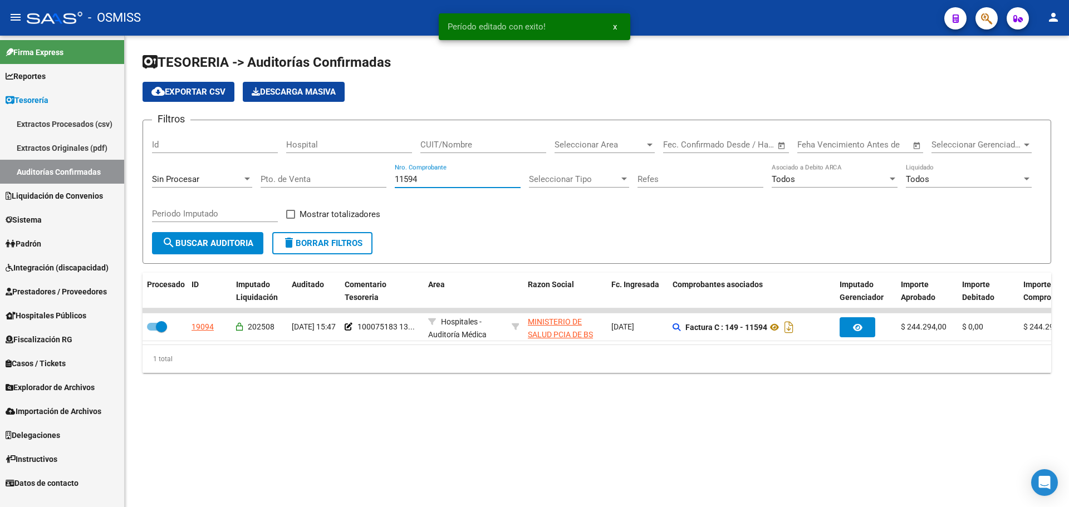
click at [445, 183] on input "11594" at bounding box center [458, 179] width 126 height 10
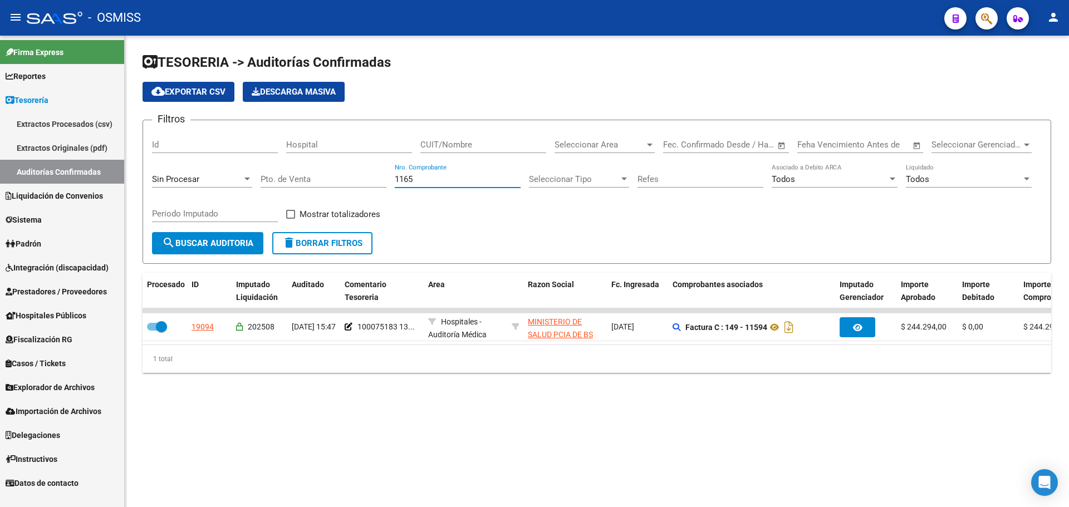
type input "11652"
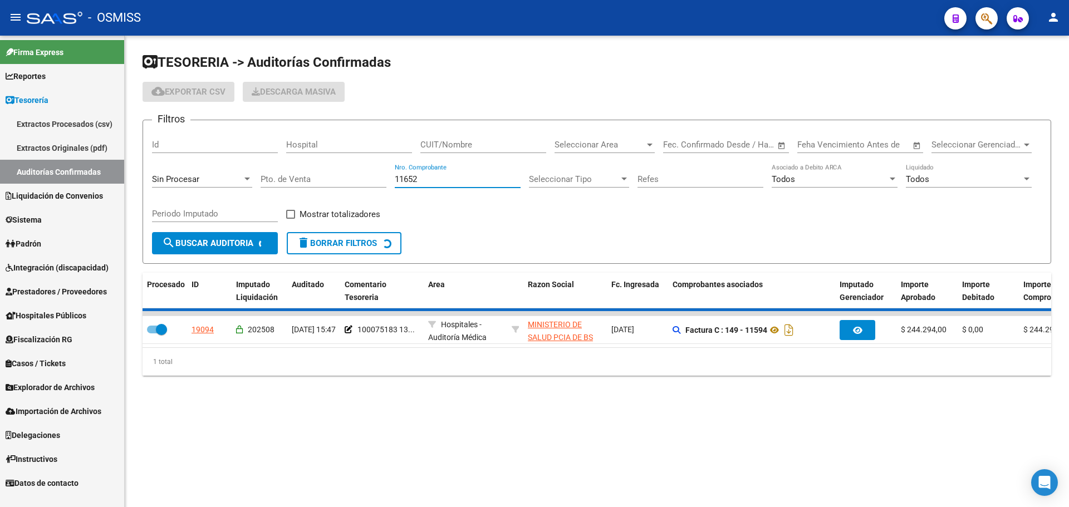
checkbox input "false"
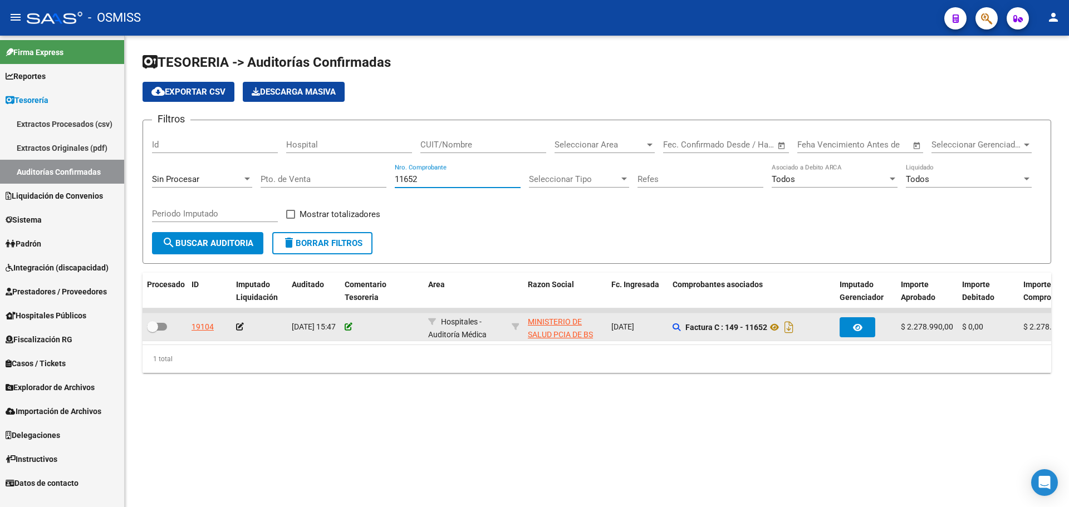
type input "11652"
click at [351, 323] on icon at bounding box center [349, 327] width 8 height 8
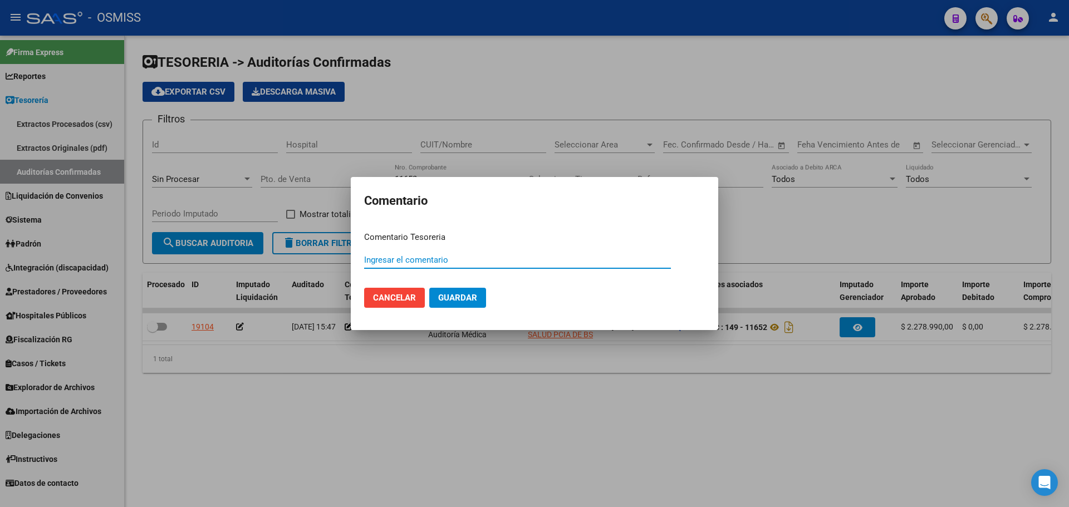
paste input "100075183 [DATE]"
type input "100075183 [DATE]"
click at [433, 296] on button "Guardar" at bounding box center [457, 298] width 57 height 20
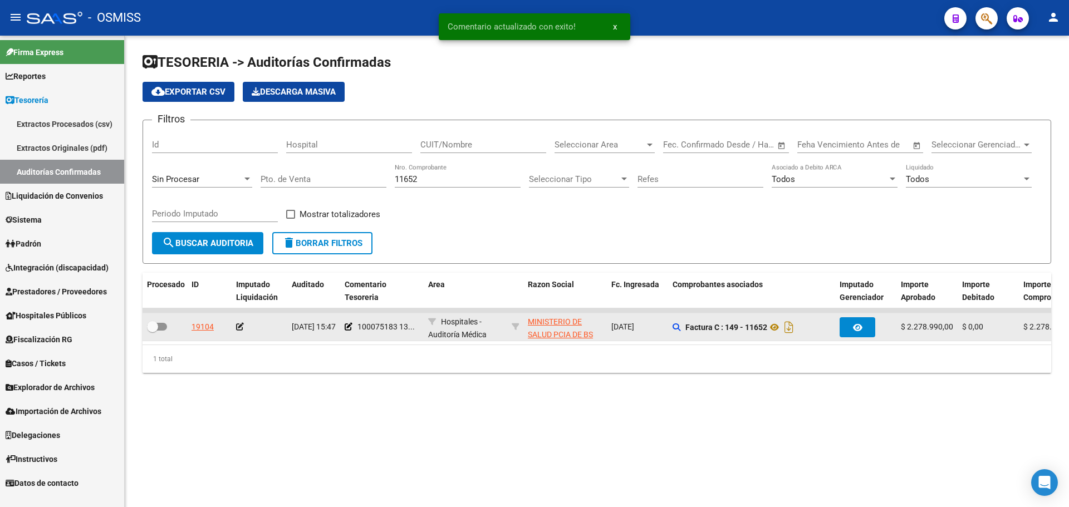
click at [239, 326] on icon at bounding box center [240, 327] width 8 height 8
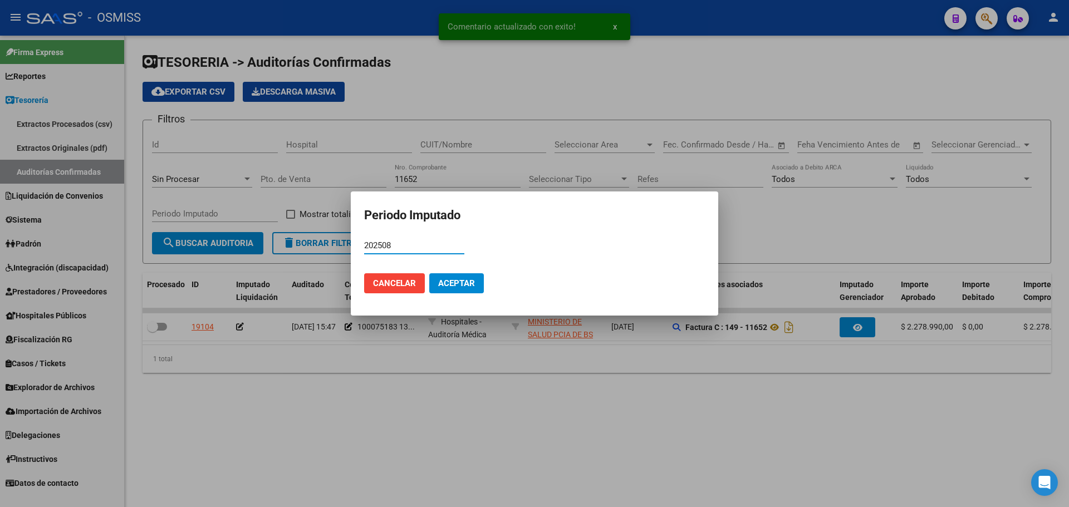
type input "202508"
click at [470, 284] on span "Aceptar" at bounding box center [456, 283] width 37 height 10
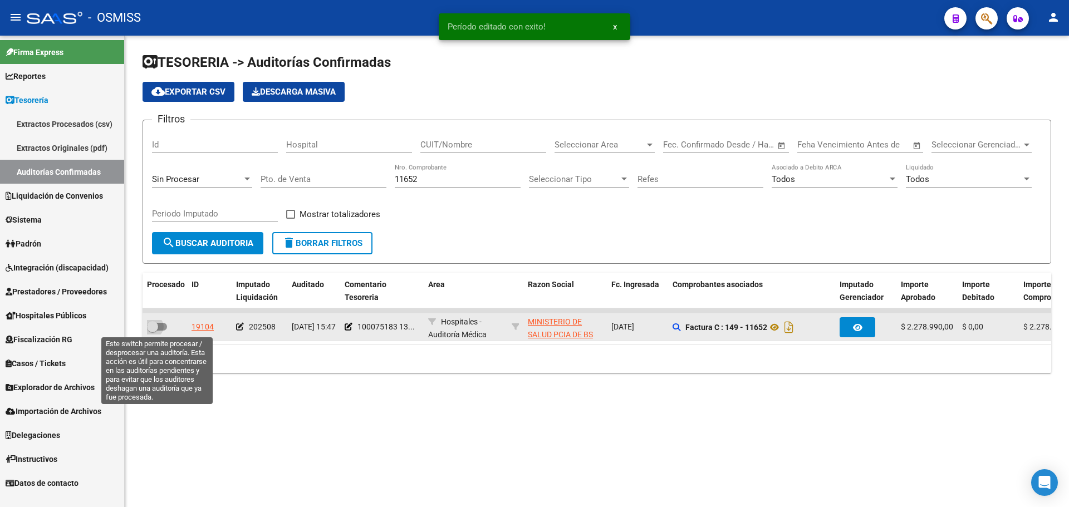
click at [161, 327] on span at bounding box center [157, 327] width 20 height 8
click at [153, 331] on input "checkbox" at bounding box center [152, 331] width 1 height 1
checkbox input "true"
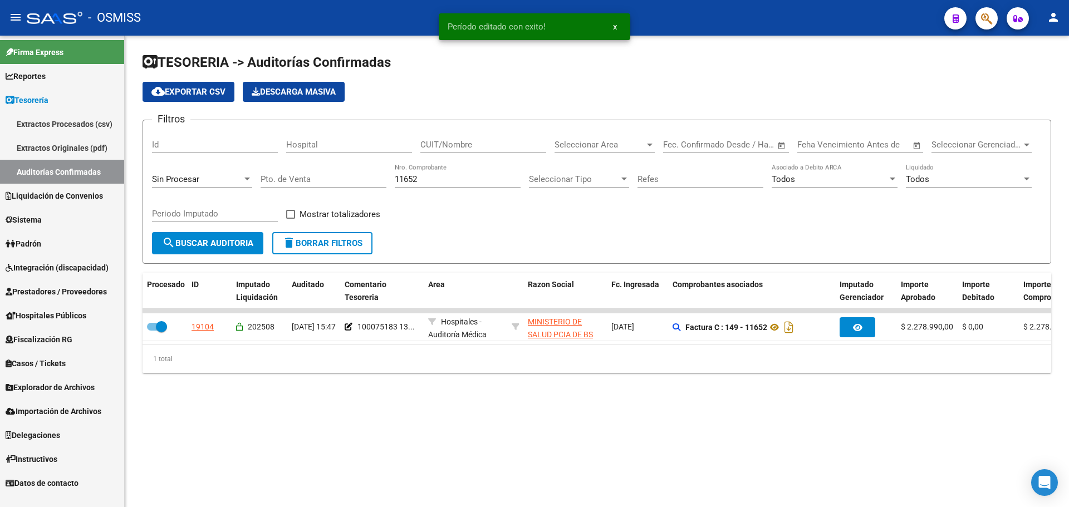
click at [477, 177] on input "11652" at bounding box center [458, 179] width 126 height 10
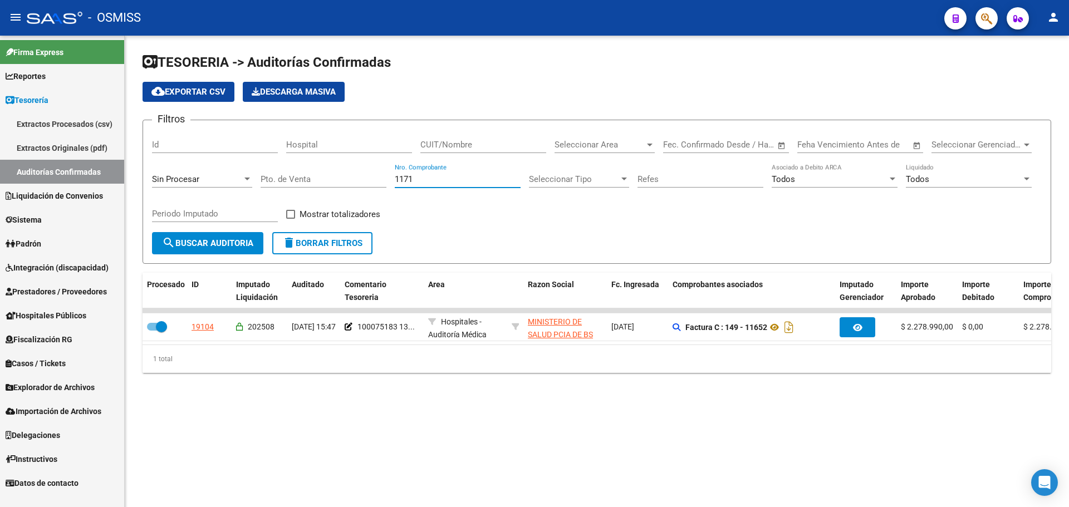
type input "11715"
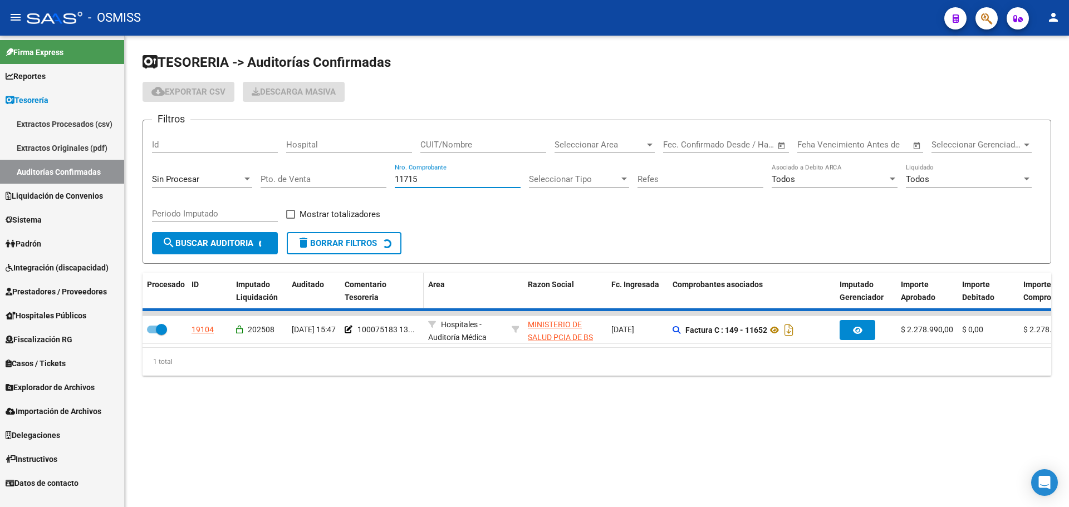
checkbox input "false"
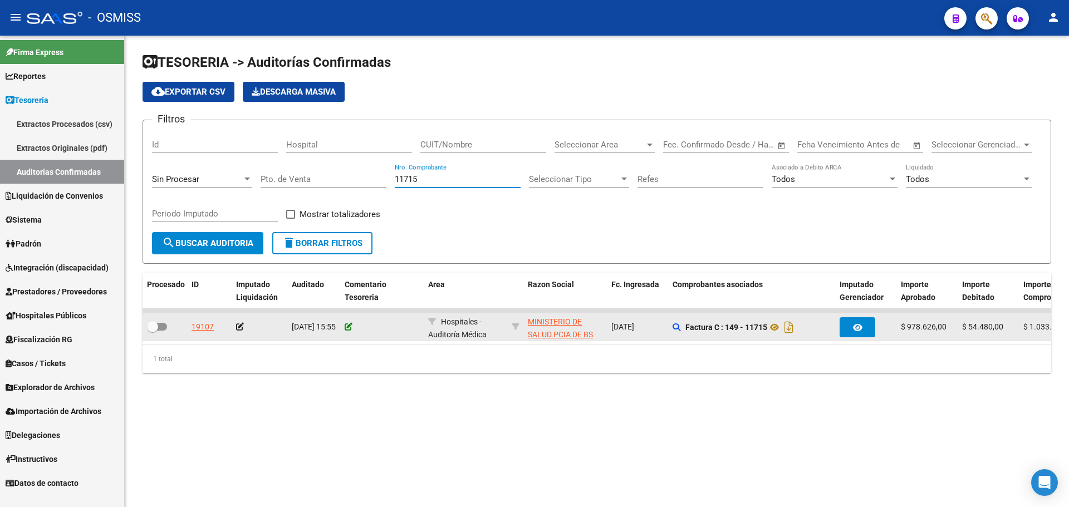
type input "11715"
click at [347, 326] on icon at bounding box center [349, 327] width 8 height 8
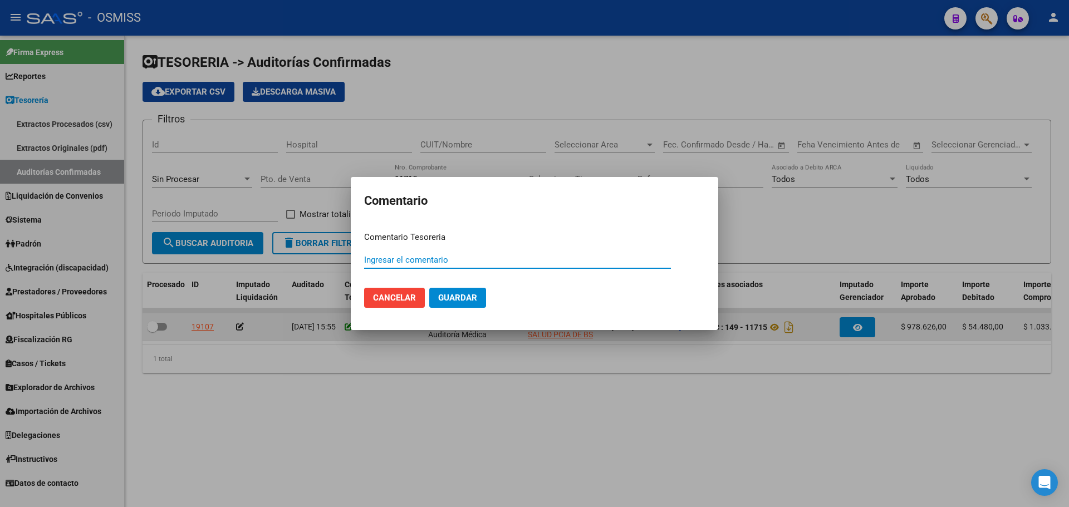
paste input "100075183 [DATE]"
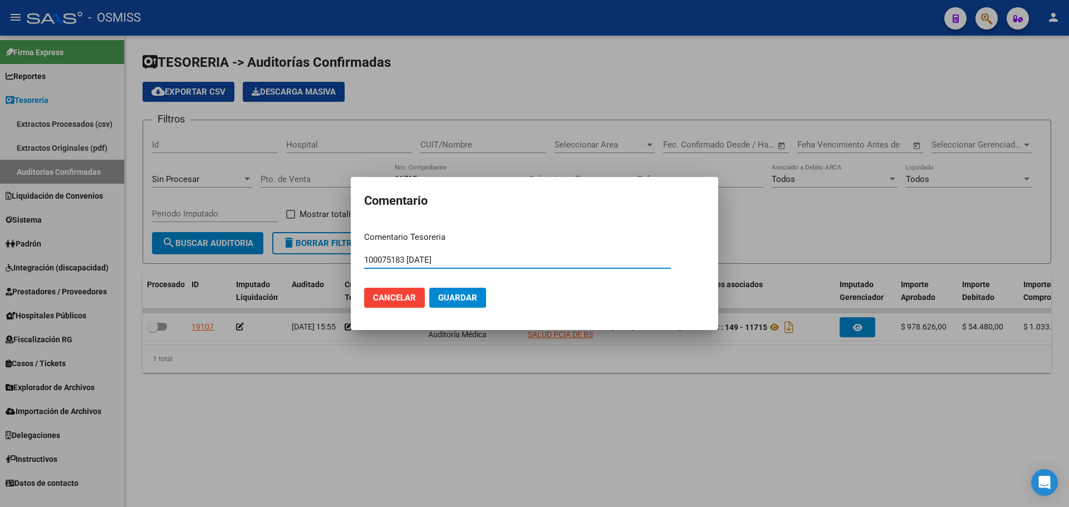
type input "100075183 [DATE]"
click at [450, 296] on span "Guardar" at bounding box center [457, 298] width 39 height 10
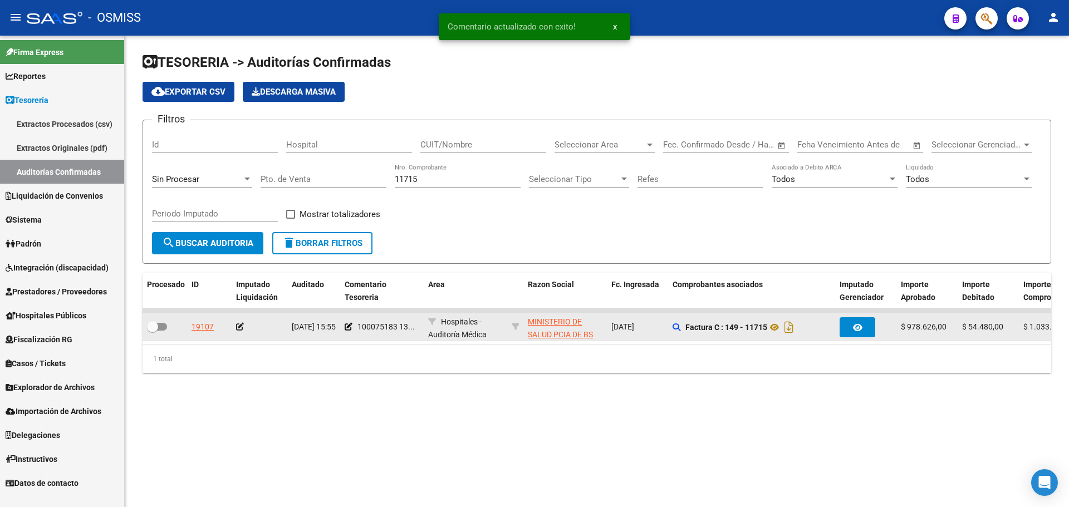
click at [238, 326] on icon at bounding box center [240, 327] width 8 height 8
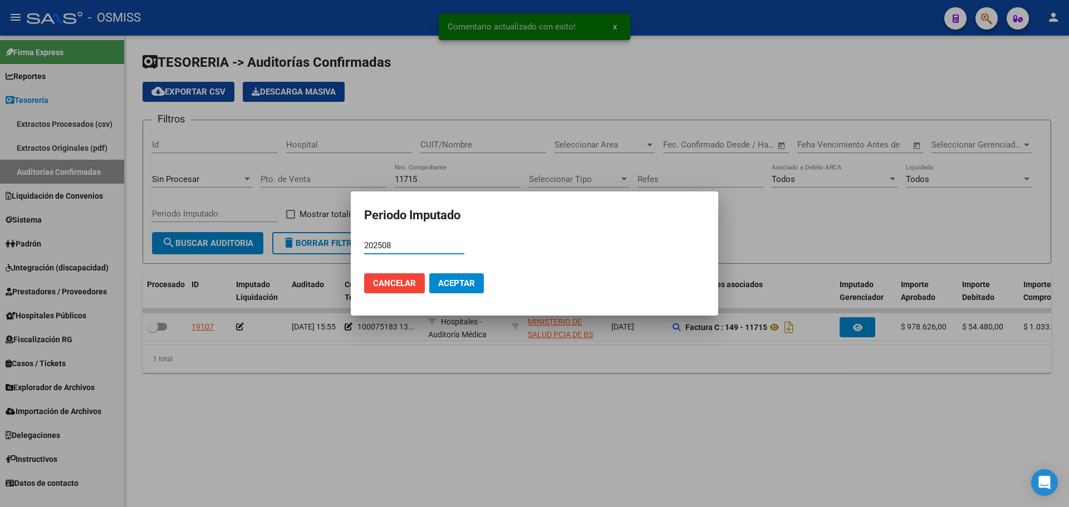
type input "202508"
click at [470, 285] on span "Aceptar" at bounding box center [456, 283] width 37 height 10
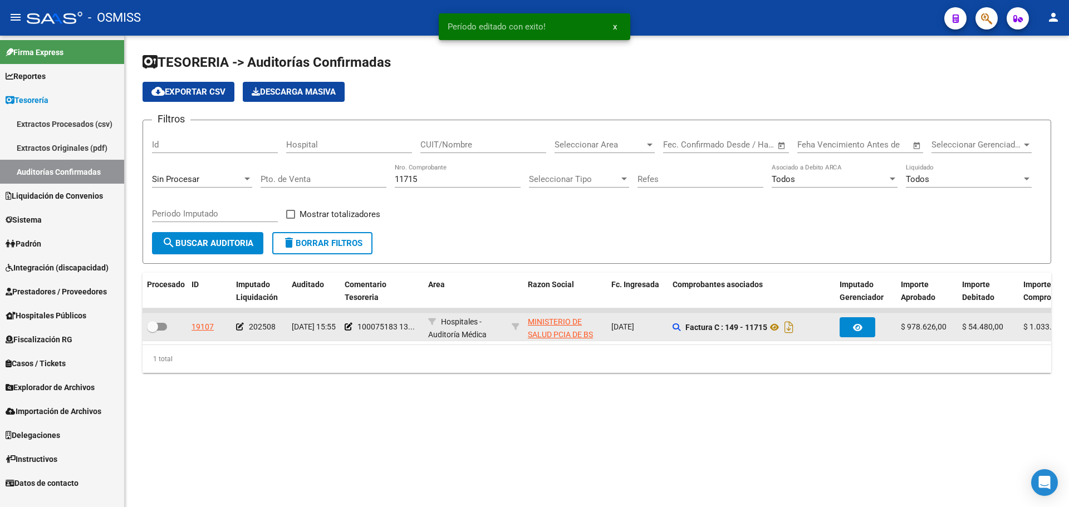
click at [160, 327] on span at bounding box center [157, 327] width 20 height 8
click at [153, 331] on input "checkbox" at bounding box center [152, 331] width 1 height 1
checkbox input "true"
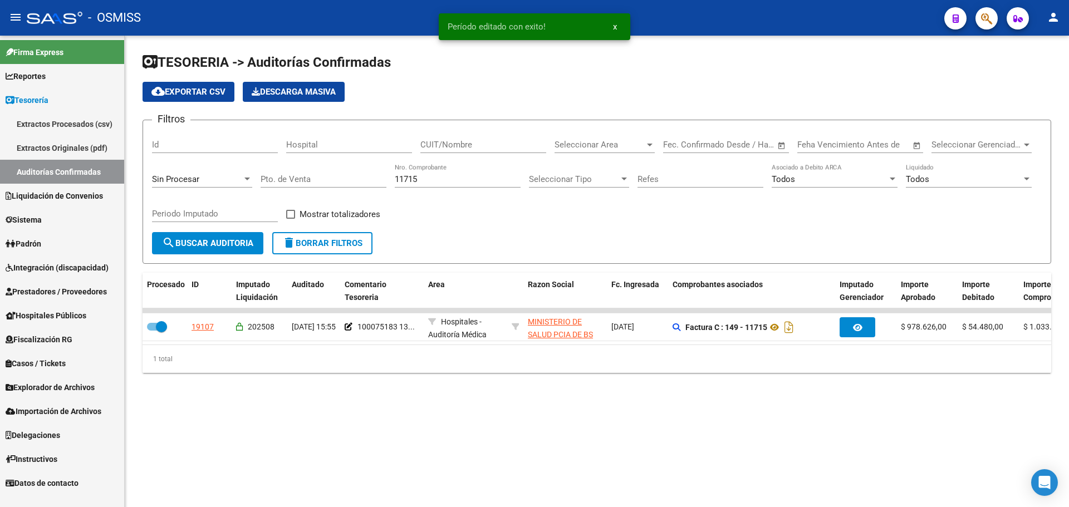
click at [445, 180] on input "11715" at bounding box center [458, 179] width 126 height 10
type input "11717"
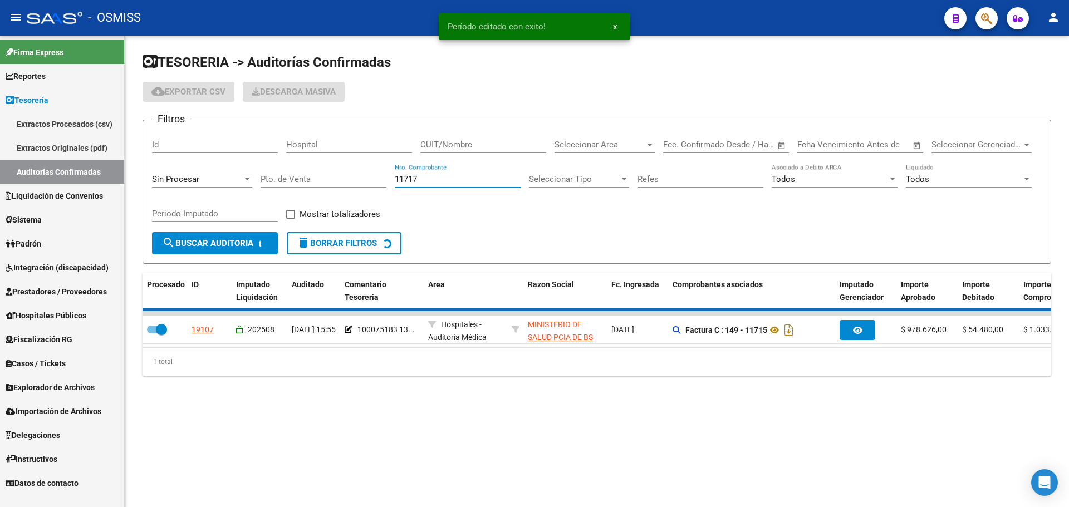
checkbox input "false"
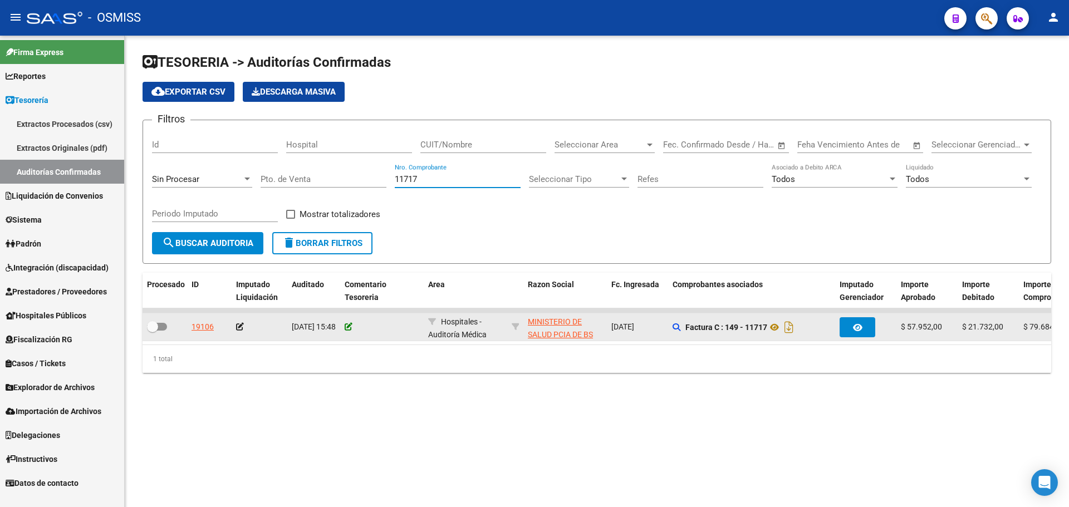
type input "11717"
click at [348, 324] on icon at bounding box center [349, 327] width 8 height 8
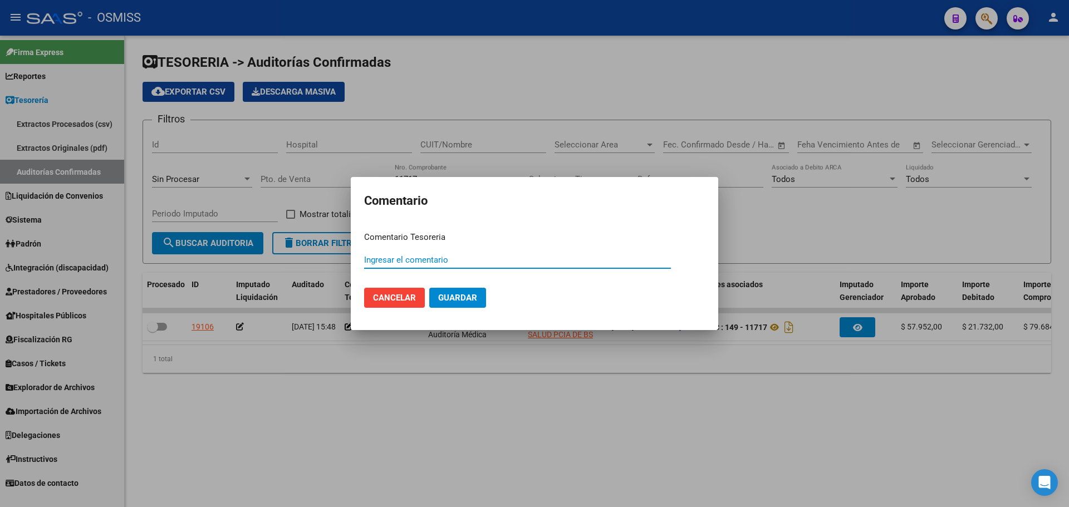
paste input "100075183 [DATE]"
type input "100075183 [DATE]"
click at [453, 299] on span "Guardar" at bounding box center [457, 298] width 39 height 10
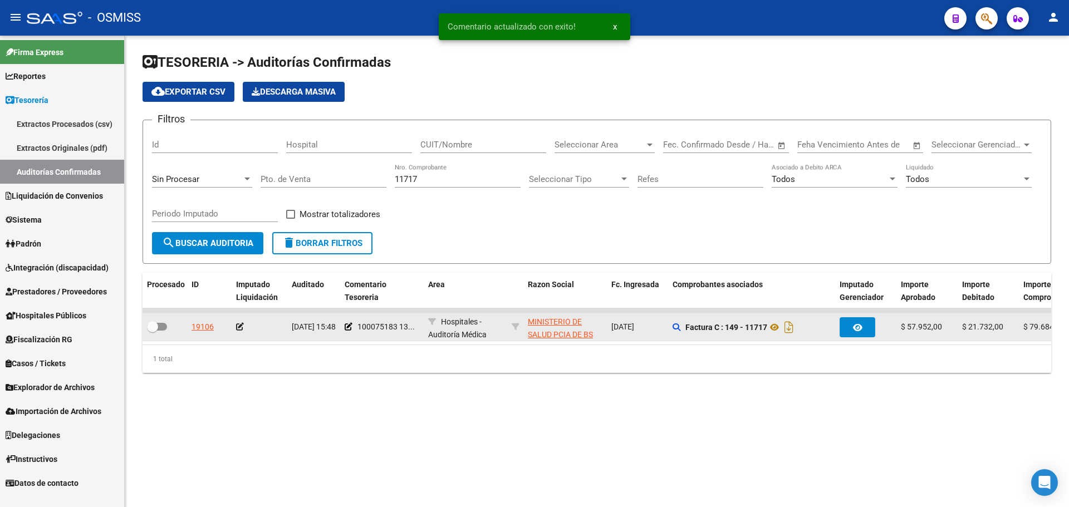
click at [240, 325] on icon at bounding box center [240, 327] width 8 height 8
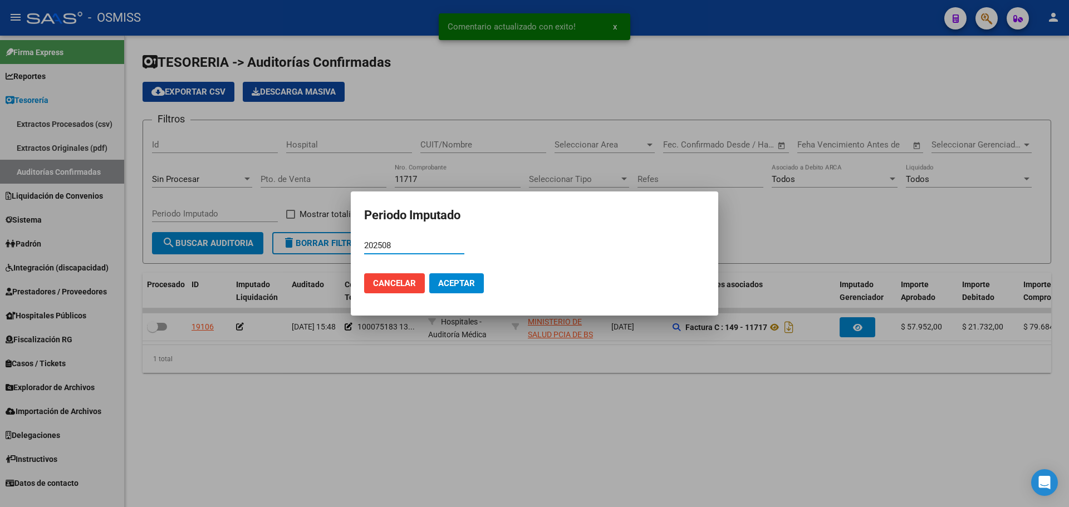
type input "202508"
click at [467, 278] on span "Aceptar" at bounding box center [456, 283] width 37 height 10
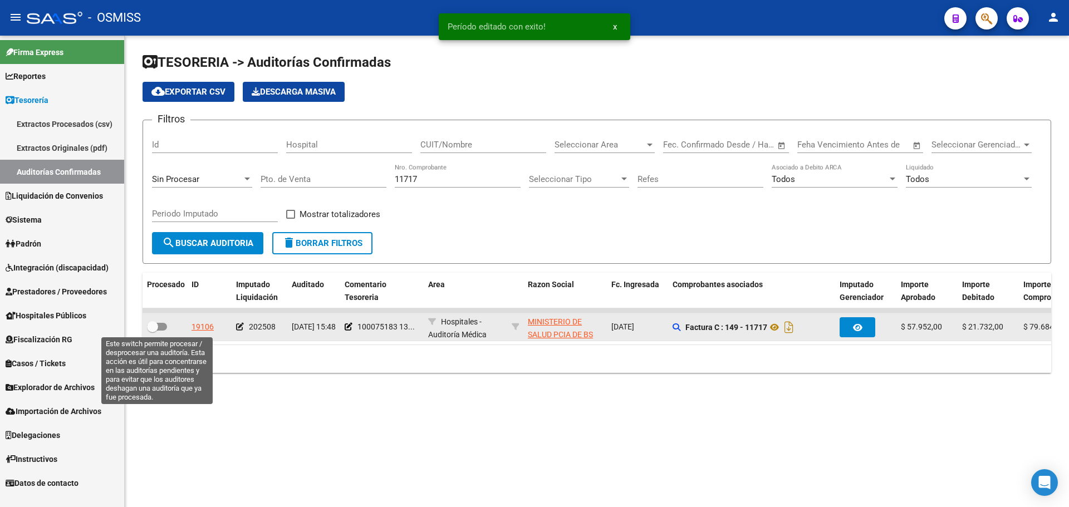
click at [157, 327] on span at bounding box center [152, 326] width 11 height 11
click at [153, 331] on input "checkbox" at bounding box center [152, 331] width 1 height 1
checkbox input "true"
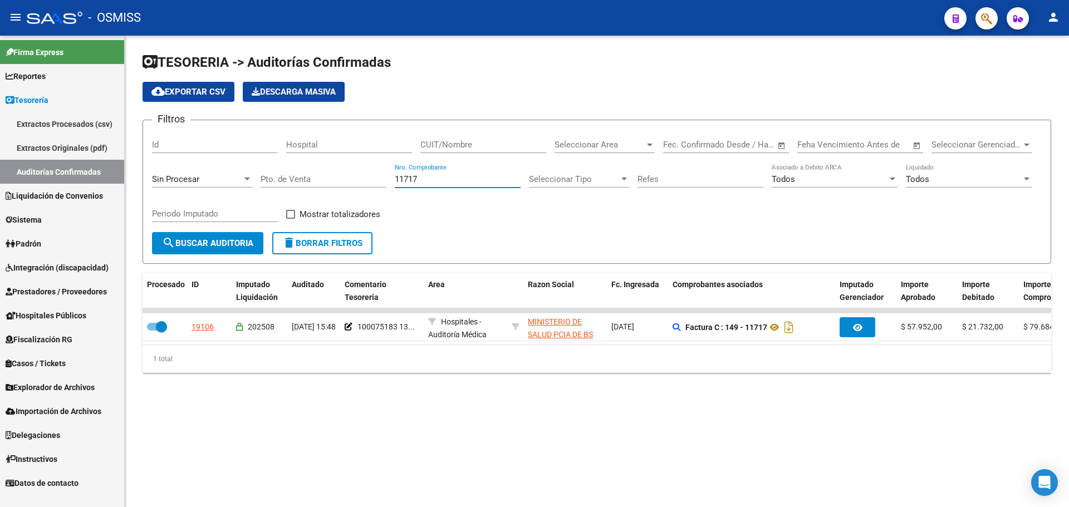
drag, startPoint x: 429, startPoint y: 183, endPoint x: 327, endPoint y: 175, distance: 102.7
click at [327, 175] on div "Filtros Id Hospital CUIT/Nombre Seleccionar Area Seleccionar Area Start date – …" at bounding box center [597, 180] width 890 height 103
type input "3575"
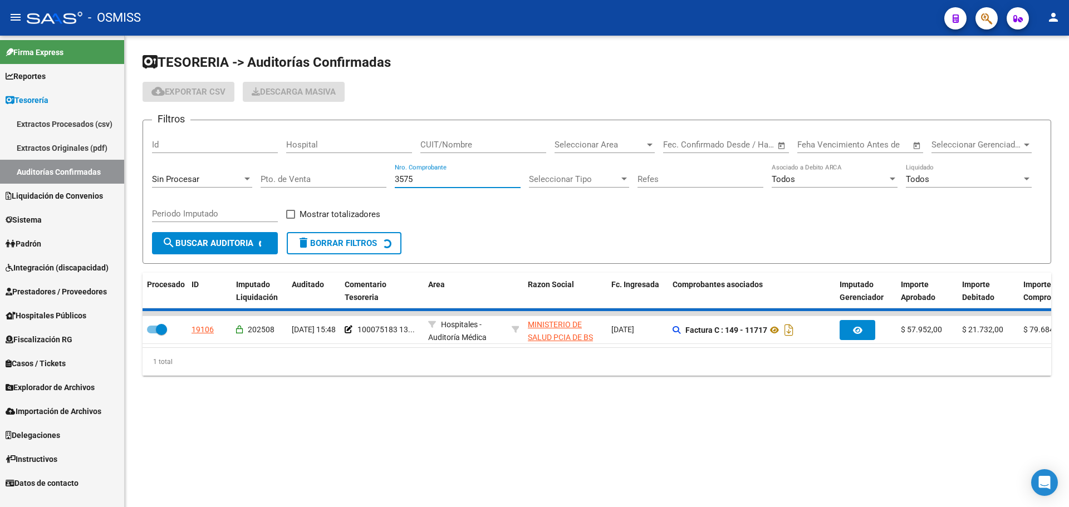
checkbox input "false"
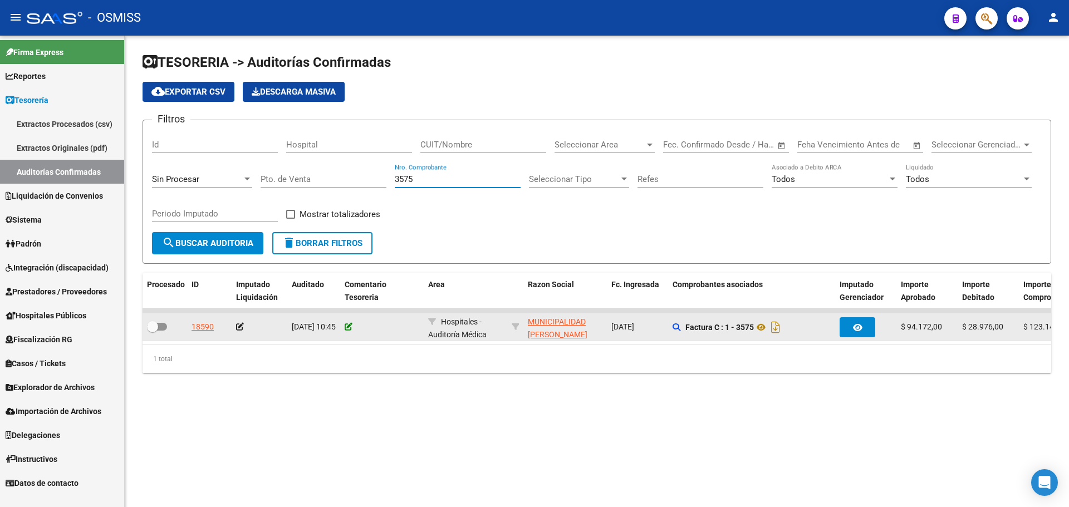
type input "3575"
click at [351, 326] on icon at bounding box center [349, 327] width 8 height 8
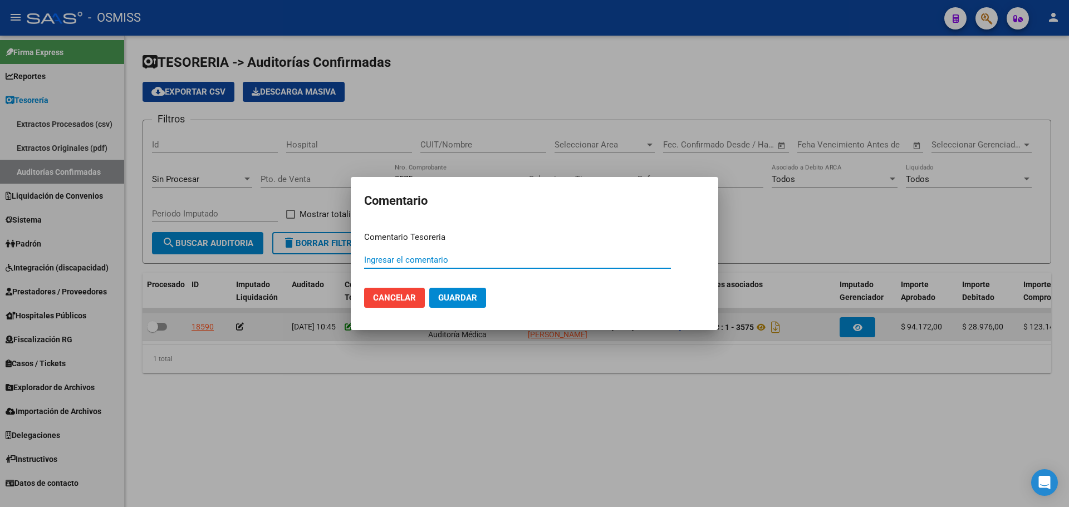
paste input "100075184"
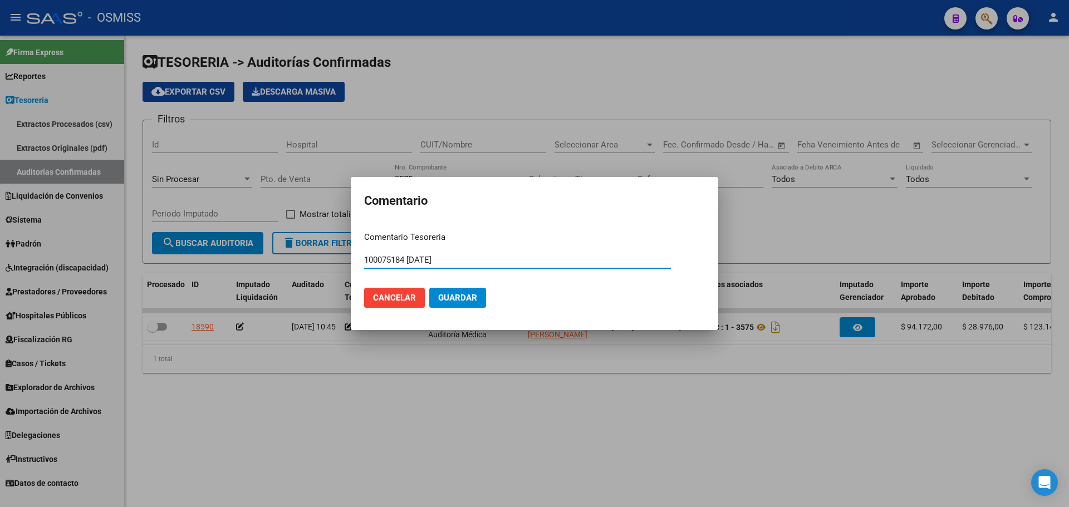
drag, startPoint x: 472, startPoint y: 263, endPoint x: 354, endPoint y: 248, distance: 118.4
click at [354, 248] on mat-dialog-content "Comentario Tesoreria 100075184 [DATE] Ingresar el comentario Cancelar Guardar" at bounding box center [534, 270] width 367 height 94
type input "100075184 [DATE]"
click at [472, 300] on span "Guardar" at bounding box center [457, 298] width 39 height 10
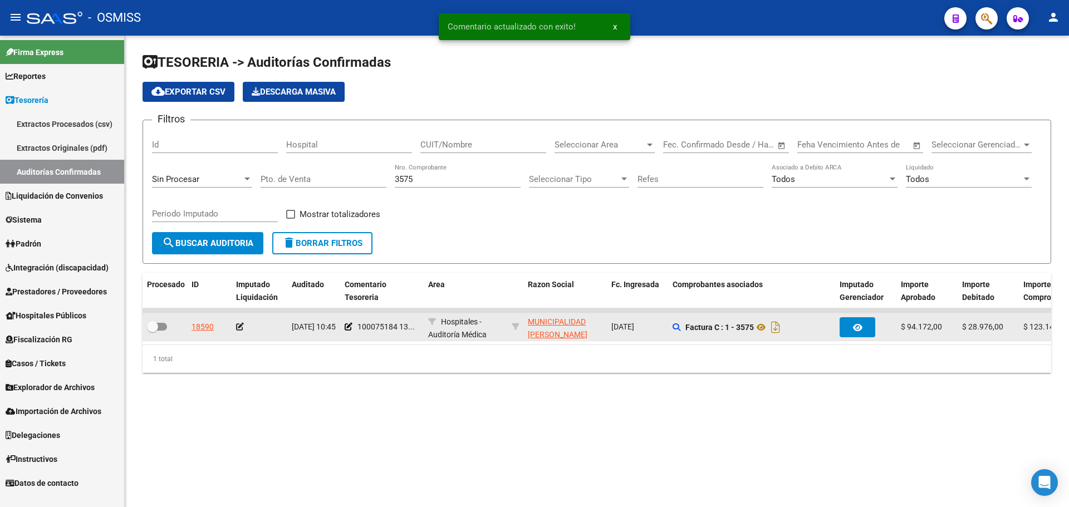
click at [240, 327] on icon at bounding box center [240, 327] width 8 height 8
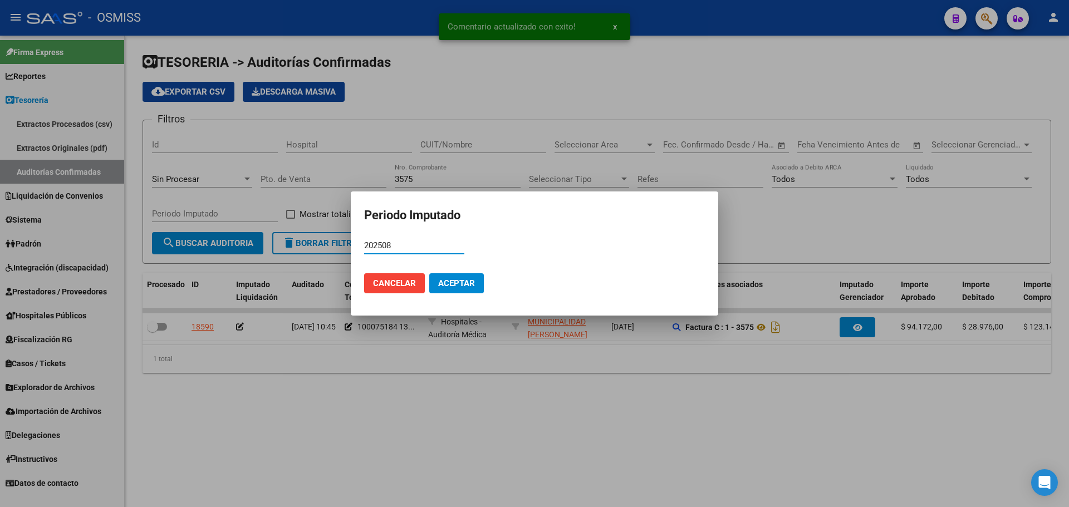
type input "202508"
click at [442, 273] on button "Aceptar" at bounding box center [456, 283] width 55 height 20
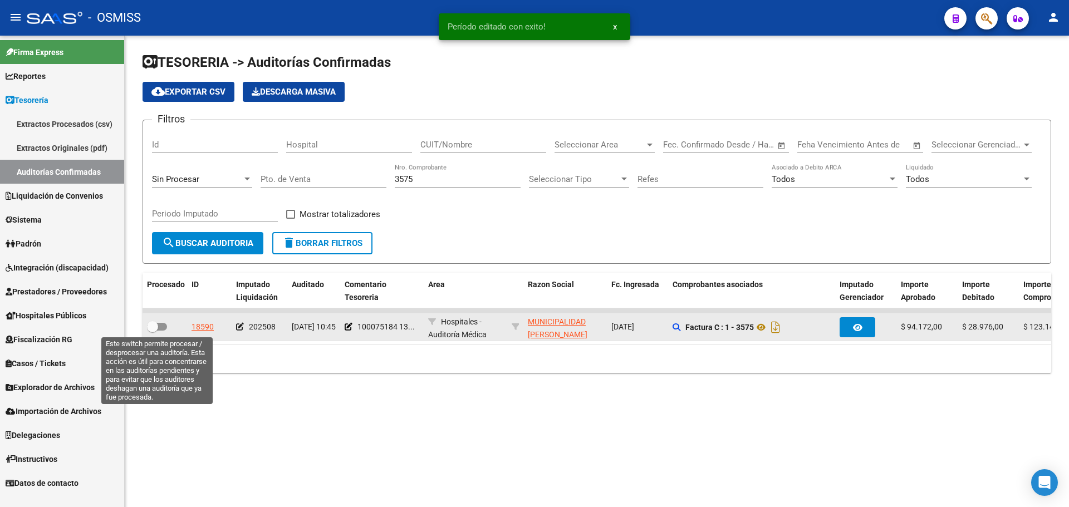
click at [162, 324] on span at bounding box center [157, 327] width 20 height 8
click at [153, 331] on input "checkbox" at bounding box center [152, 331] width 1 height 1
checkbox input "true"
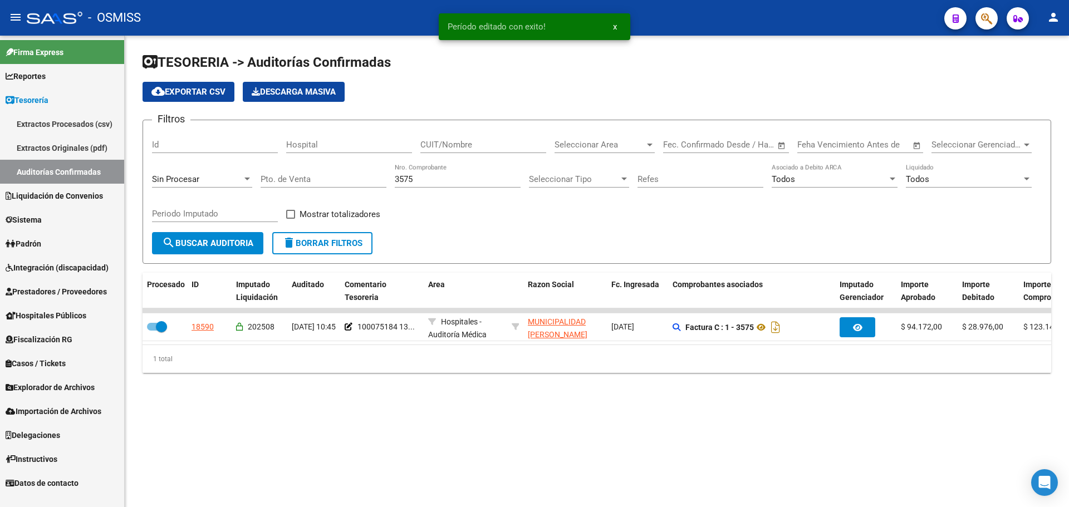
click at [468, 188] on div "3575 Nro. Comprobante" at bounding box center [458, 181] width 126 height 35
click at [464, 183] on input "3575" at bounding box center [458, 179] width 126 height 10
type input "3577"
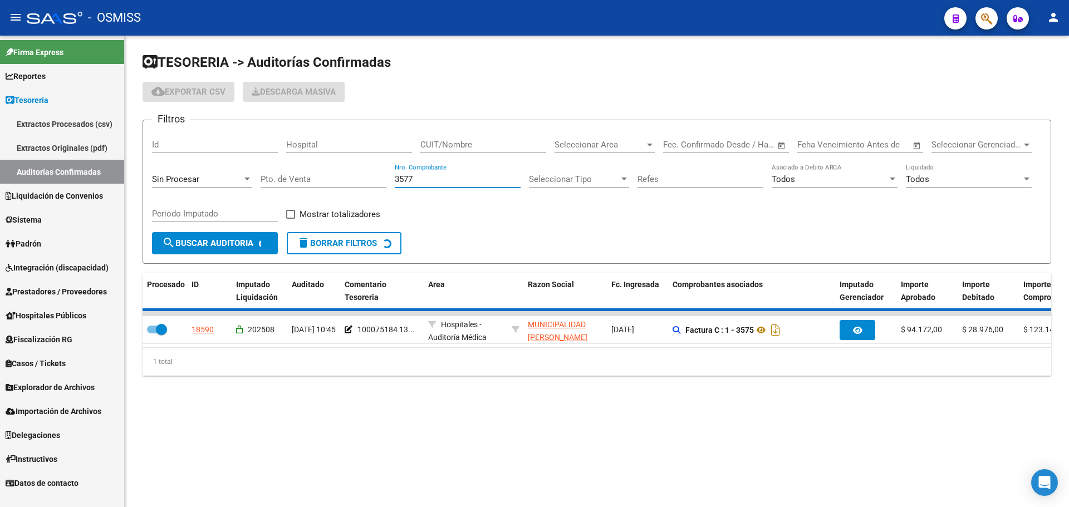
checkbox input "false"
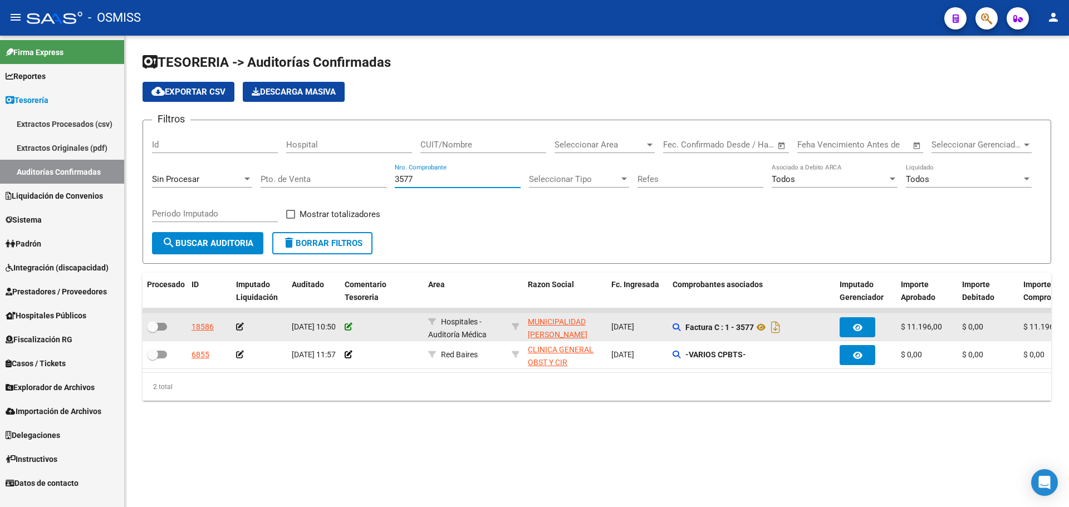
type input "3577"
click at [351, 326] on icon at bounding box center [349, 327] width 8 height 8
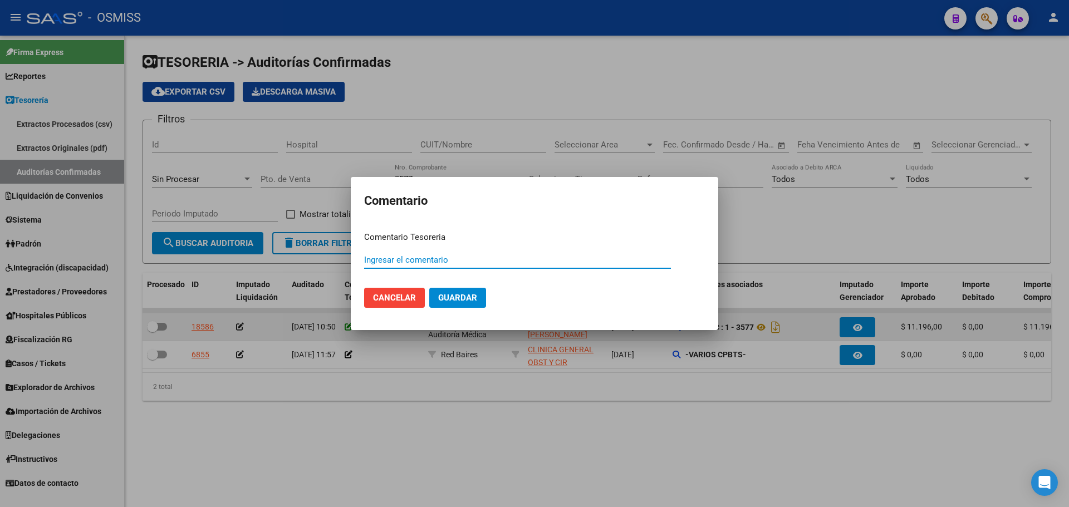
paste input "100075184 [DATE]"
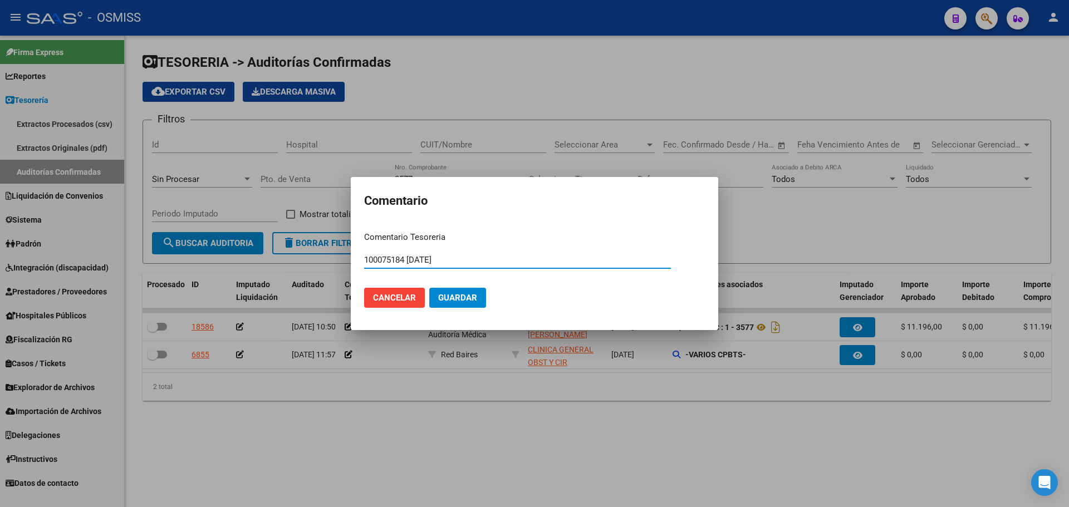
type input "100075184 [DATE]"
drag, startPoint x: 446, startPoint y: 288, endPoint x: 440, endPoint y: 294, distance: 8.7
click at [447, 288] on button "Guardar" at bounding box center [457, 298] width 57 height 20
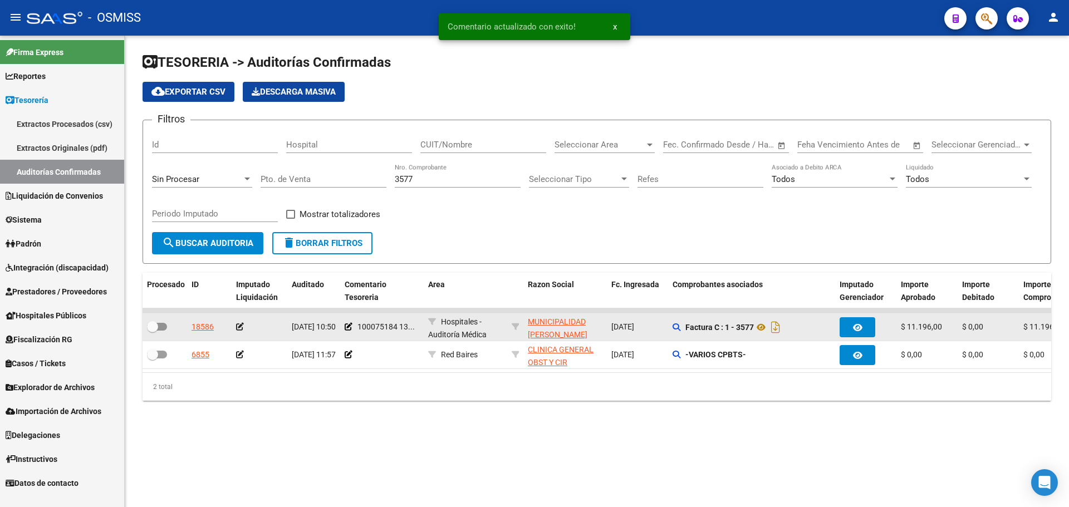
click at [240, 326] on icon at bounding box center [240, 327] width 8 height 8
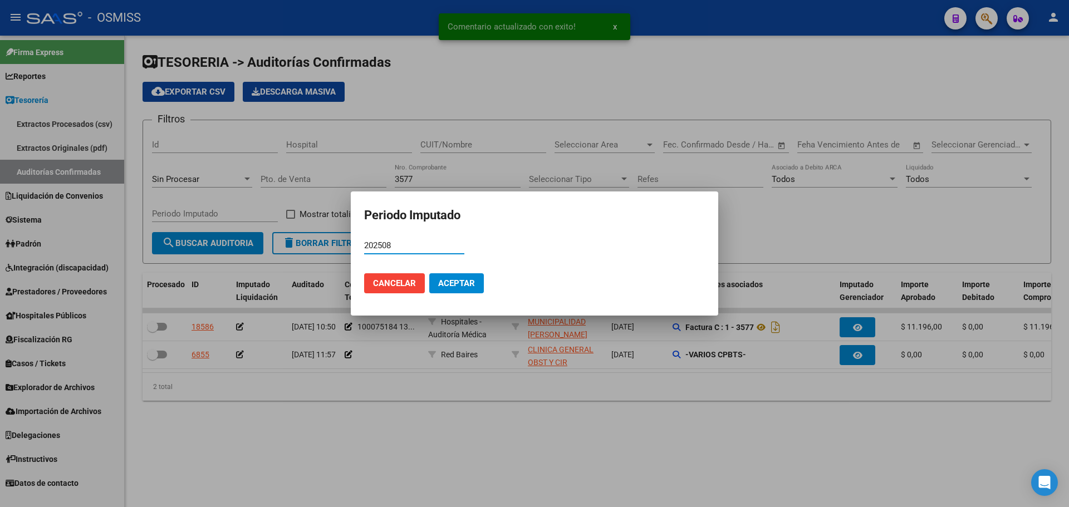
type input "202508"
click at [463, 272] on mat-dialog-actions "Cancelar Aceptar" at bounding box center [534, 283] width 341 height 38
click at [451, 282] on span "Aceptar" at bounding box center [456, 283] width 37 height 10
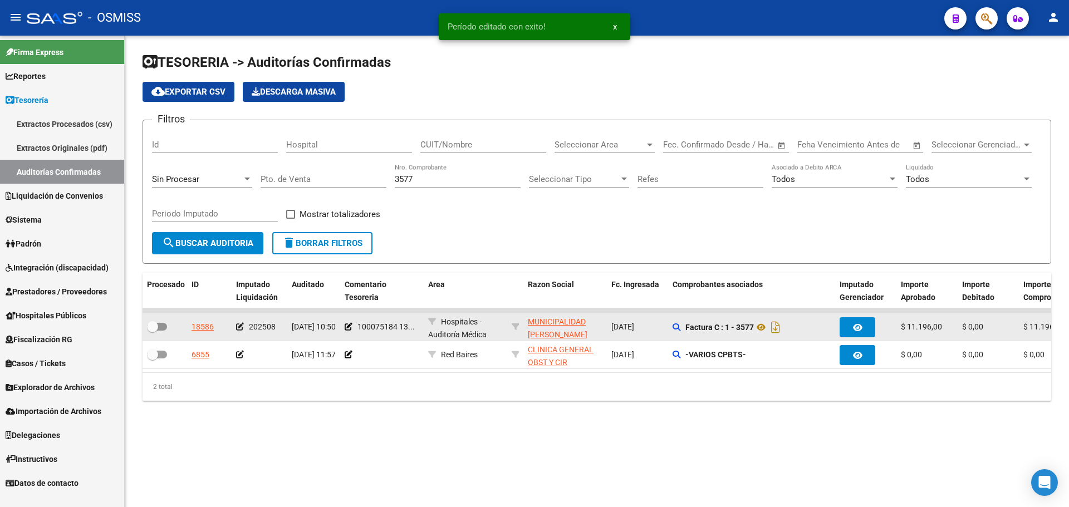
click at [168, 325] on div at bounding box center [165, 327] width 36 height 14
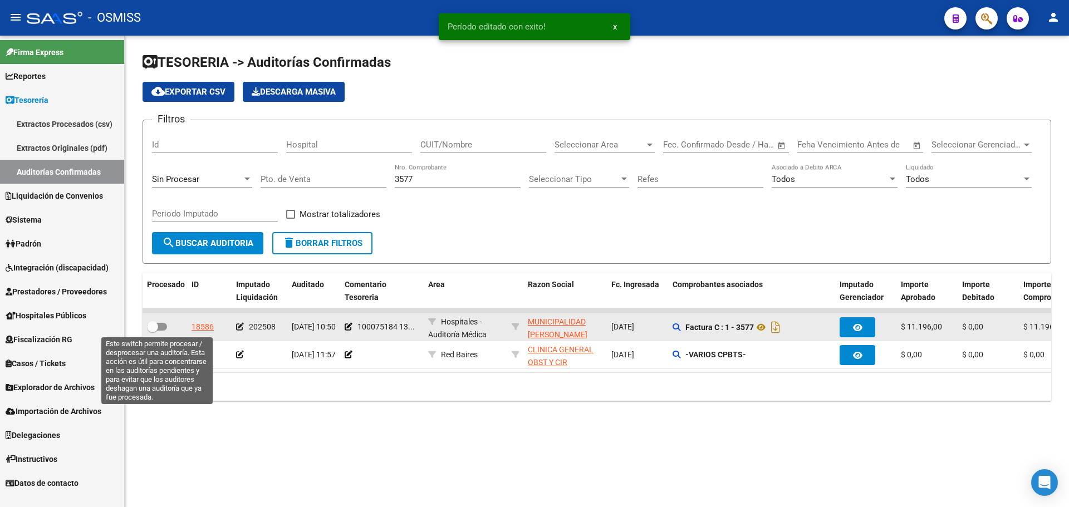
click at [164, 326] on span at bounding box center [157, 327] width 20 height 8
click at [153, 331] on input "checkbox" at bounding box center [152, 331] width 1 height 1
checkbox input "true"
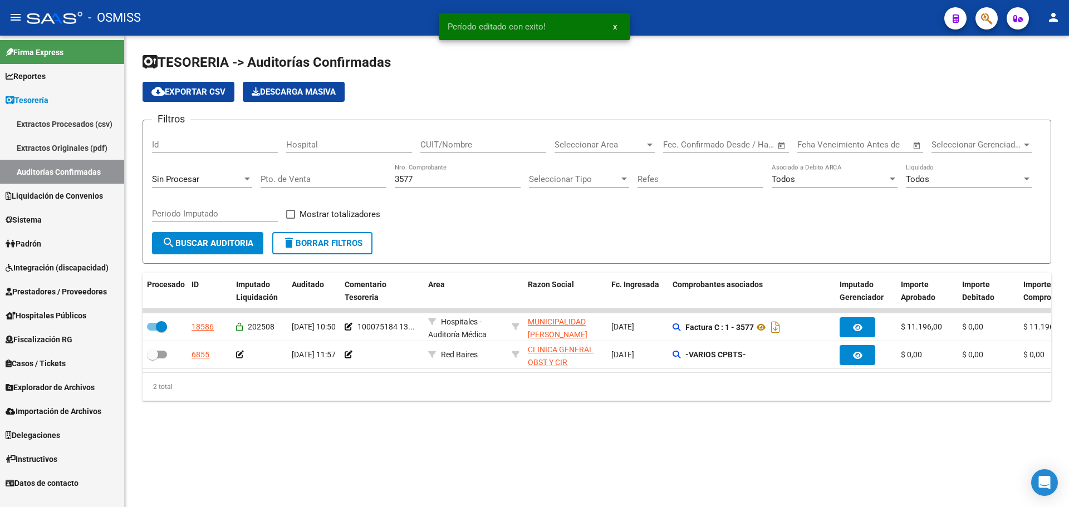
click at [440, 184] on div "3577 Nro. Comprobante" at bounding box center [458, 176] width 126 height 24
type input "3578"
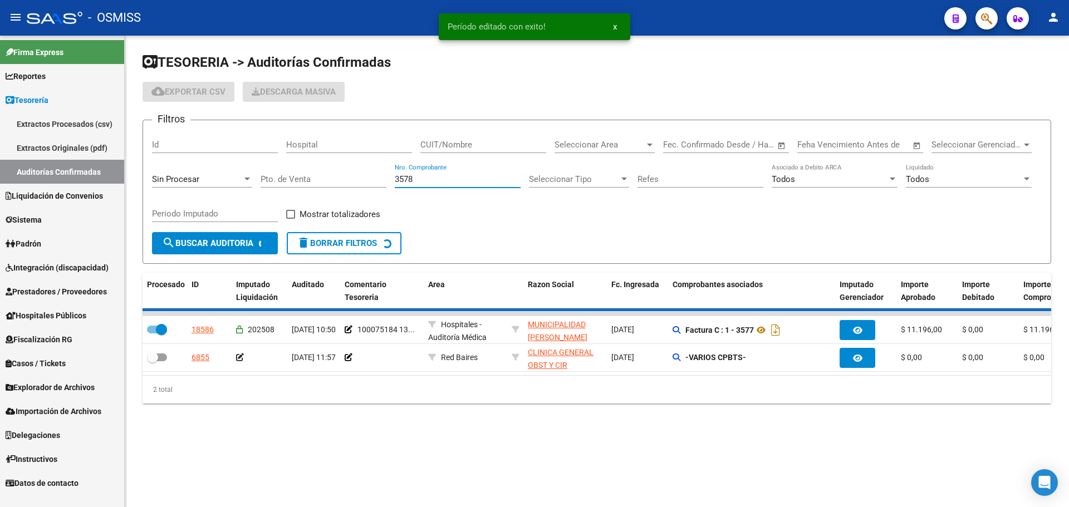
checkbox input "false"
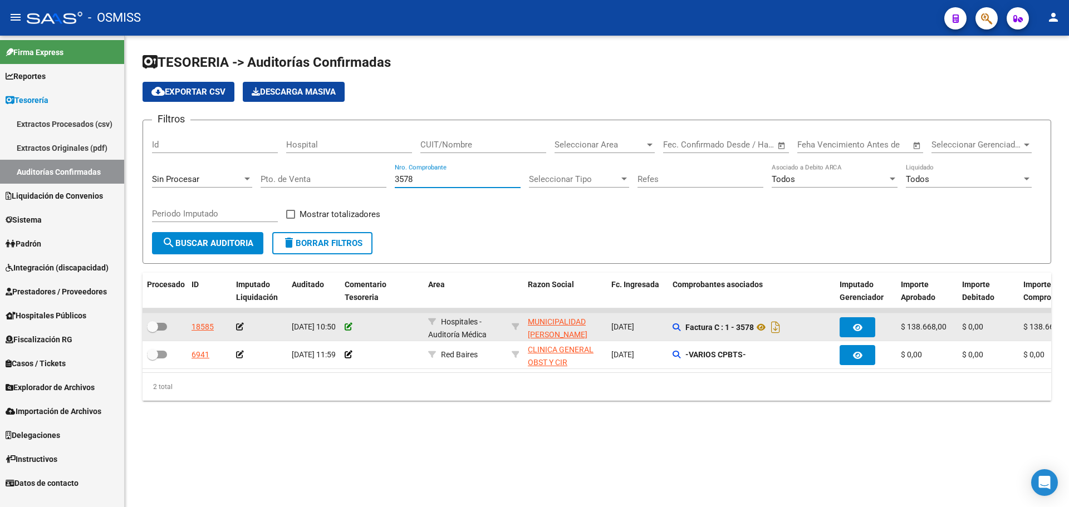
type input "3578"
click at [349, 329] on icon at bounding box center [349, 327] width 8 height 8
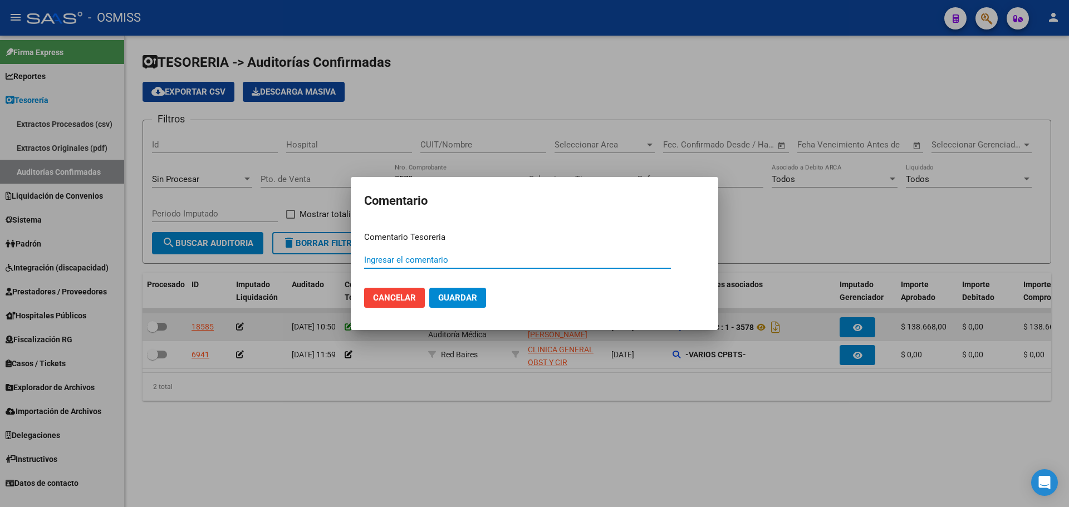
paste input "100075184 [DATE]"
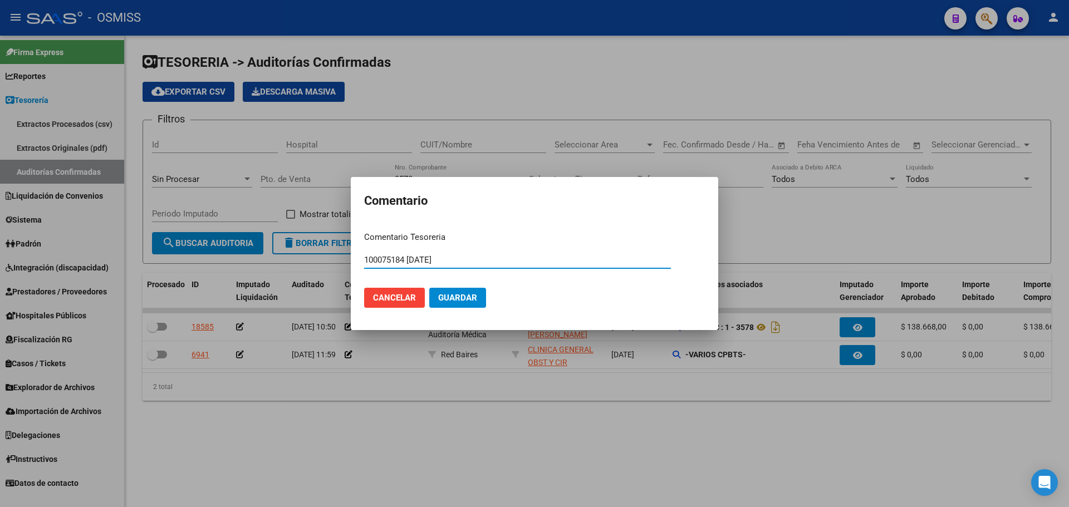
type input "100075184 [DATE]"
click at [466, 294] on span "Guardar" at bounding box center [457, 298] width 39 height 10
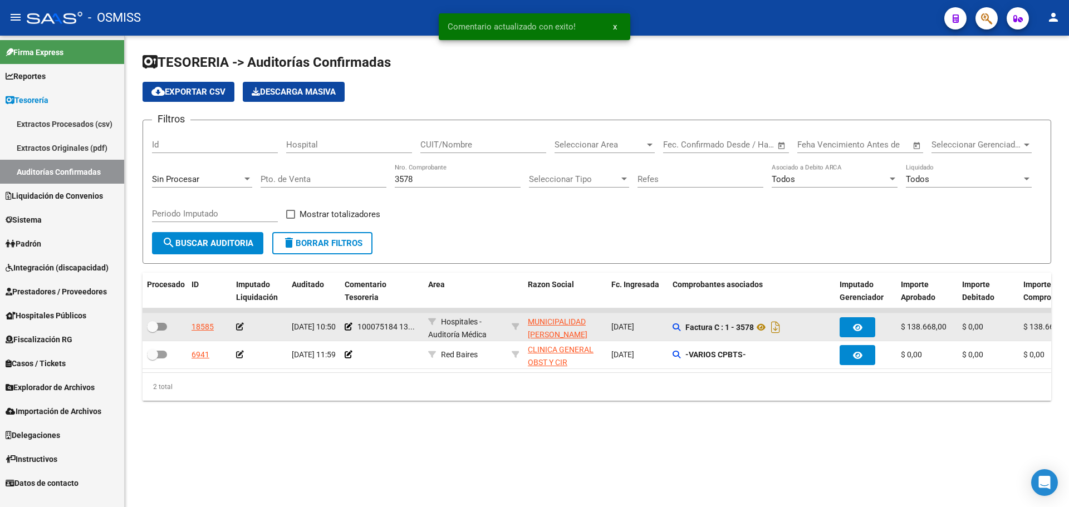
click at [238, 329] on icon at bounding box center [240, 327] width 8 height 8
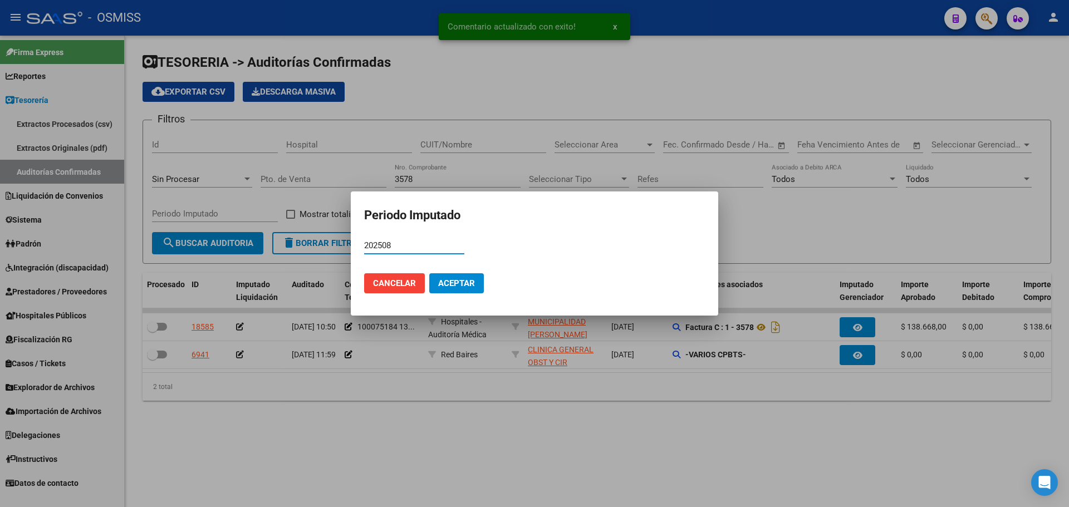
type input "202508"
click at [450, 284] on span "Aceptar" at bounding box center [456, 283] width 37 height 10
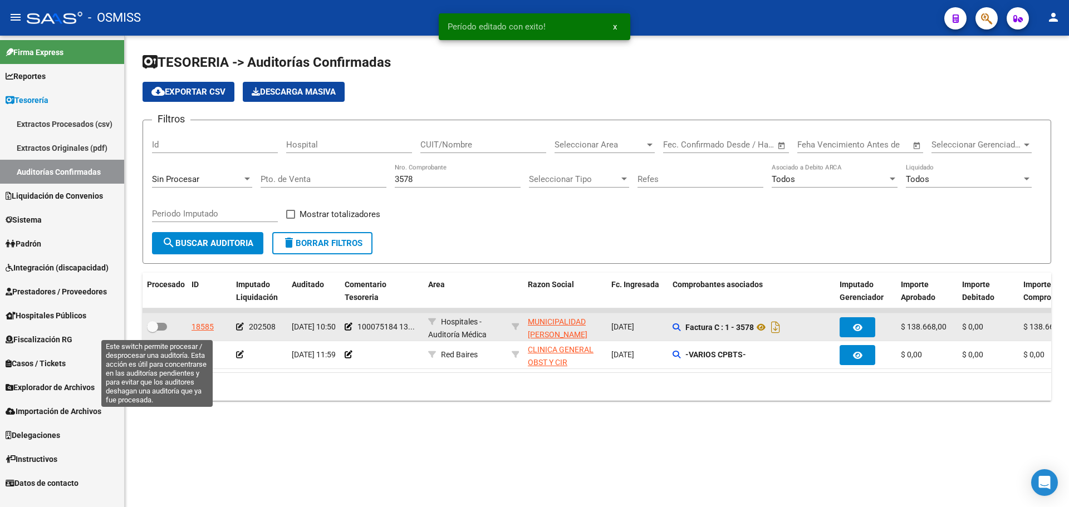
click at [159, 324] on span at bounding box center [157, 327] width 20 height 8
click at [153, 331] on input "checkbox" at bounding box center [152, 331] width 1 height 1
checkbox input "true"
